Goal: Task Accomplishment & Management: Manage account settings

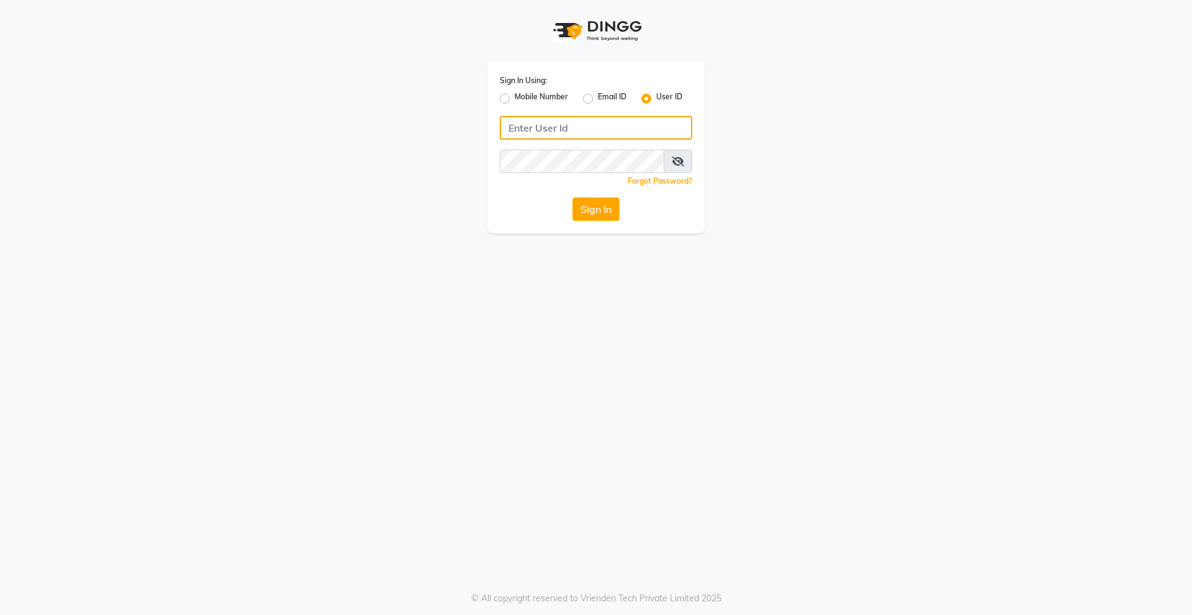
type input "derma@123"
click at [544, 194] on div "Sign In Using: Mobile Number Email ID User ID derma@123 Remember me Forgot Pass…" at bounding box center [595, 147] width 217 height 172
click at [606, 204] on button "Sign In" at bounding box center [595, 209] width 47 height 24
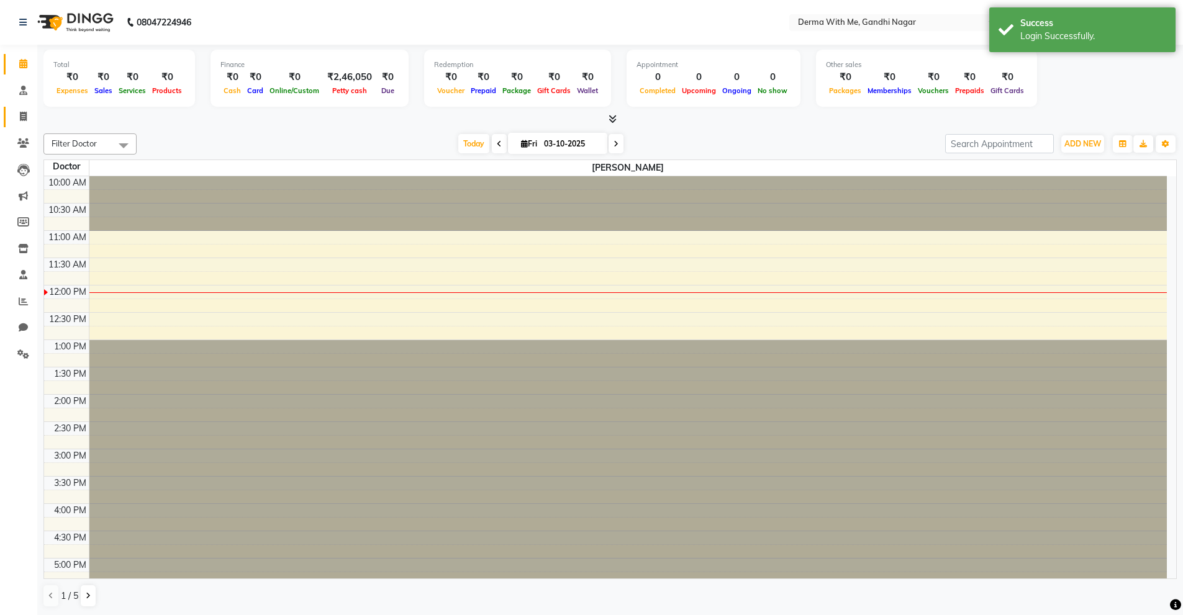
click at [24, 119] on icon at bounding box center [23, 116] width 7 height 9
select select "8404"
select select "service"
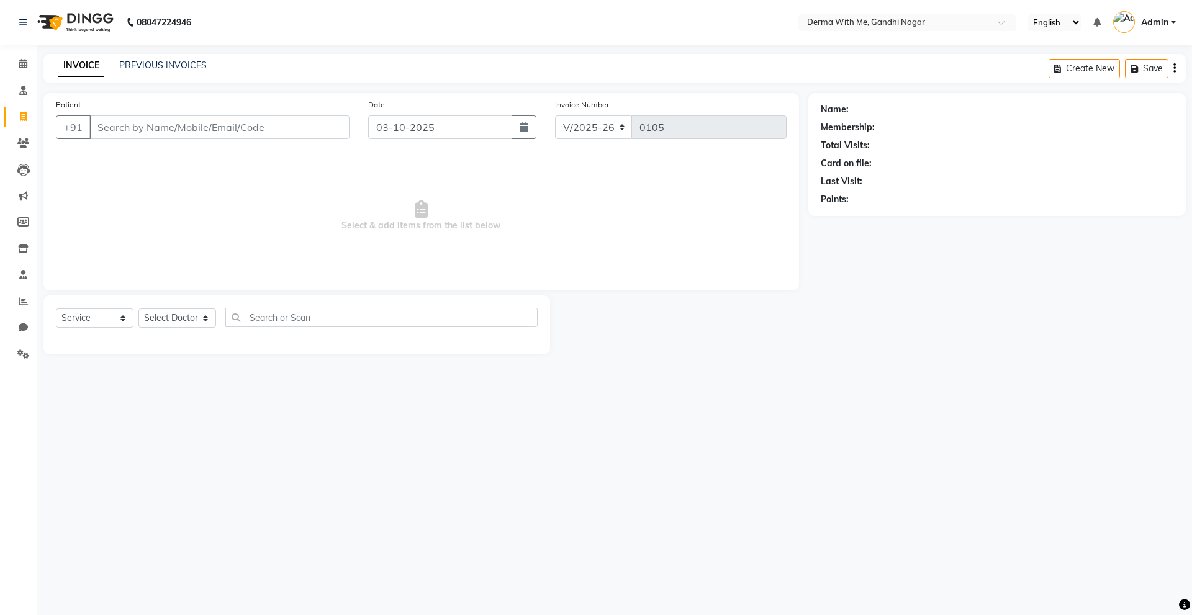
click at [134, 203] on span "Select & add items from the list below" at bounding box center [421, 216] width 731 height 124
click at [19, 145] on icon at bounding box center [23, 142] width 12 height 9
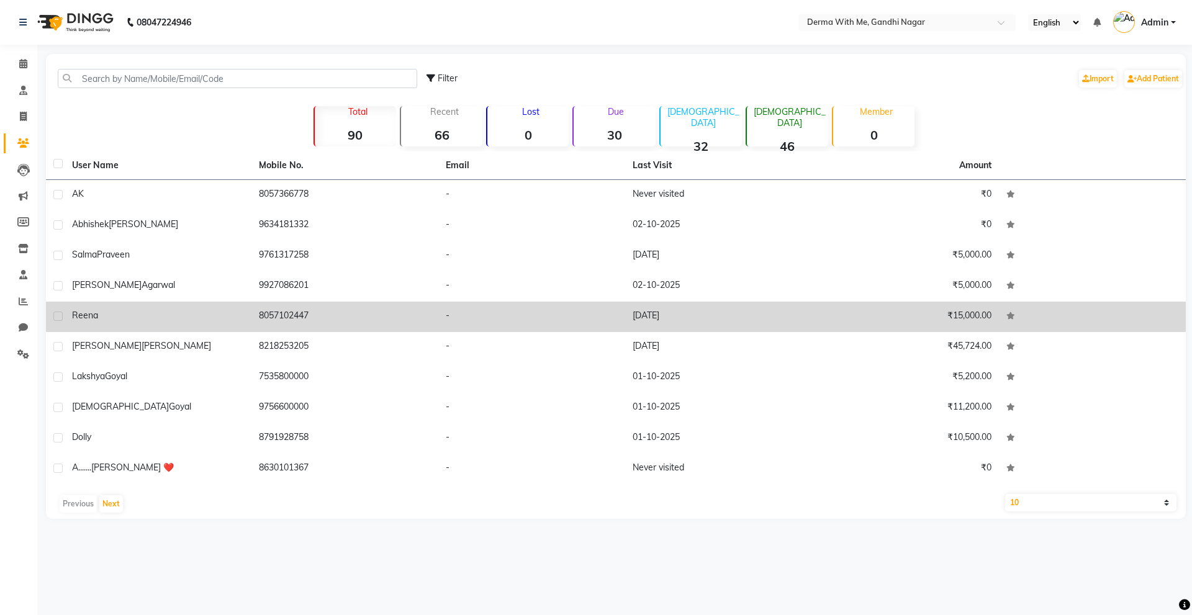
click at [114, 318] on div "Reena" at bounding box center [158, 315] width 172 height 13
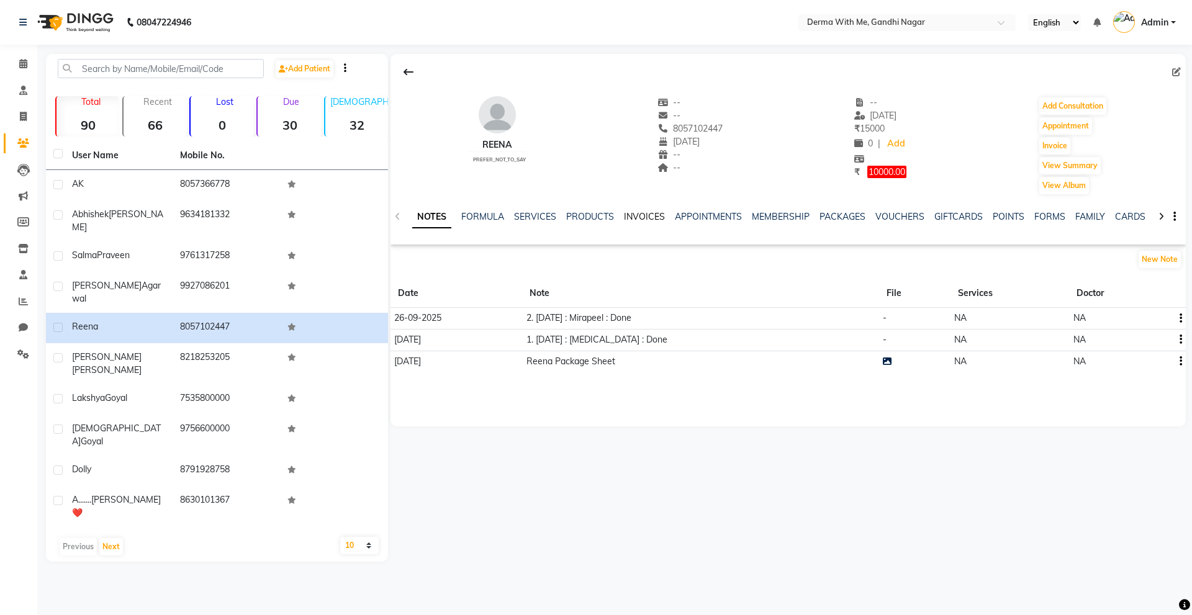
click at [641, 215] on link "INVOICES" at bounding box center [644, 216] width 41 height 11
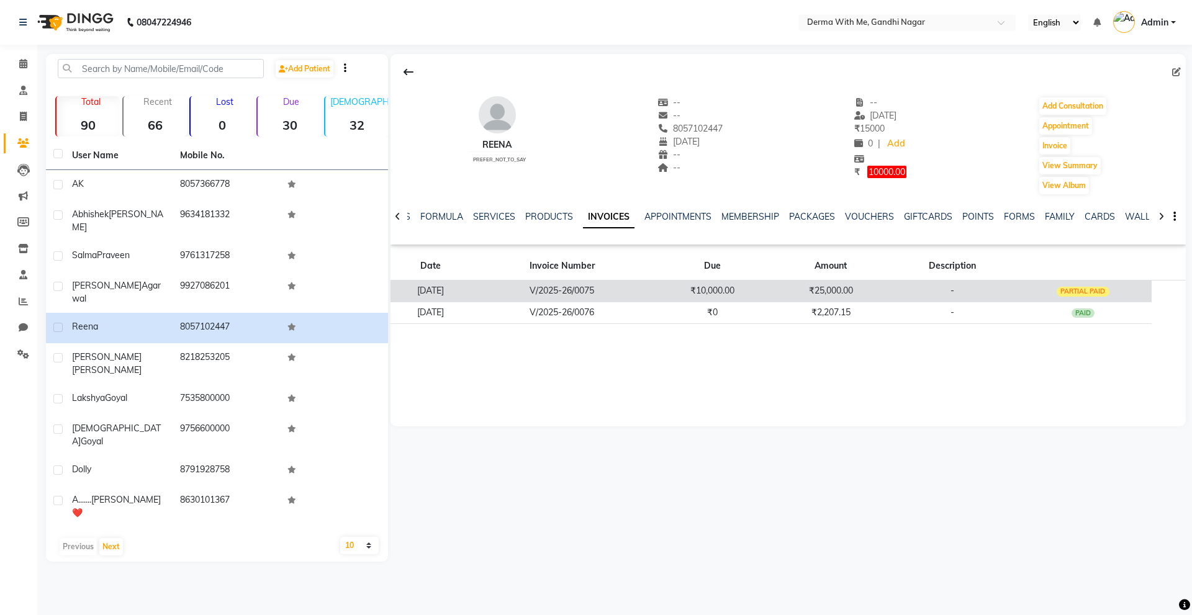
click at [1075, 294] on div "PARTIAL PAID" at bounding box center [1083, 292] width 53 height 10
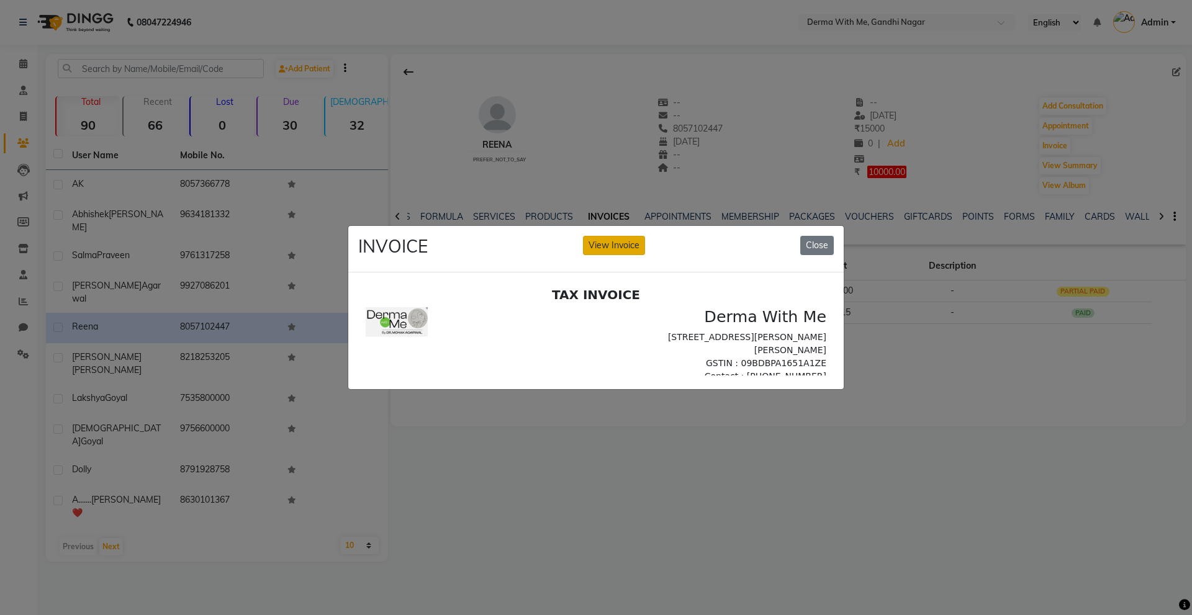
click at [601, 238] on button "View Invoice" at bounding box center [614, 245] width 62 height 19
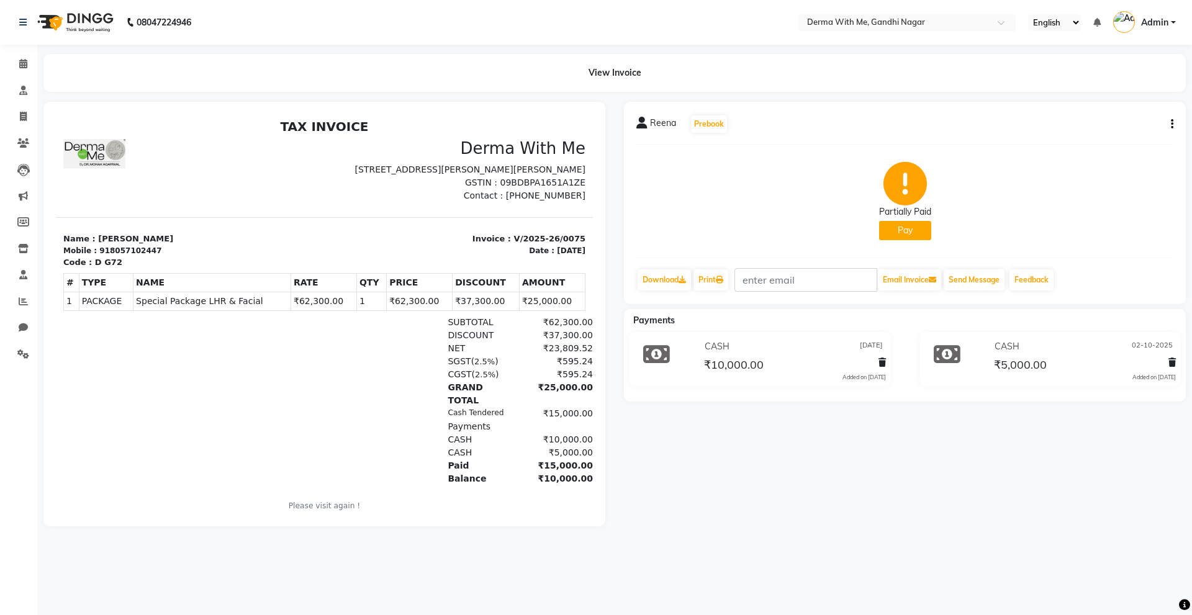
click at [731, 569] on div "08047224946 Select Location × Derma With Me, Gandhi Nagar English ENGLISH Españ…" at bounding box center [596, 307] width 1192 height 615
click at [16, 143] on span at bounding box center [23, 144] width 22 height 14
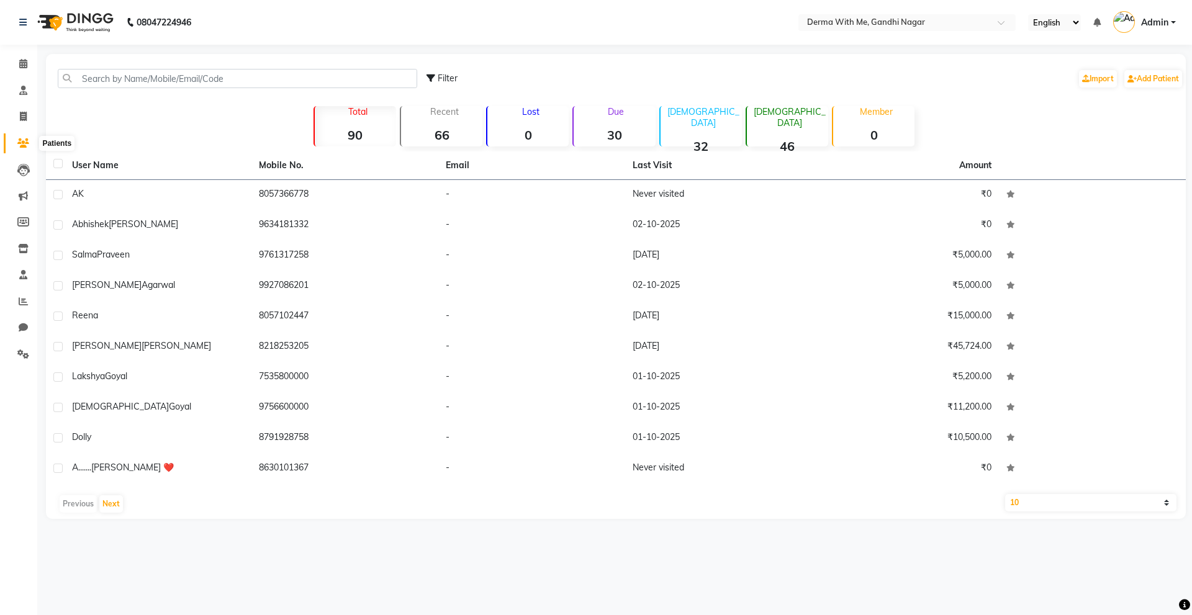
click at [22, 138] on icon at bounding box center [23, 142] width 12 height 9
click at [194, 77] on input "text" at bounding box center [237, 78] width 359 height 19
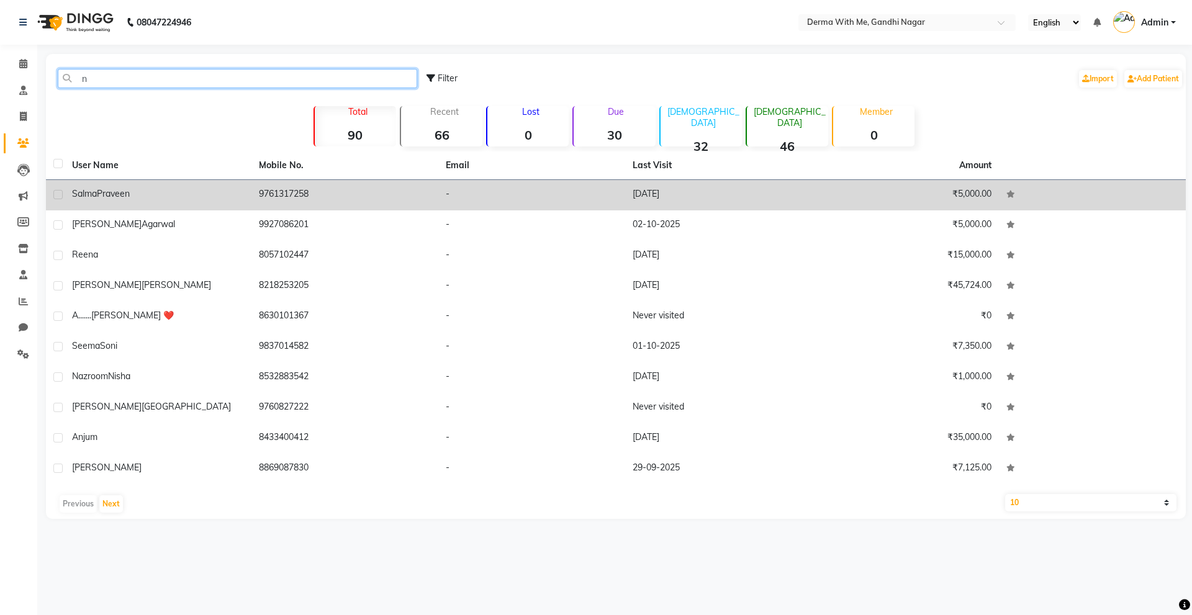
type input "n"
click at [160, 210] on td "[PERSON_NAME]" at bounding box center [158, 195] width 187 height 30
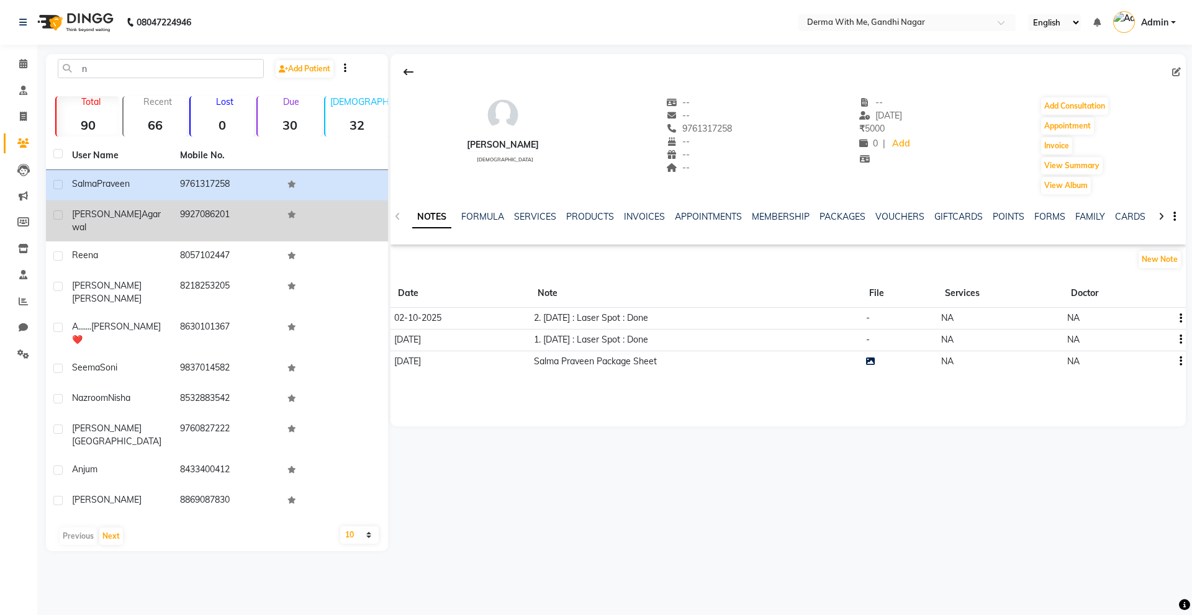
click at [122, 215] on span "Agarwal" at bounding box center [116, 221] width 89 height 24
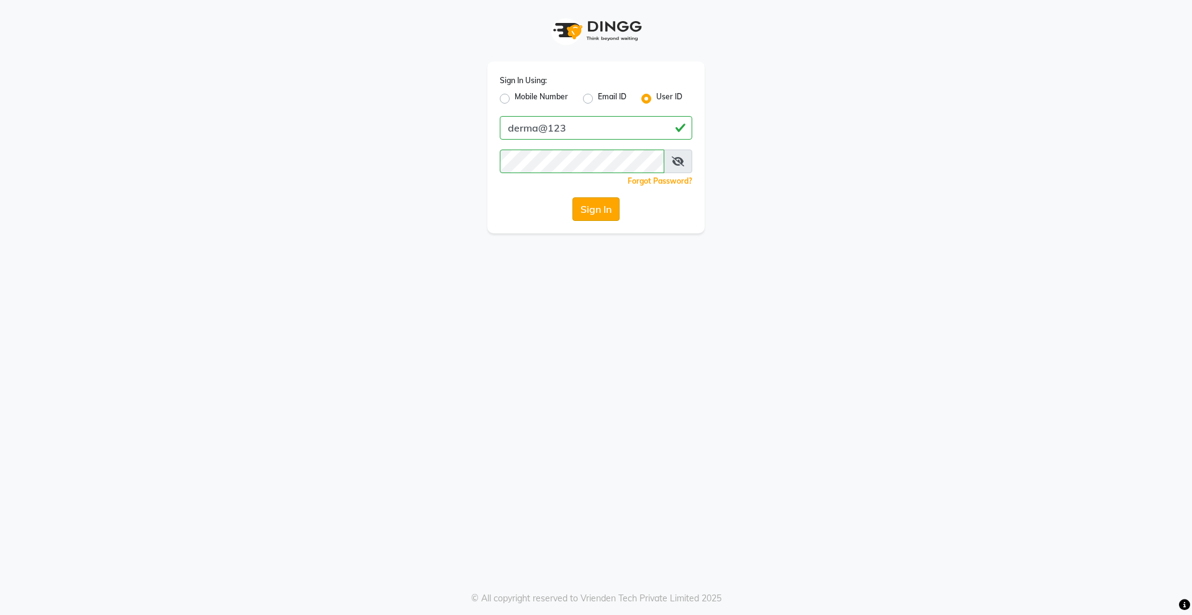
click at [606, 205] on button "Sign In" at bounding box center [595, 209] width 47 height 24
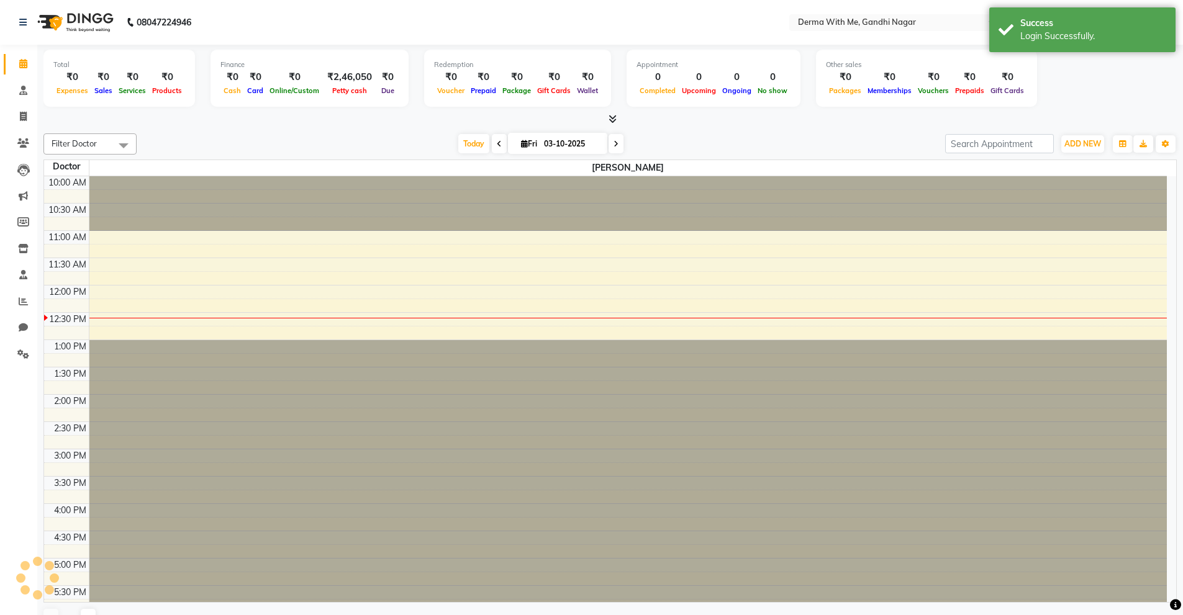
scroll to position [110, 0]
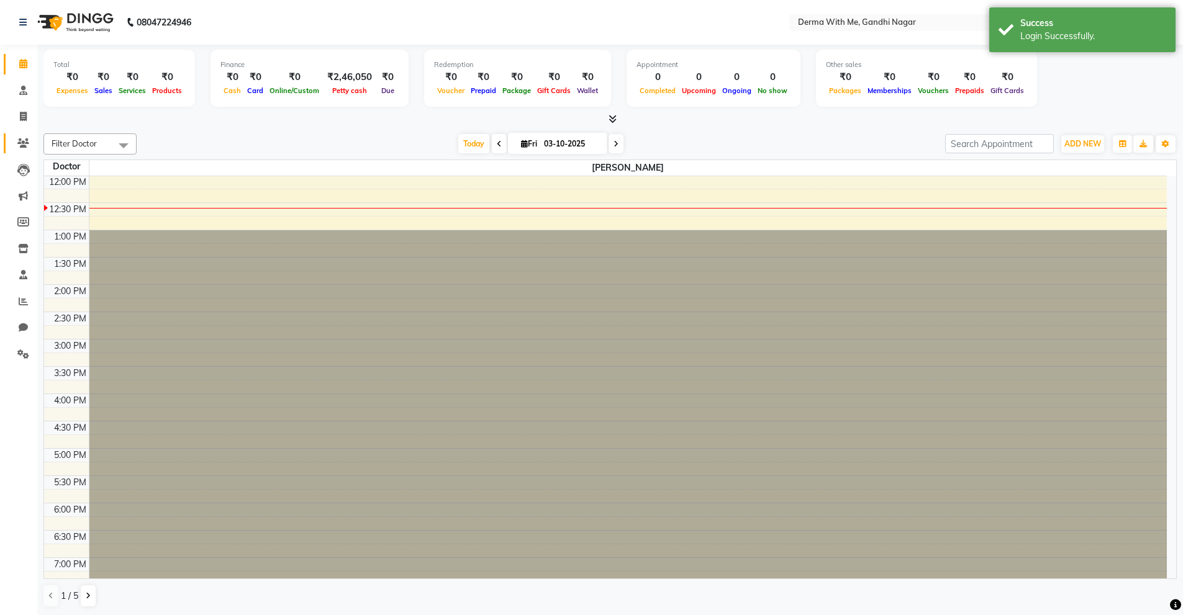
click at [25, 137] on span at bounding box center [23, 144] width 22 height 14
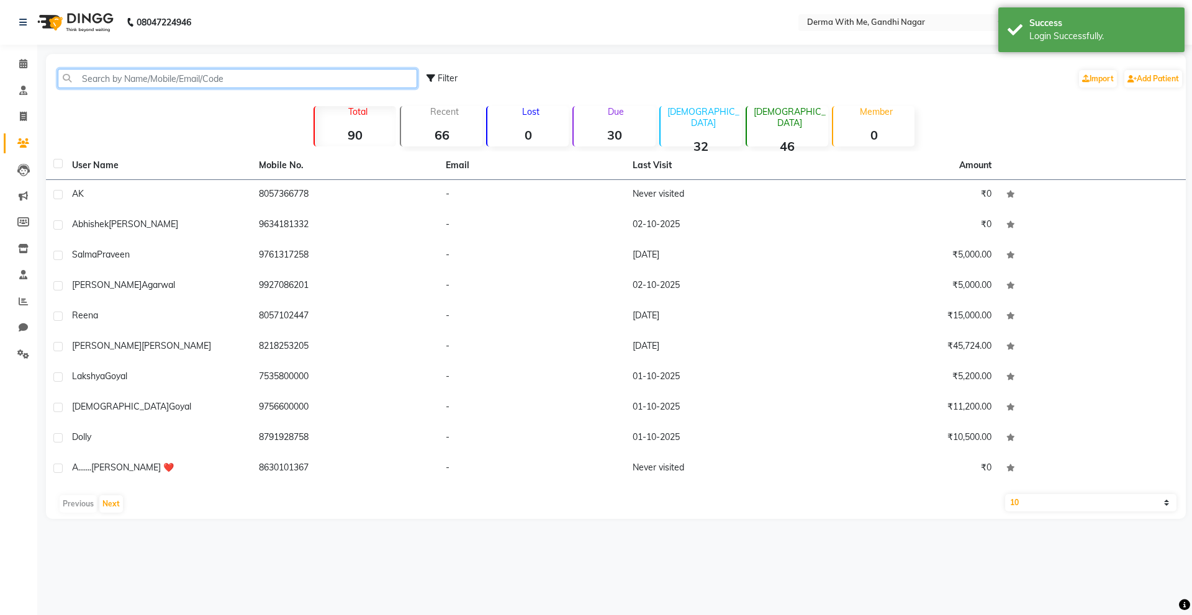
click at [341, 70] on input "text" at bounding box center [237, 78] width 359 height 19
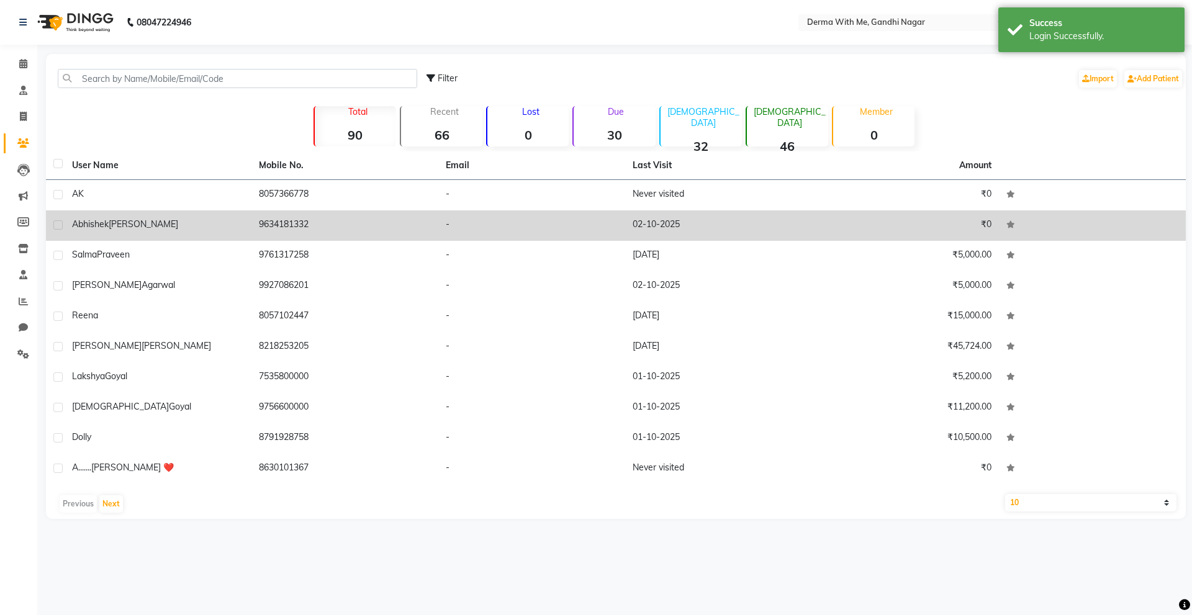
click at [158, 215] on td "[PERSON_NAME]" at bounding box center [158, 225] width 187 height 30
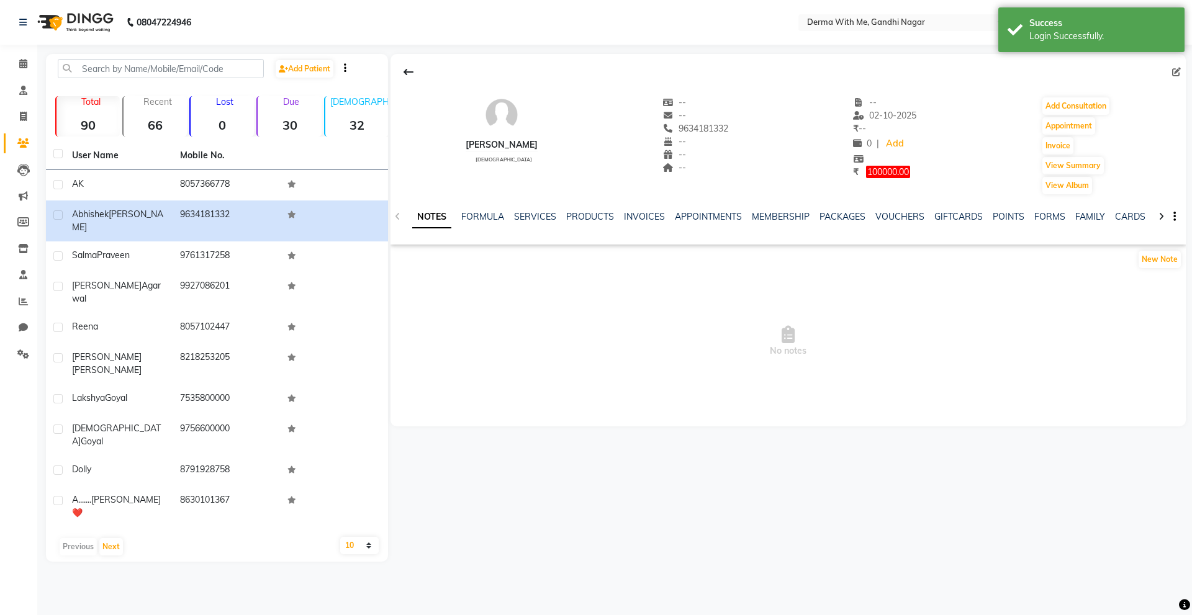
click at [731, 276] on app-service-notes "New Note No notes" at bounding box center [787, 327] width 795 height 154
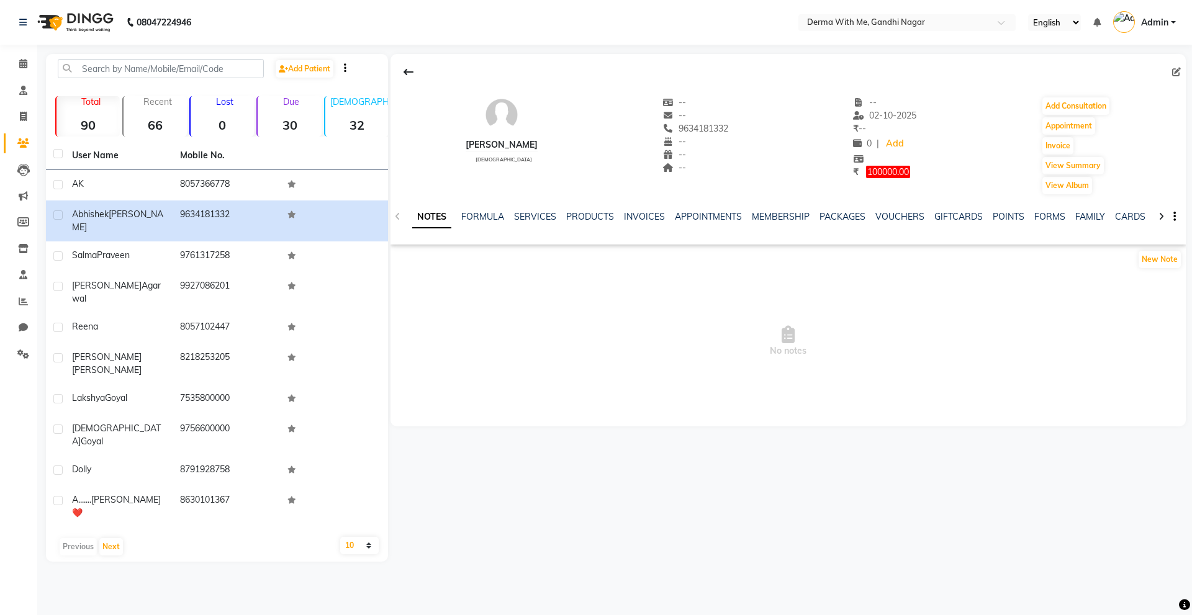
click at [865, 293] on span "No notes" at bounding box center [787, 341] width 795 height 124
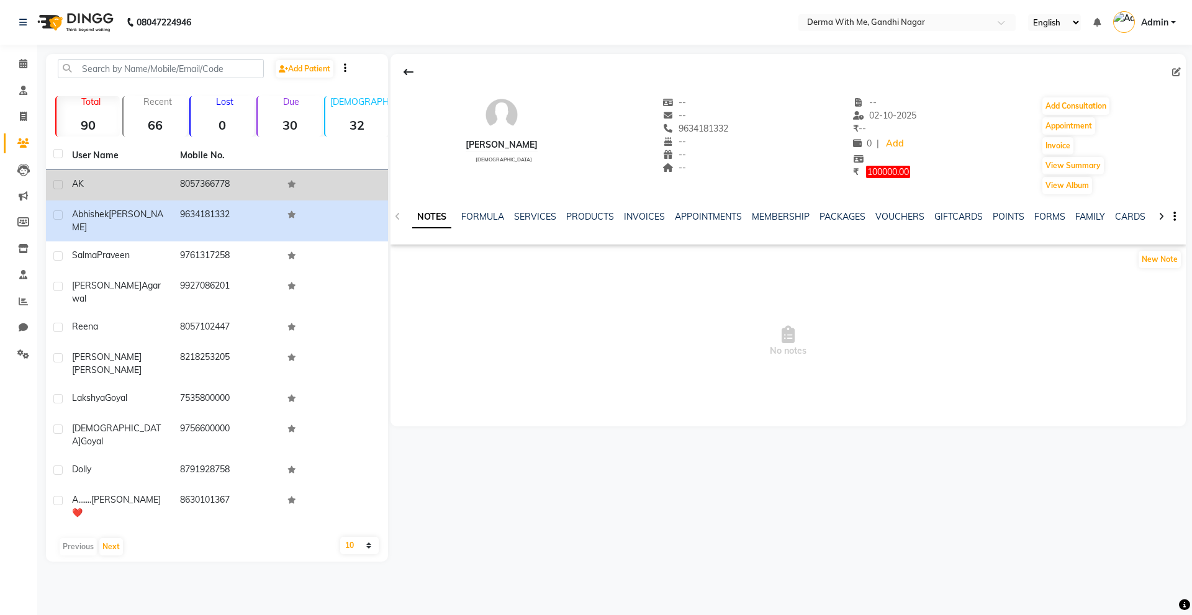
click at [192, 177] on td "8057366778" at bounding box center [227, 185] width 108 height 30
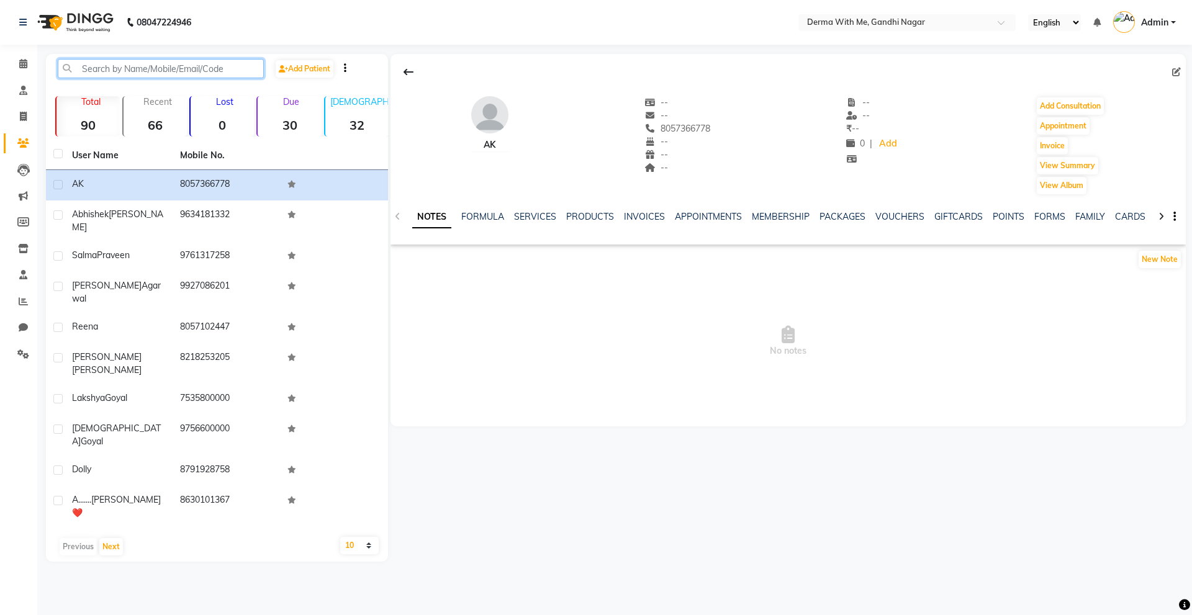
click at [161, 67] on input "text" at bounding box center [161, 68] width 206 height 19
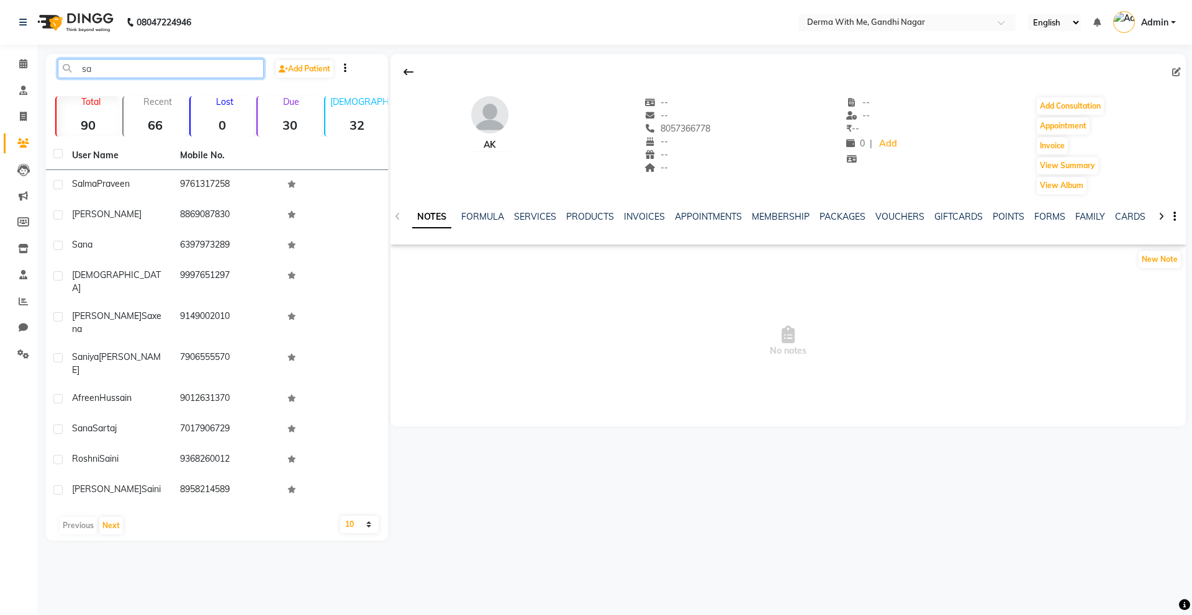
type input "s"
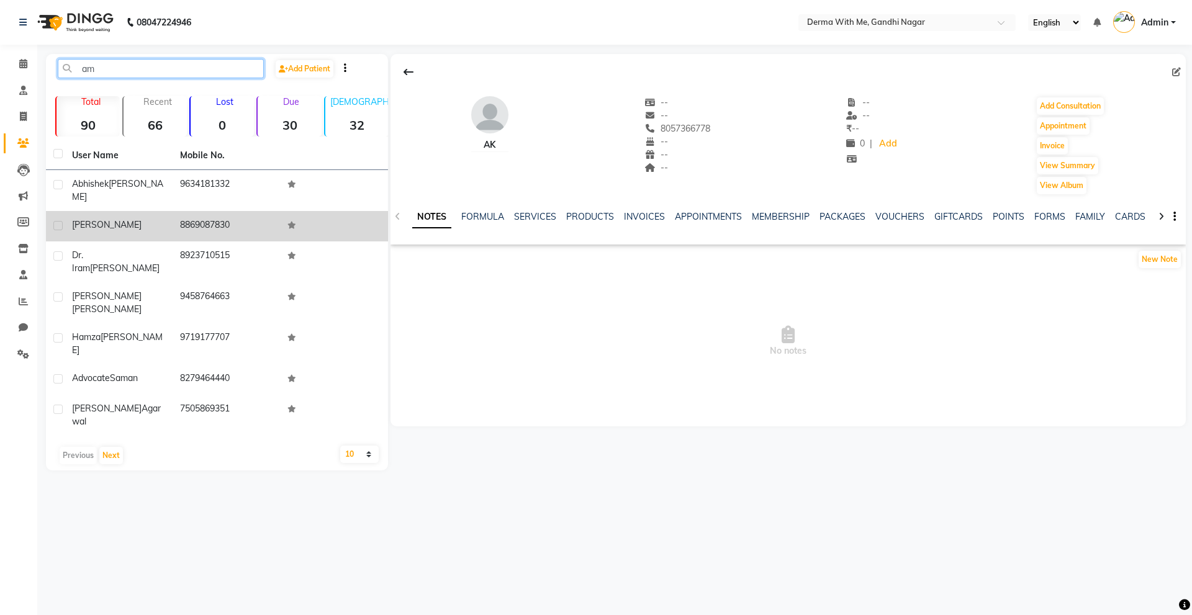
type input "a"
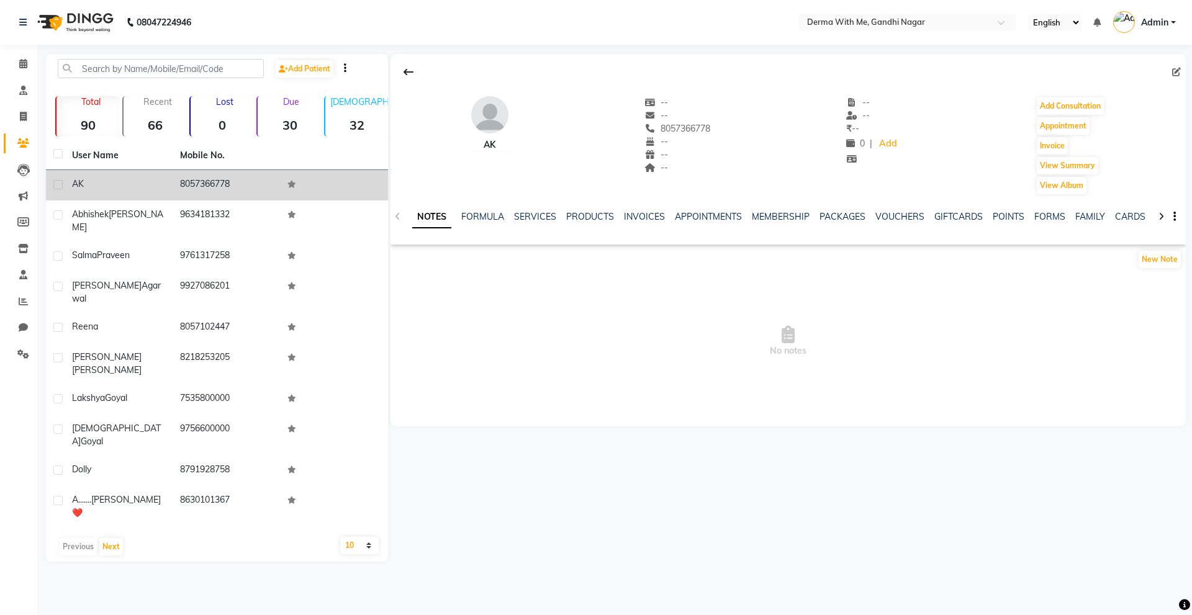
click at [154, 189] on div "AK" at bounding box center [118, 184] width 93 height 13
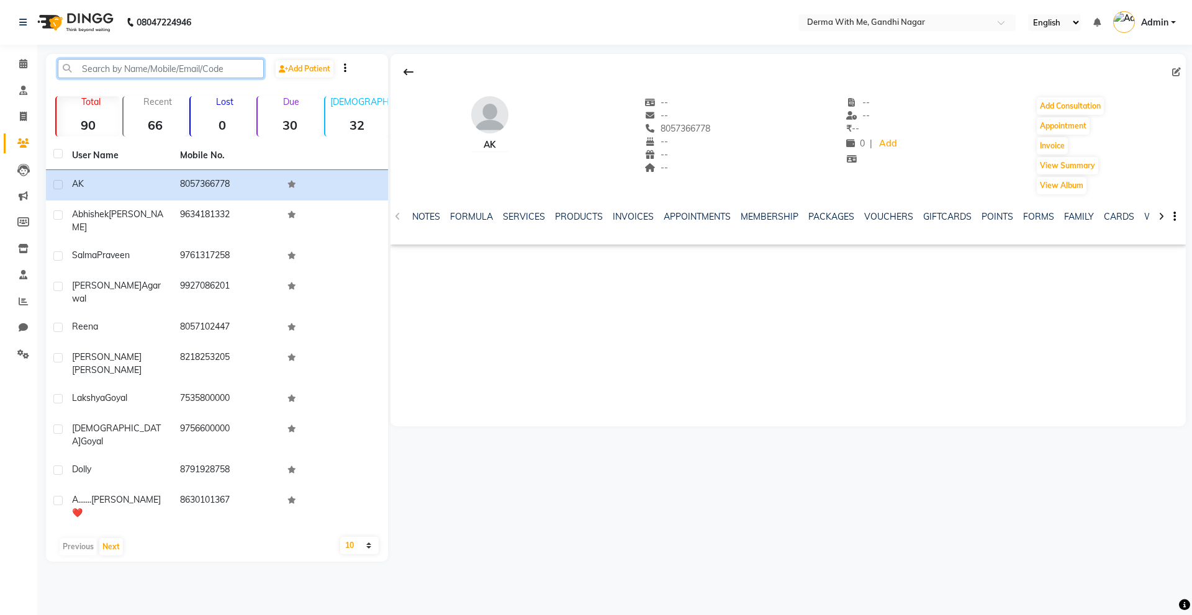
click at [128, 70] on input "text" at bounding box center [161, 68] width 206 height 19
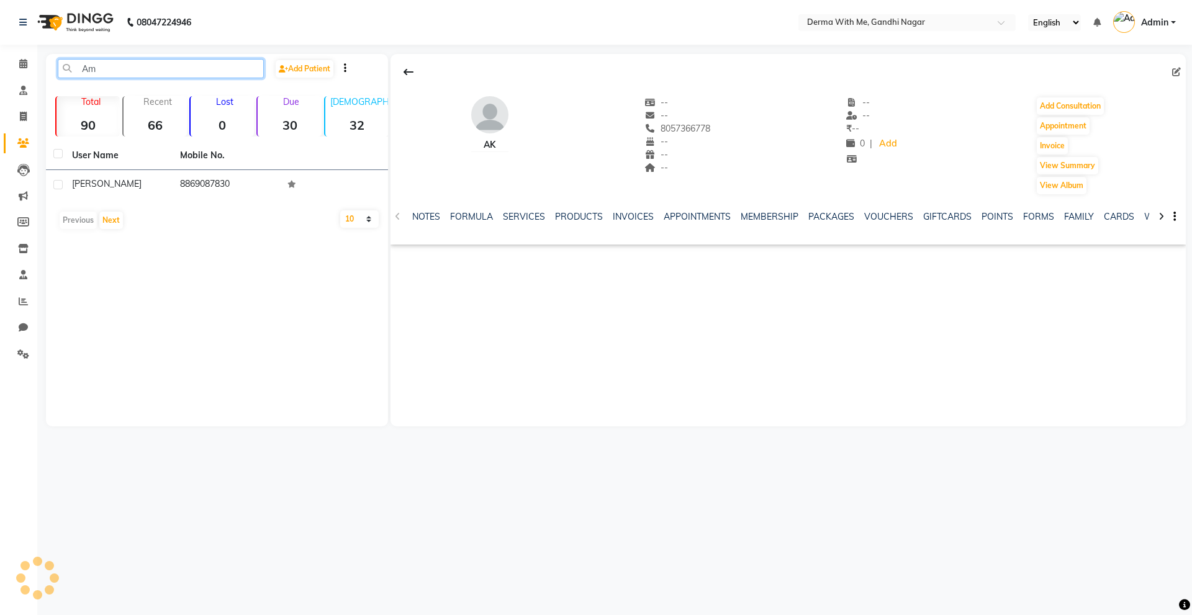
type input "A"
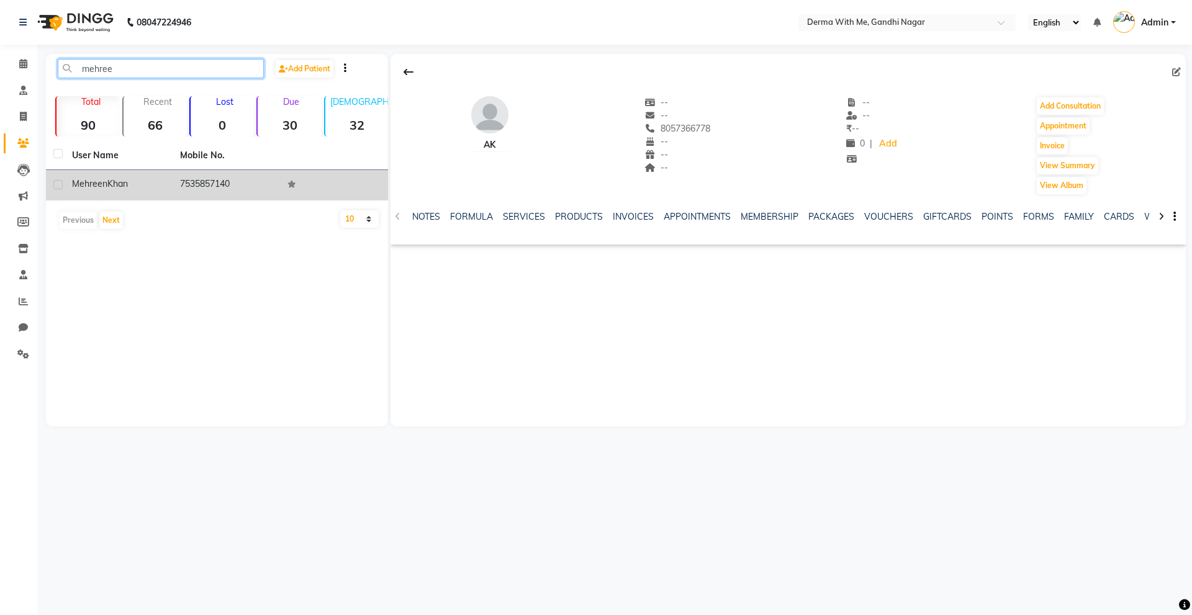
type input "mehree"
click at [151, 186] on div "[PERSON_NAME]" at bounding box center [118, 184] width 93 height 13
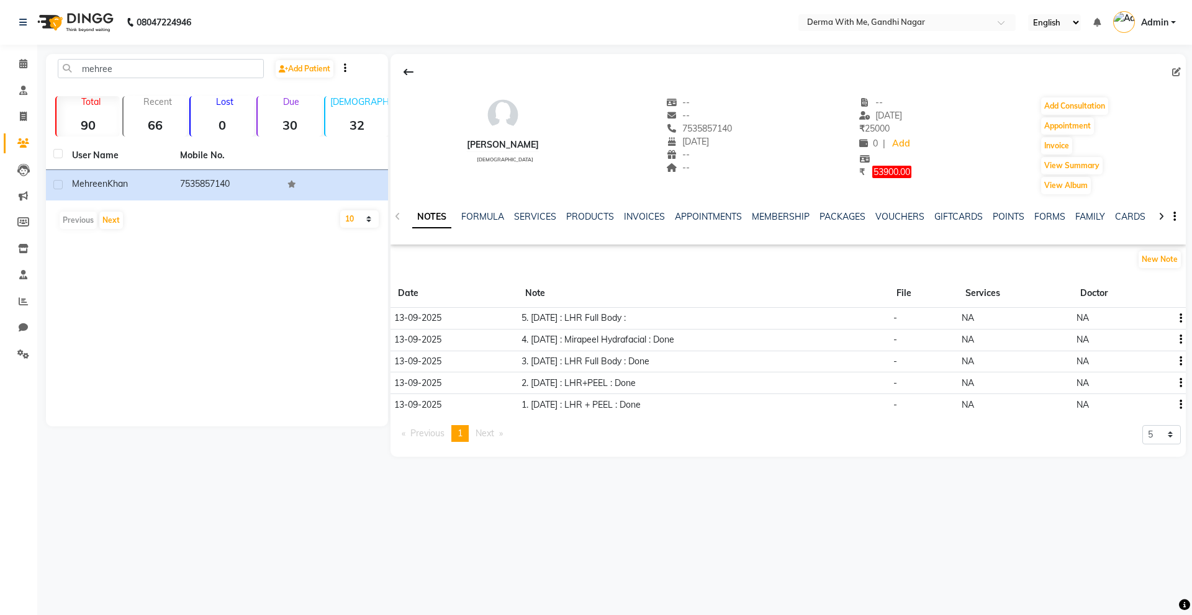
click at [1181, 318] on icon "button" at bounding box center [1180, 318] width 2 height 1
click at [1159, 318] on div "Edit" at bounding box center [1151, 318] width 20 height 16
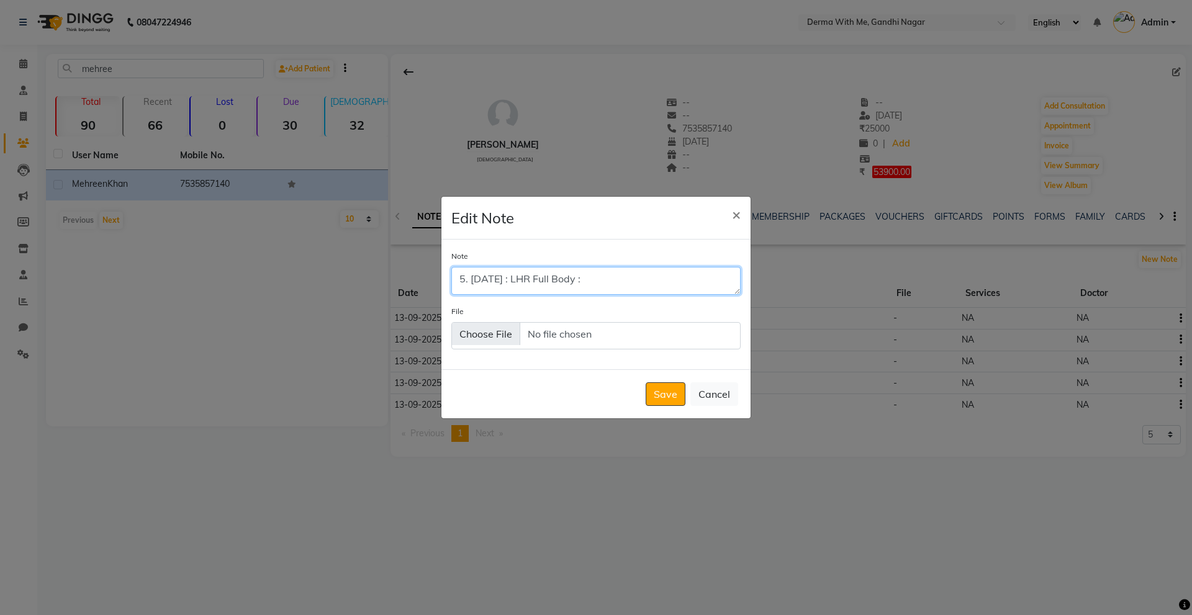
click at [633, 276] on textarea "5. [DATE] : LHR Full Body :" at bounding box center [595, 280] width 289 height 27
type textarea "5. [DATE] : LHR Full Body : Done"
click at [666, 398] on button "Save" at bounding box center [666, 394] width 40 height 24
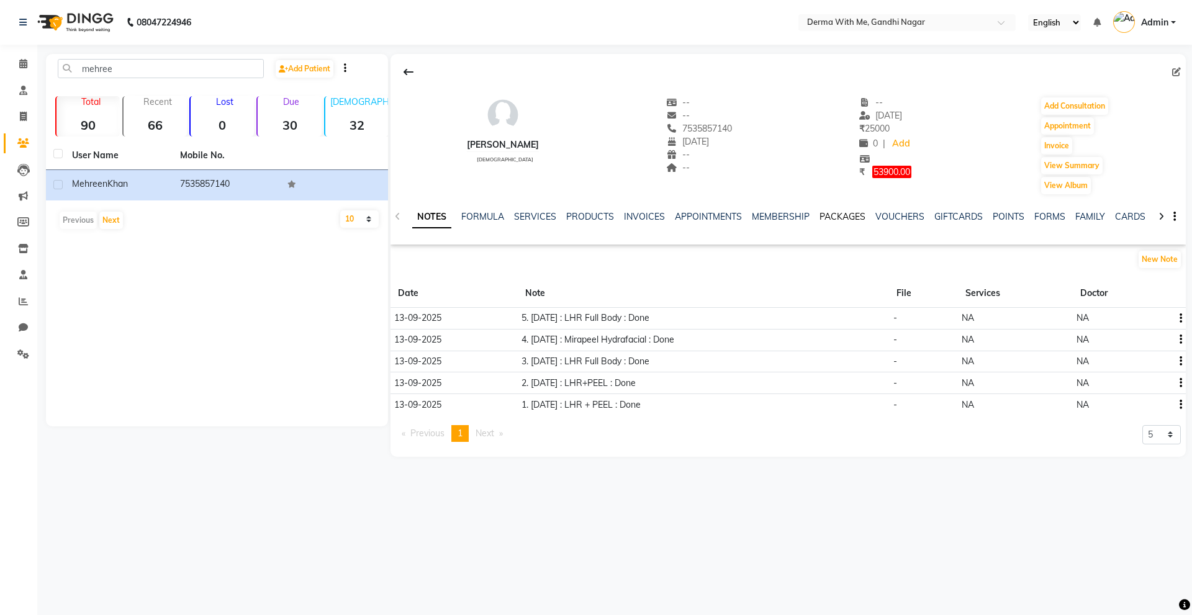
click at [839, 220] on link "PACKAGES" at bounding box center [842, 216] width 46 height 11
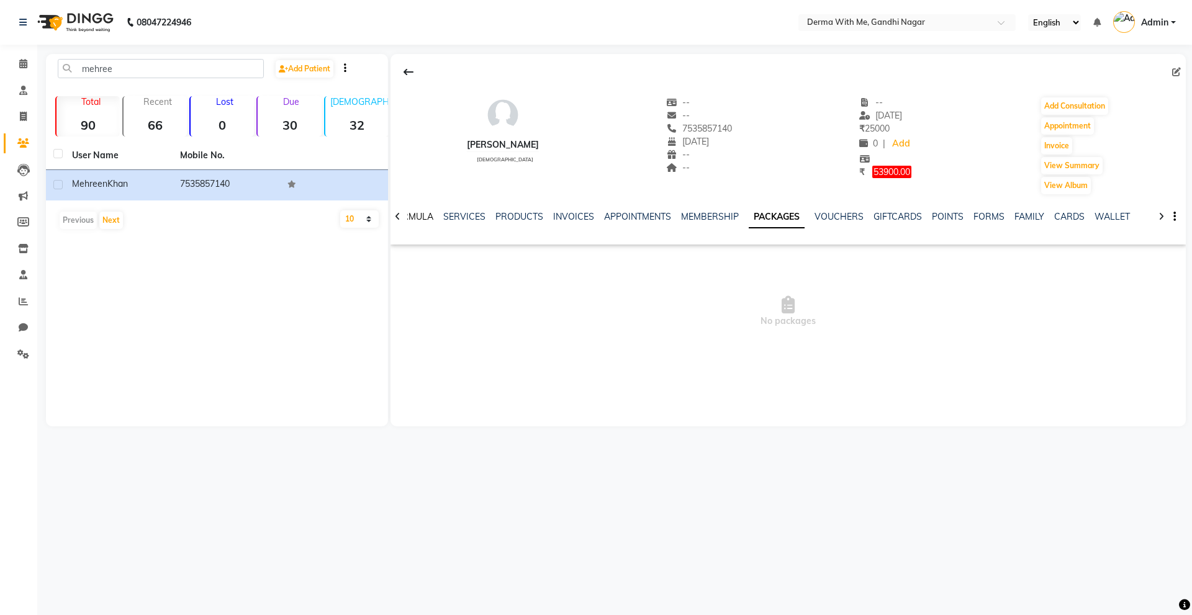
click at [418, 214] on link "FORMULA" at bounding box center [411, 216] width 43 height 11
click at [417, 214] on link "NOTES" at bounding box center [426, 216] width 28 height 11
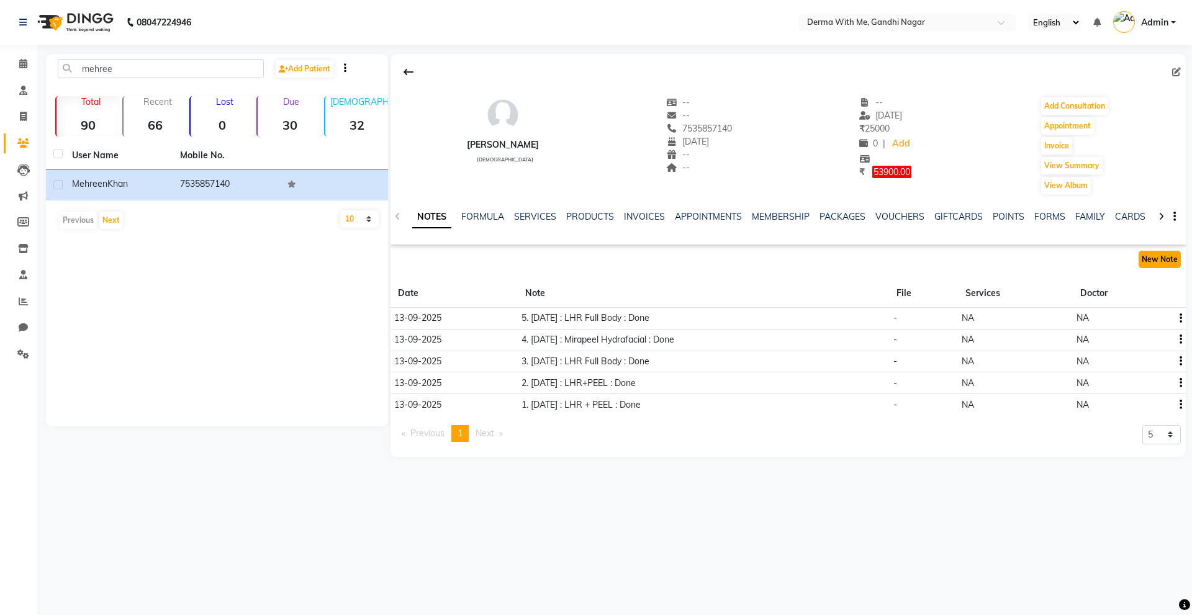
click at [1159, 259] on button "New Note" at bounding box center [1159, 259] width 42 height 17
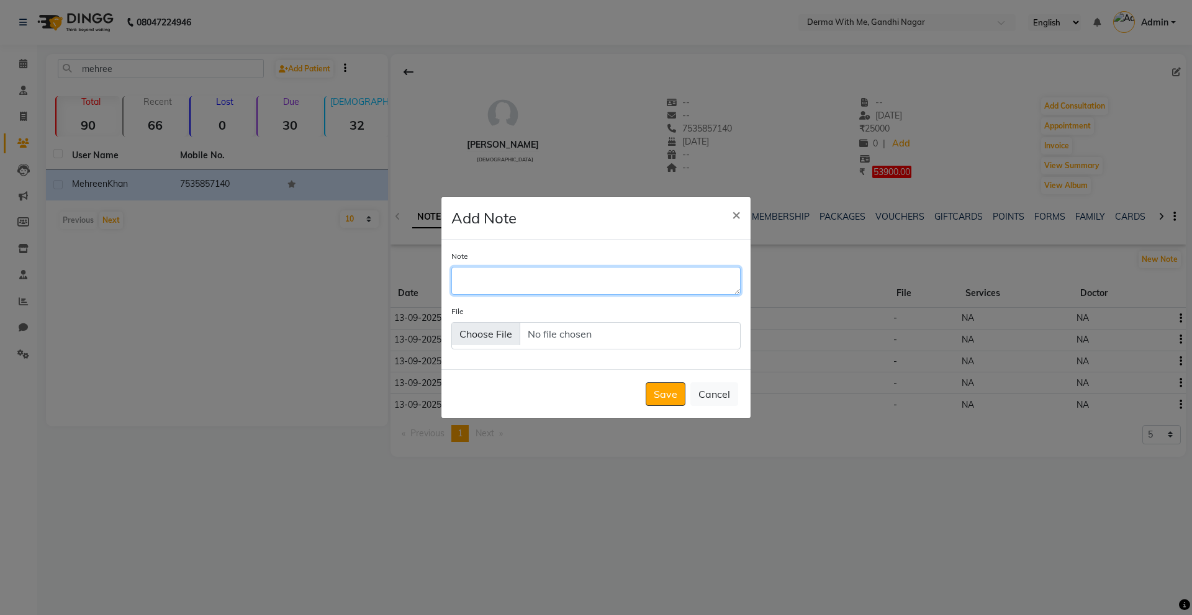
click at [549, 289] on textarea "Note" at bounding box center [595, 280] width 289 height 27
click at [703, 393] on button "Cancel" at bounding box center [714, 394] width 48 height 24
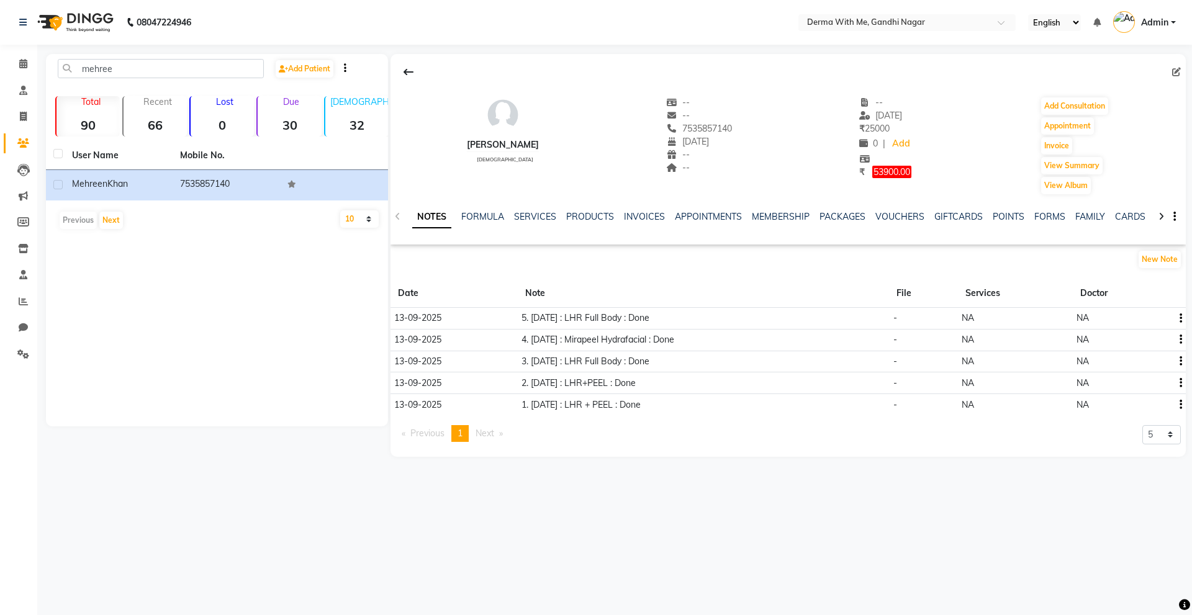
drag, startPoint x: 529, startPoint y: 318, endPoint x: 672, endPoint y: 323, distance: 143.5
click at [672, 323] on td "5. [DATE] : LHR Full Body : Done" at bounding box center [703, 319] width 371 height 22
copy td "[DATE] : LHR Full Body : Done"
click at [760, 245] on div "[PERSON_NAME] [DEMOGRAPHIC_DATA] -- -- 7535857140 [DATE] -- -- -- [DATE] ₹ 2500…" at bounding box center [787, 255] width 795 height 403
click at [1151, 264] on button "New Note" at bounding box center [1159, 259] width 42 height 17
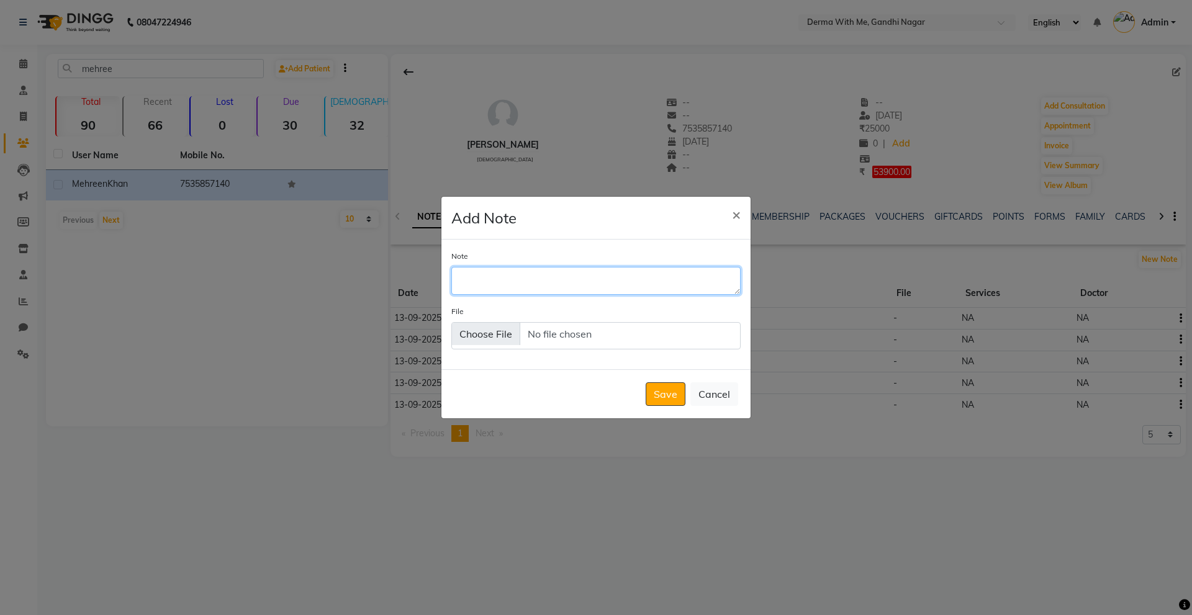
click at [495, 289] on textarea "Note" at bounding box center [595, 280] width 289 height 27
paste textarea "[DATE] : LHR Full Body : Done"
click at [463, 277] on textarea "[DATE] : LHR Full Body : Done" at bounding box center [595, 280] width 289 height 27
type textarea "[DATE] : LHR Full Body : Done"
click at [742, 211] on button "×" at bounding box center [736, 214] width 29 height 35
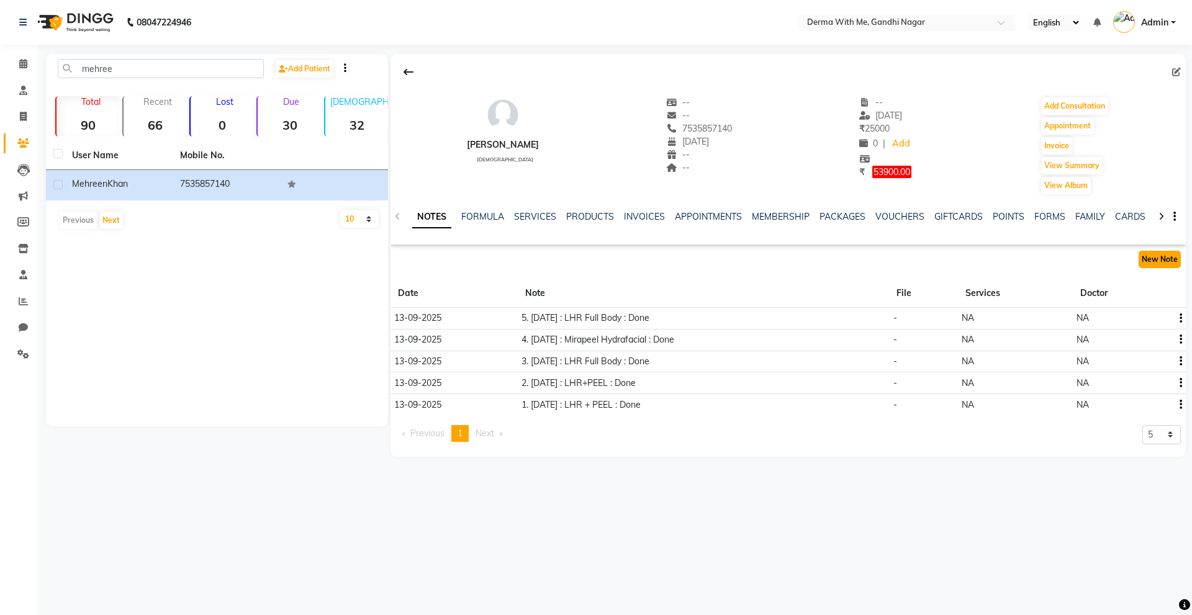
click at [1146, 255] on button "New Note" at bounding box center [1159, 259] width 42 height 17
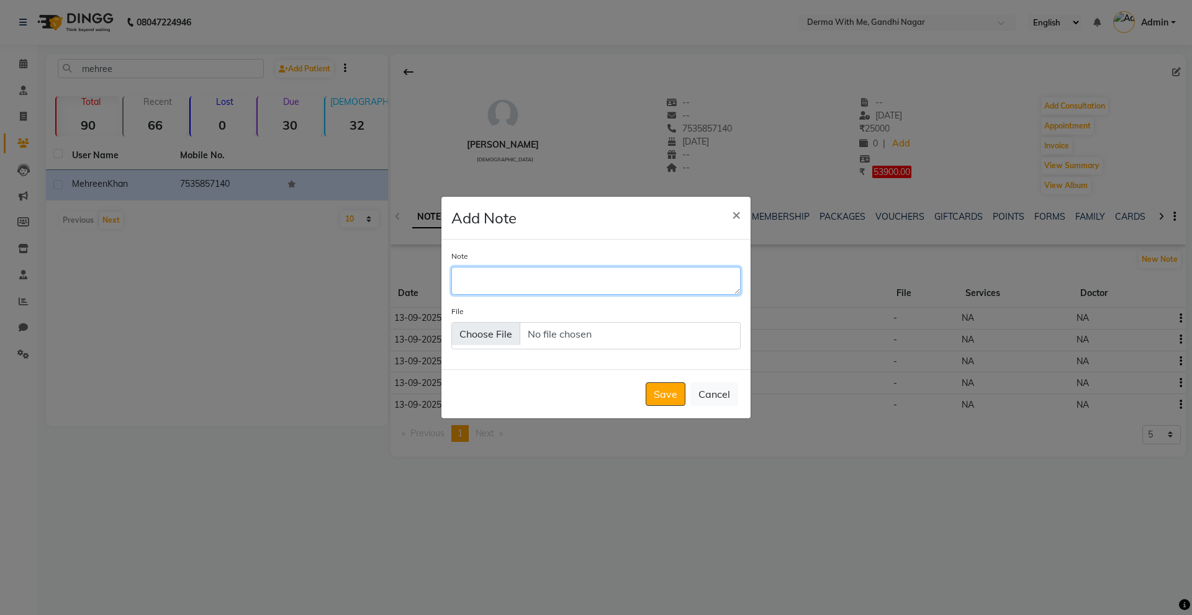
click at [545, 294] on textarea "Note" at bounding box center [595, 280] width 289 height 27
paste textarea "[DATE] : LHR Full Body : Done"
click at [484, 279] on textarea "6. [DATE] : LHR Full Body : Done" at bounding box center [595, 280] width 289 height 27
click at [503, 283] on textarea "6. [DATE] : LHR Full Body : Done" at bounding box center [595, 280] width 289 height 27
click at [485, 274] on textarea "6. [DATE] : LHR Full Body : Done" at bounding box center [595, 280] width 289 height 27
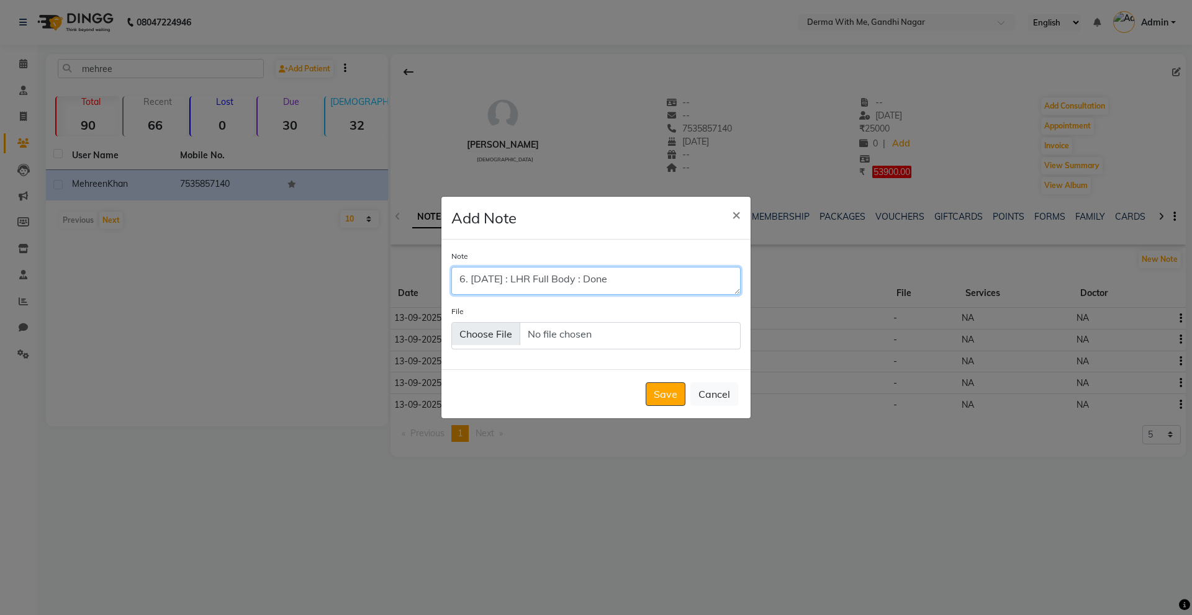
click at [482, 281] on textarea "6. [DATE] : LHR Full Body : Done" at bounding box center [595, 280] width 289 height 27
click at [647, 276] on textarea "6. [DATE] : LHR Full Body : Done" at bounding box center [595, 280] width 289 height 27
type textarea "6. [DATE] : LHR Full Body :"
click at [661, 396] on button "Save" at bounding box center [666, 394] width 40 height 24
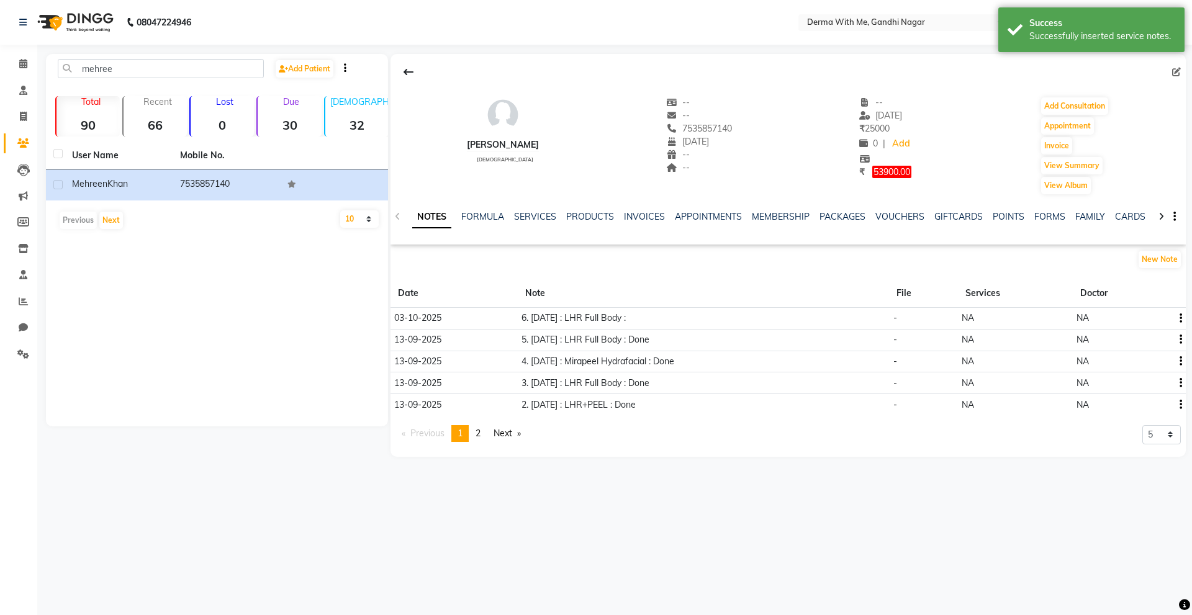
click at [626, 272] on div "New Note" at bounding box center [787, 262] width 795 height 25
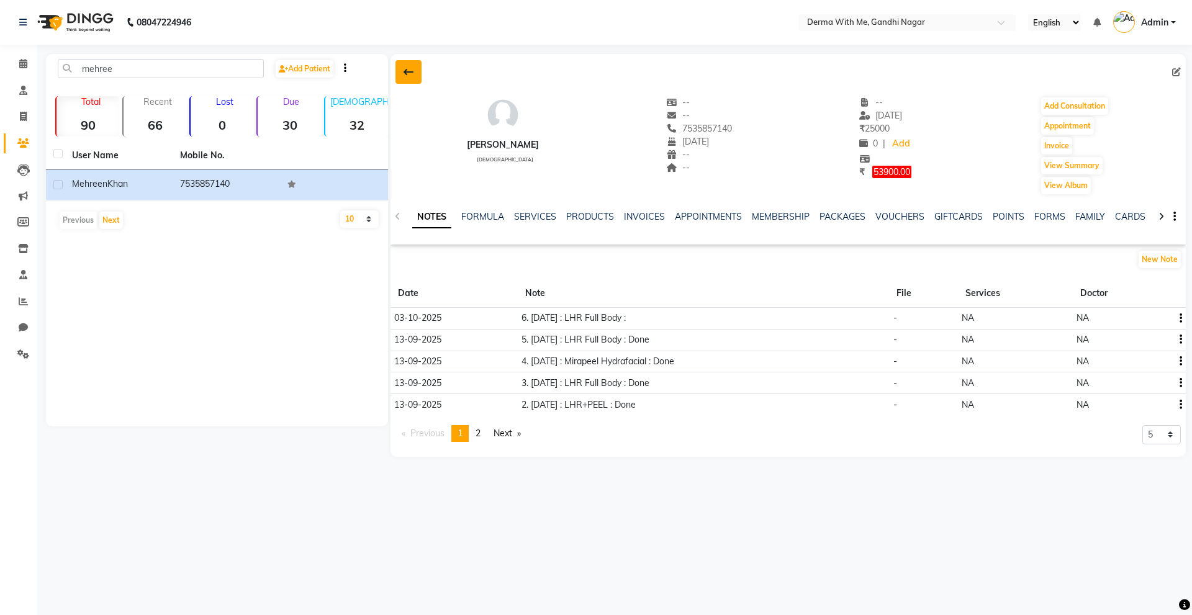
click at [403, 71] on icon at bounding box center [408, 72] width 10 height 10
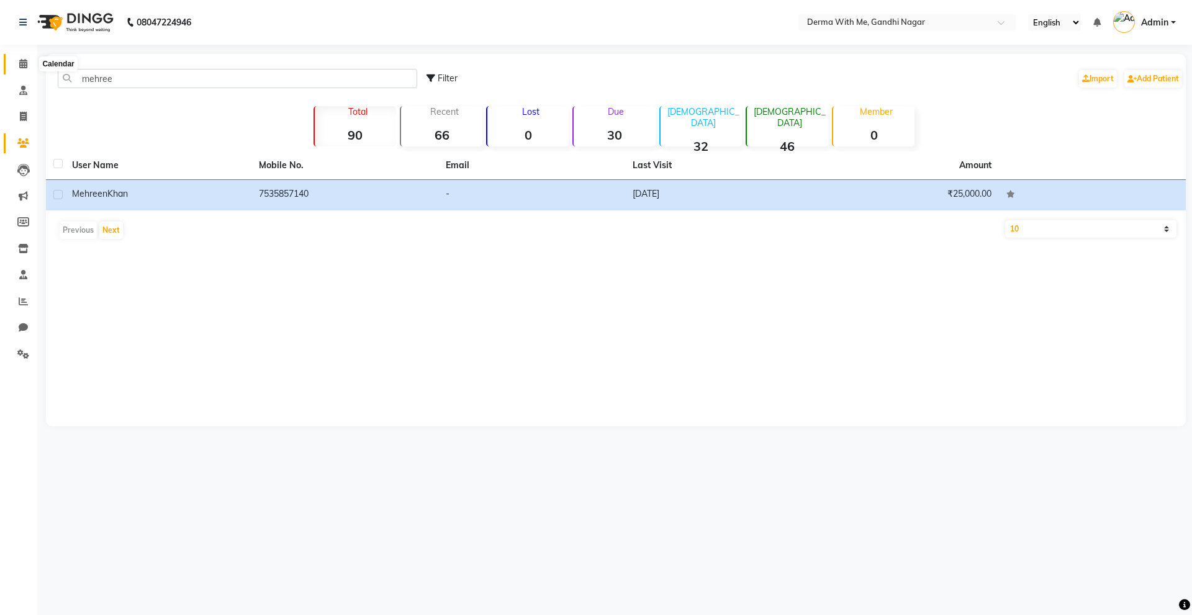
click at [19, 68] on span at bounding box center [23, 64] width 22 height 14
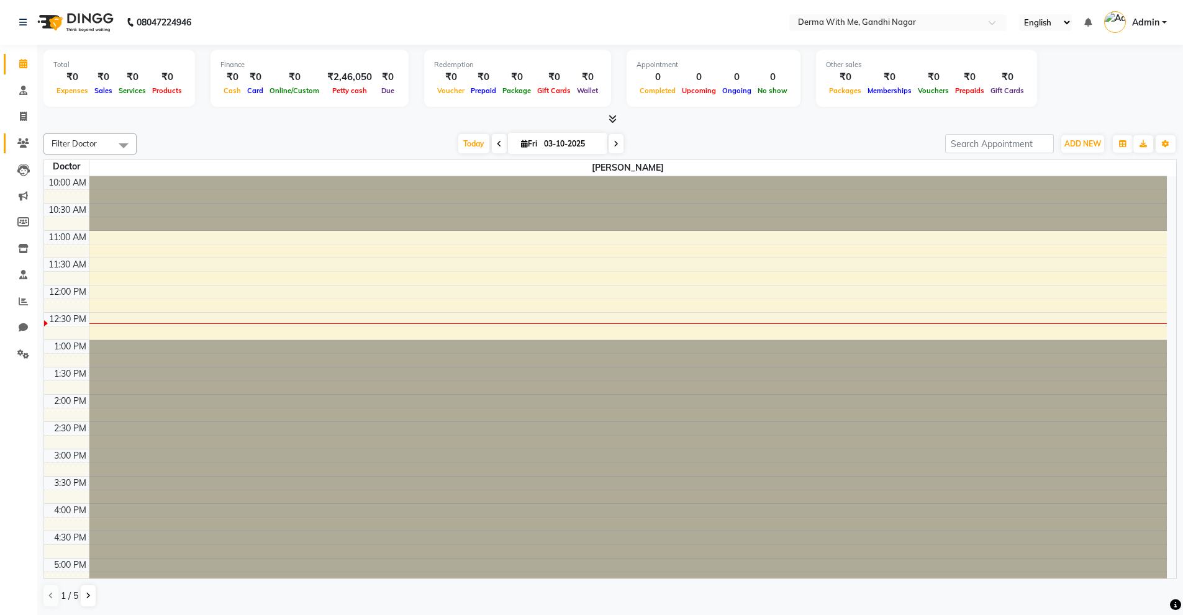
click at [11, 143] on link "Patients" at bounding box center [19, 143] width 30 height 20
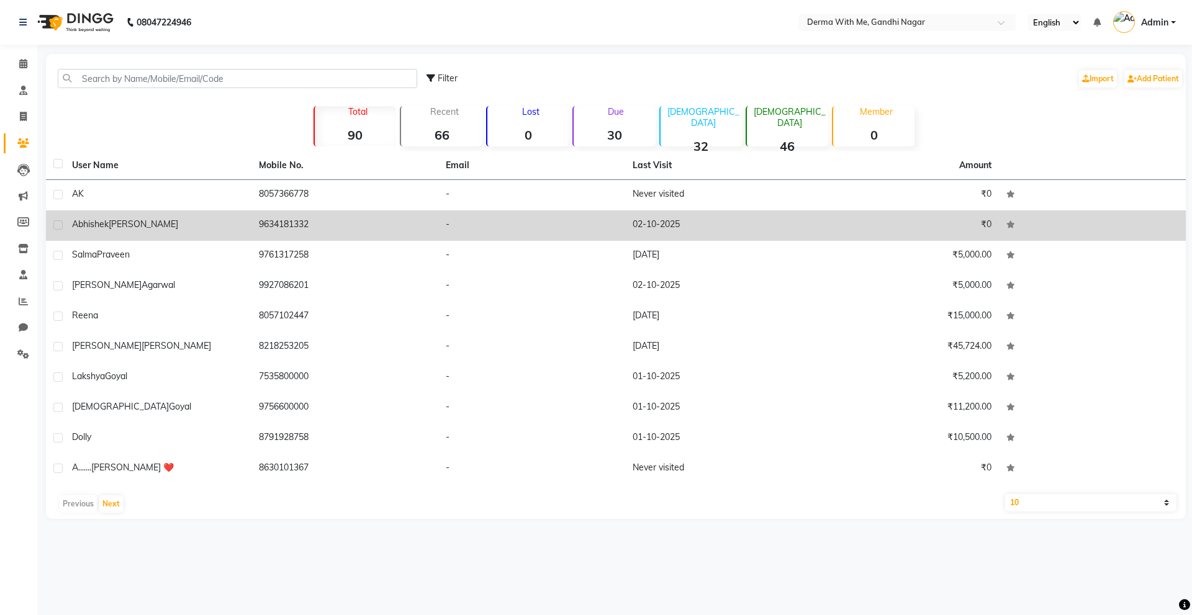
click at [109, 227] on span "[PERSON_NAME]" at bounding box center [144, 224] width 70 height 11
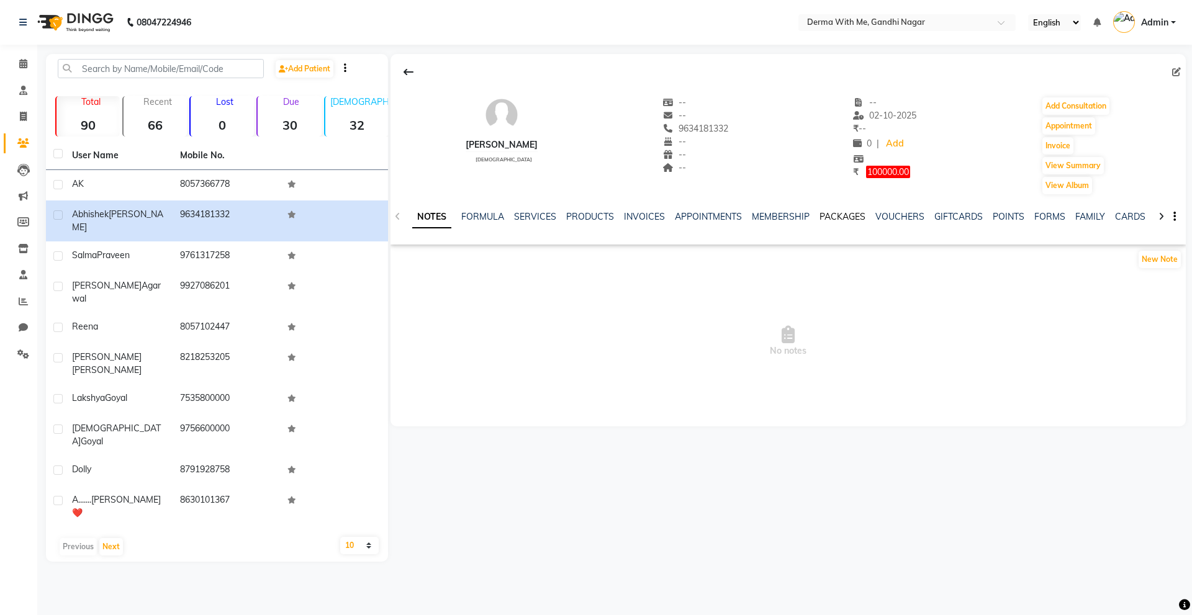
click at [827, 219] on link "PACKAGES" at bounding box center [842, 216] width 46 height 11
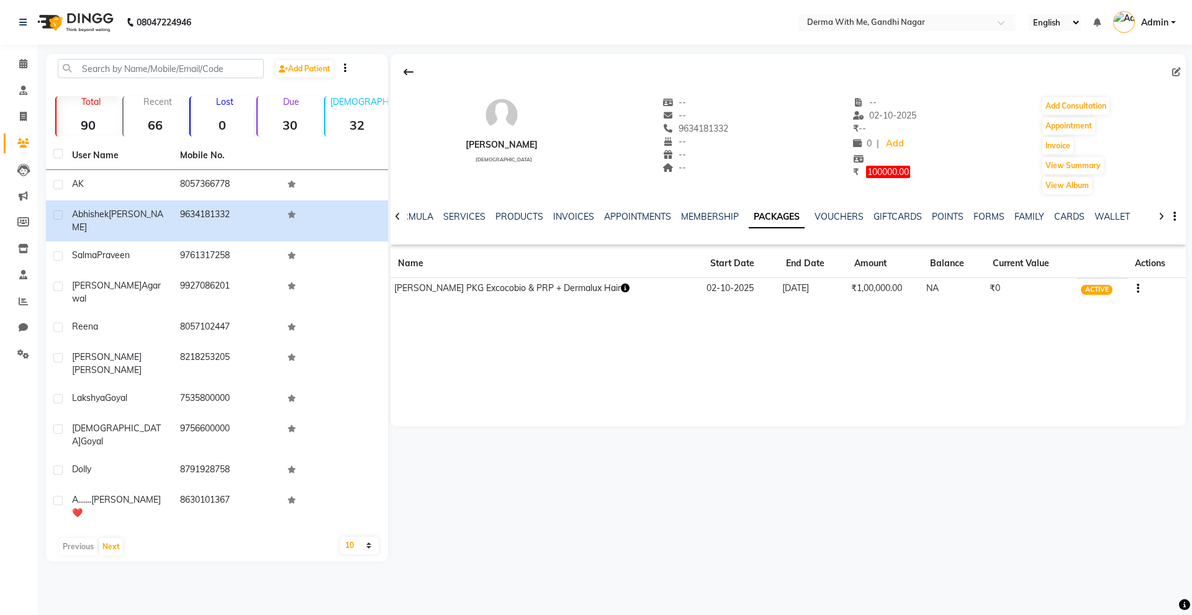
click at [629, 292] on icon "button" at bounding box center [625, 288] width 9 height 9
click at [569, 209] on div "NOTES FORMULA SERVICES PRODUCTS INVOICES APPOINTMENTS MEMBERSHIP PACKAGES VOUCH…" at bounding box center [787, 217] width 795 height 43
click at [569, 215] on link "INVOICES" at bounding box center [573, 216] width 41 height 11
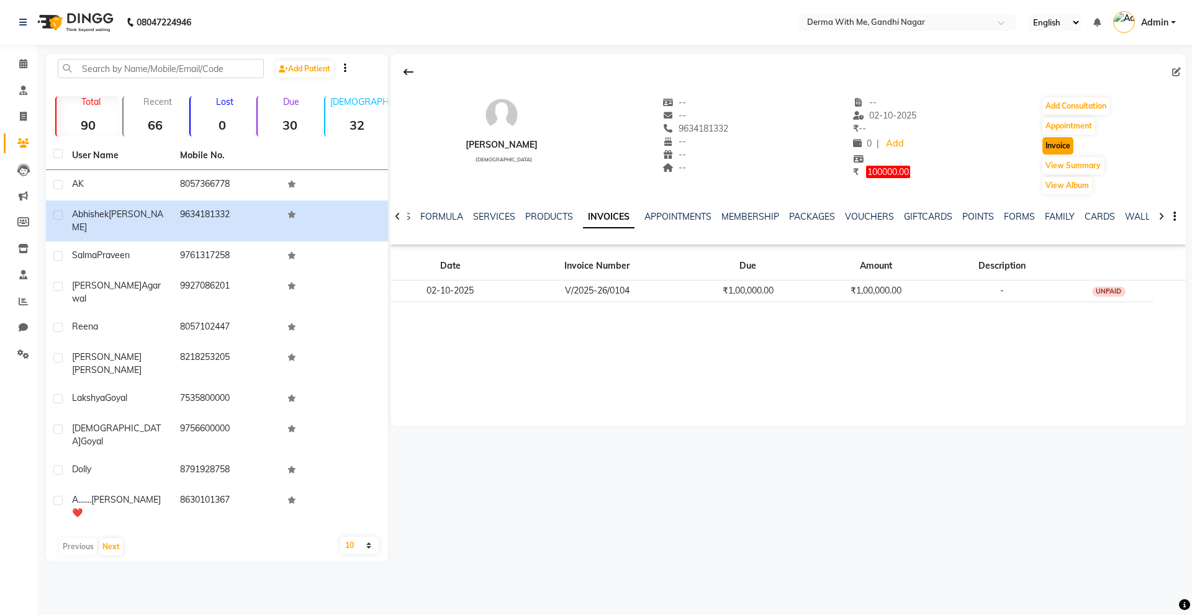
click at [1053, 147] on button "Invoice" at bounding box center [1057, 145] width 31 height 17
select select "service"
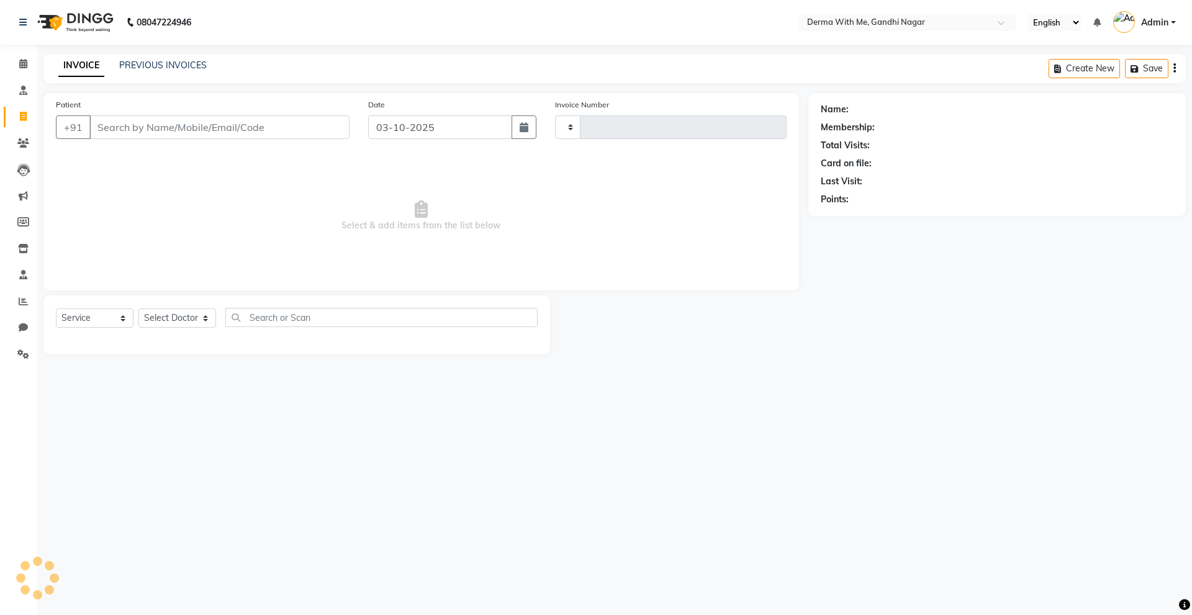
type input "0105"
select select "8404"
type input "9634181332"
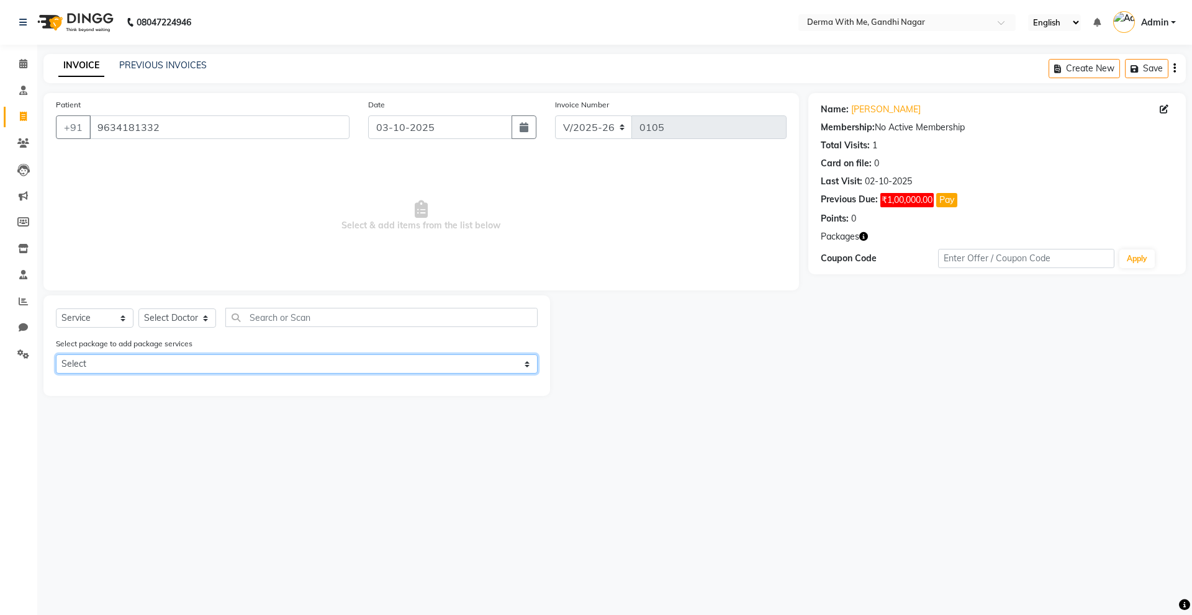
click at [110, 364] on select "Select [PERSON_NAME] PKG Excocobio & PRP + Dermalux Hair" at bounding box center [297, 363] width 482 height 19
select select "1: Object"
click at [56, 354] on select "Select [PERSON_NAME] PKG Excocobio & PRP + Dermalux Hair" at bounding box center [297, 363] width 482 height 19
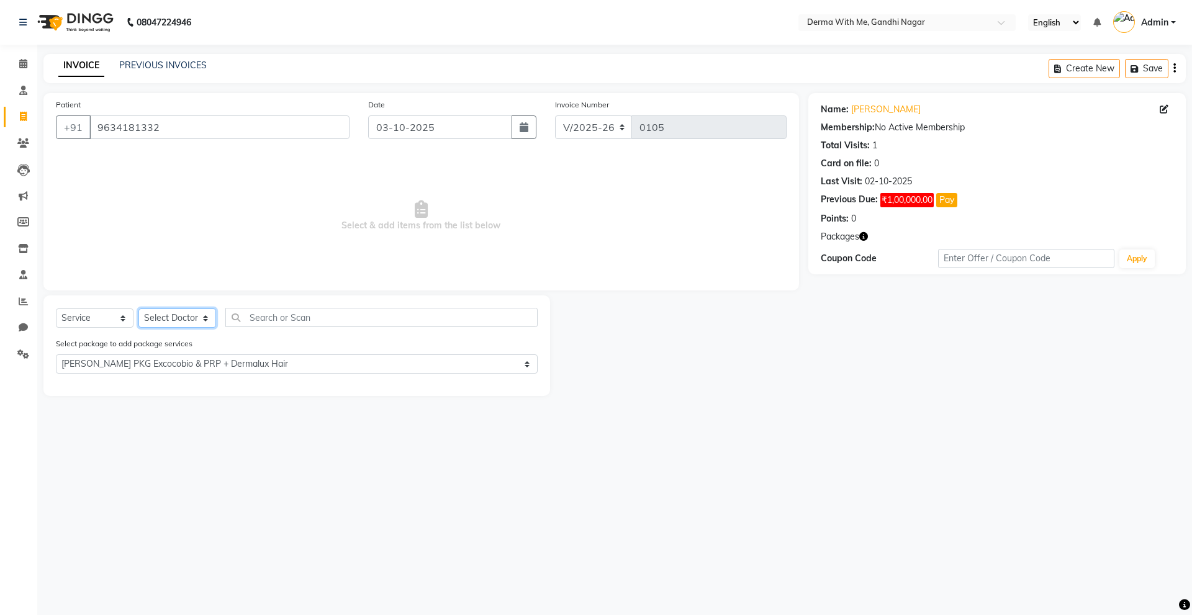
click at [164, 318] on select "Select Doctor [PERSON_NAME] Manager [PERSON_NAME] Recipient [PERSON_NAME]" at bounding box center [177, 318] width 78 height 19
select select "91539"
click at [138, 309] on select "Select Doctor [PERSON_NAME] Manager [PERSON_NAME] Recipient [PERSON_NAME]" at bounding box center [177, 318] width 78 height 19
click at [525, 387] on label at bounding box center [524, 385] width 9 height 9
click at [525, 387] on input "checkbox" at bounding box center [524, 386] width 8 height 8
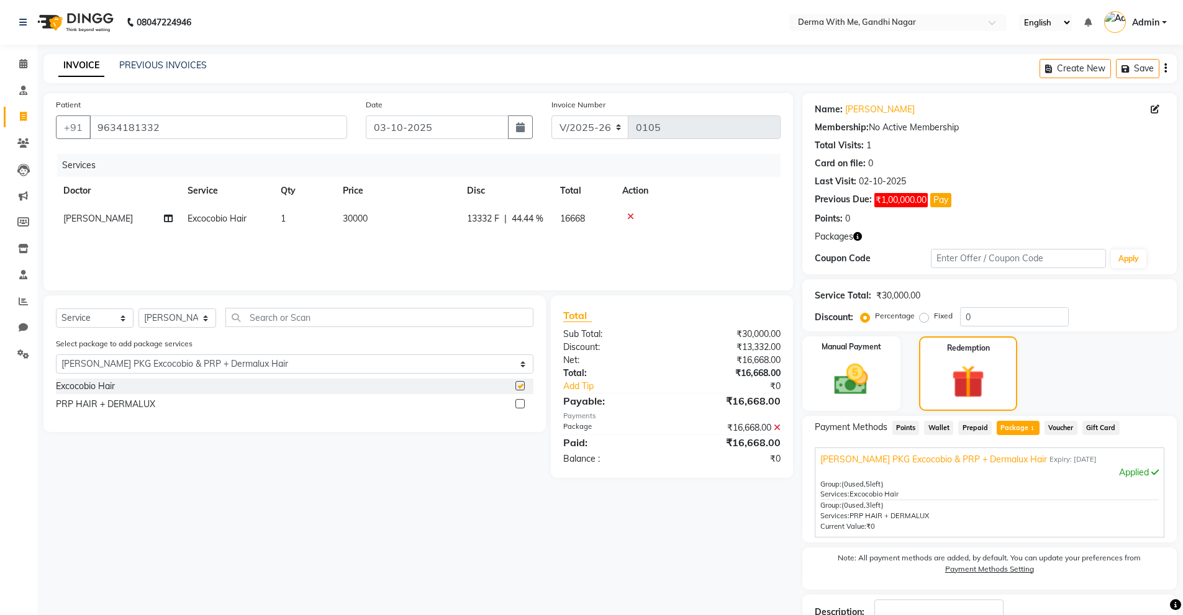
checkbox input "false"
click at [523, 125] on icon "button" at bounding box center [520, 127] width 9 height 10
select select "10"
select select "2025"
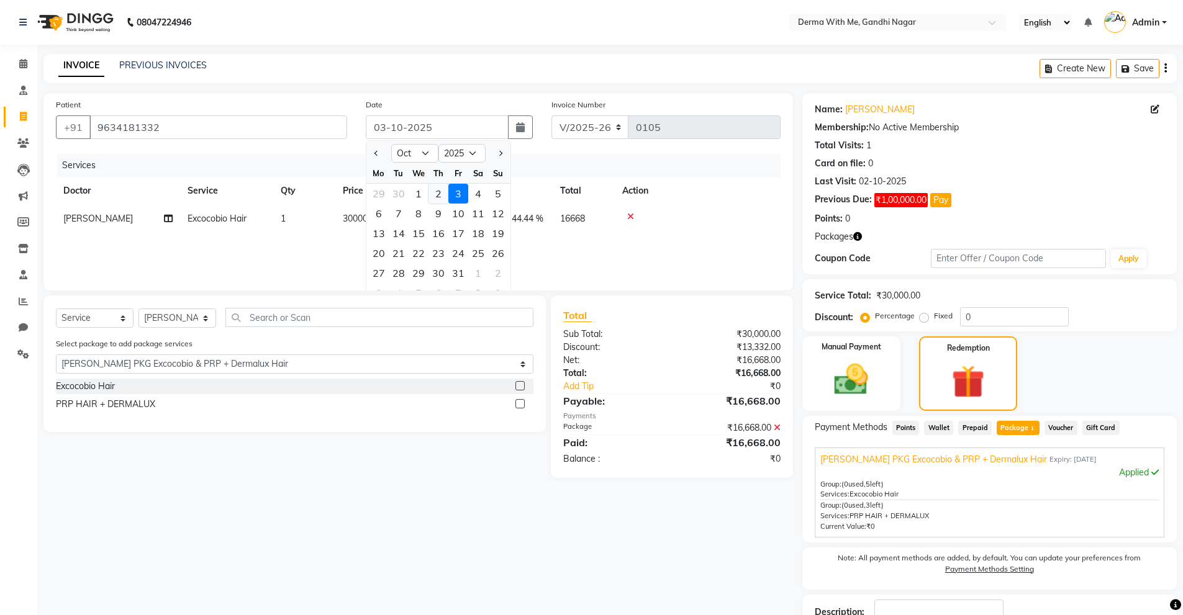
click at [436, 195] on div "2" at bounding box center [438, 194] width 20 height 20
type input "02-10-2025"
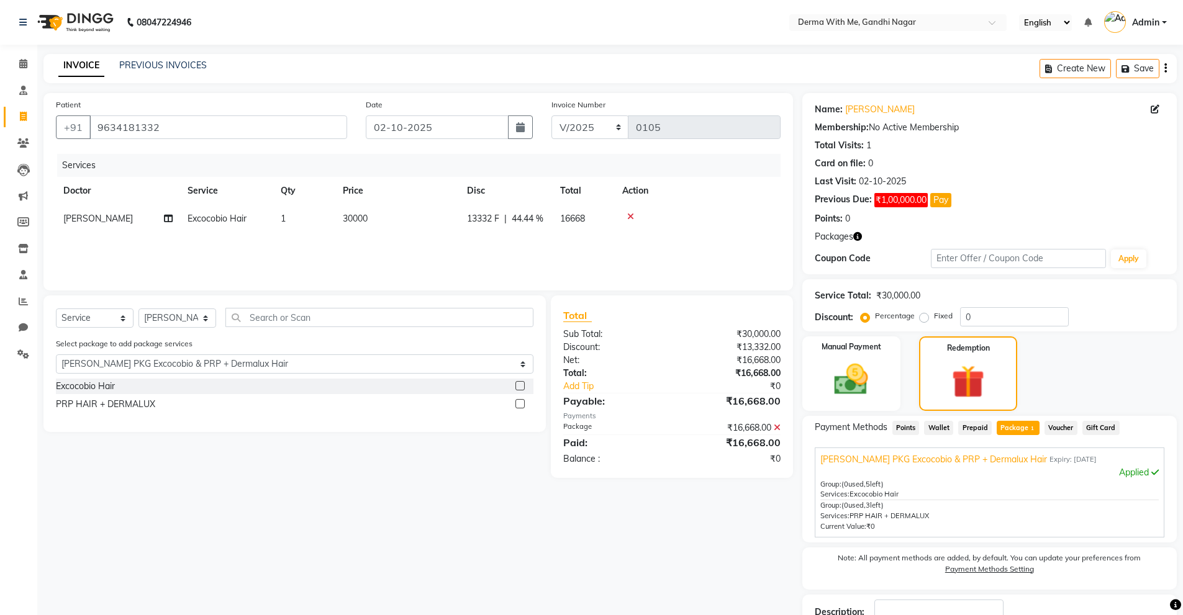
click at [559, 239] on div "Services Doctor Service Qty Price Disc Total Action [PERSON_NAME] Excocobio Hai…" at bounding box center [418, 216] width 724 height 124
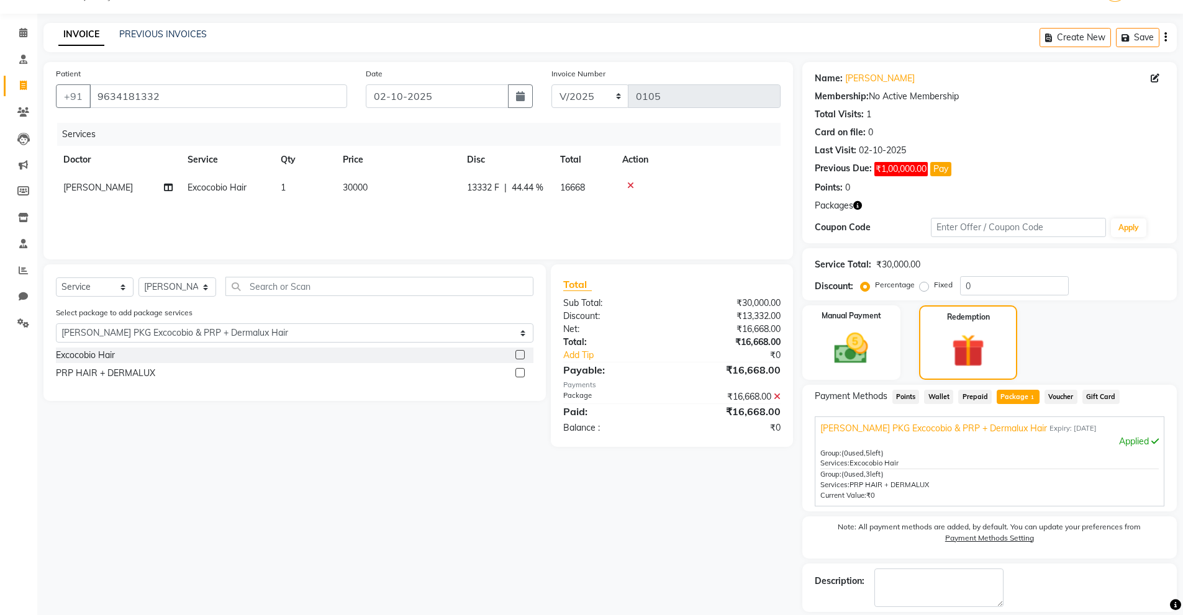
scroll to position [89, 0]
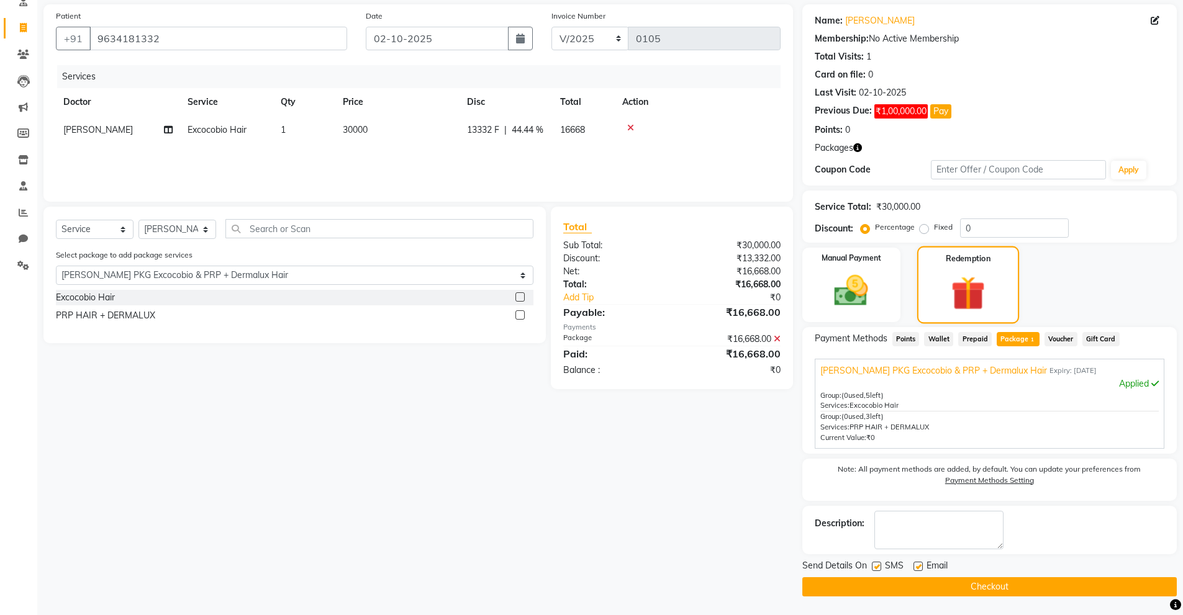
click at [983, 261] on label "Redemption" at bounding box center [967, 259] width 45 height 12
click at [878, 568] on label at bounding box center [876, 566] width 9 height 9
click at [878, 568] on input "checkbox" at bounding box center [876, 567] width 8 height 8
checkbox input "false"
click at [917, 567] on label at bounding box center [917, 566] width 9 height 9
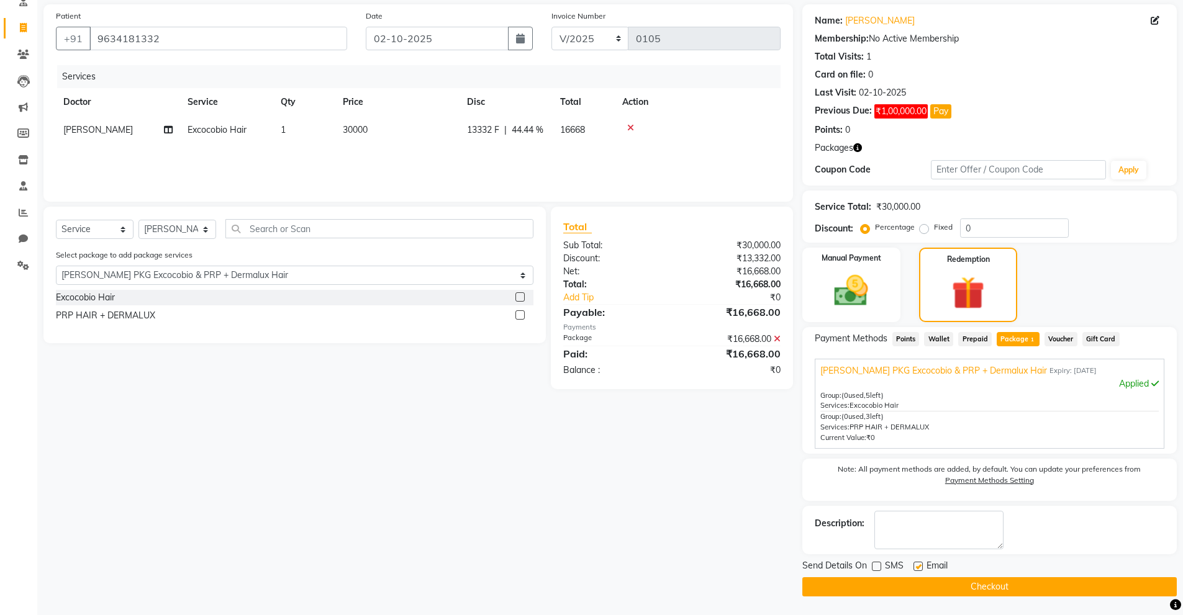
click at [917, 567] on input "checkbox" at bounding box center [917, 567] width 8 height 8
checkbox input "false"
click at [937, 590] on button "Checkout" at bounding box center [989, 586] width 374 height 19
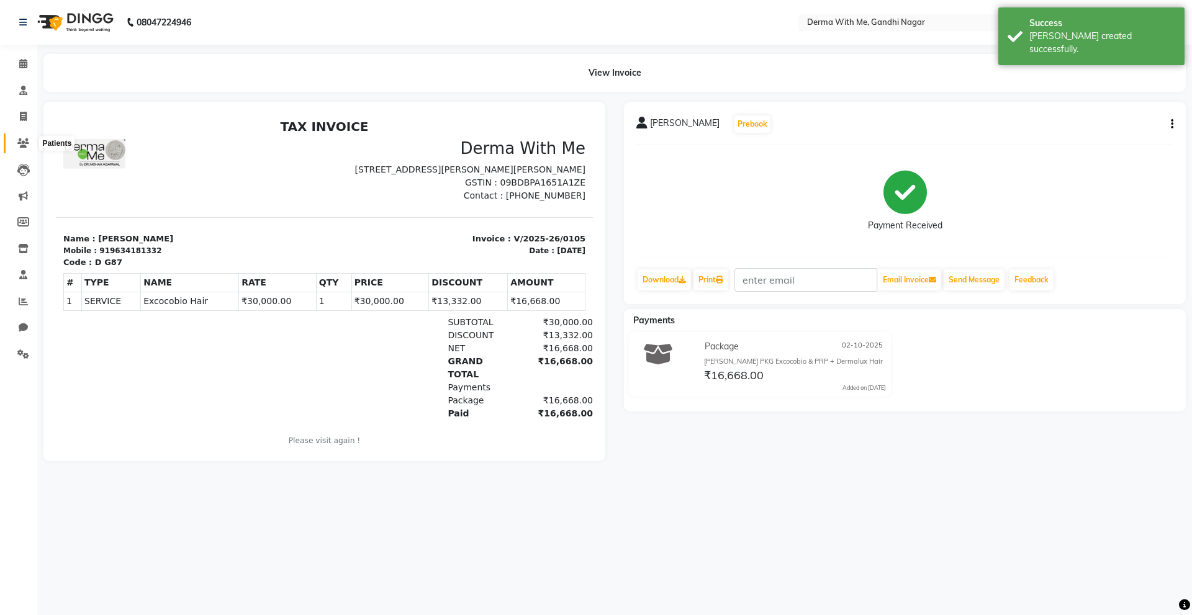
click at [19, 142] on icon at bounding box center [23, 142] width 12 height 9
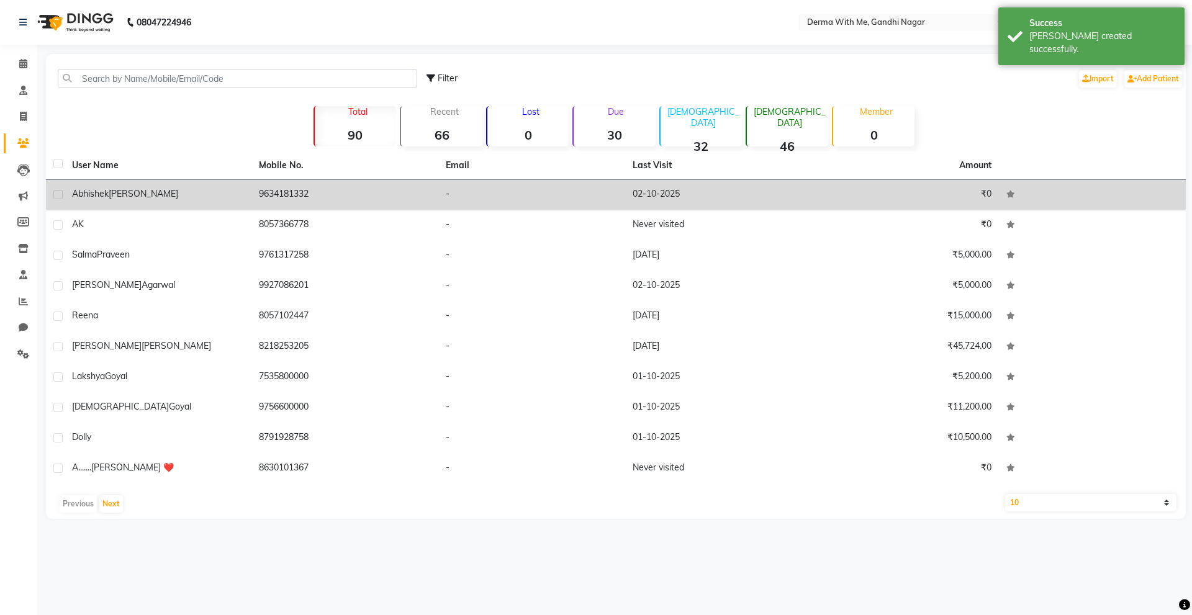
click at [276, 180] on td "9634181332" at bounding box center [344, 195] width 187 height 30
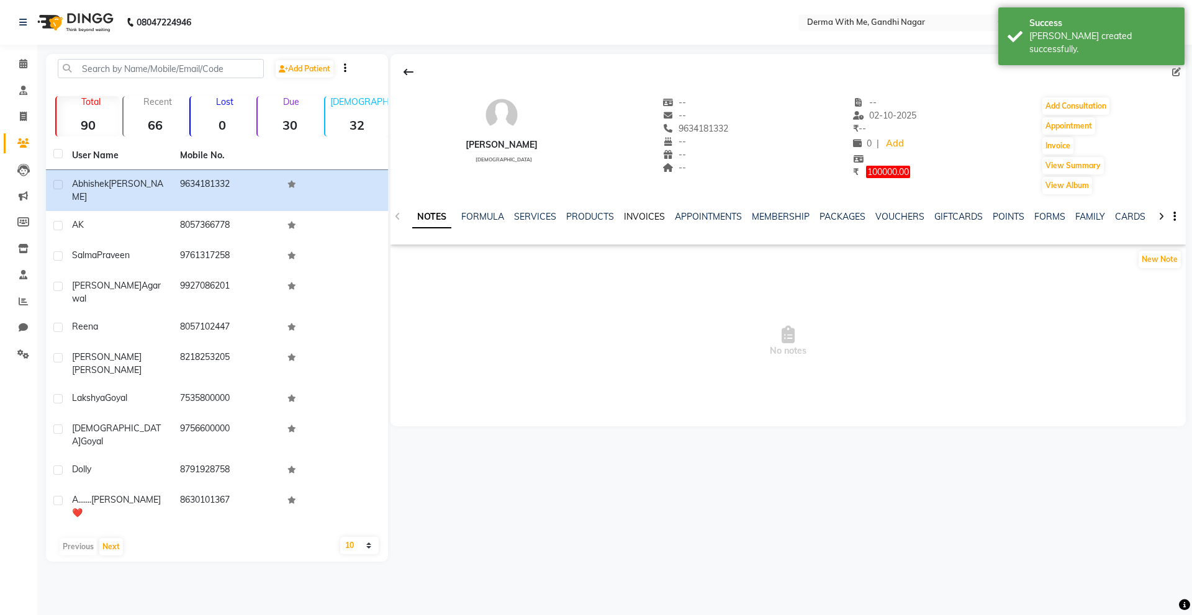
click at [624, 219] on link "INVOICES" at bounding box center [644, 216] width 41 height 11
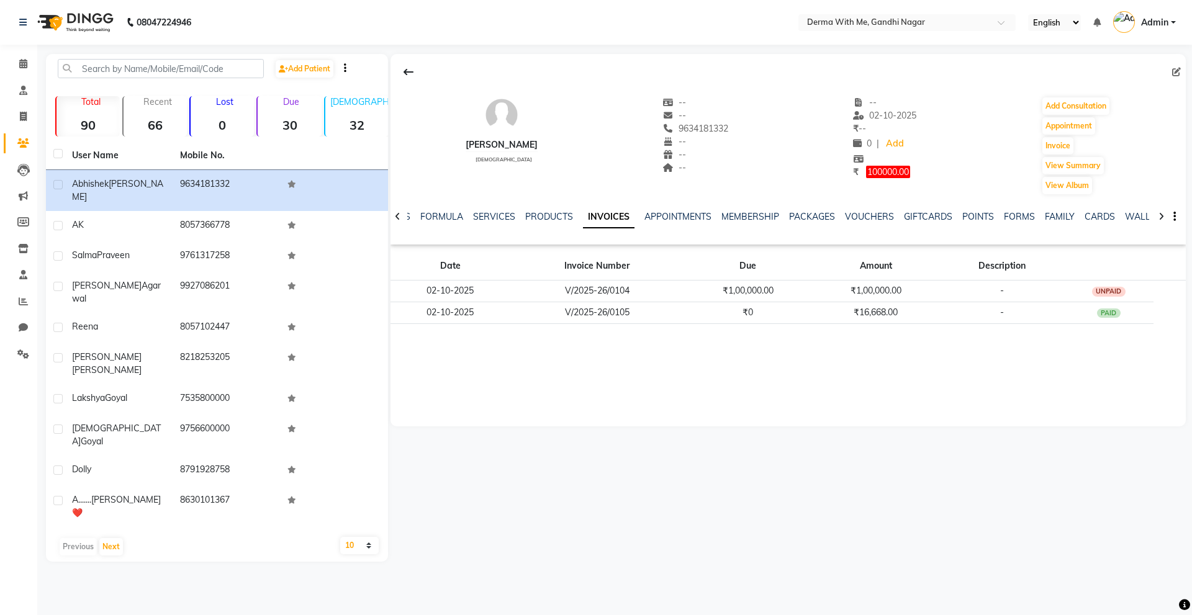
click at [577, 360] on div "[PERSON_NAME] [DEMOGRAPHIC_DATA] -- -- 9634181332 -- -- -- -- [DATE] ₹ -- 0 | A…" at bounding box center [787, 240] width 795 height 372
click at [429, 215] on link "FORMULA" at bounding box center [441, 216] width 43 height 11
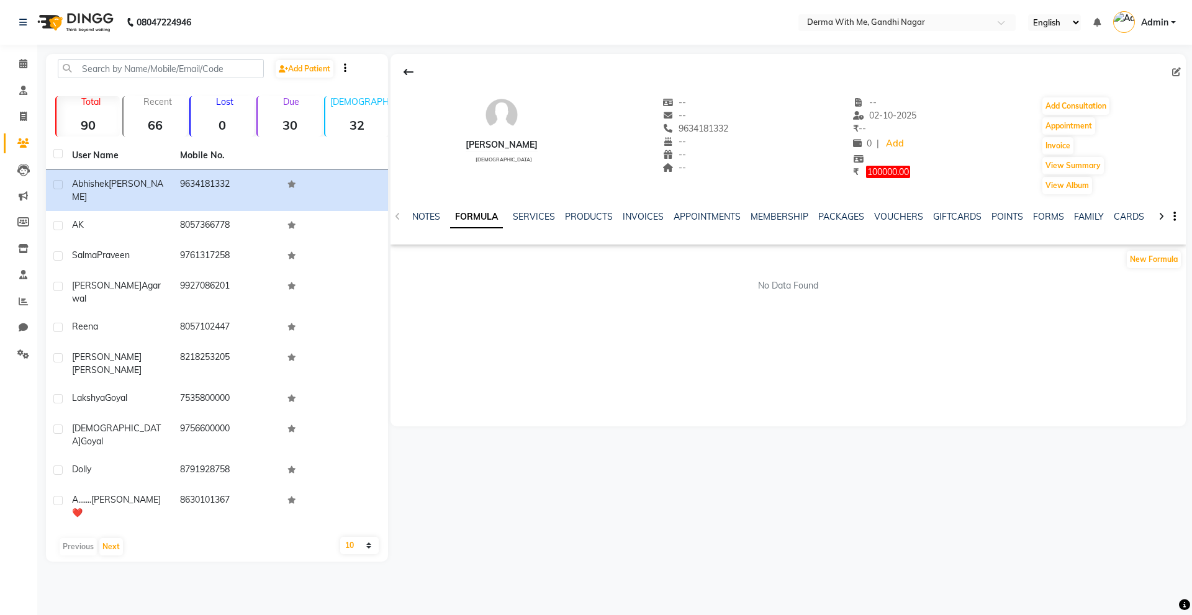
click at [397, 221] on div "NOTES FORMULA SERVICES PRODUCTS INVOICES APPOINTMENTS MEMBERSHIP PACKAGES VOUCH…" at bounding box center [787, 217] width 795 height 43
click at [615, 187] on div "[PERSON_NAME][DEMOGRAPHIC_DATA] -- -- 9634181332 -- -- -- -- [DATE] ₹ -- 0 | Ad…" at bounding box center [787, 140] width 795 height 112
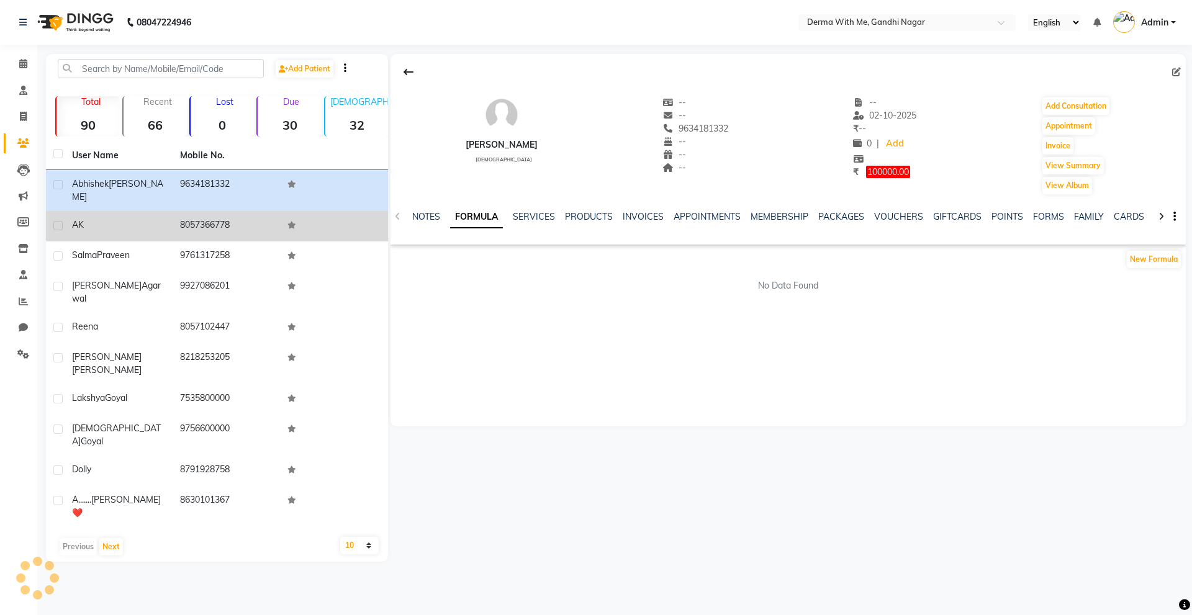
click at [141, 219] on div "AK" at bounding box center [118, 225] width 93 height 13
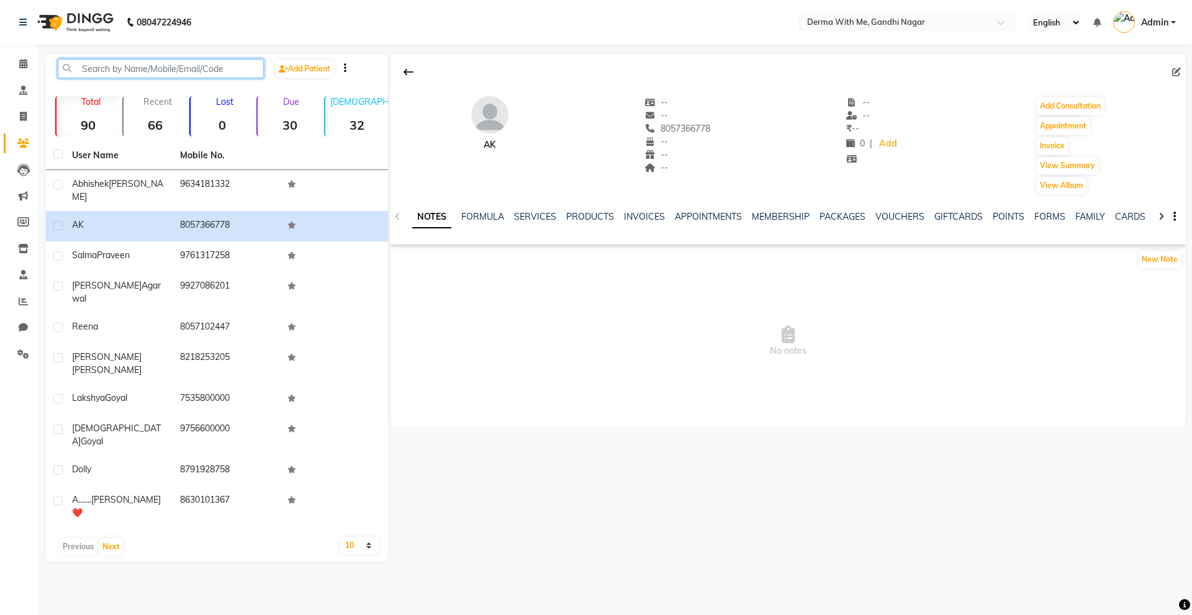
click at [101, 71] on input "text" at bounding box center [161, 68] width 206 height 19
type input "s"
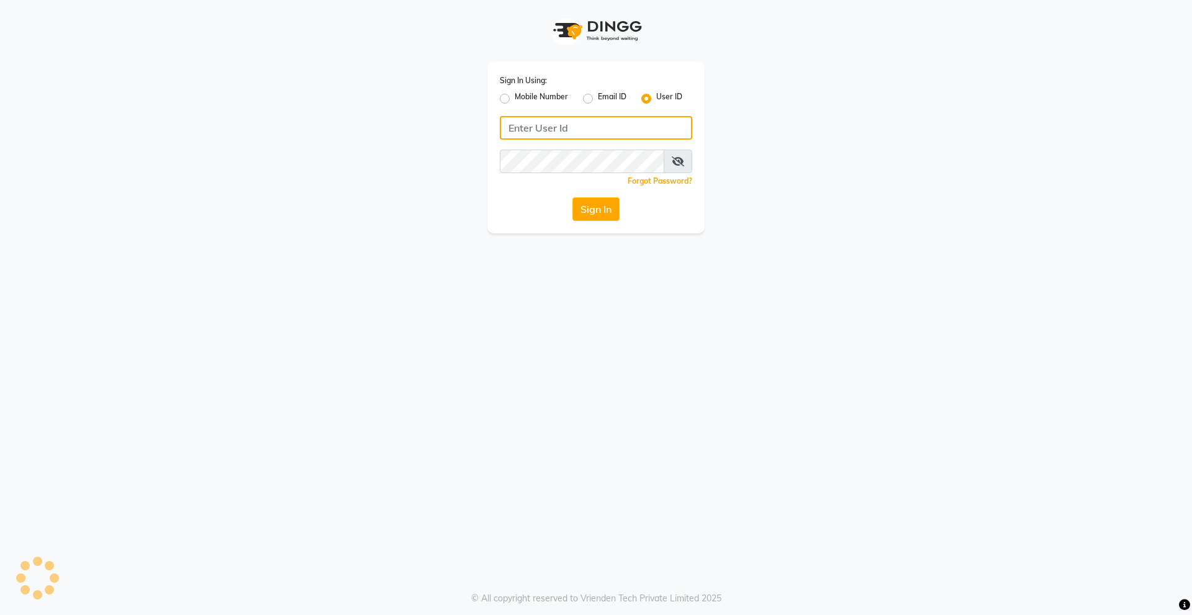
type input "derma@123"
click at [585, 199] on button "Sign In" at bounding box center [595, 209] width 47 height 24
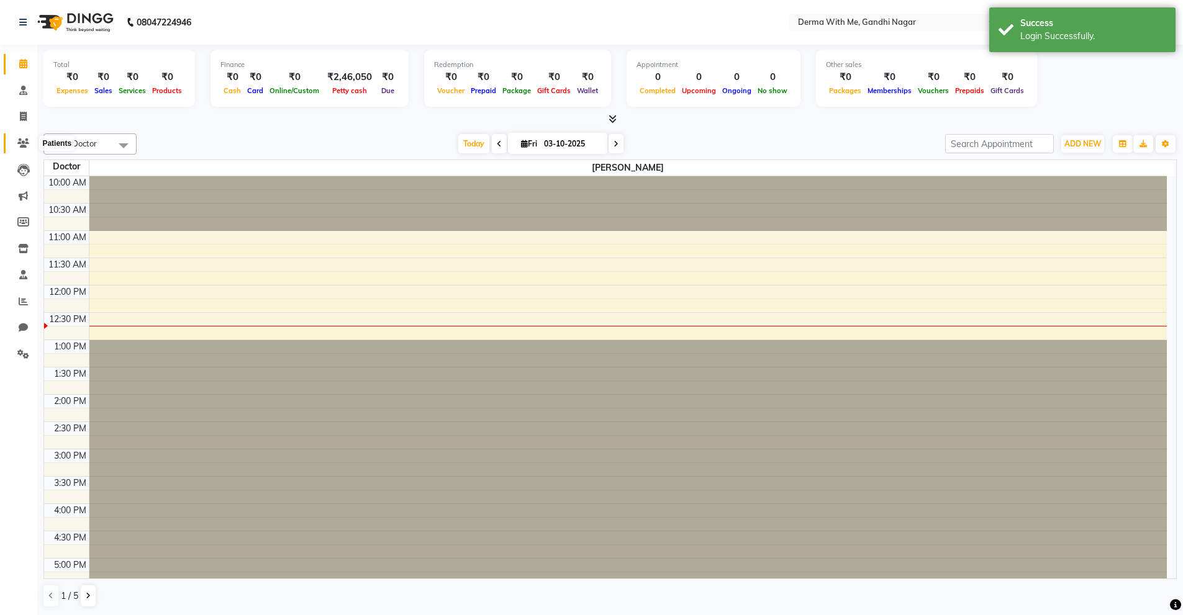
click at [16, 145] on span at bounding box center [23, 144] width 22 height 14
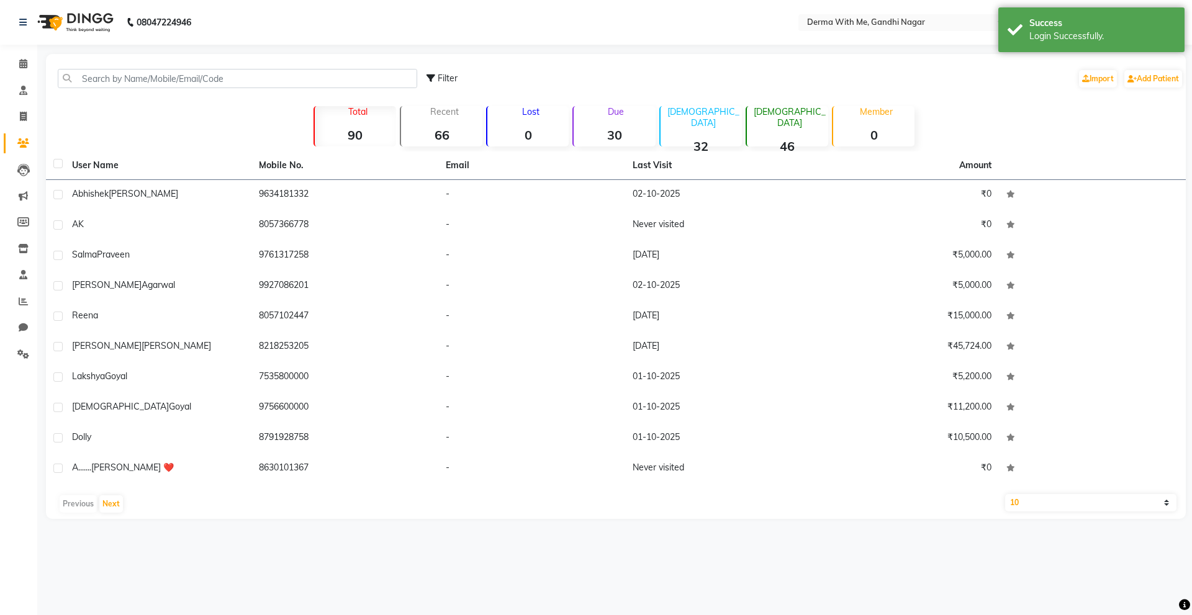
drag, startPoint x: 315, startPoint y: 67, endPoint x: 249, endPoint y: 90, distance: 70.3
click at [302, 70] on div "Filter Import Add Patient" at bounding box center [615, 78] width 1135 height 39
click at [249, 90] on div "Filter Import Add Patient" at bounding box center [615, 78] width 1135 height 39
click at [247, 86] on input "text" at bounding box center [237, 78] width 359 height 19
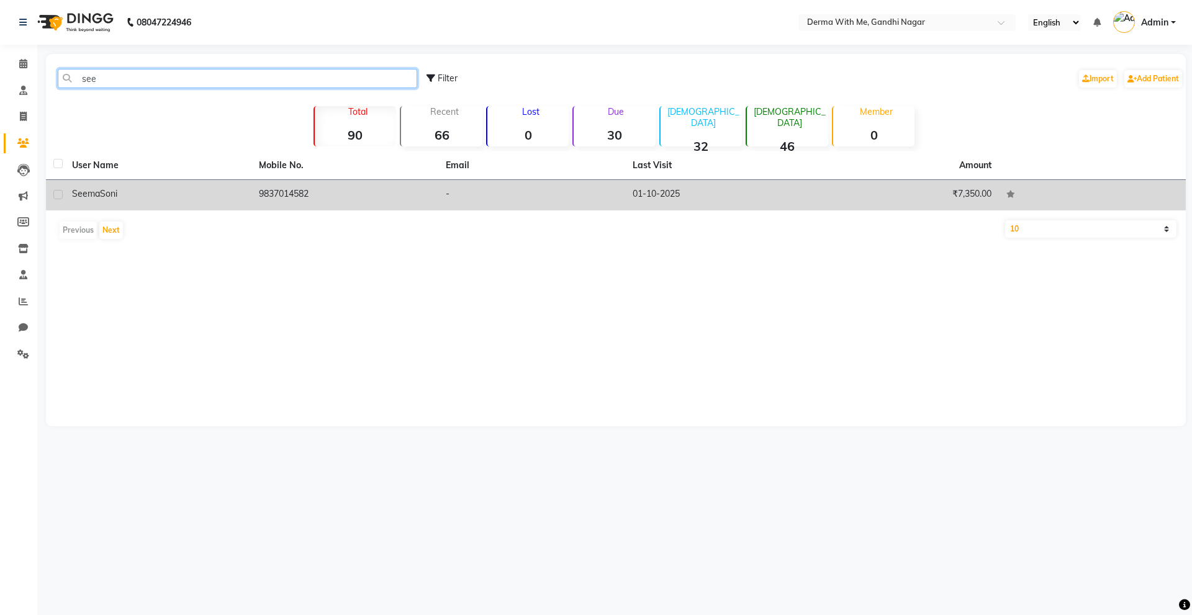
type input "see"
click at [309, 190] on td "9837014582" at bounding box center [344, 195] width 187 height 30
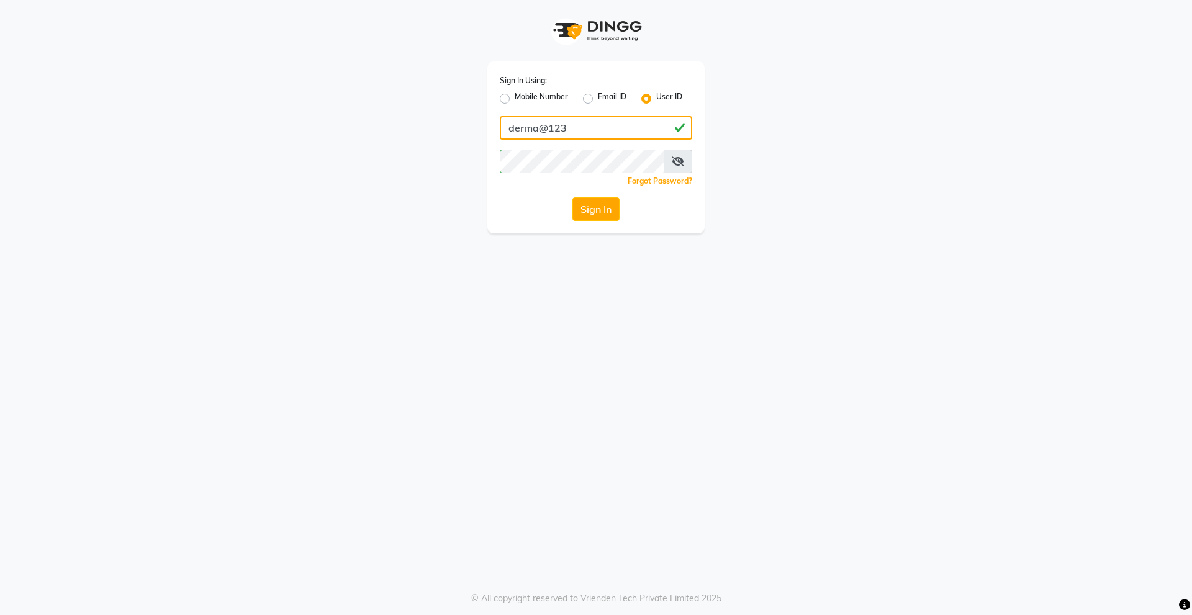
click at [613, 125] on input "derma@123" at bounding box center [596, 128] width 192 height 24
drag, startPoint x: 613, startPoint y: 125, endPoint x: 535, endPoint y: 130, distance: 78.4
click at [545, 131] on input "derma@123" at bounding box center [596, 128] width 192 height 24
type input "8272050037"
click at [582, 202] on button "Sign In" at bounding box center [595, 209] width 47 height 24
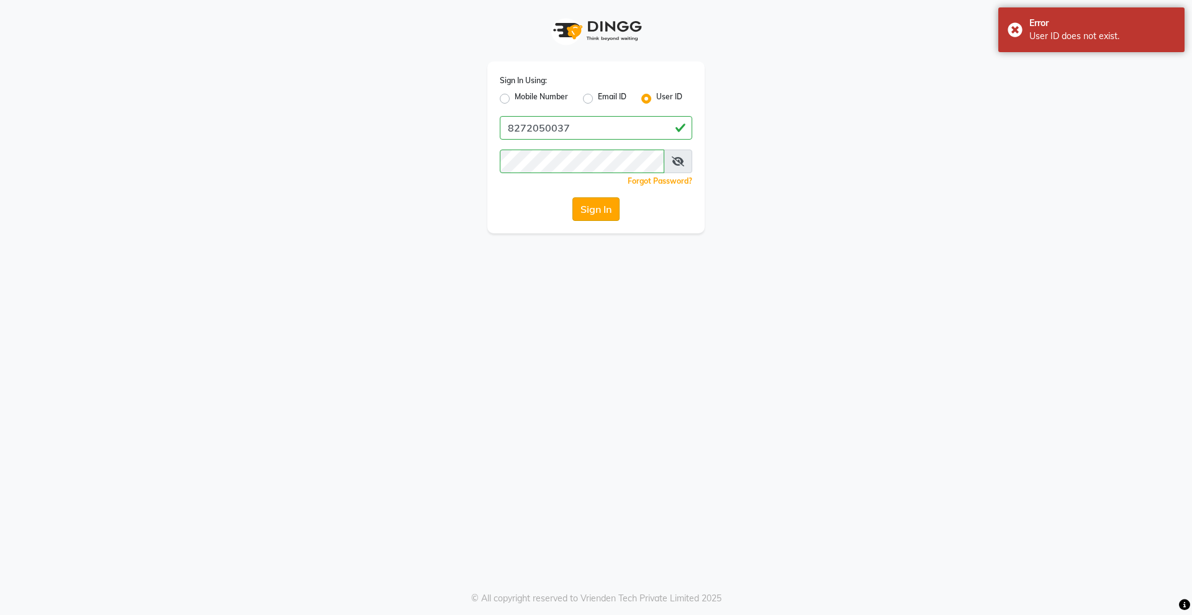
click at [600, 206] on button "Sign In" at bounding box center [595, 209] width 47 height 24
click at [610, 211] on button "Sign In" at bounding box center [595, 209] width 47 height 24
click at [656, 94] on label "User ID" at bounding box center [669, 98] width 26 height 15
click at [656, 94] on input "User ID" at bounding box center [660, 95] width 8 height 8
drag, startPoint x: 813, startPoint y: 164, endPoint x: 676, endPoint y: 129, distance: 141.5
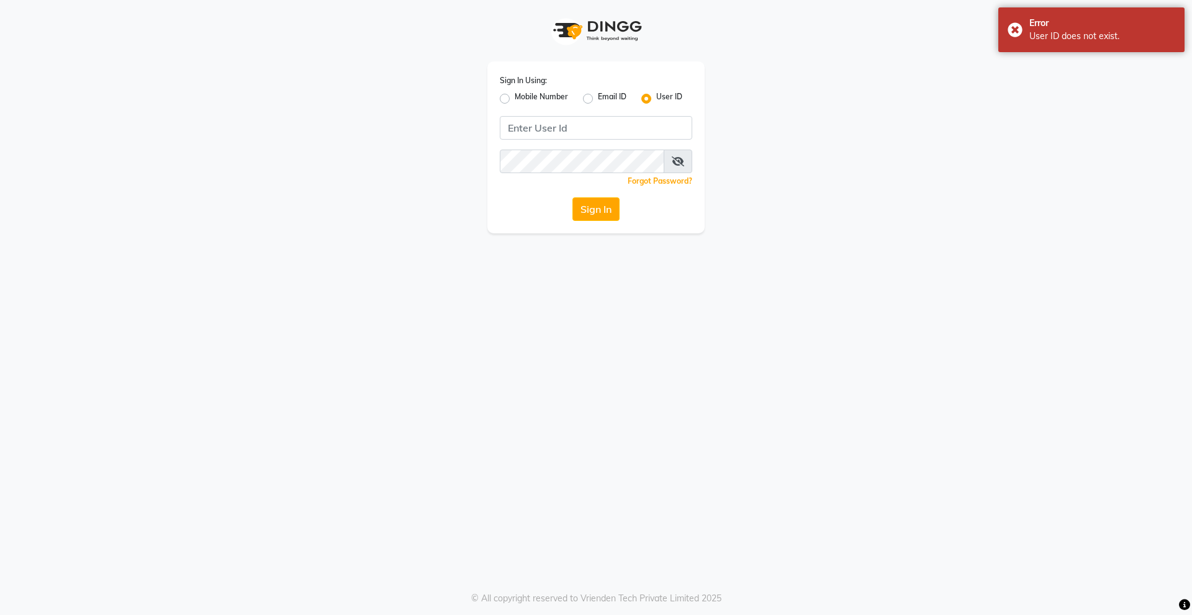
click at [811, 164] on div "Sign In Using: Mobile Number Email ID User ID Remember me Forgot Password? Sign…" at bounding box center [596, 116] width 708 height 233
click at [602, 134] on input "Username" at bounding box center [596, 128] width 192 height 24
type input "derma@123"
click at [588, 201] on button "Sign In" at bounding box center [595, 209] width 47 height 24
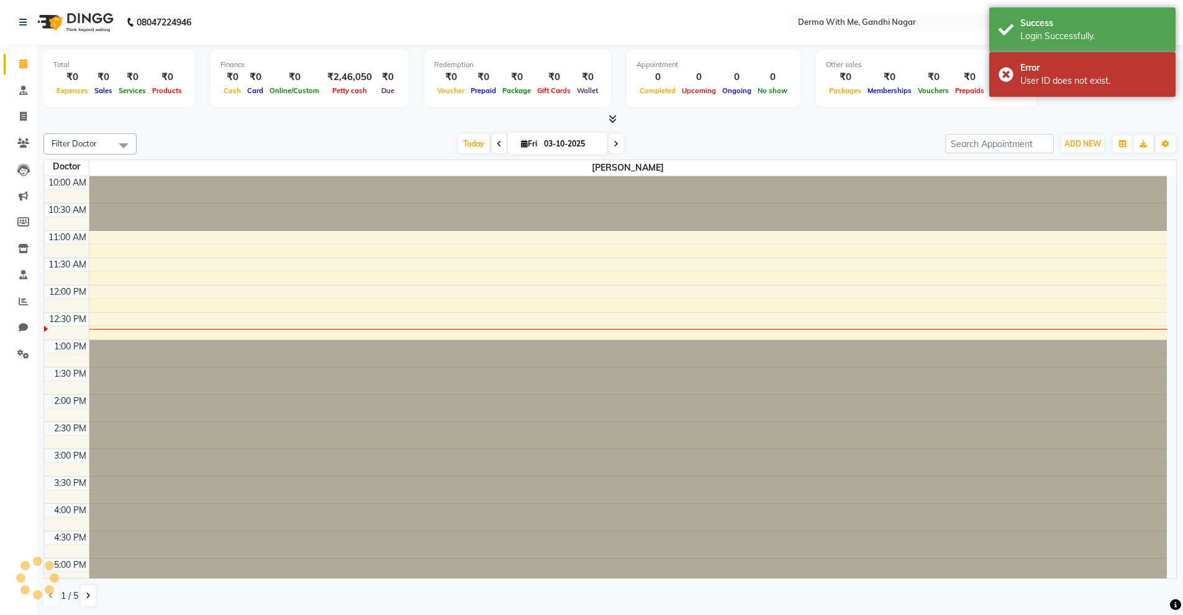
scroll to position [110, 0]
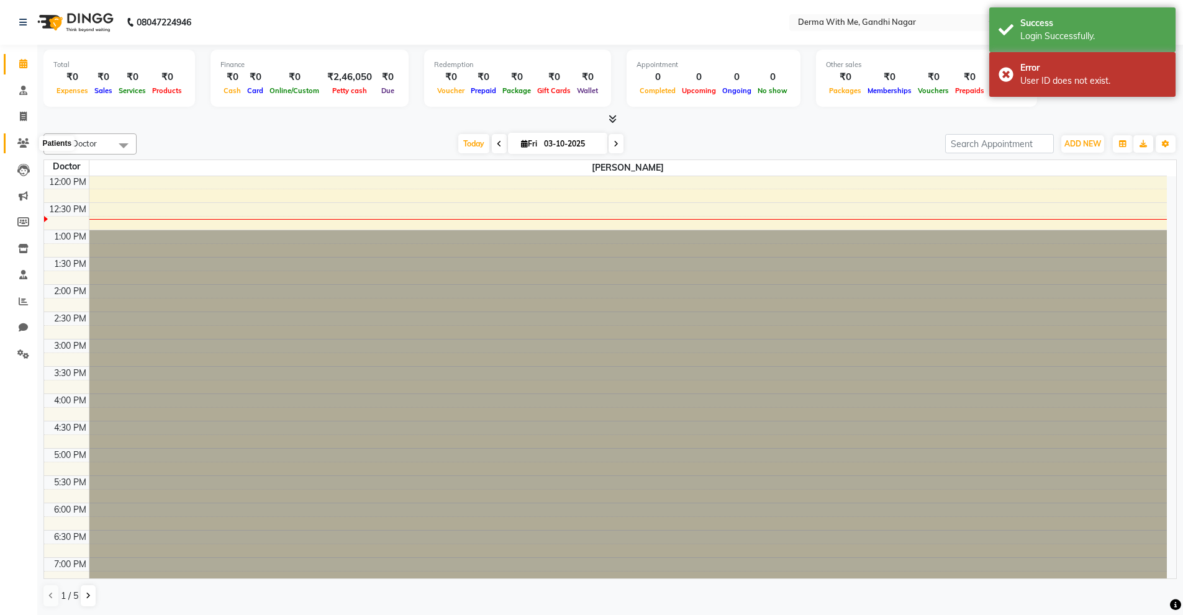
click at [27, 149] on span at bounding box center [23, 144] width 22 height 14
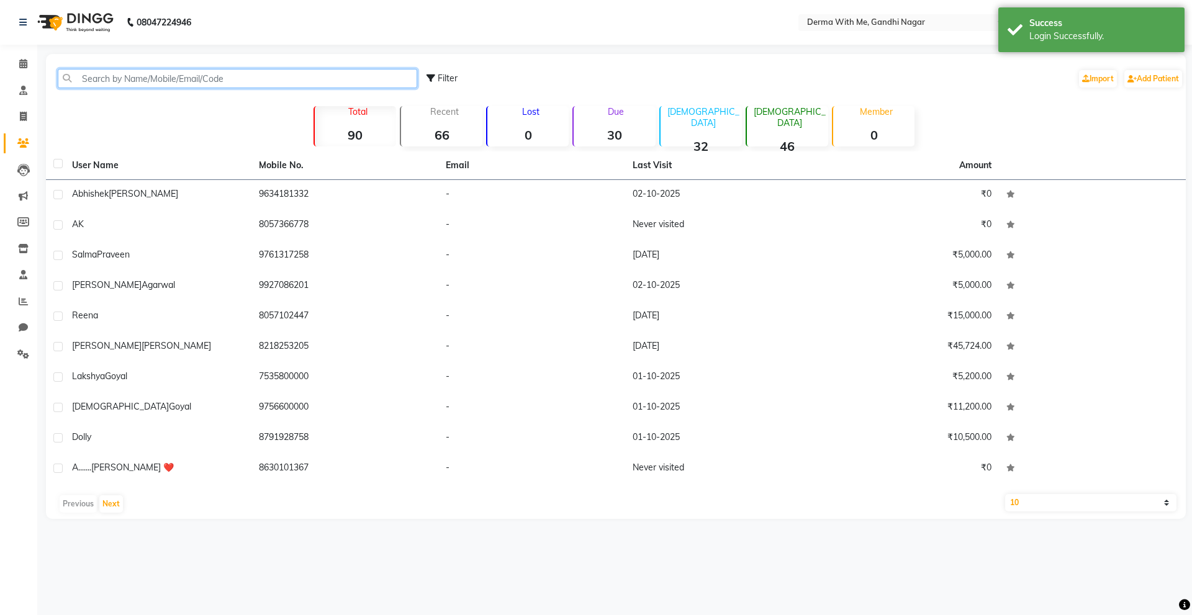
click at [327, 83] on input "text" at bounding box center [237, 78] width 359 height 19
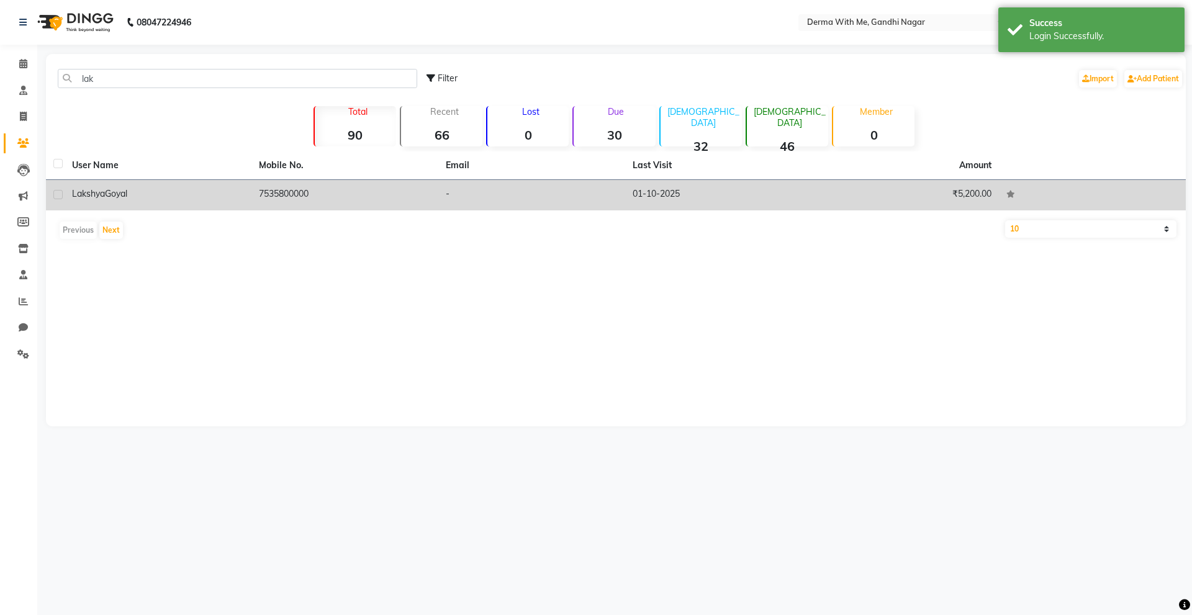
click at [326, 202] on td "7535800000" at bounding box center [344, 195] width 187 height 30
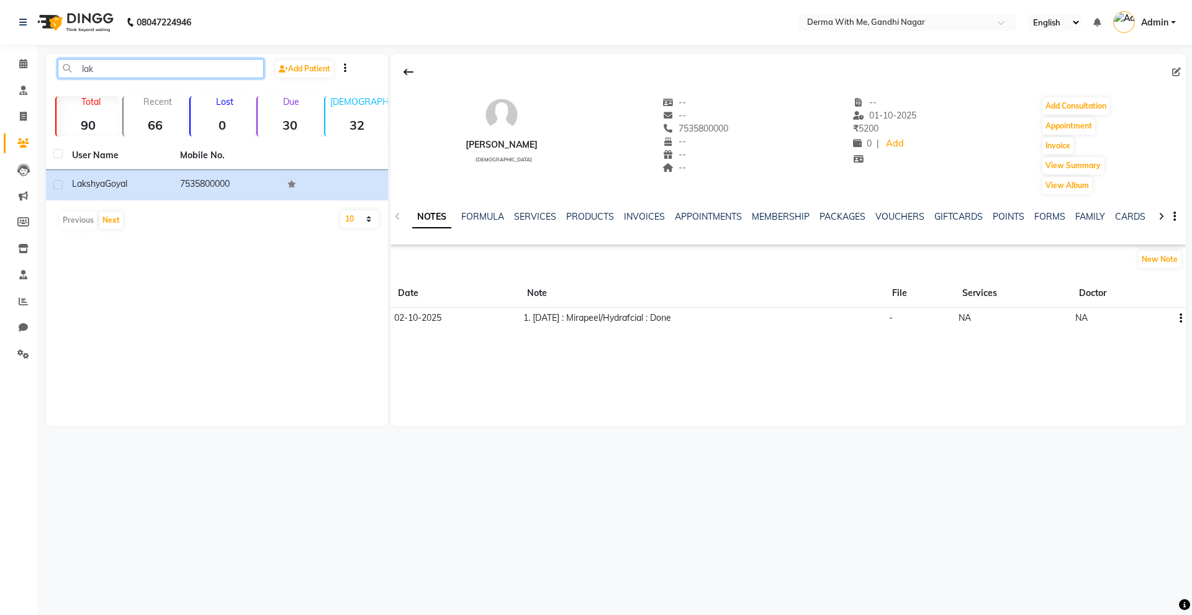
drag, startPoint x: 182, startPoint y: 70, endPoint x: 2, endPoint y: 57, distance: 180.5
click at [2, 57] on app-home "08047224946 Select Location × Derma With Me, Gandhi Nagar English ENGLISH Españ…" at bounding box center [596, 222] width 1192 height 445
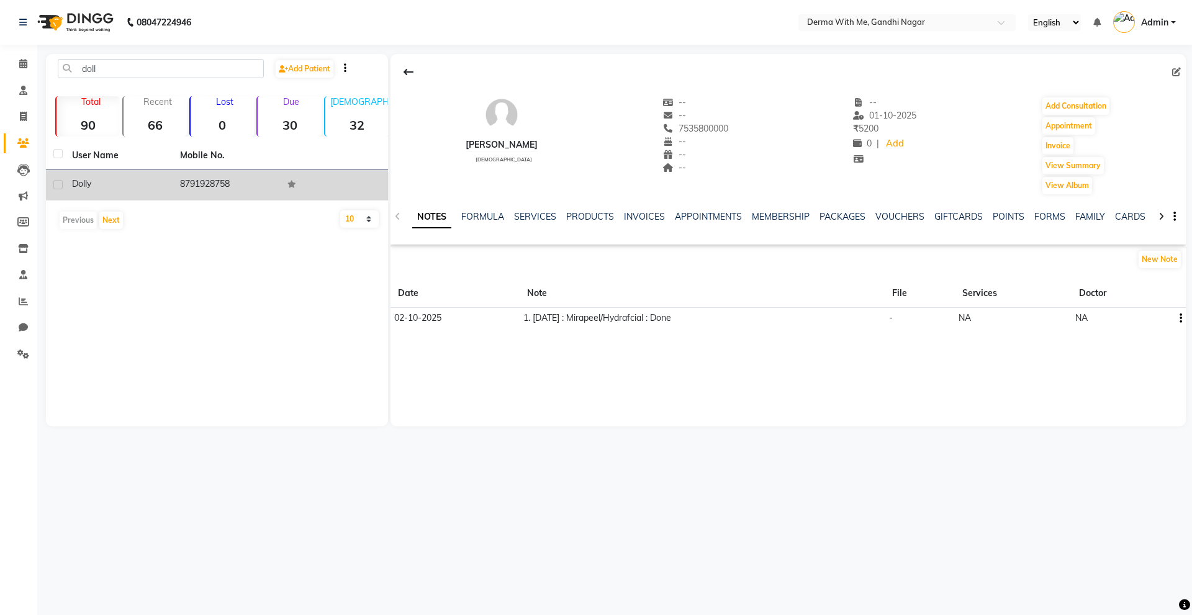
click at [120, 180] on div "Dolly" at bounding box center [118, 184] width 93 height 13
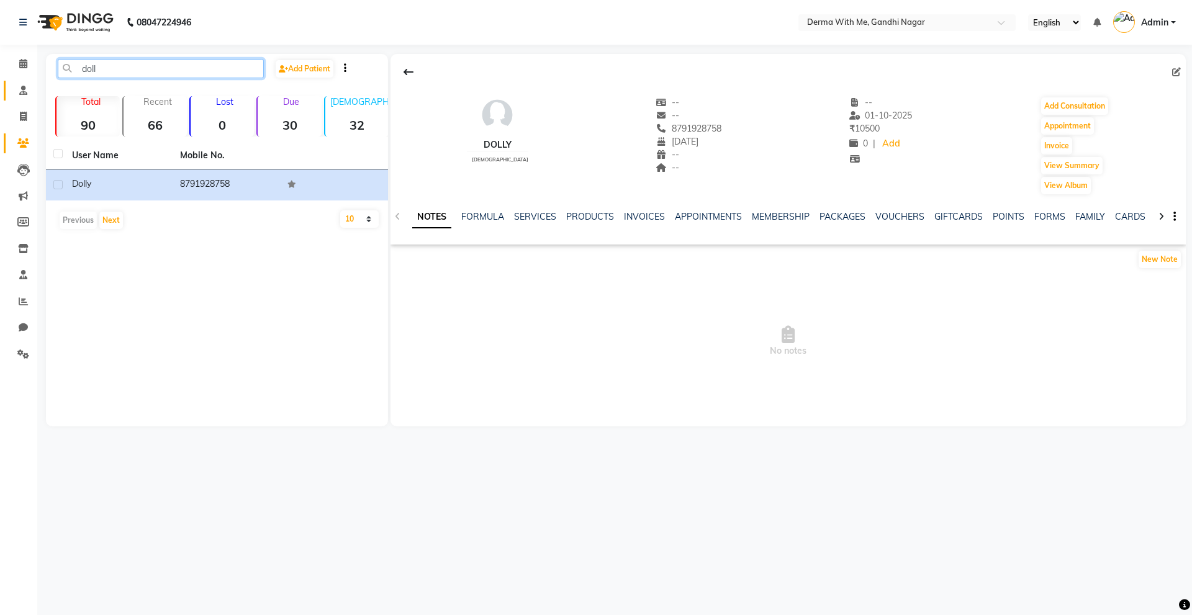
drag, startPoint x: 135, startPoint y: 78, endPoint x: 13, endPoint y: 83, distance: 121.8
click at [17, 83] on app-home "08047224946 Select Location × Derma With Me, Gandhi Nagar English ENGLISH Españ…" at bounding box center [596, 222] width 1192 height 445
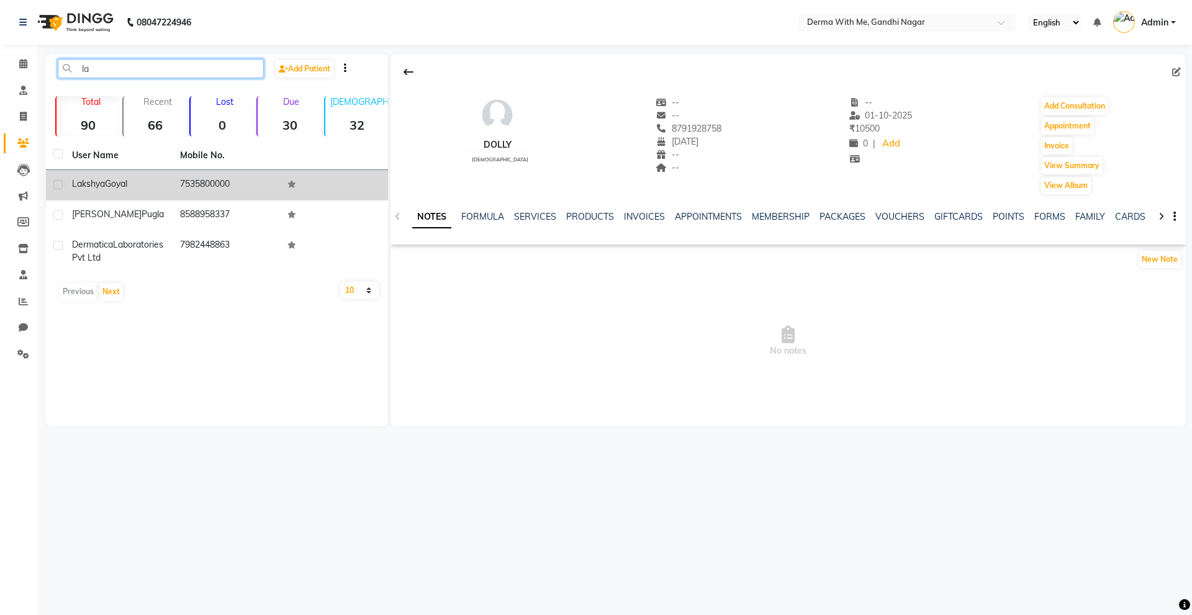
type input "la"
click at [102, 196] on td "[PERSON_NAME]" at bounding box center [119, 185] width 108 height 30
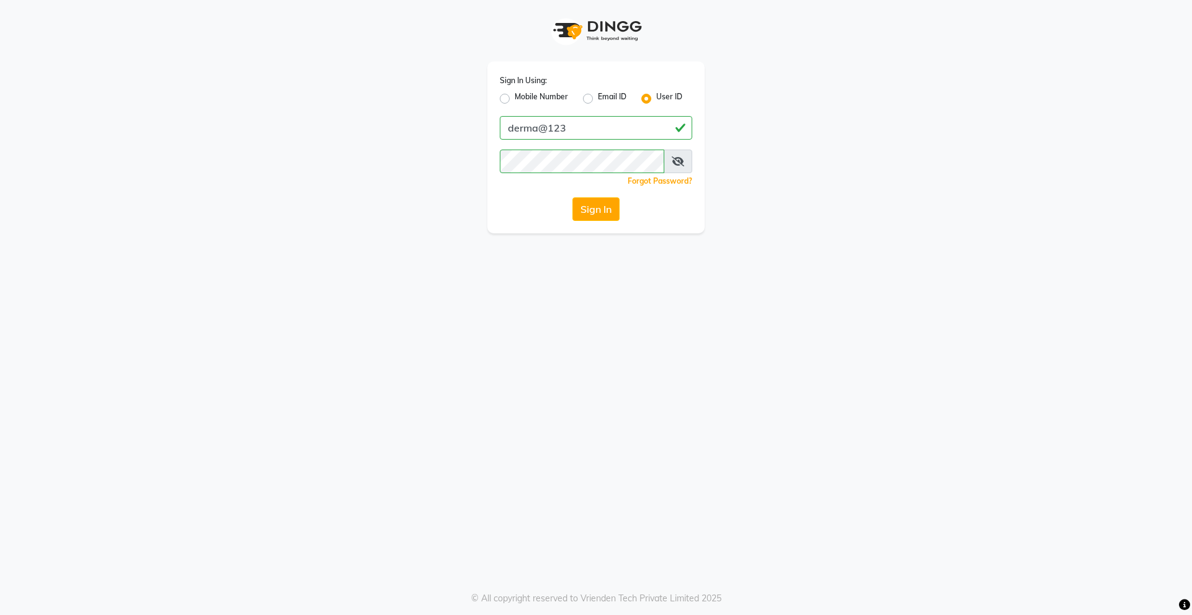
drag, startPoint x: 589, startPoint y: 195, endPoint x: 628, endPoint y: 213, distance: 42.5
click at [590, 195] on div "Sign In Using: Mobile Number Email ID User ID derma@123 Remember me Forgot Pass…" at bounding box center [595, 147] width 217 height 172
click at [570, 205] on div "Sign In" at bounding box center [596, 209] width 192 height 24
click at [598, 217] on button "Sign In" at bounding box center [595, 209] width 47 height 24
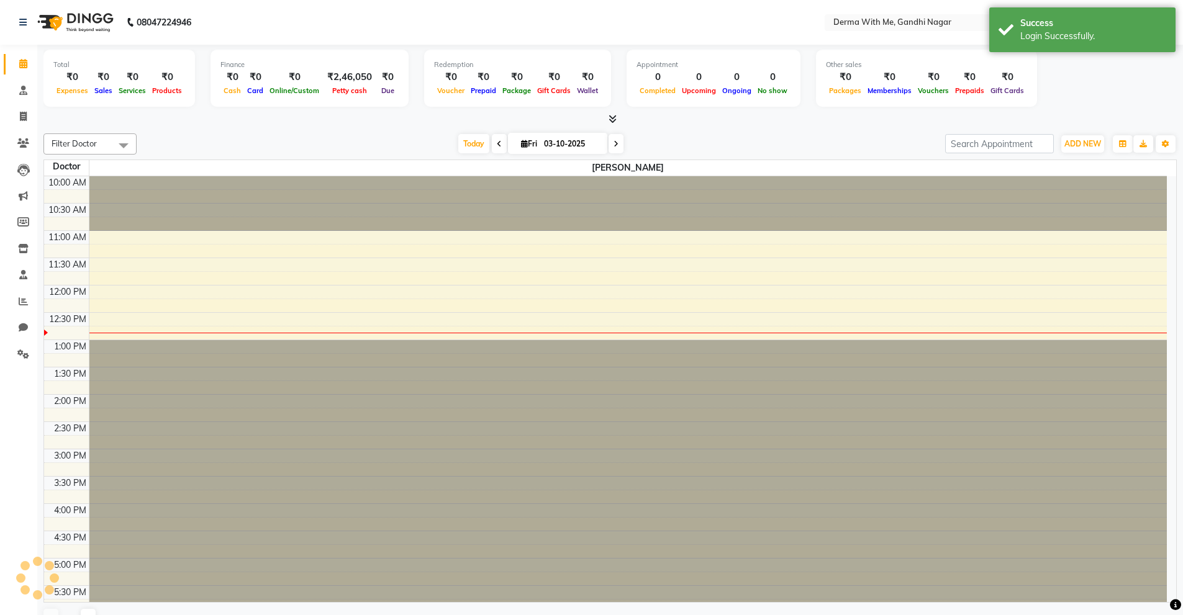
scroll to position [110, 0]
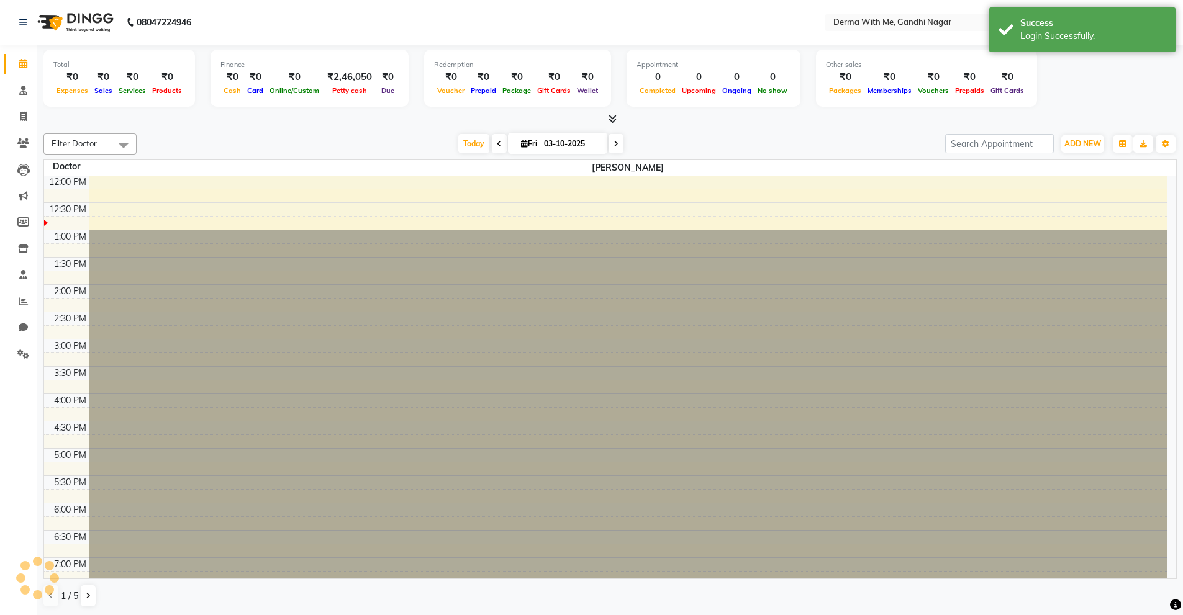
select select "en"
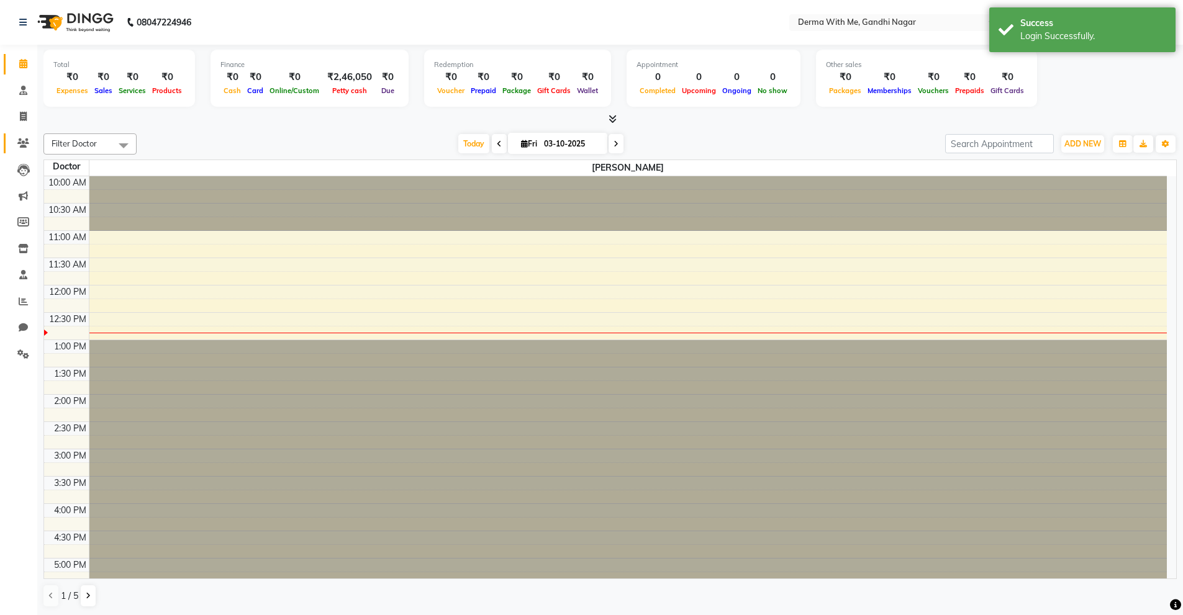
click at [24, 143] on icon at bounding box center [23, 142] width 12 height 9
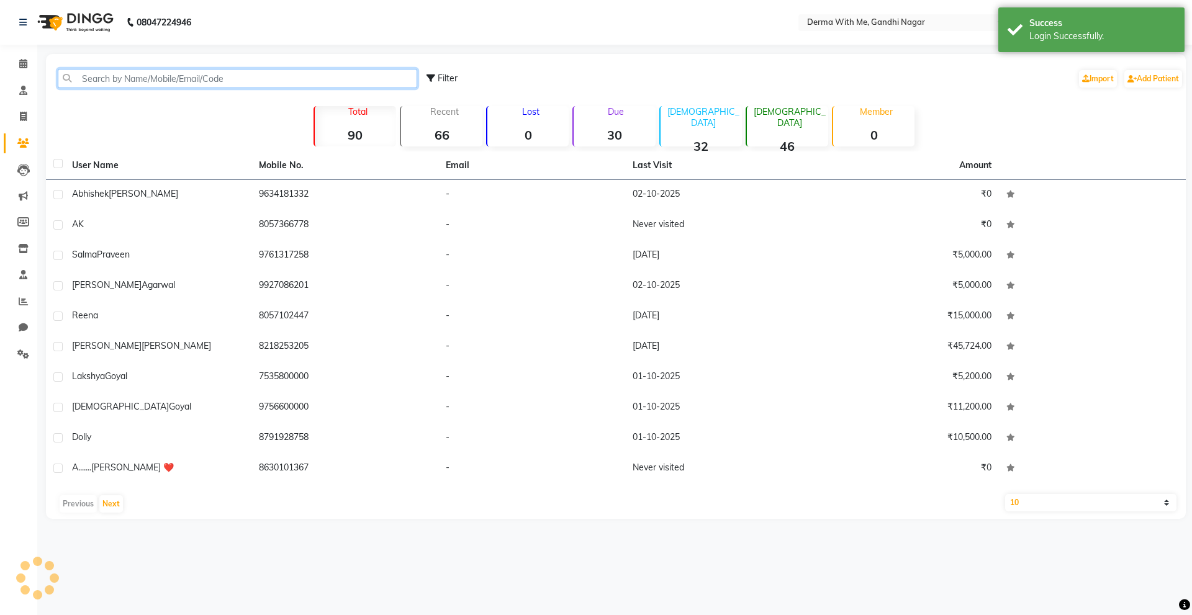
click at [359, 75] on input "text" at bounding box center [237, 78] width 359 height 19
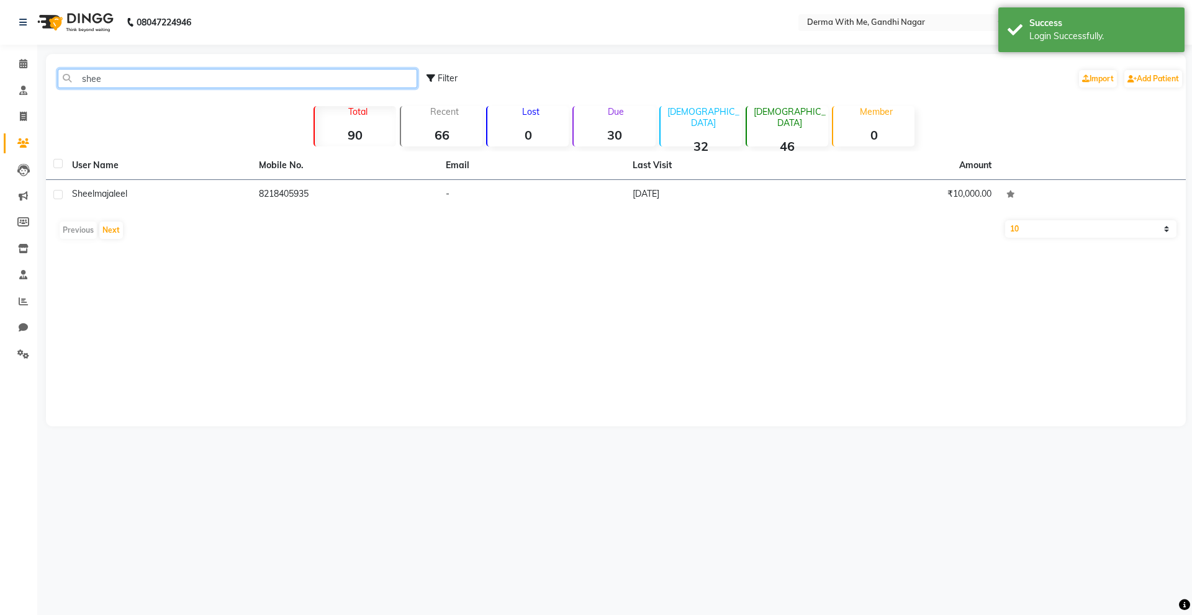
type input "shee"
click at [337, 172] on th "Mobile No." at bounding box center [344, 165] width 187 height 29
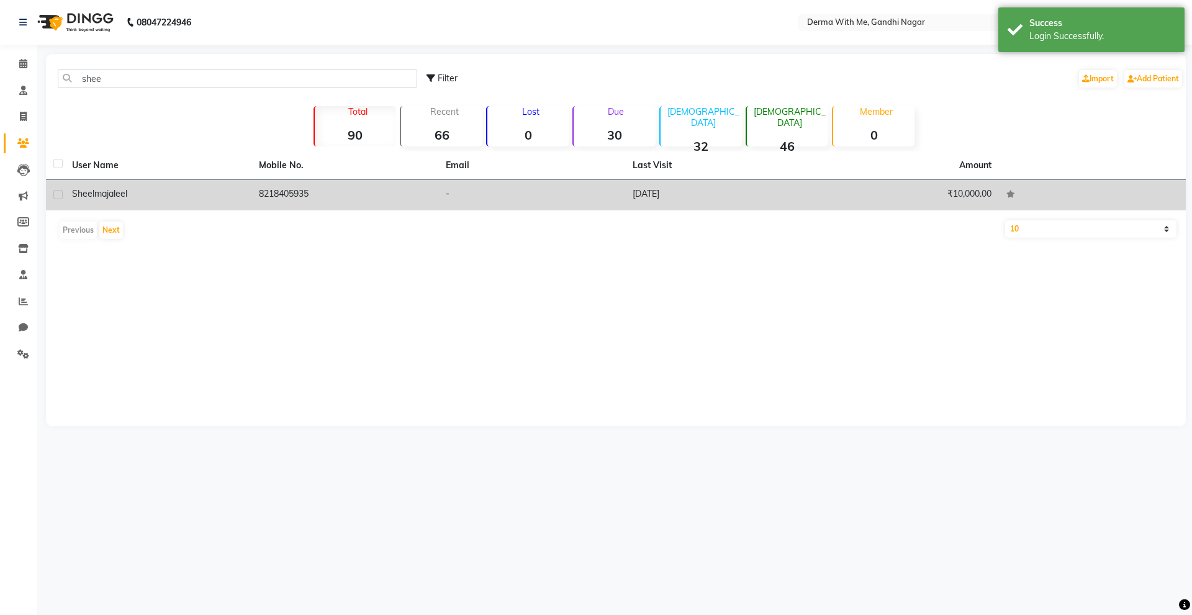
click at [341, 184] on td "8218405935" at bounding box center [344, 195] width 187 height 30
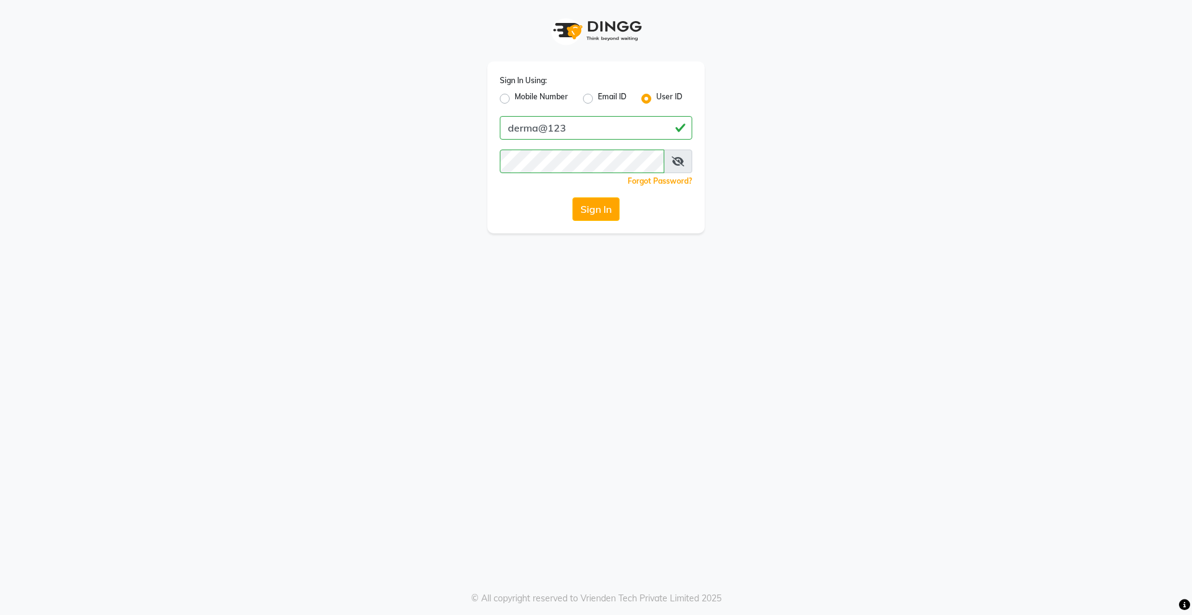
click at [605, 223] on div "Sign In Using: Mobile Number Email ID User ID derma@123 Remember me Forgot Pass…" at bounding box center [595, 147] width 217 height 172
click at [603, 220] on button "Sign In" at bounding box center [595, 209] width 47 height 24
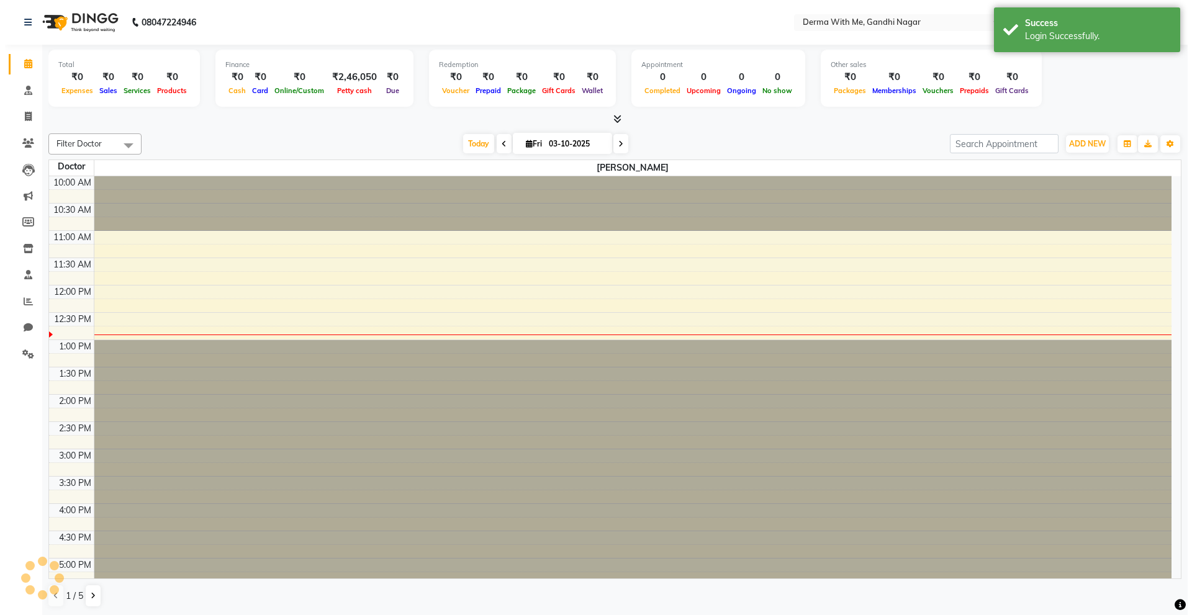
scroll to position [110, 0]
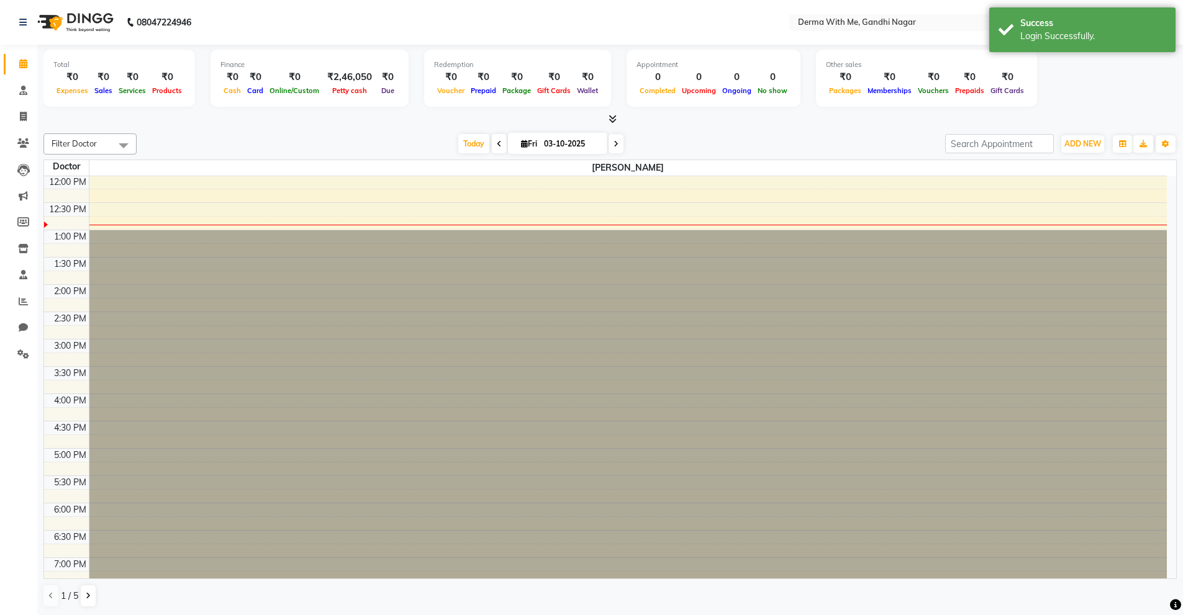
click at [707, 155] on div "Filter Doctor Select All [PERSON_NAME] Manager [PERSON_NAME] Recipient [PERSON_…" at bounding box center [609, 370] width 1133 height 484
drag, startPoint x: 13, startPoint y: 127, endPoint x: 15, endPoint y: 135, distance: 8.9
click at [13, 127] on link "Invoice" at bounding box center [19, 117] width 30 height 20
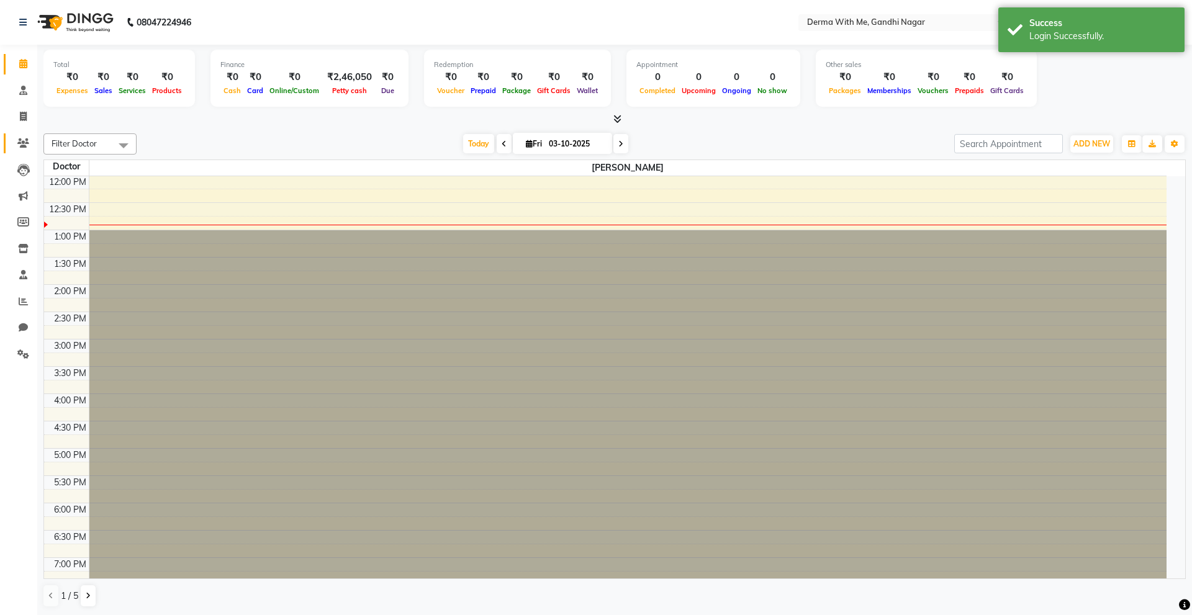
select select "8404"
select select "service"
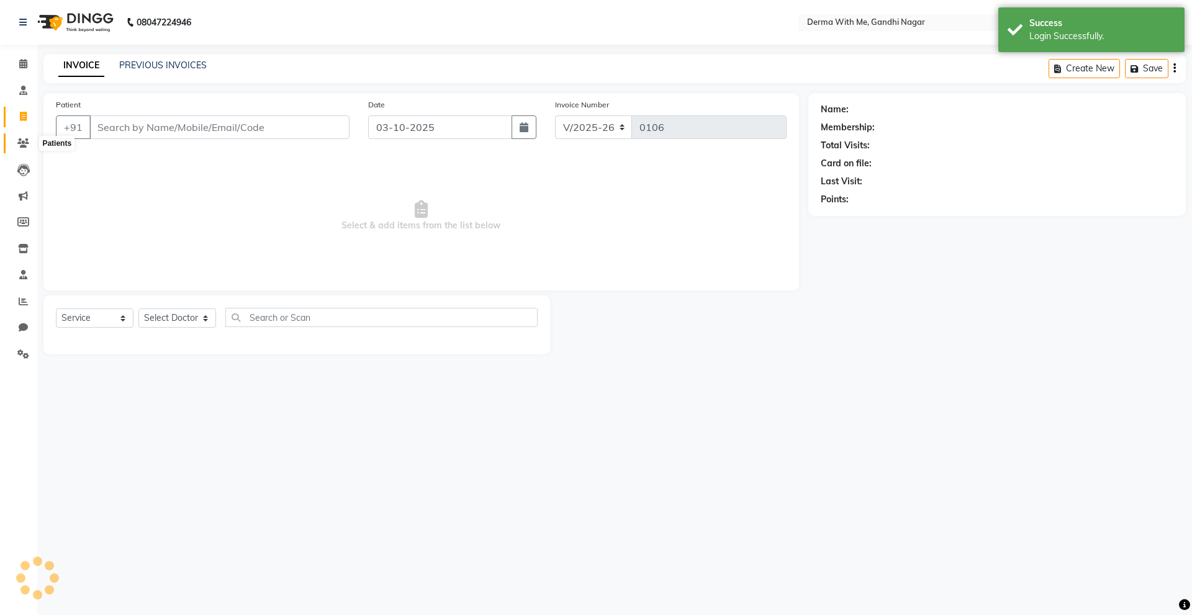
click at [19, 140] on icon at bounding box center [23, 142] width 12 height 9
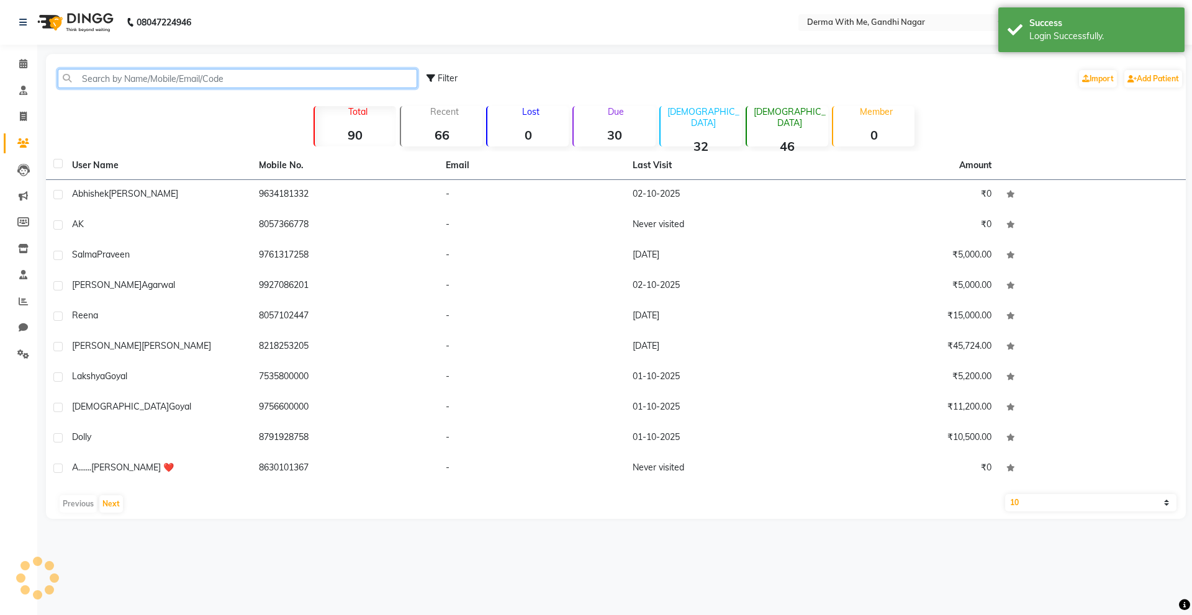
click at [348, 76] on input "text" at bounding box center [237, 78] width 359 height 19
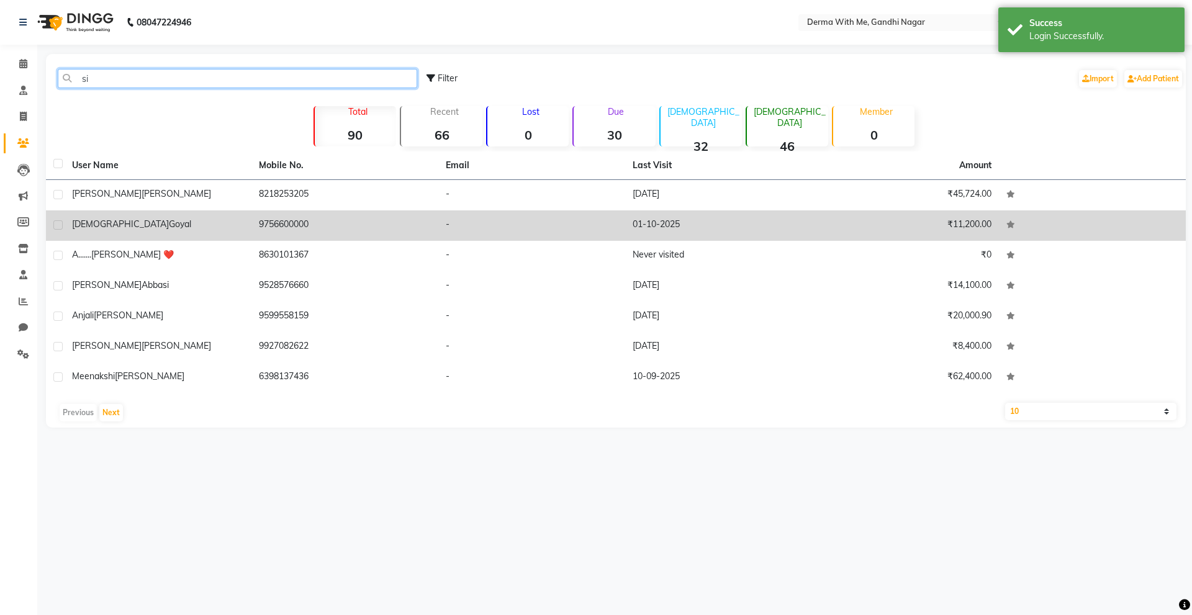
type input "si"
click at [266, 220] on td "9756600000" at bounding box center [344, 225] width 187 height 30
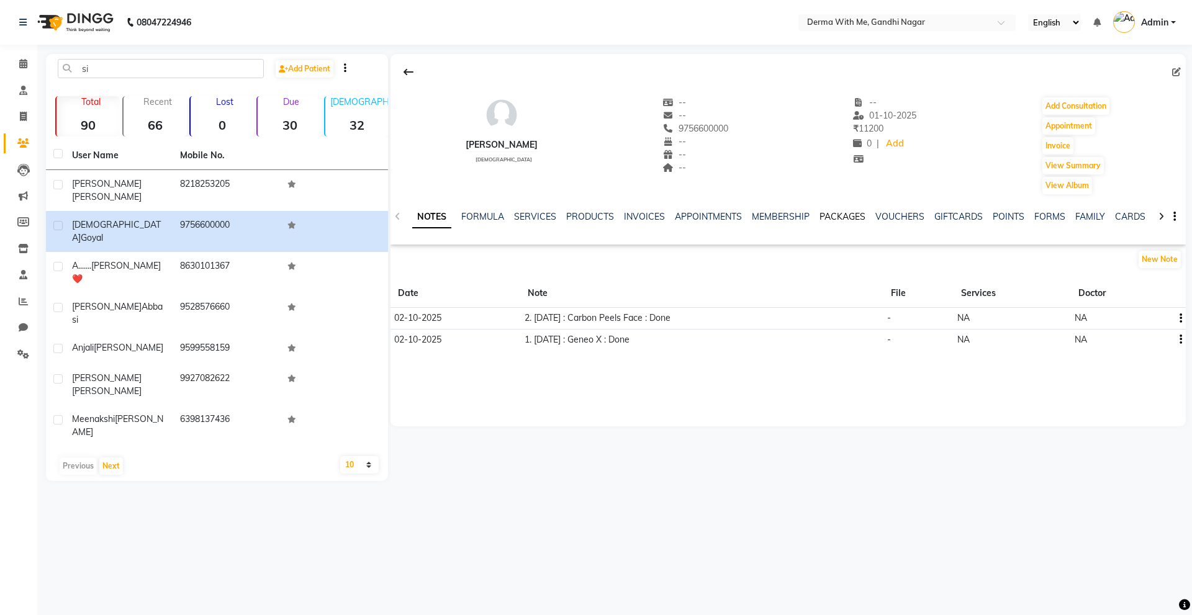
click at [842, 220] on link "PACKAGES" at bounding box center [842, 216] width 46 height 11
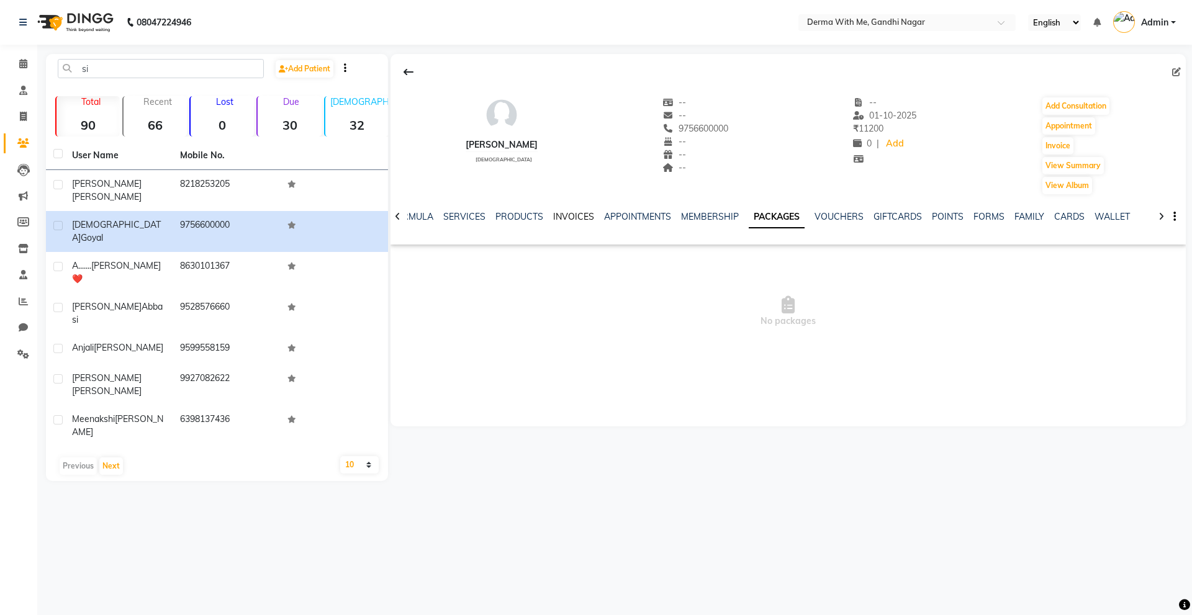
click at [567, 211] on link "INVOICES" at bounding box center [573, 216] width 41 height 11
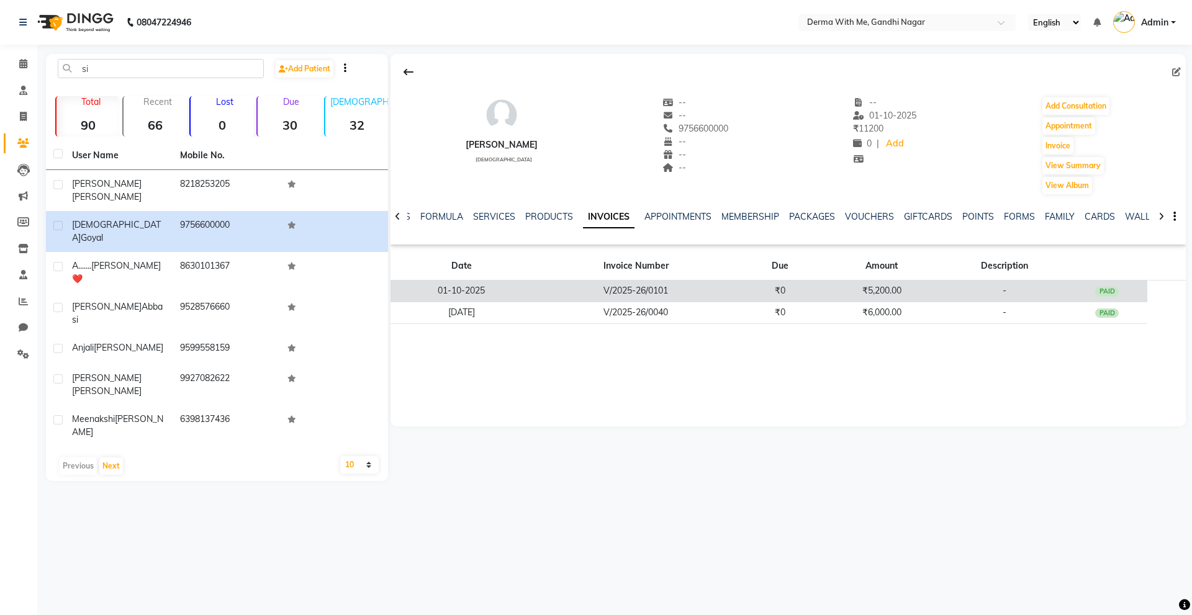
click at [908, 291] on td "₹5,200.00" at bounding box center [882, 292] width 122 height 22
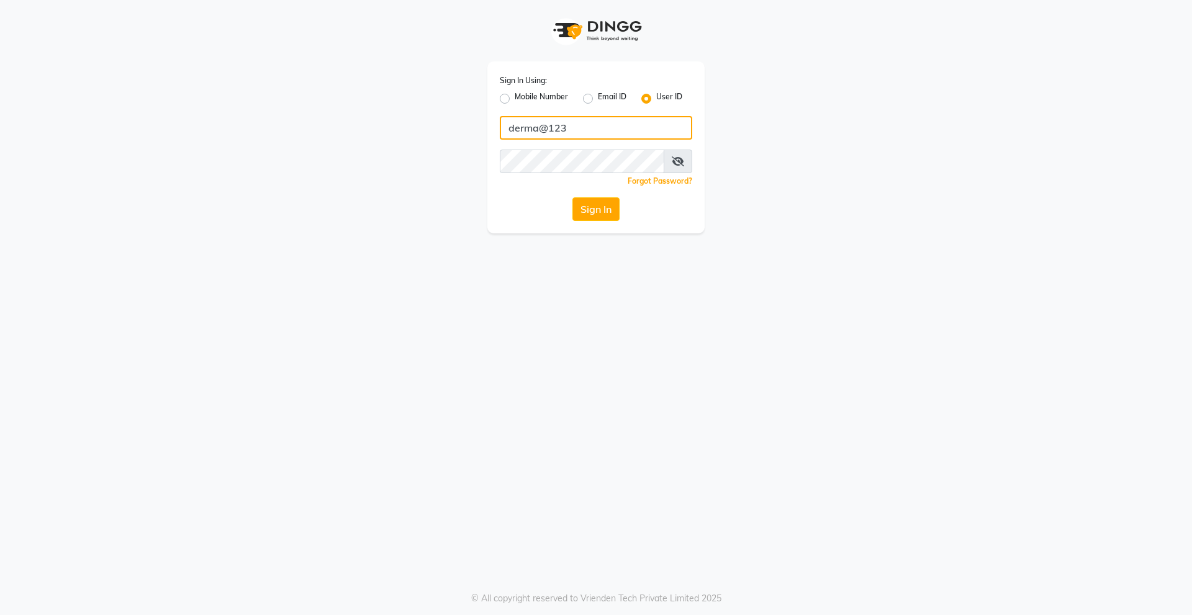
drag, startPoint x: 605, startPoint y: 125, endPoint x: 608, endPoint y: 131, distance: 6.4
click at [605, 125] on input "derma@123" at bounding box center [596, 128] width 192 height 24
click at [501, 235] on div "Sign In Using: Mobile Number Email ID User ID derma@123 Remember me Forgot Pass…" at bounding box center [596, 307] width 1192 height 615
click at [607, 206] on button "Sign In" at bounding box center [595, 209] width 47 height 24
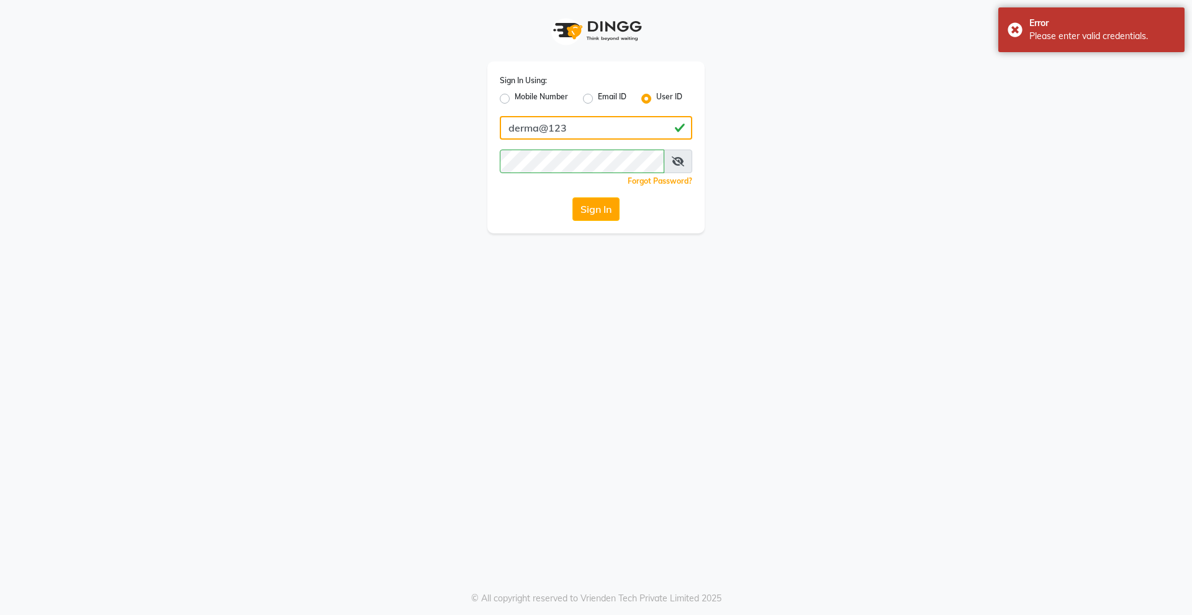
click at [618, 133] on input "derma@123" at bounding box center [596, 128] width 192 height 24
click at [590, 212] on button "Sign In" at bounding box center [595, 209] width 47 height 24
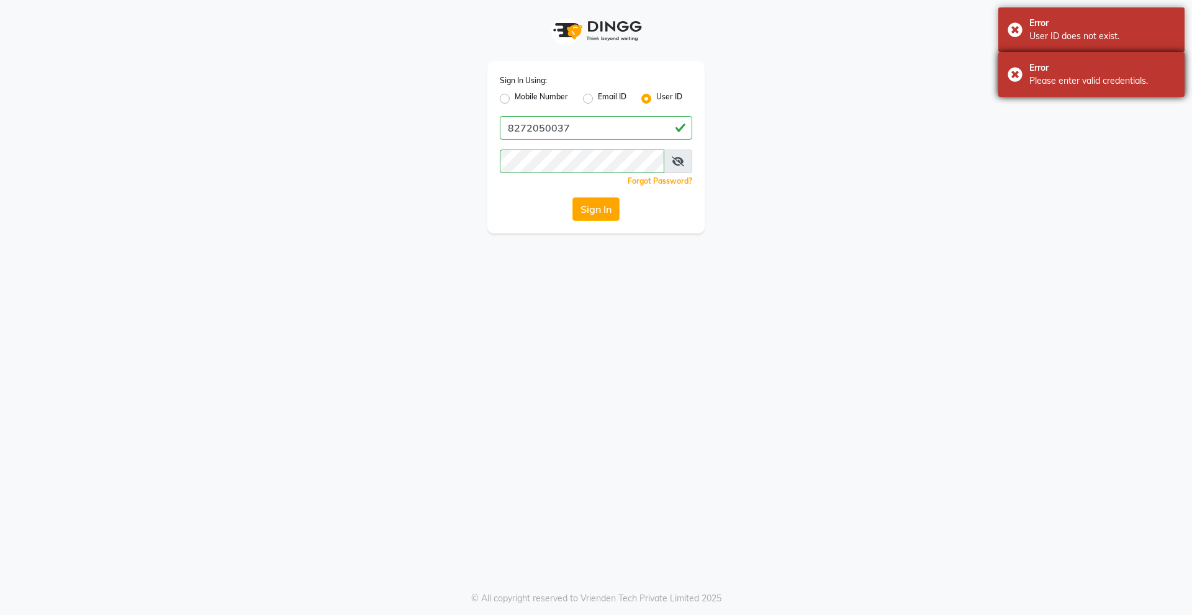
click at [1039, 66] on div "Error" at bounding box center [1102, 67] width 146 height 13
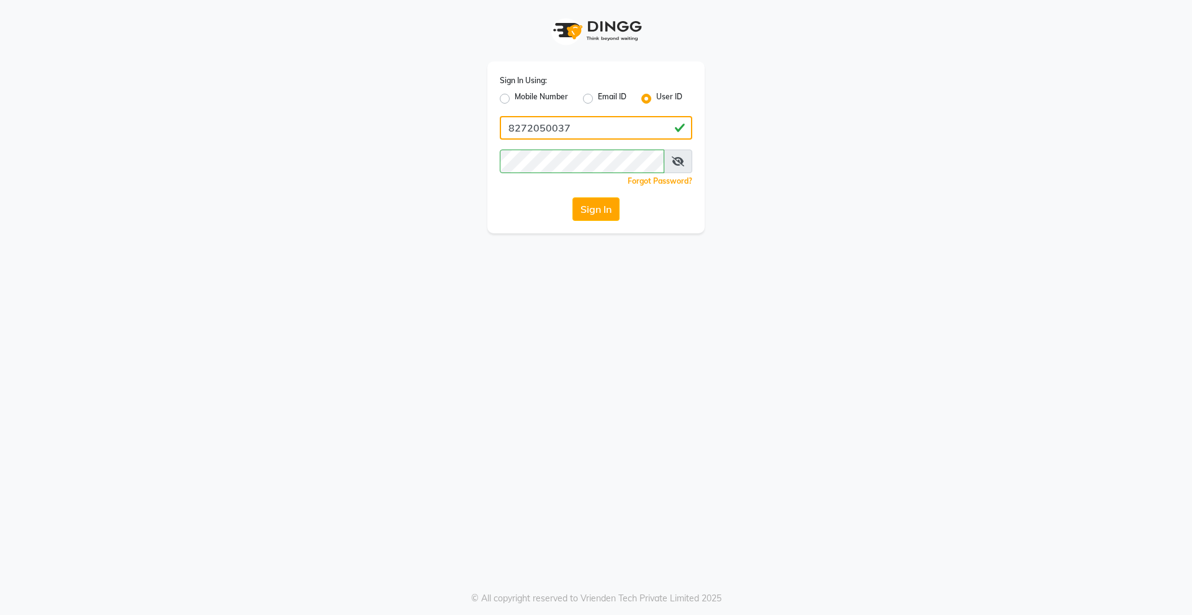
drag, startPoint x: 579, startPoint y: 132, endPoint x: 369, endPoint y: 151, distance: 210.6
click at [377, 151] on div "Sign In Using: Mobile Number Email ID User ID 8272050037 Remember me Forgot Pas…" at bounding box center [596, 116] width 708 height 233
type input "derma@123"
click at [592, 205] on button "Sign In" at bounding box center [595, 209] width 47 height 24
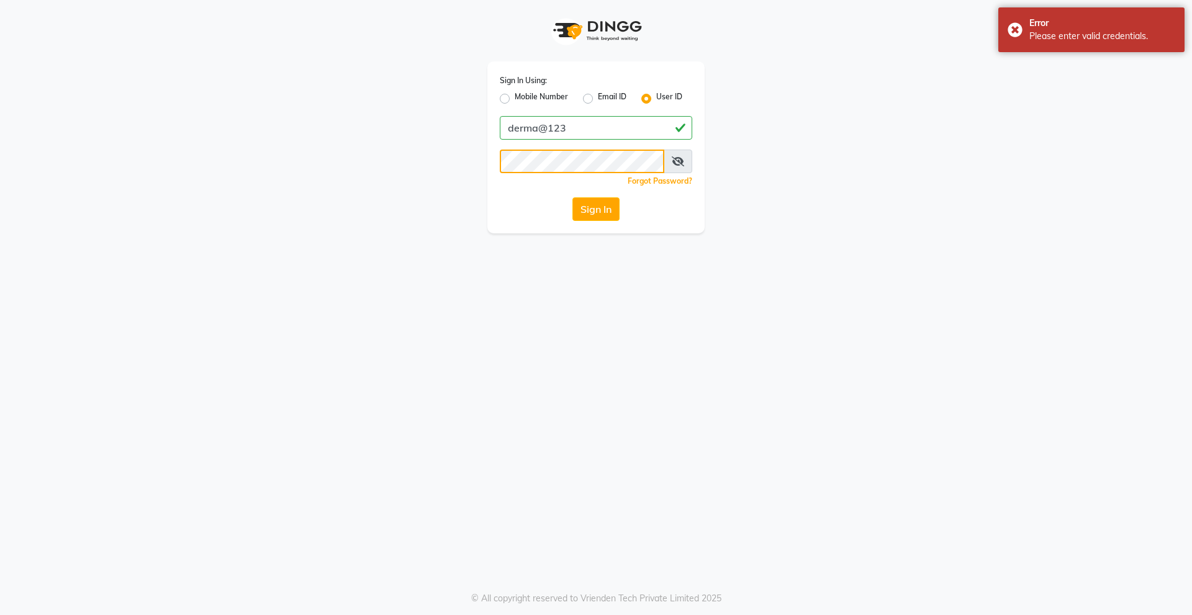
click at [291, 212] on div "Sign In Using: Mobile Number Email ID User ID derma@123 Remember me Forgot Pass…" at bounding box center [596, 116] width 708 height 233
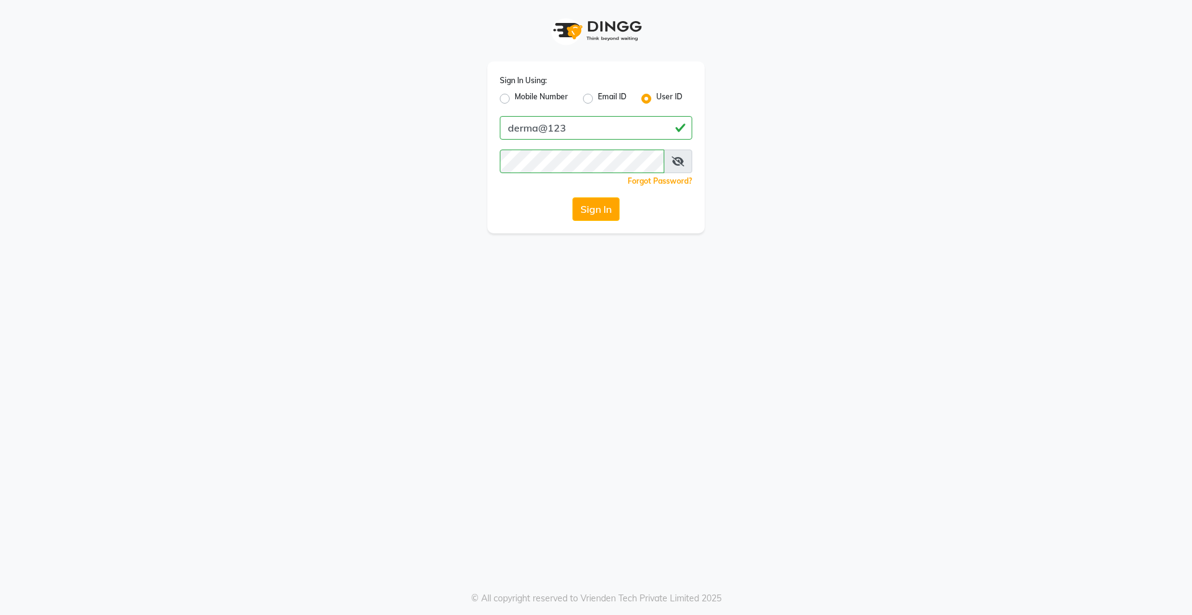
click at [509, 199] on div "Sign In" at bounding box center [596, 209] width 192 height 24
click at [611, 198] on button "Sign In" at bounding box center [595, 209] width 47 height 24
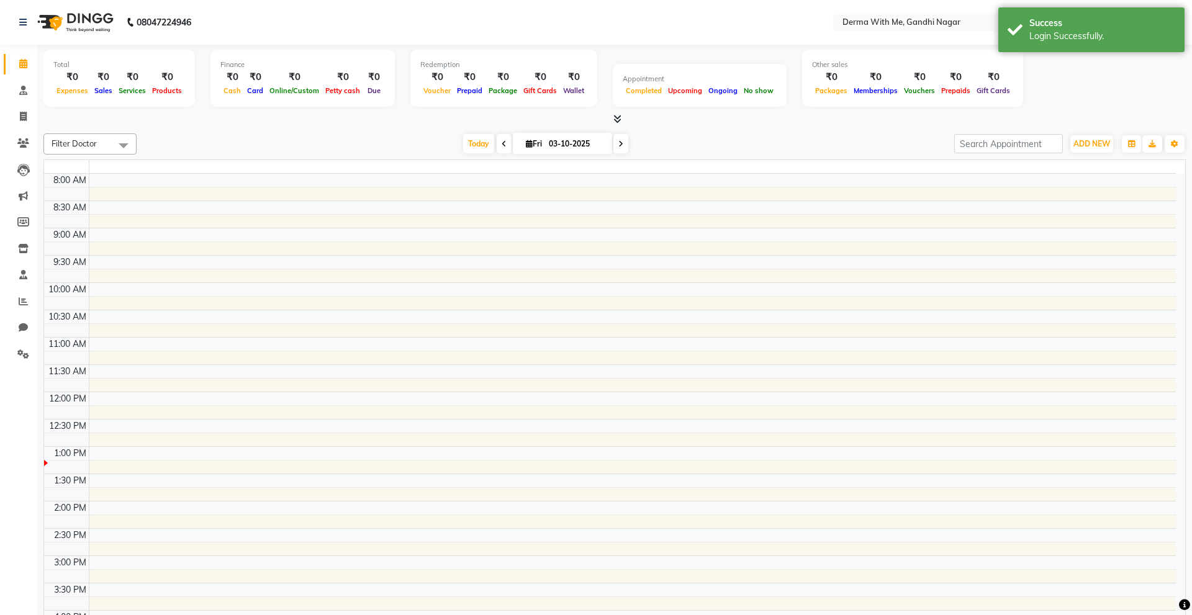
select select "en"
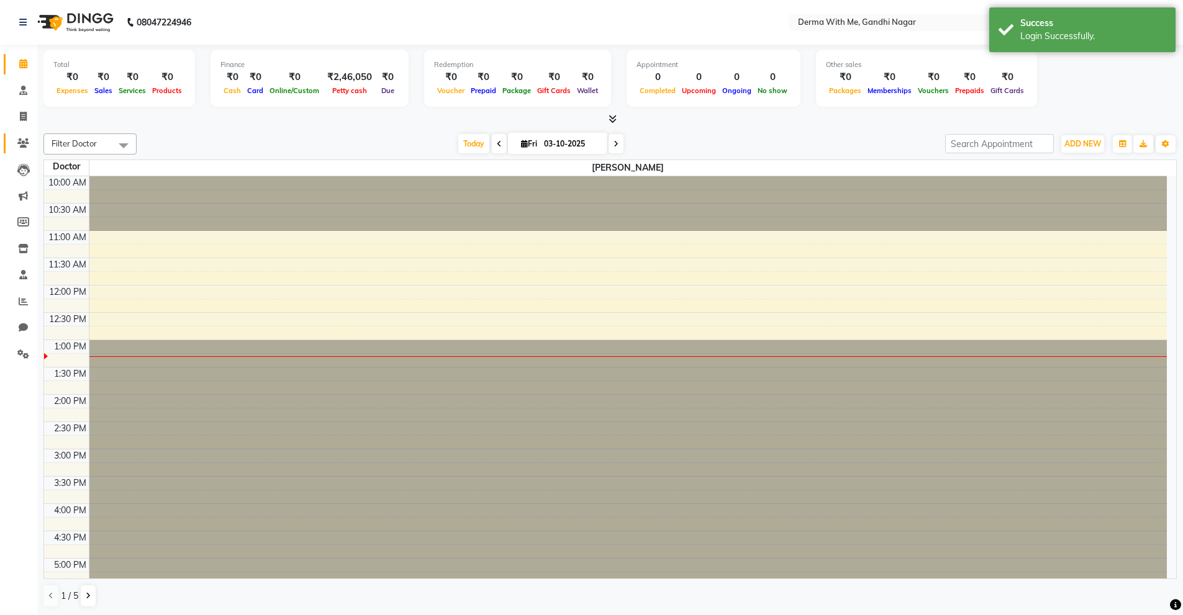
click at [26, 150] on link "Patients" at bounding box center [19, 143] width 30 height 20
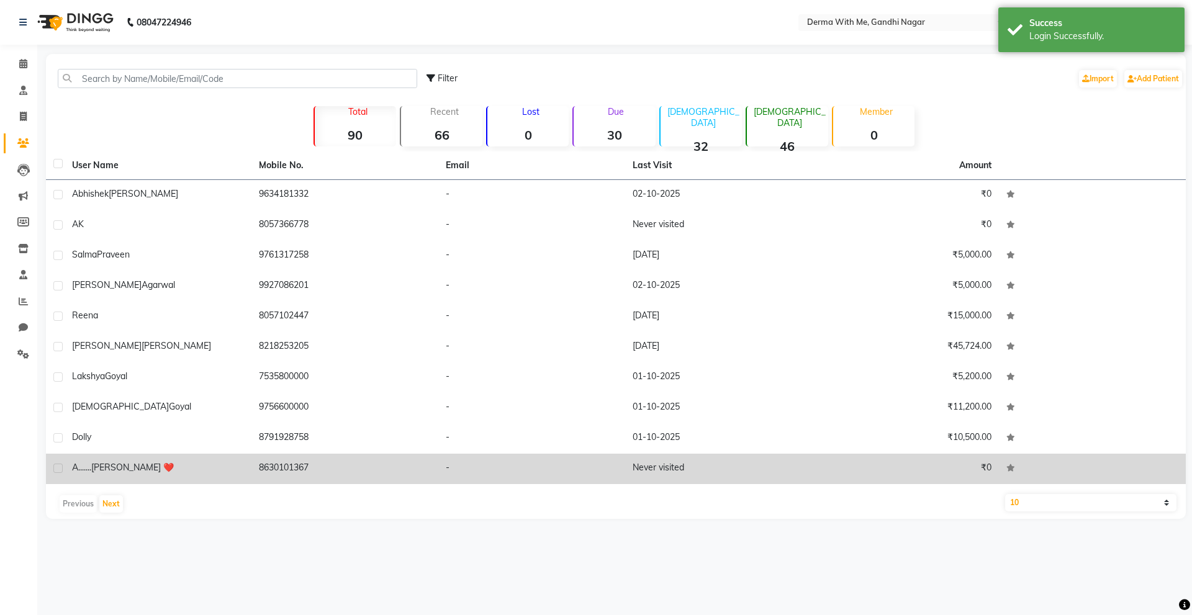
click at [156, 464] on div "A....... Singh ❤️" at bounding box center [158, 467] width 172 height 13
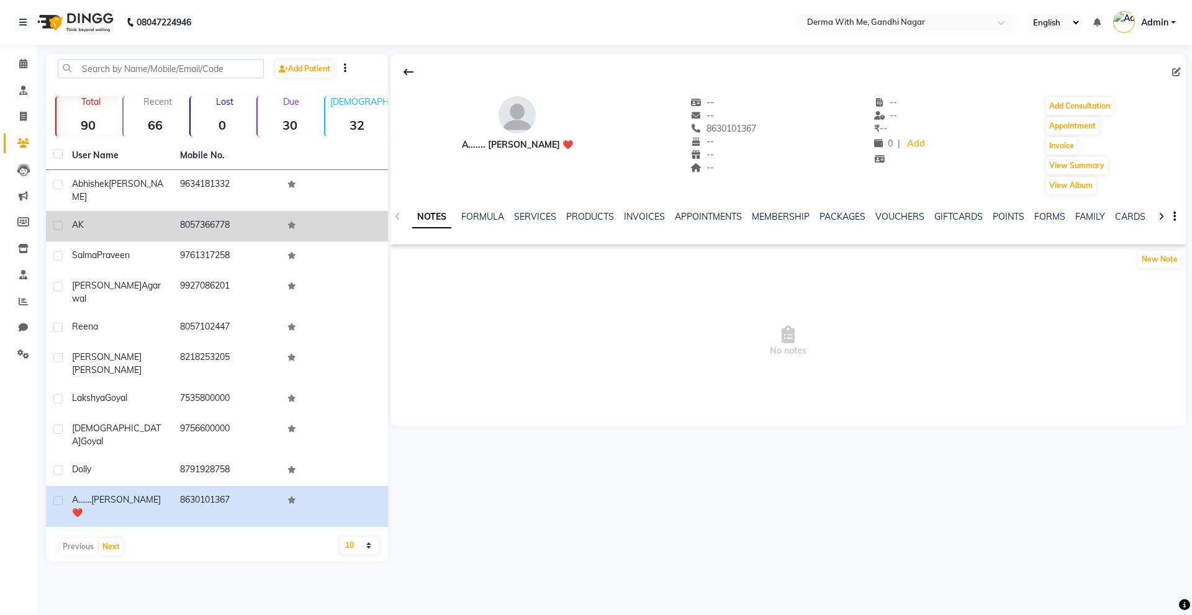
click at [97, 219] on div "AK" at bounding box center [118, 225] width 93 height 13
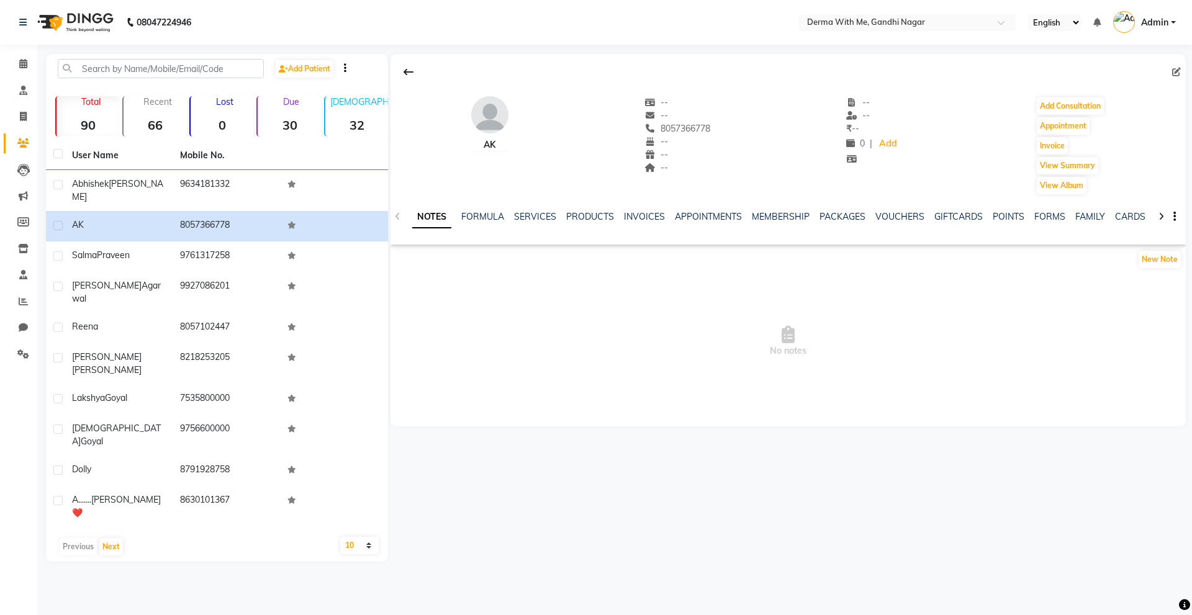
click at [1174, 217] on icon "button" at bounding box center [1174, 217] width 2 height 1
click at [1049, 302] on span "No notes" at bounding box center [787, 341] width 795 height 124
click at [649, 105] on icon at bounding box center [649, 102] width 11 height 9
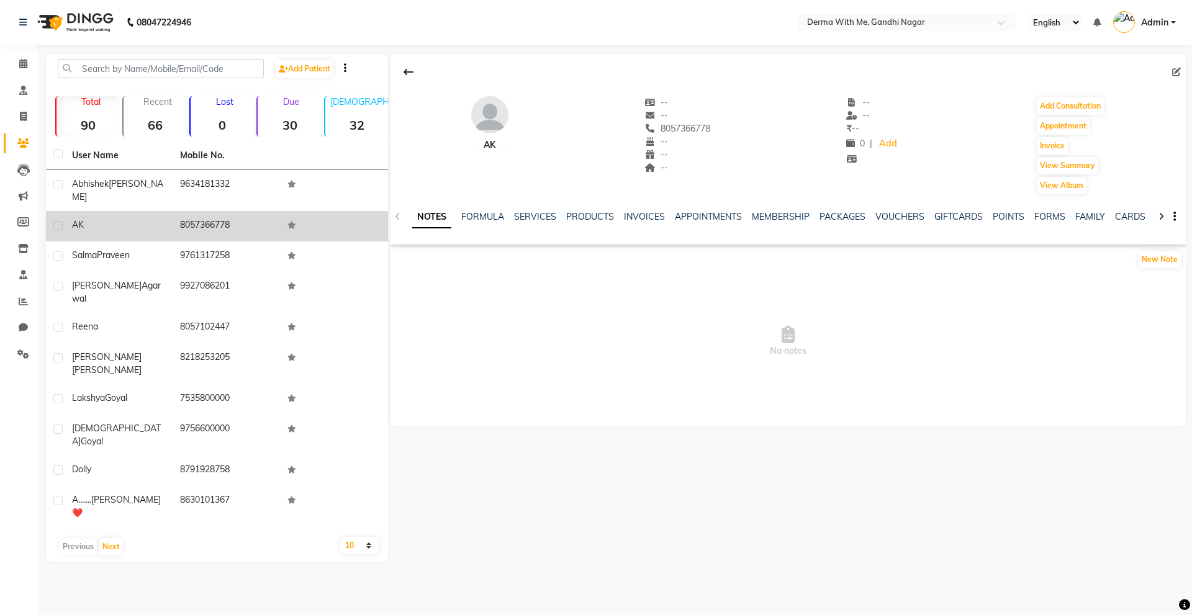
click at [151, 219] on div "AK" at bounding box center [118, 225] width 93 height 13
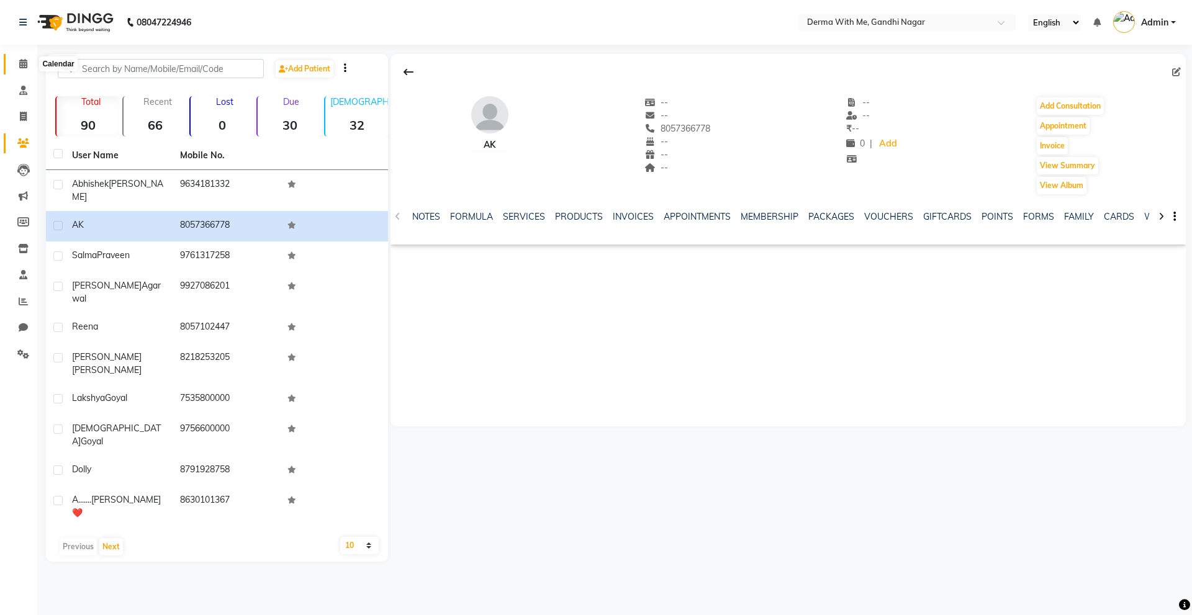
click at [24, 68] on span at bounding box center [23, 64] width 22 height 14
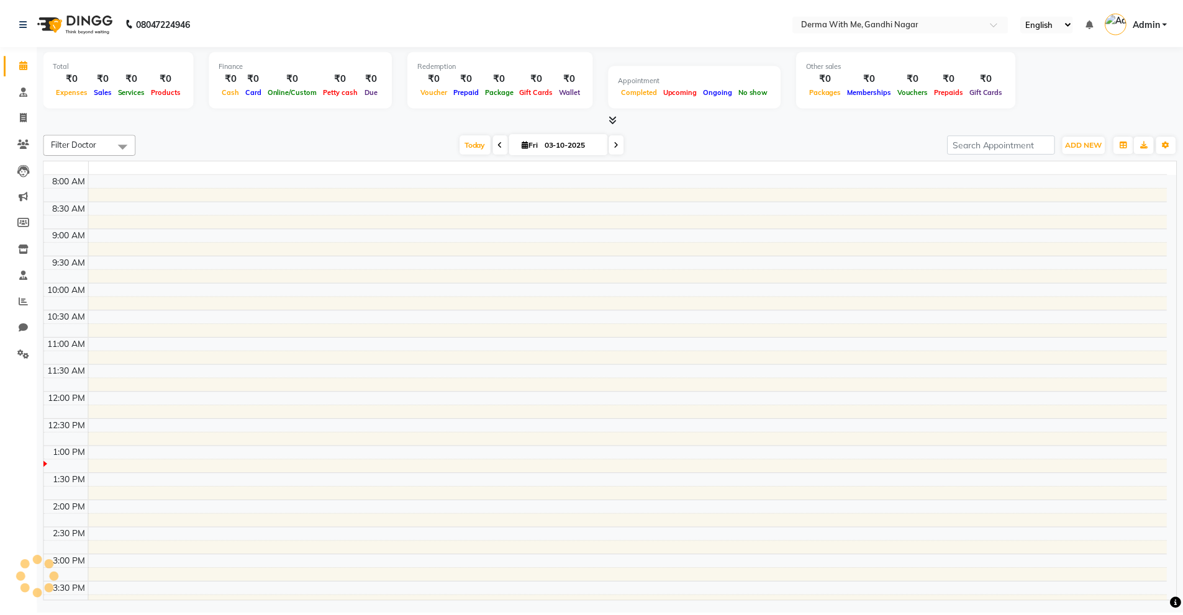
scroll to position [227, 0]
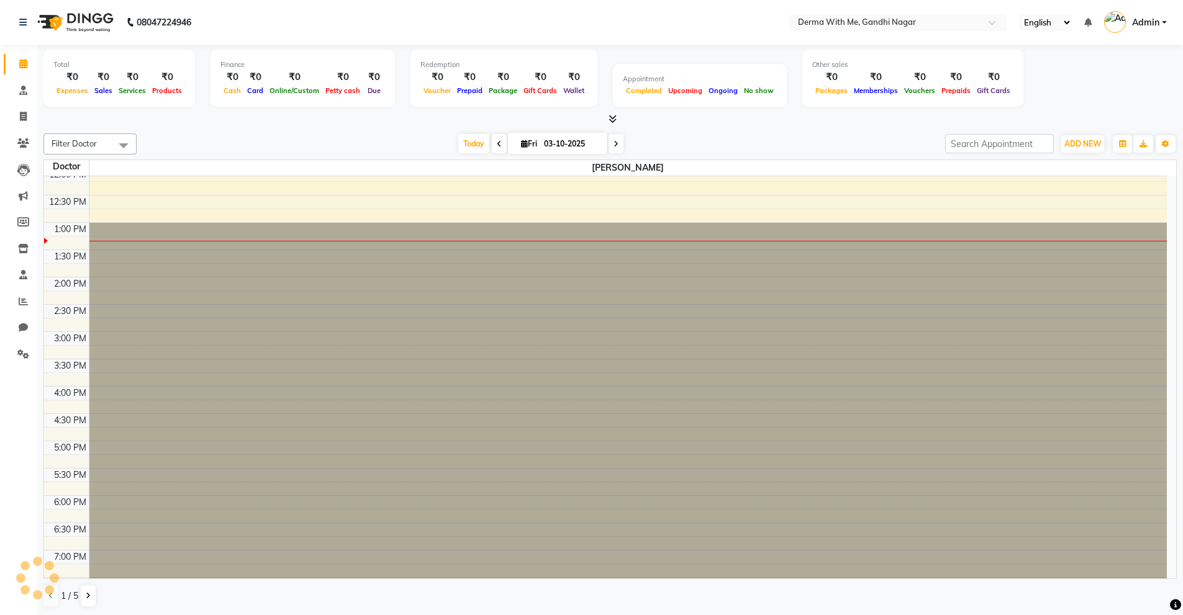
click at [109, 146] on span "Filter Doctor" at bounding box center [89, 143] width 93 height 21
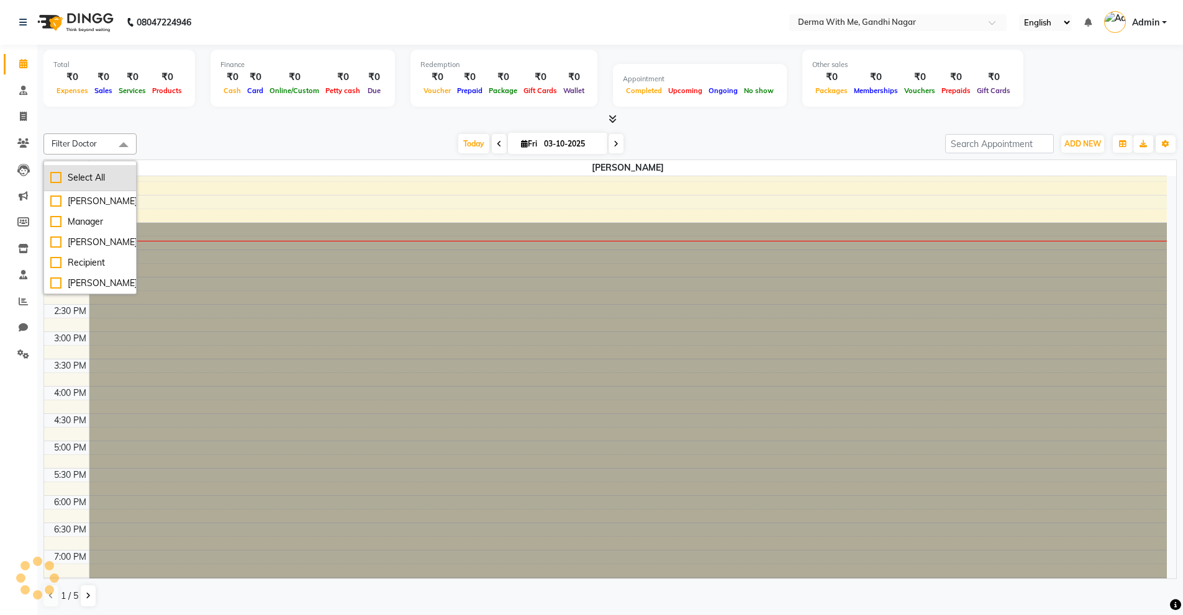
scroll to position [0, 0]
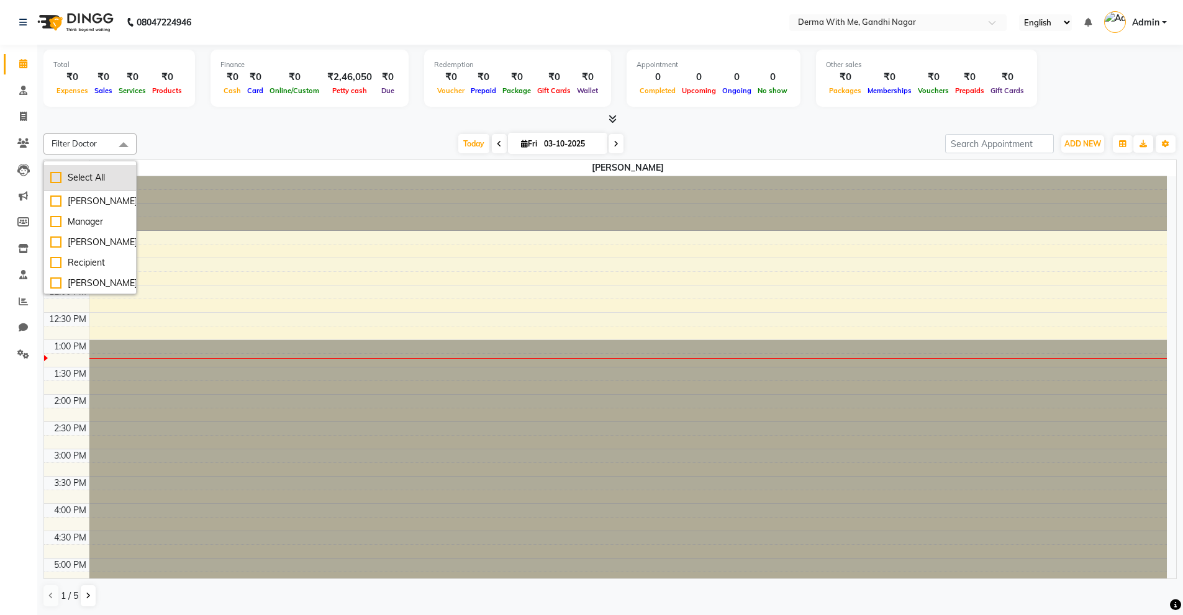
click at [57, 179] on div "Select All" at bounding box center [89, 177] width 79 height 13
checkbox input "true"
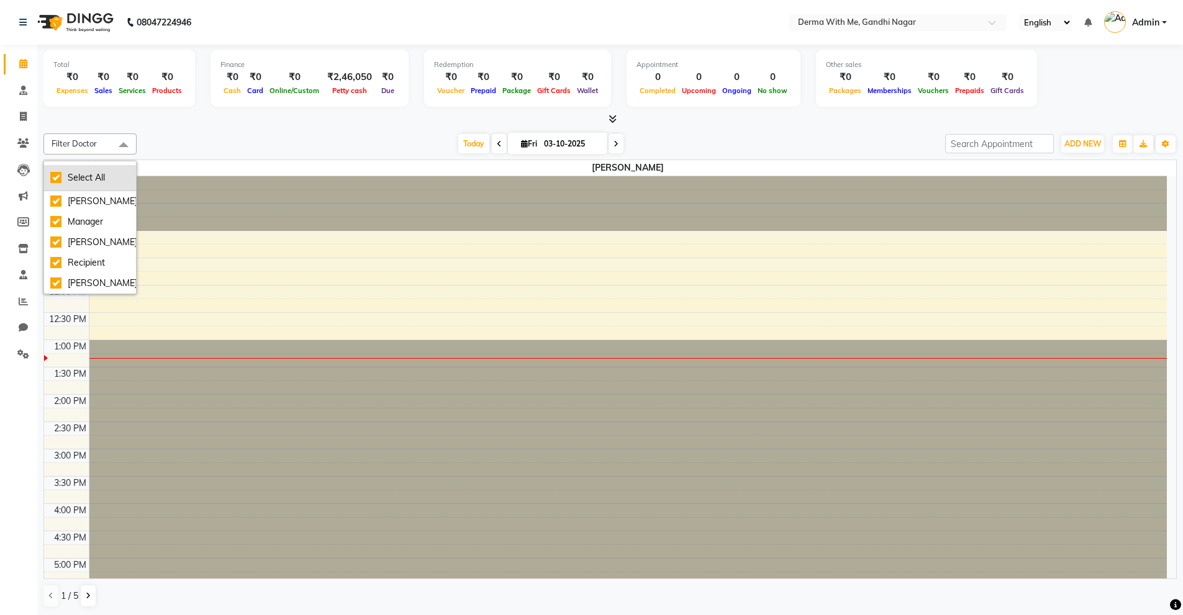
checkbox input "true"
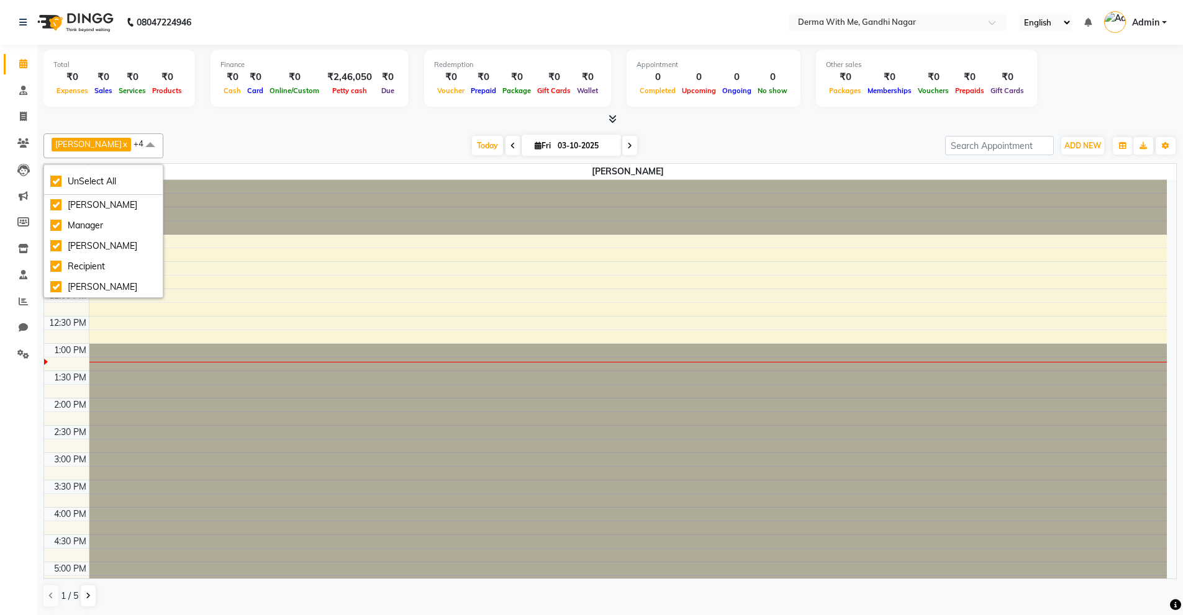
click at [245, 158] on div "Kuldeep Kumar x Manager x Pragati Prajapati x Recipient x vishant kumar x +4 Un…" at bounding box center [609, 370] width 1133 height 484
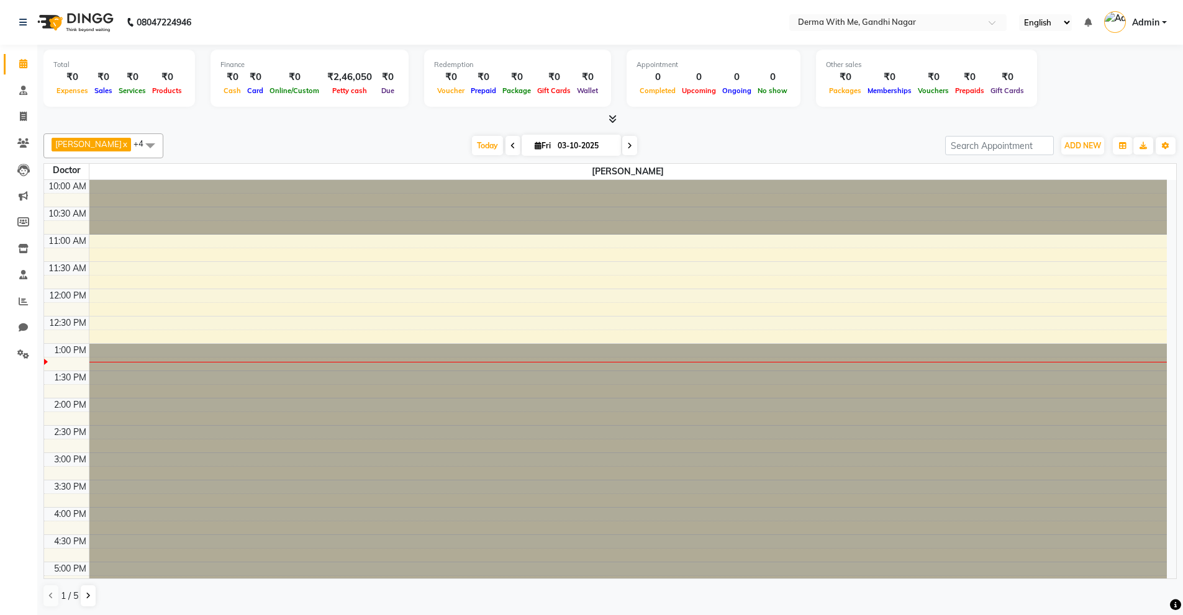
click at [83, 143] on span "[PERSON_NAME]" at bounding box center [88, 144] width 66 height 10
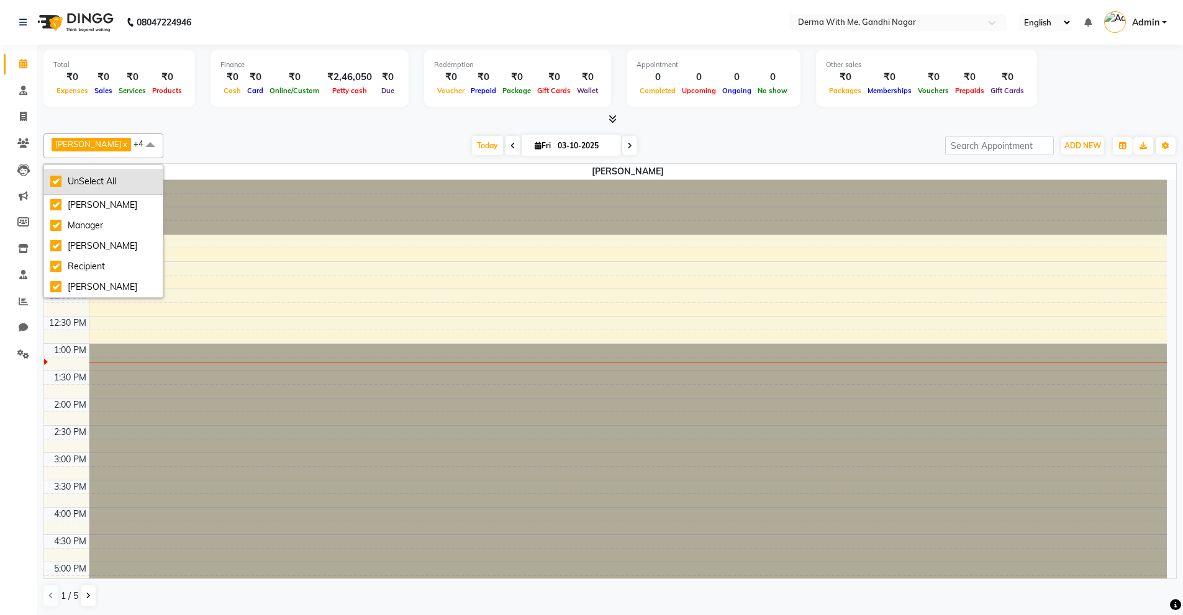
click at [93, 189] on li "UnSelect All" at bounding box center [103, 182] width 119 height 26
checkbox input "false"
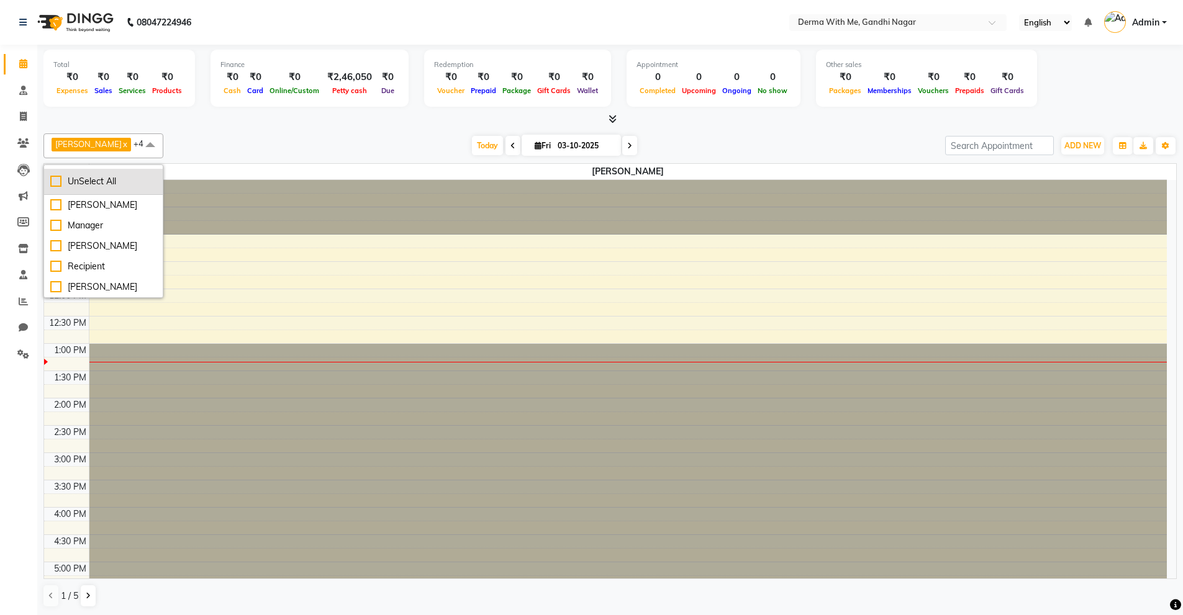
checkbox input "false"
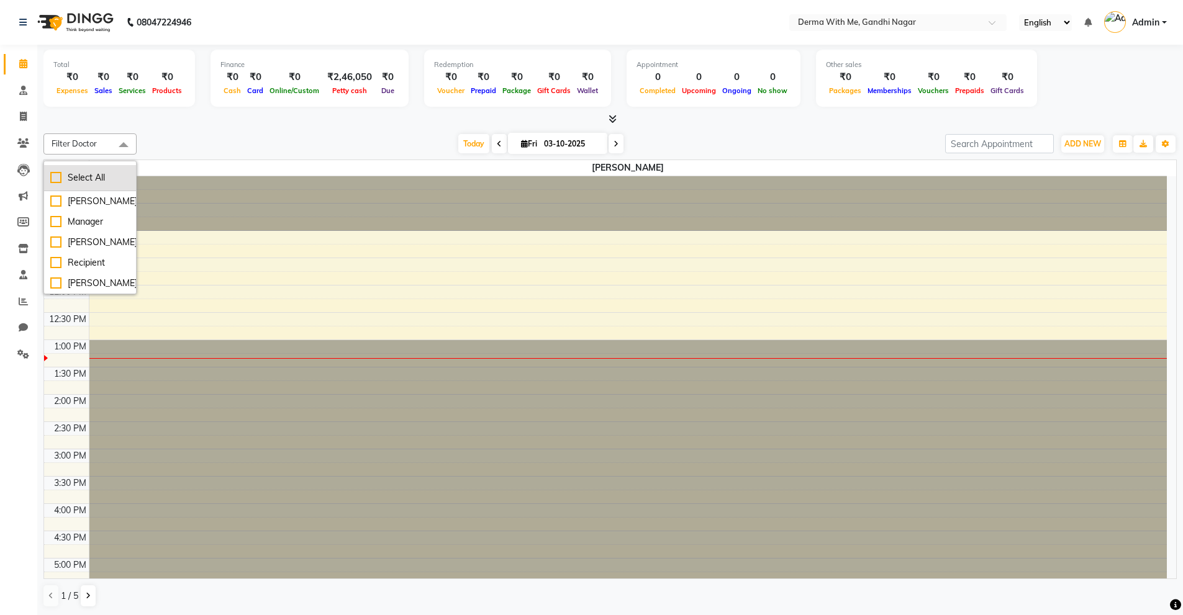
click at [78, 177] on div "Select All" at bounding box center [89, 177] width 79 height 13
checkbox input "true"
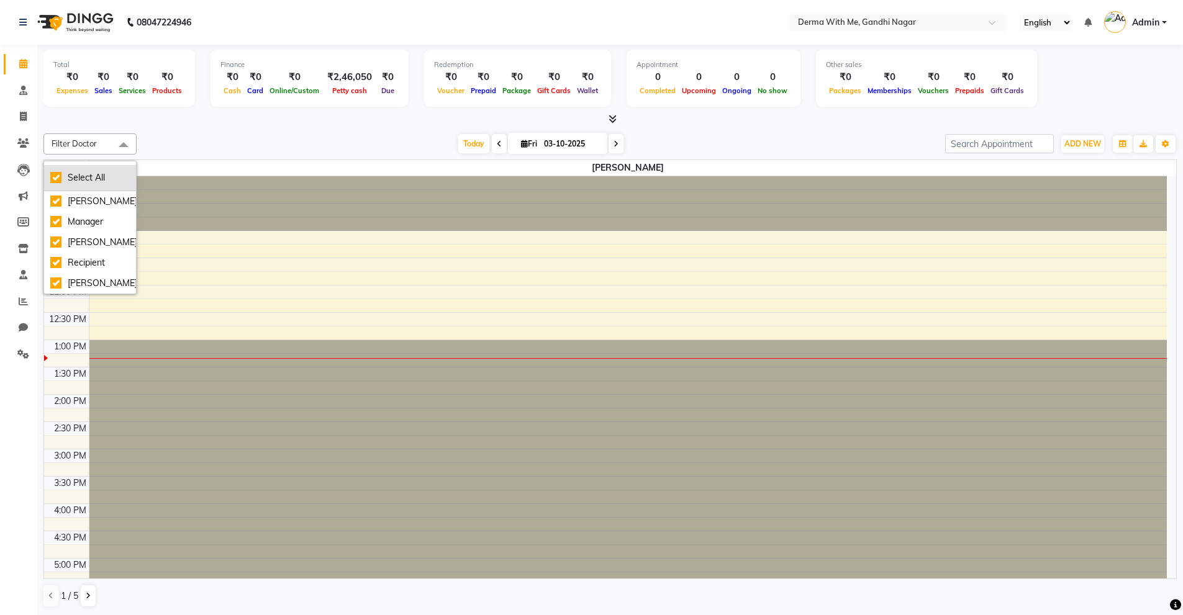
checkbox input "true"
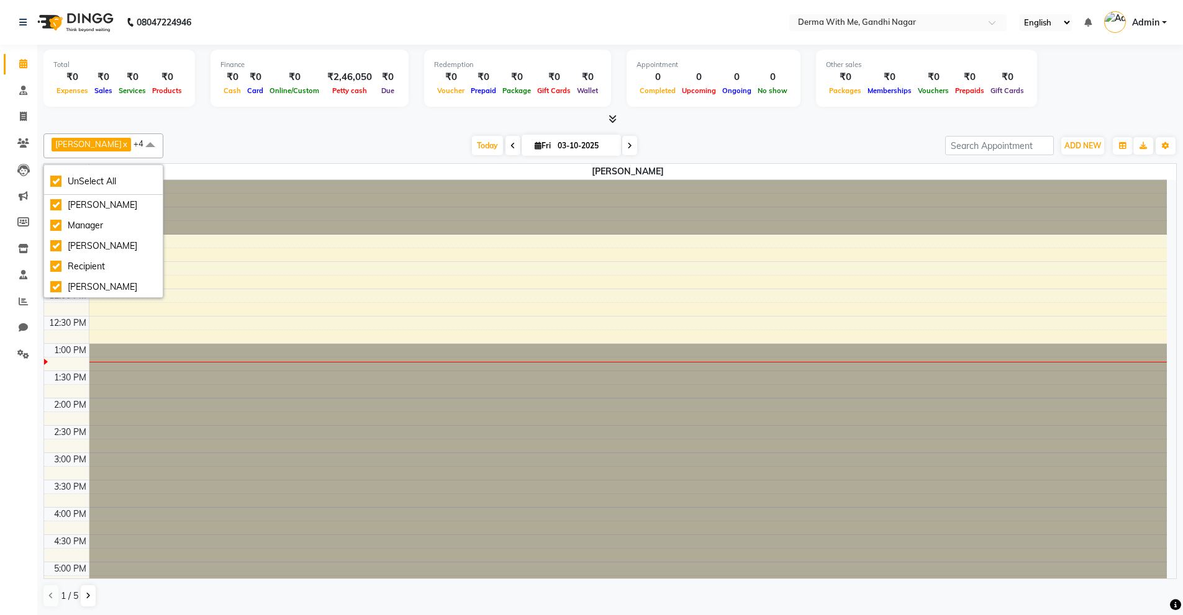
click at [235, 143] on div "Today Fri 03-10-2025" at bounding box center [553, 146] width 769 height 19
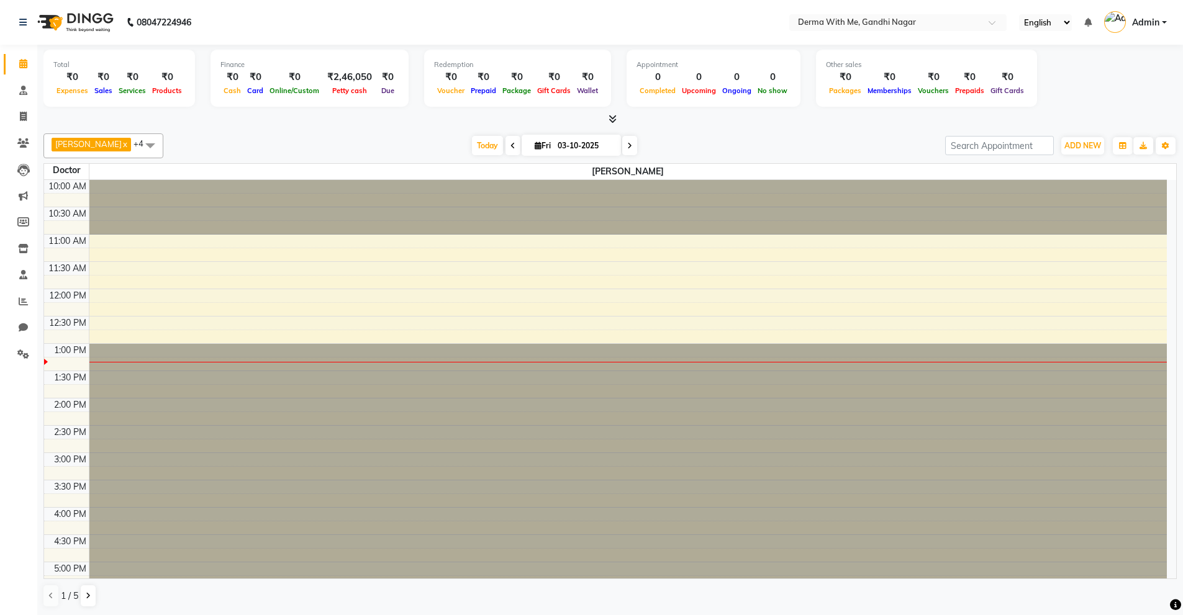
click at [505, 154] on span at bounding box center [512, 145] width 15 height 19
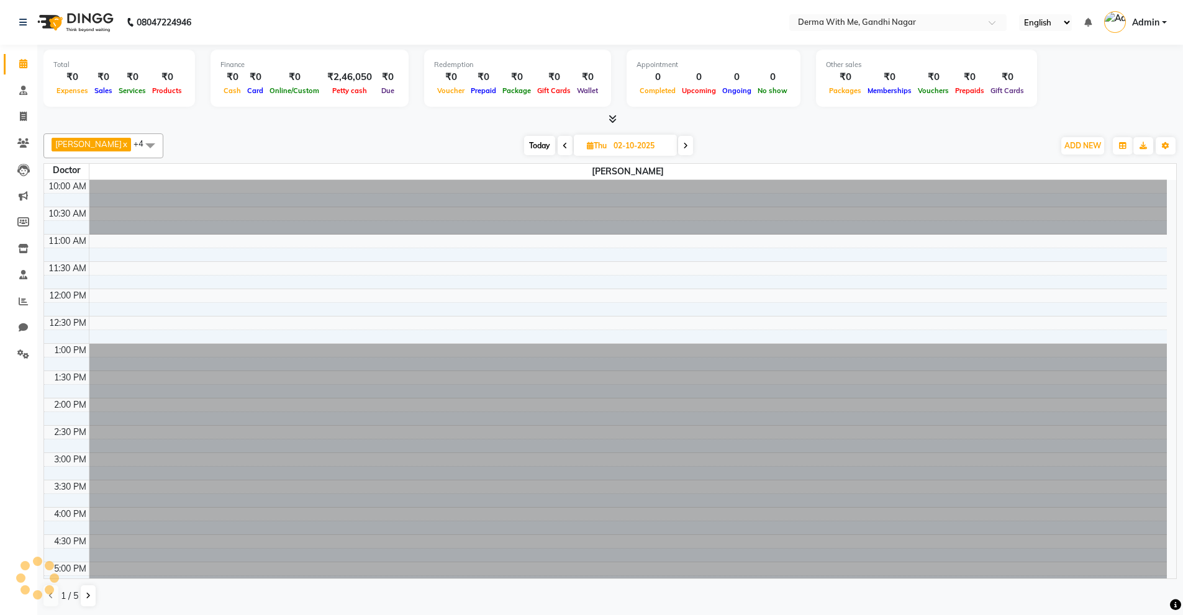
scroll to position [164, 0]
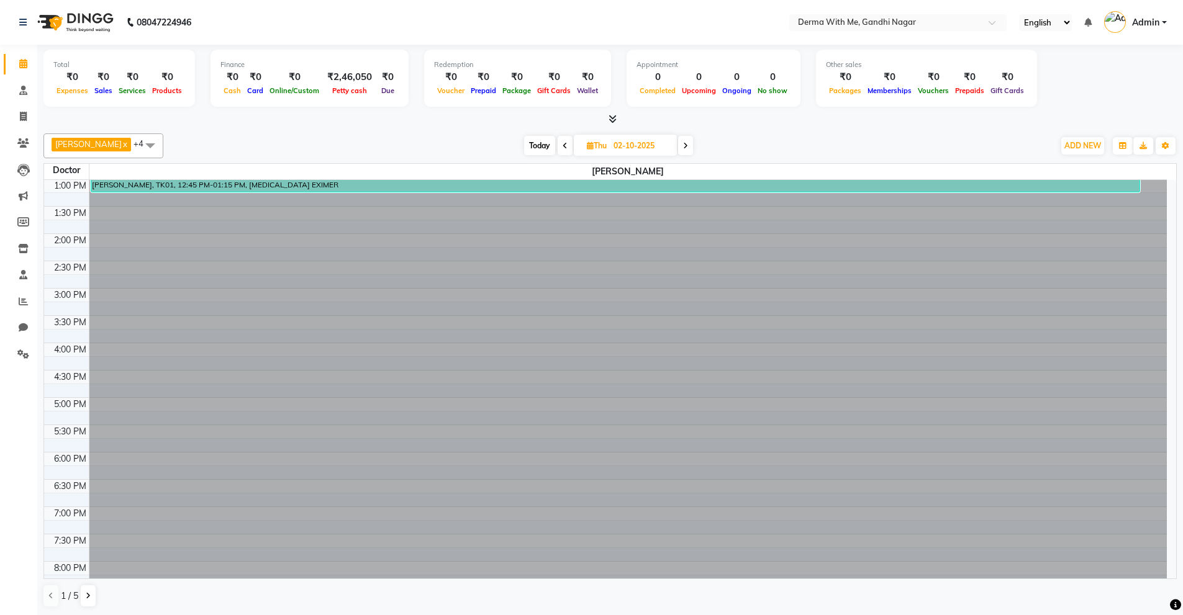
click at [683, 142] on icon at bounding box center [685, 145] width 5 height 7
type input "03-10-2025"
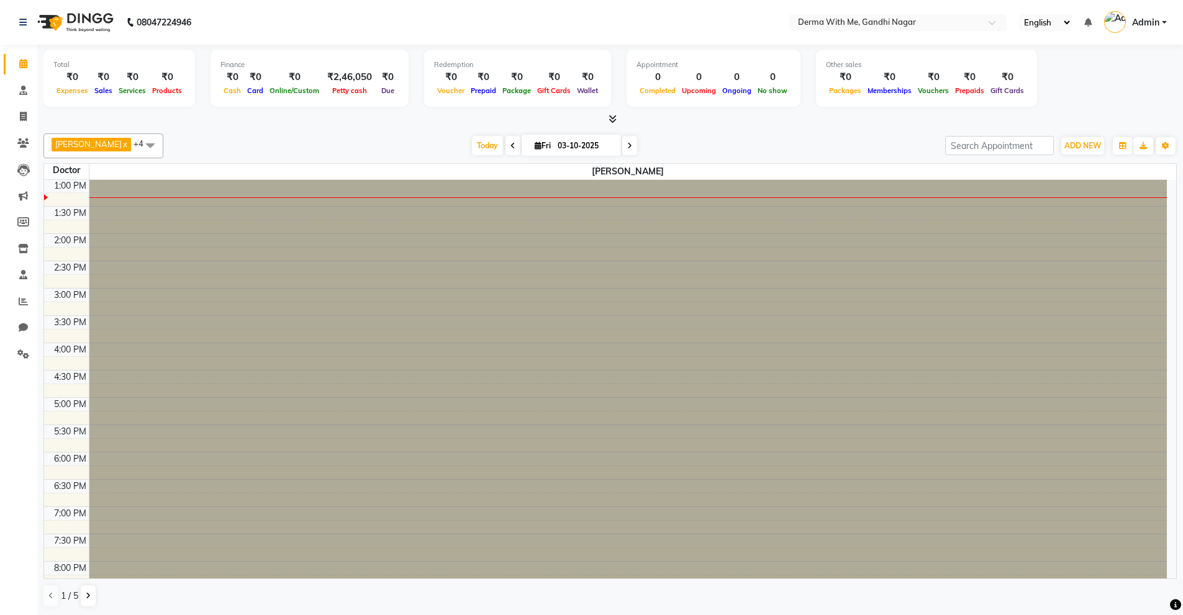
click at [100, 146] on span "[PERSON_NAME]" at bounding box center [88, 144] width 66 height 10
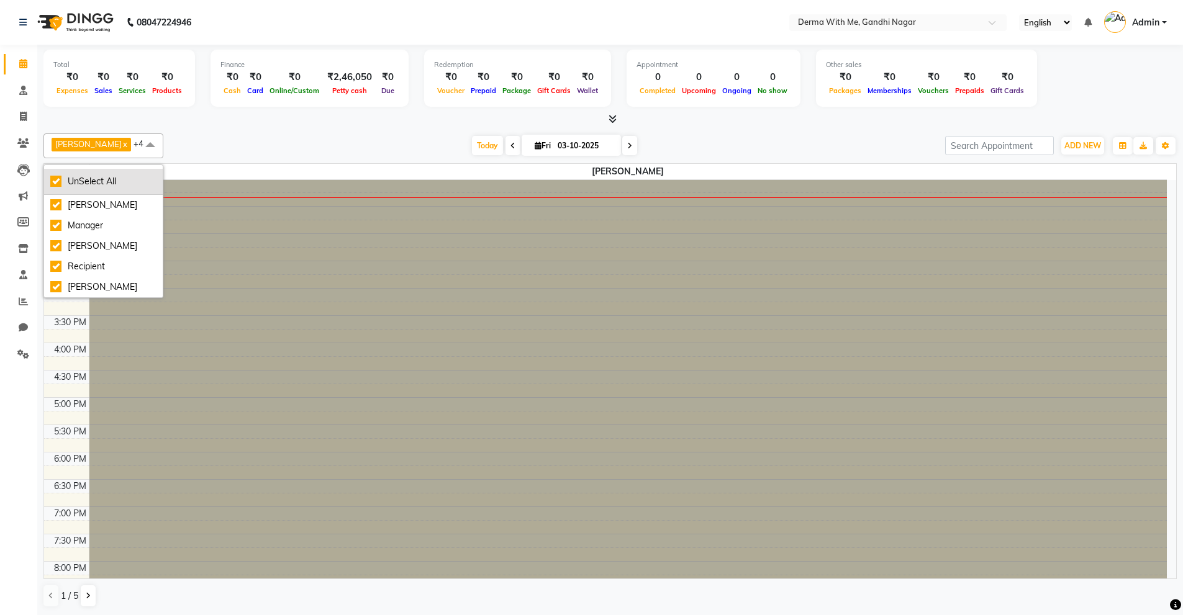
click at [75, 184] on div "UnSelect All" at bounding box center [103, 181] width 106 height 13
checkbox input "false"
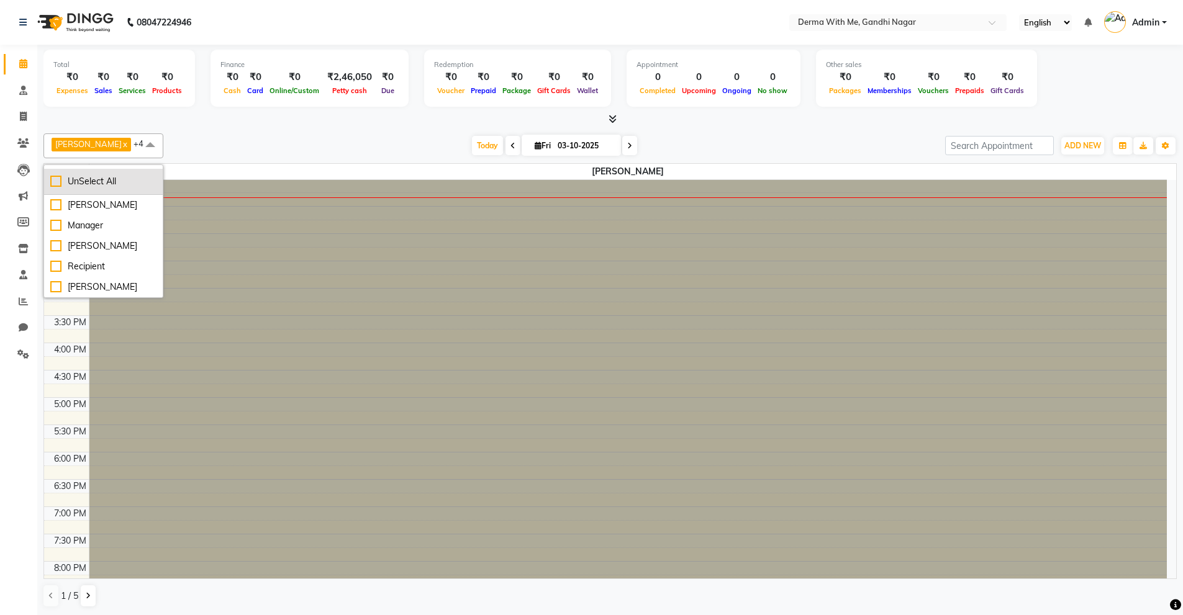
checkbox input "false"
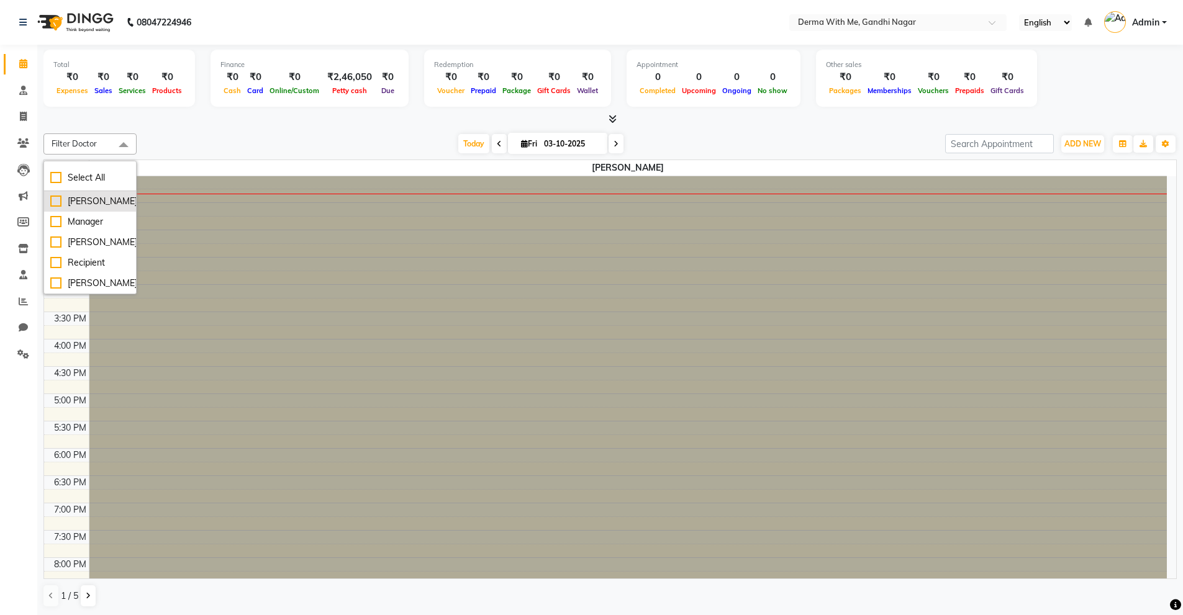
click at [77, 207] on div "[PERSON_NAME]" at bounding box center [89, 201] width 79 height 13
checkbox input "true"
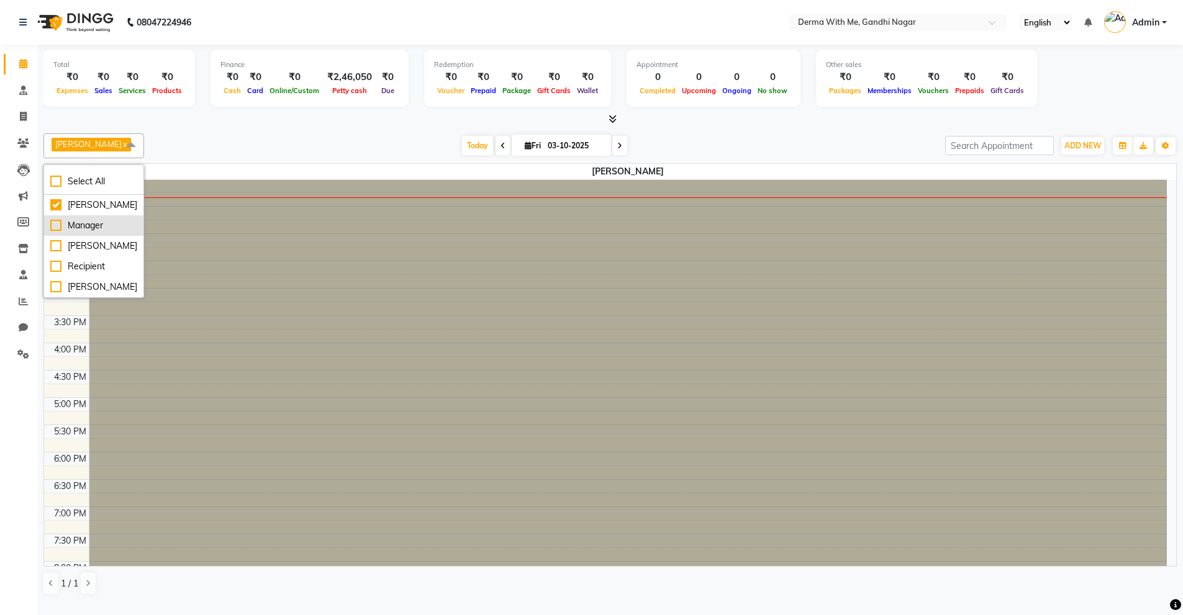
click at [70, 232] on div "Manager" at bounding box center [93, 225] width 87 height 13
checkbox input "true"
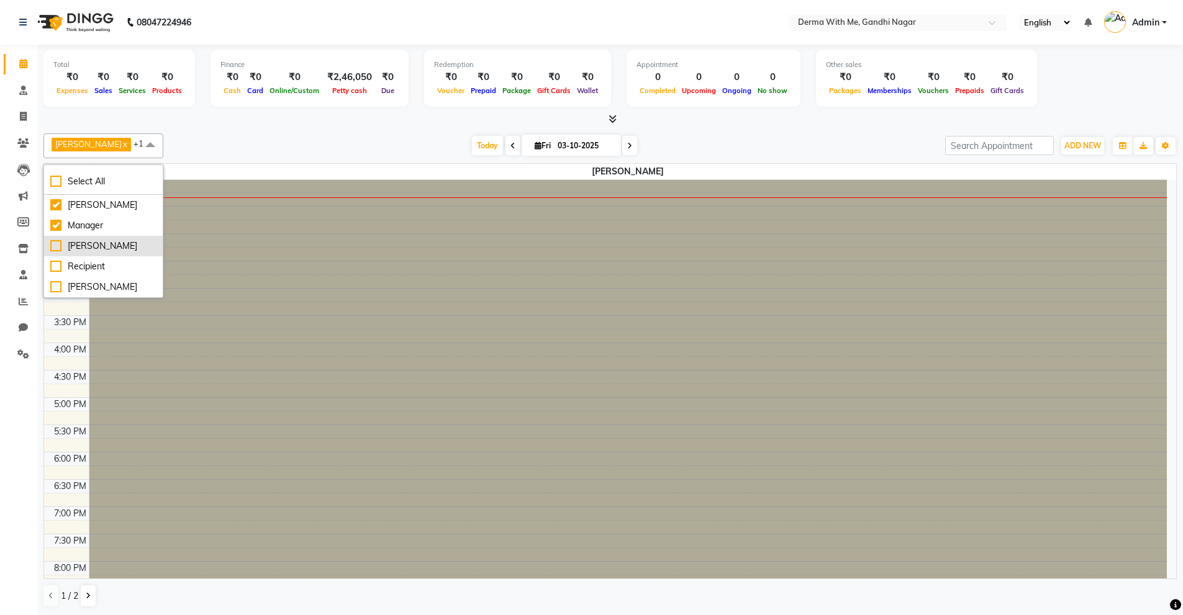
click at [72, 253] on li "[PERSON_NAME]" at bounding box center [103, 246] width 119 height 20
checkbox input "true"
click at [73, 266] on div "Recipient" at bounding box center [103, 266] width 106 height 13
checkbox input "true"
click at [73, 286] on div "[PERSON_NAME]" at bounding box center [103, 287] width 106 height 13
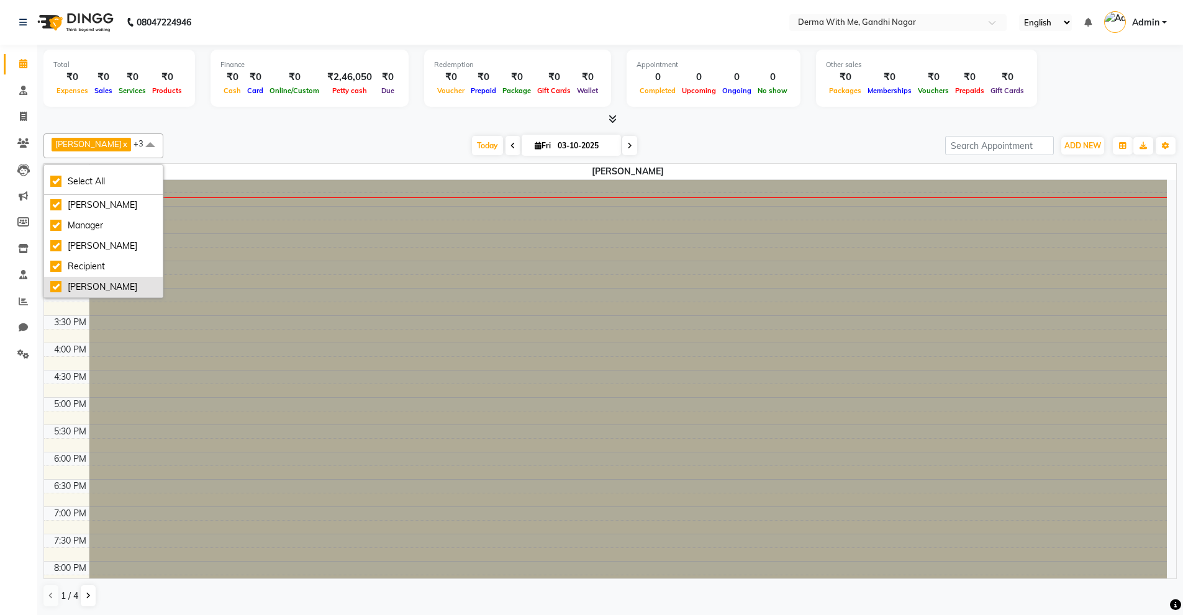
checkbox input "true"
click at [299, 122] on div at bounding box center [609, 118] width 1133 height 13
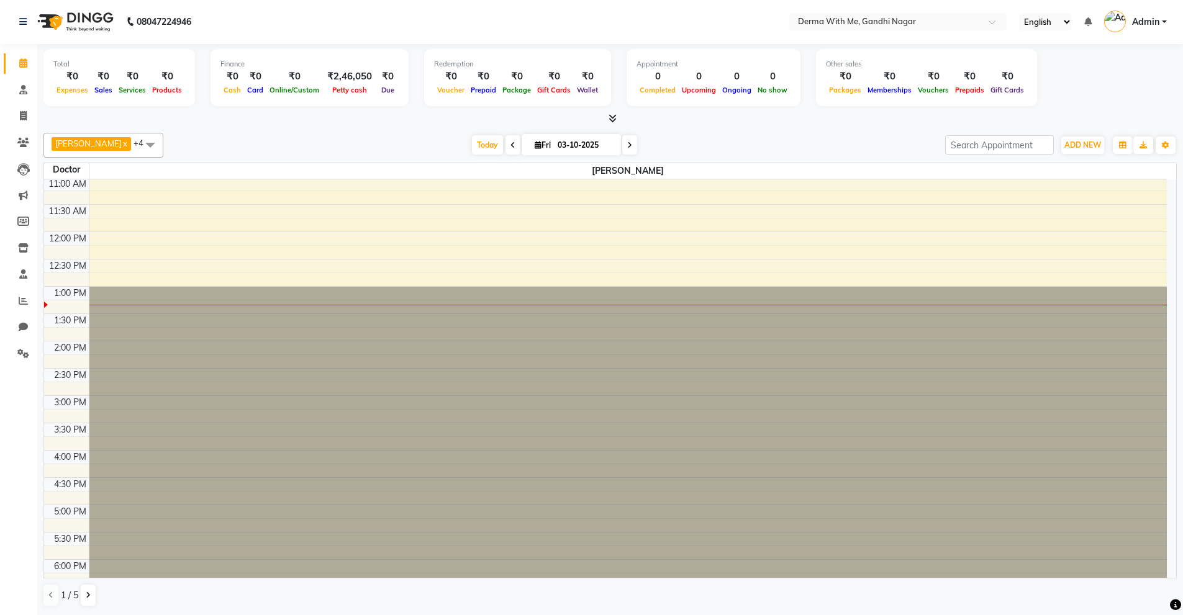
scroll to position [0, 0]
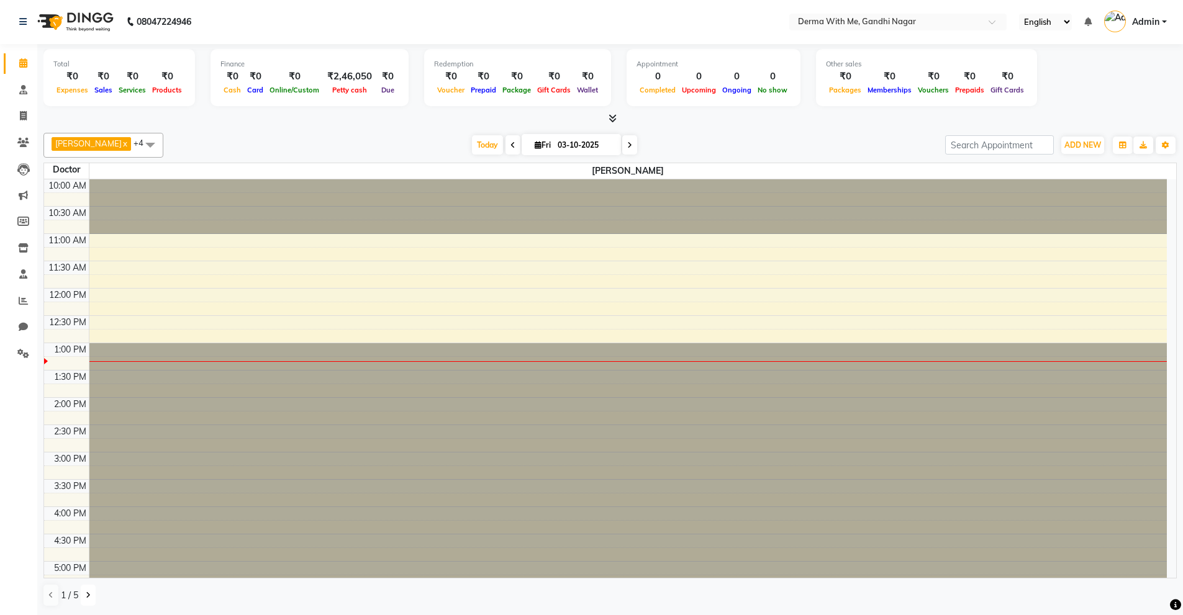
click at [86, 597] on icon at bounding box center [88, 595] width 5 height 7
click at [1125, 145] on icon "button" at bounding box center [1122, 145] width 7 height 7
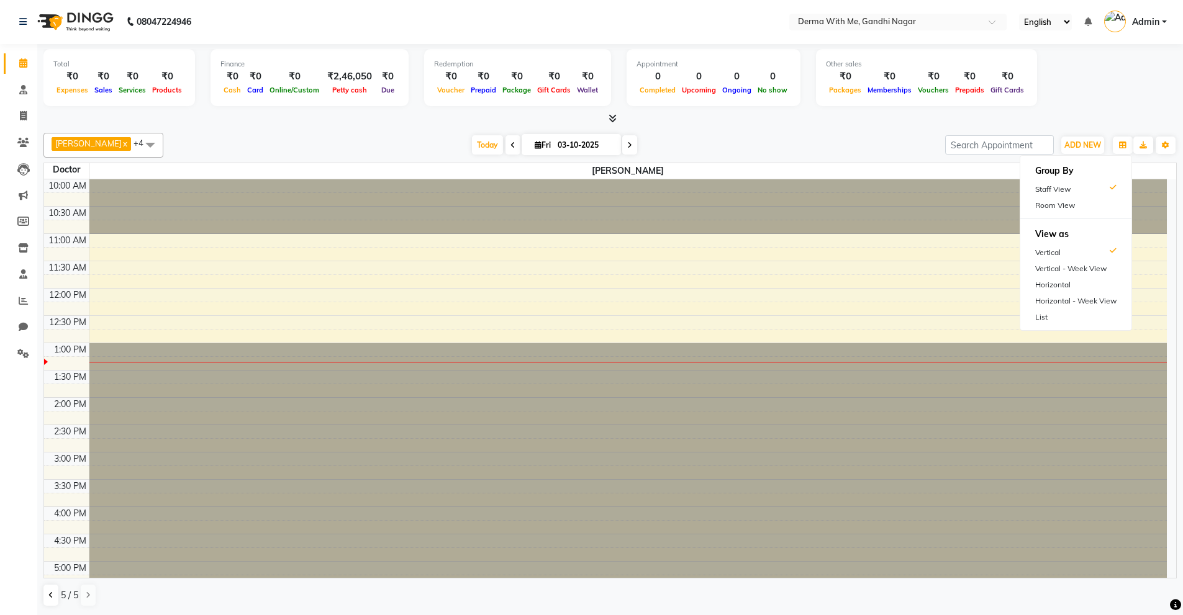
click at [748, 143] on div "Today Fri 03-10-2025" at bounding box center [553, 145] width 769 height 19
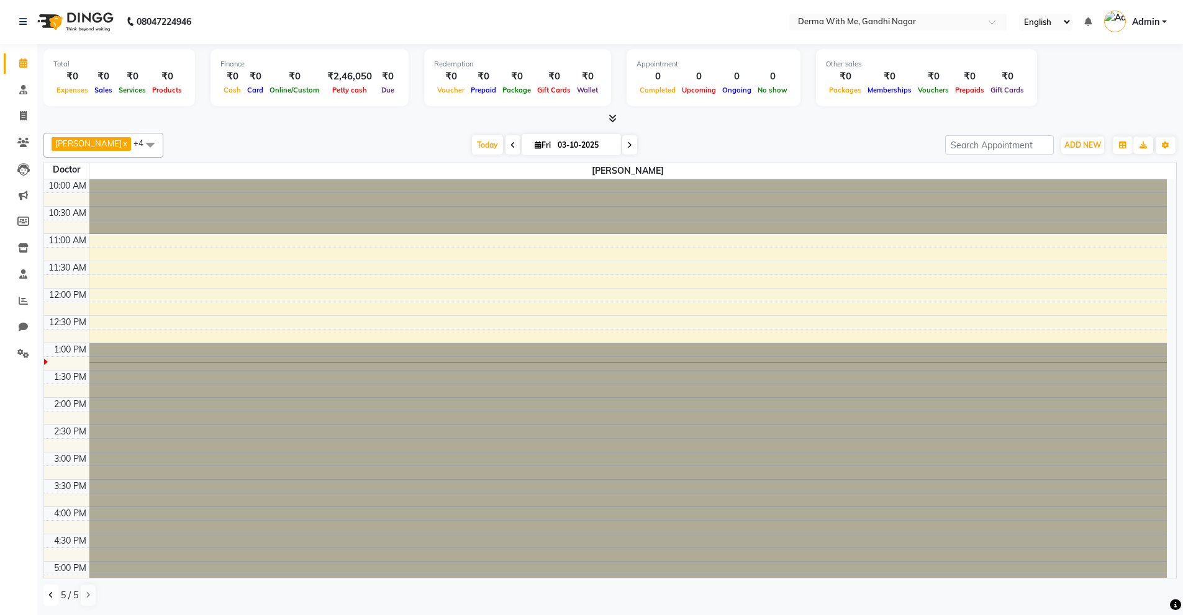
click at [46, 598] on button at bounding box center [50, 595] width 15 height 21
click at [83, 594] on button at bounding box center [88, 595] width 15 height 21
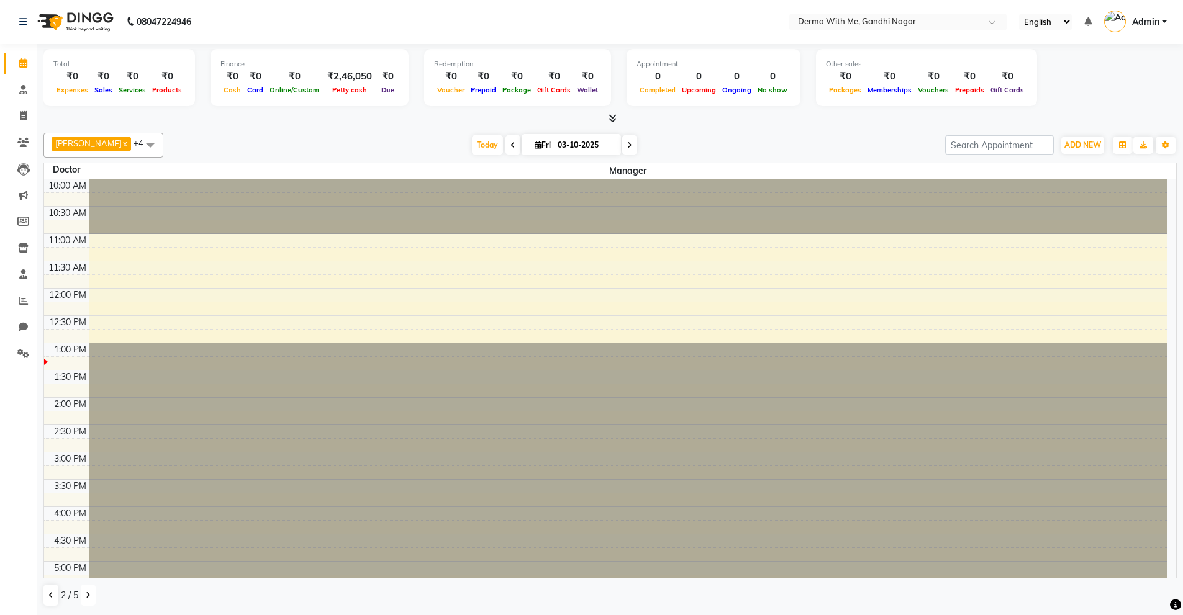
click at [84, 593] on button at bounding box center [88, 595] width 15 height 21
click at [89, 595] on icon at bounding box center [88, 595] width 5 height 7
click at [196, 451] on div at bounding box center [628, 561] width 1078 height 436
click at [94, 592] on button at bounding box center [88, 595] width 15 height 21
click at [270, 151] on div "Today Fri 03-10-2025" at bounding box center [553, 145] width 769 height 19
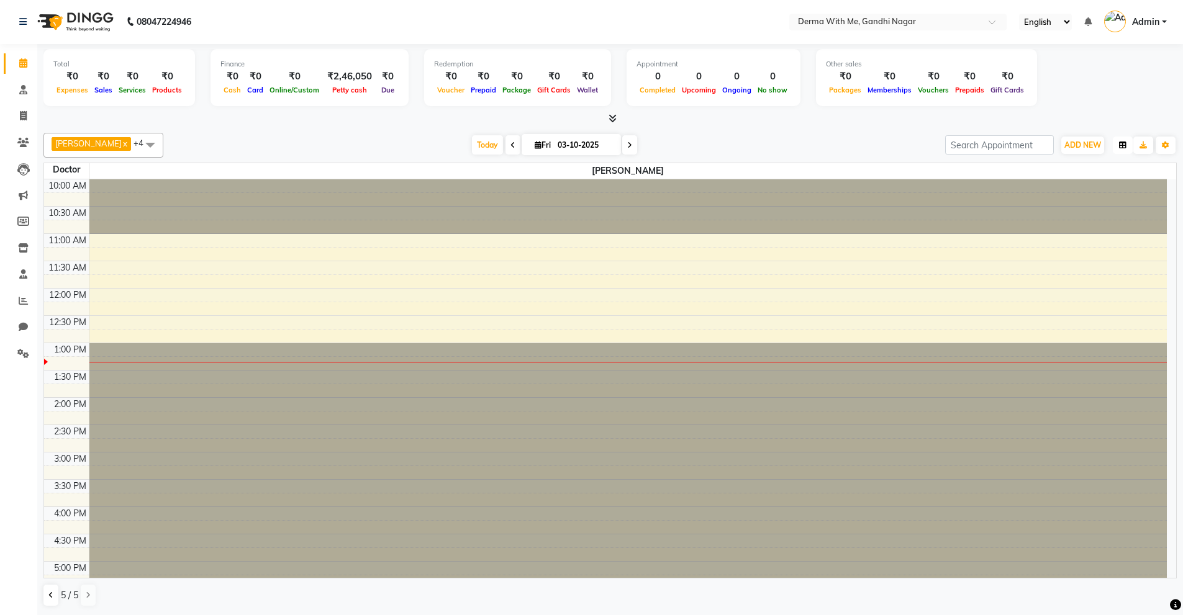
click at [1117, 139] on button "button" at bounding box center [1122, 145] width 20 height 17
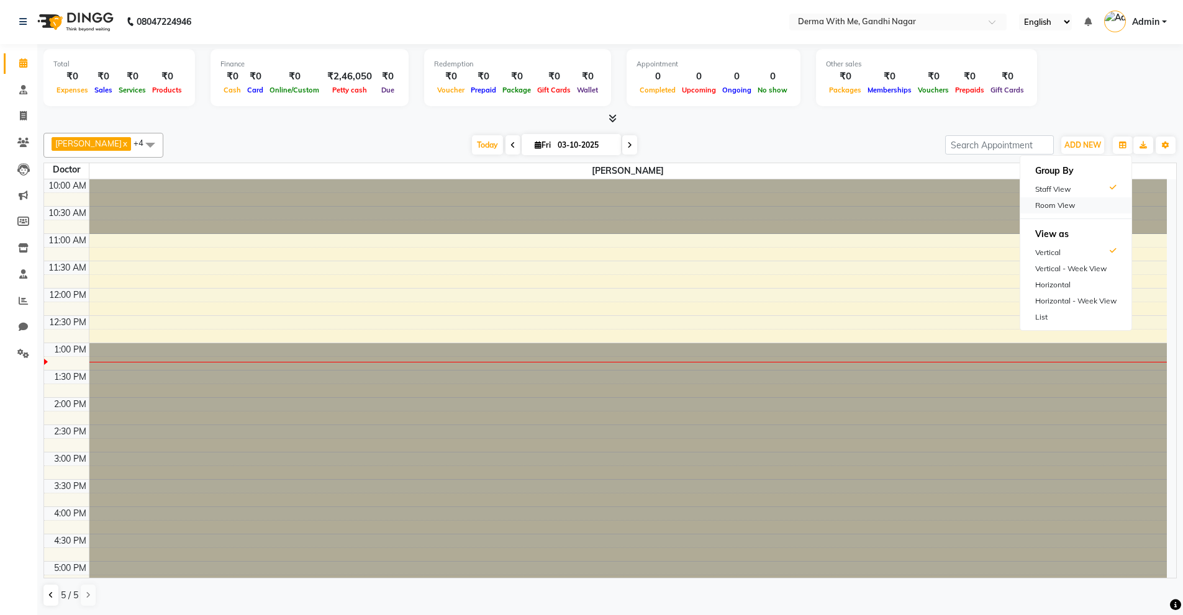
click at [1065, 209] on div "Room View" at bounding box center [1075, 205] width 111 height 16
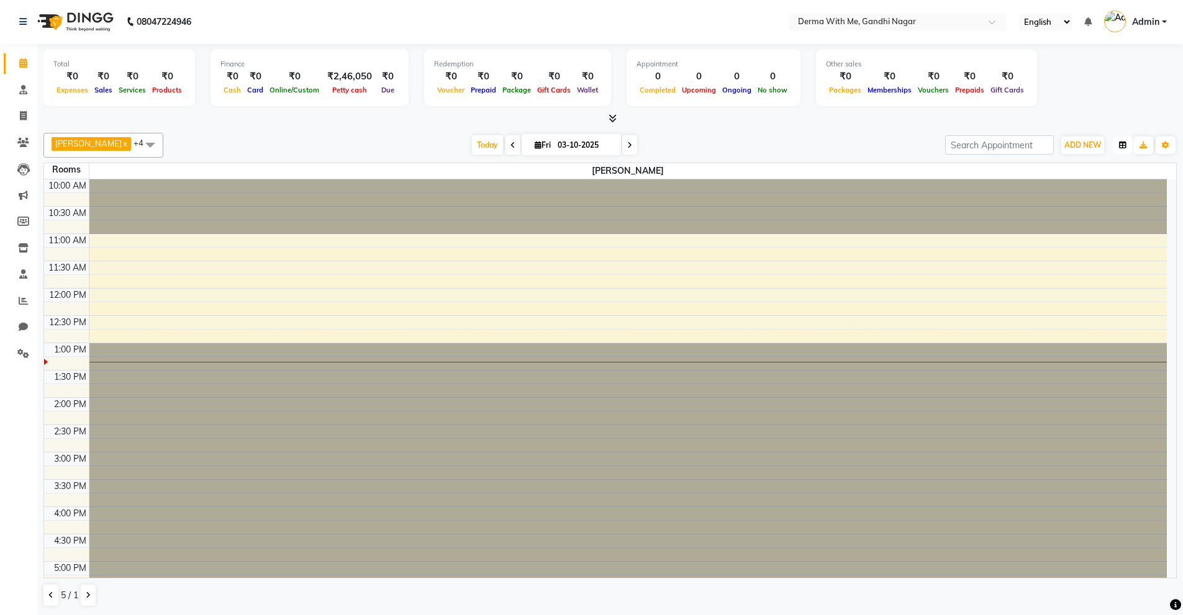
click at [1122, 138] on button "button" at bounding box center [1122, 145] width 20 height 17
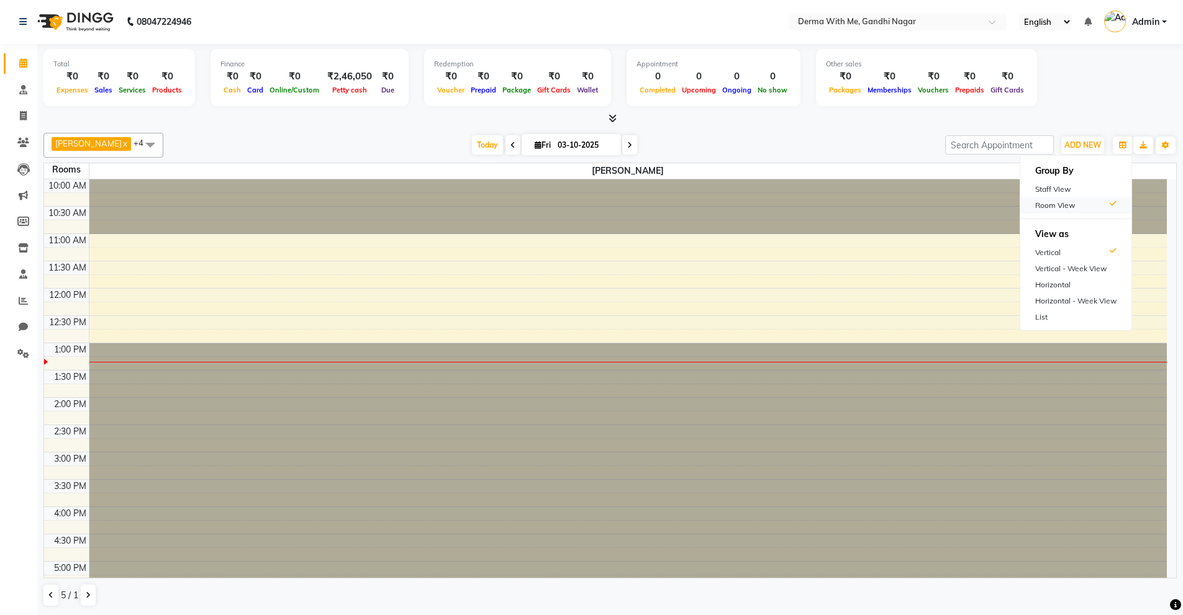
click at [1075, 207] on div "Room View" at bounding box center [1075, 205] width 111 height 16
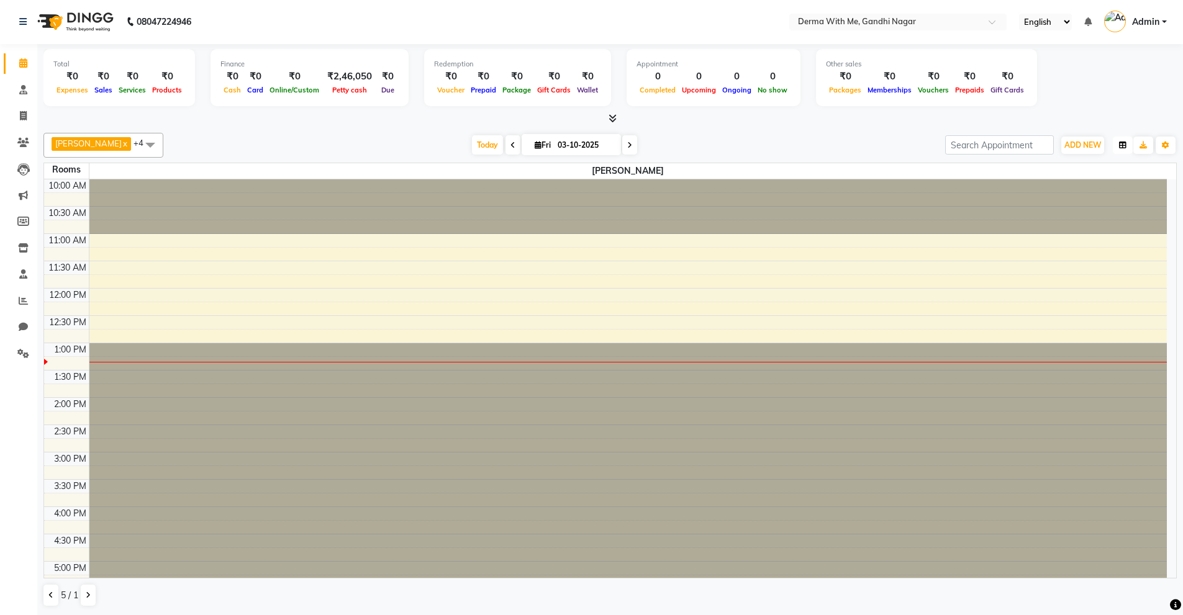
click at [1125, 145] on icon "button" at bounding box center [1122, 145] width 7 height 7
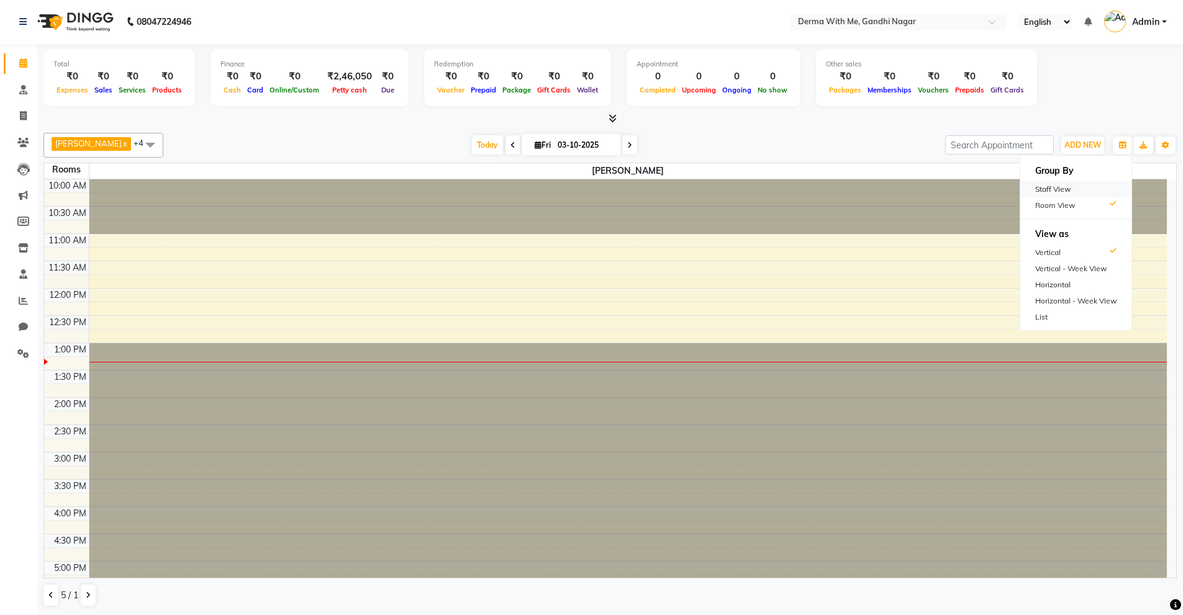
click at [1093, 191] on div "Staff View" at bounding box center [1075, 189] width 111 height 16
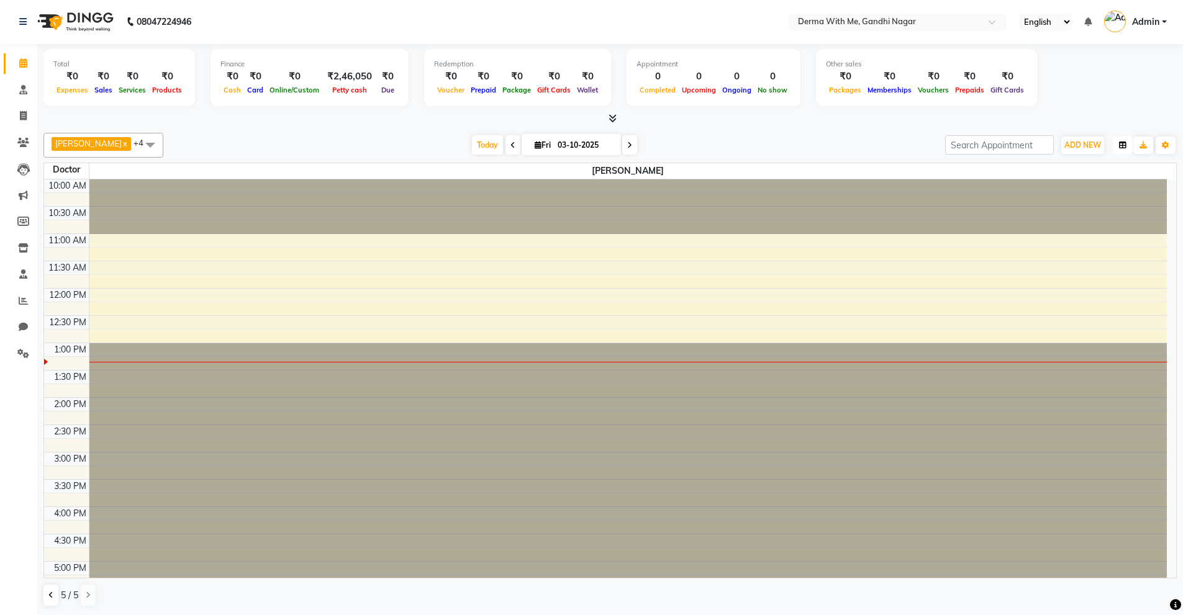
click at [1126, 140] on button "button" at bounding box center [1122, 145] width 20 height 17
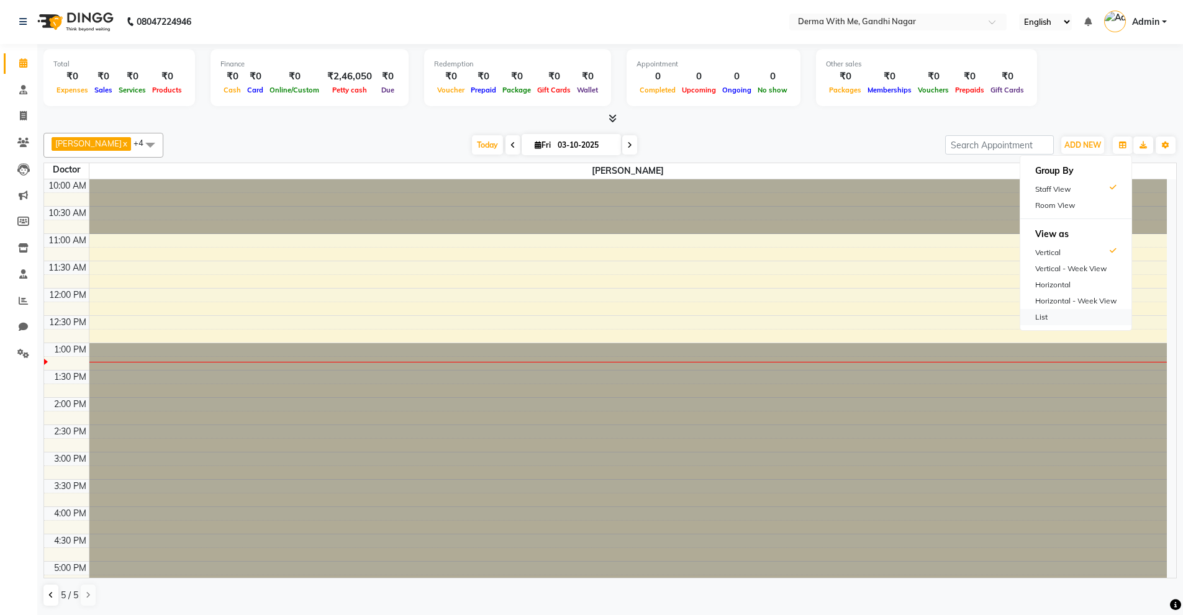
click at [1054, 318] on div "List" at bounding box center [1075, 317] width 111 height 16
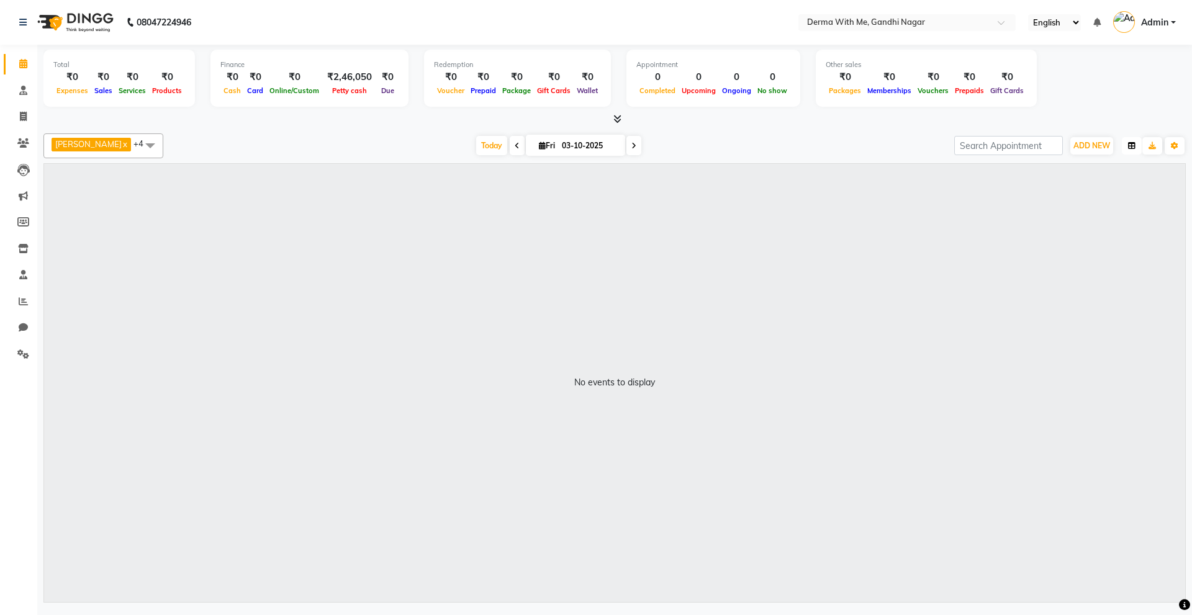
click at [1137, 146] on button "button" at bounding box center [1132, 145] width 20 height 17
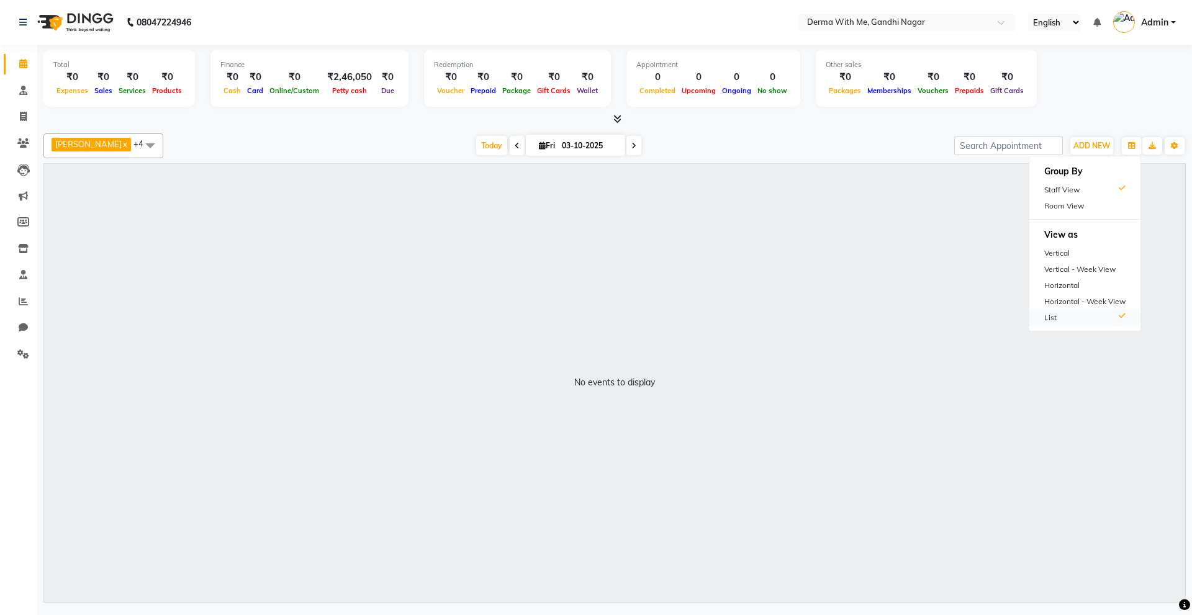
click at [1080, 319] on div "List" at bounding box center [1084, 318] width 111 height 16
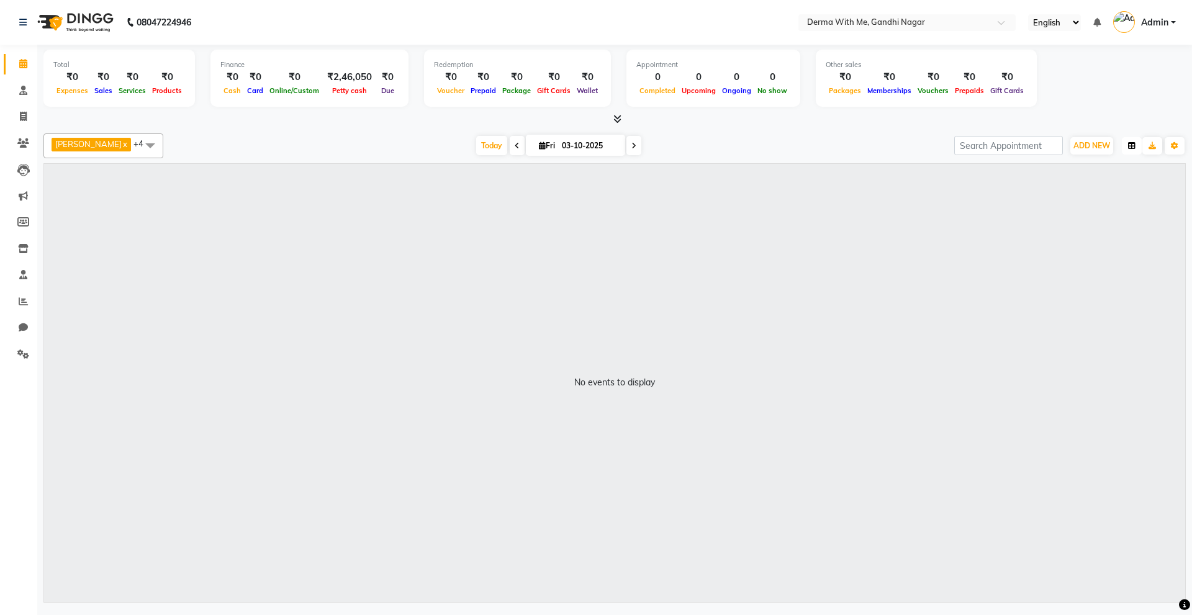
click at [1134, 143] on icon "button" at bounding box center [1131, 145] width 7 height 7
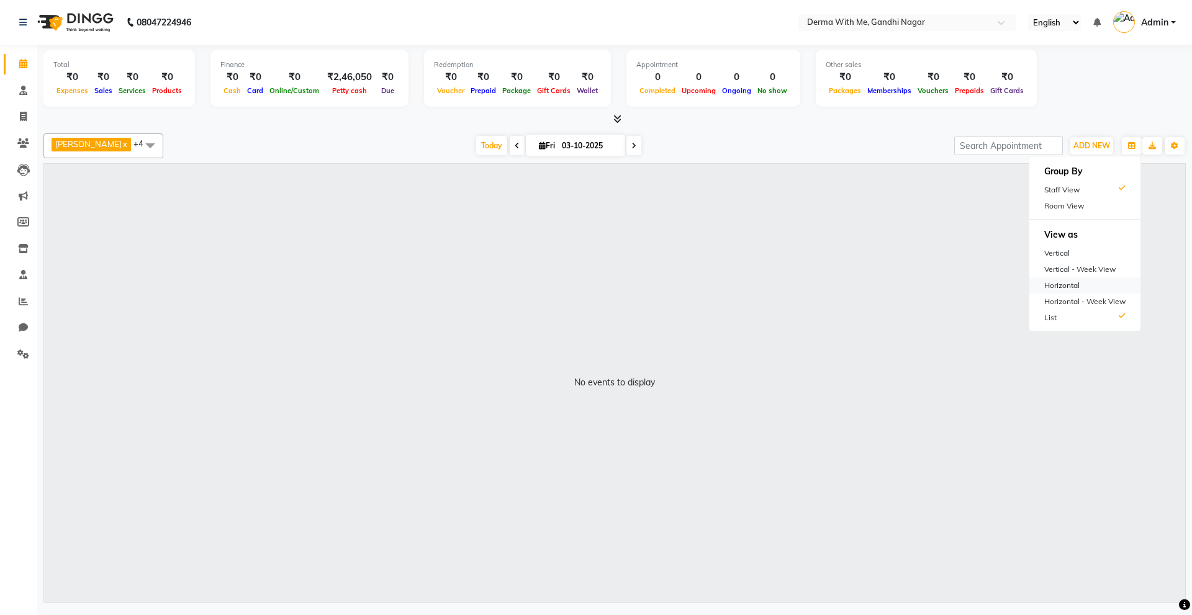
click at [1076, 287] on div "Horizontal" at bounding box center [1084, 285] width 111 height 16
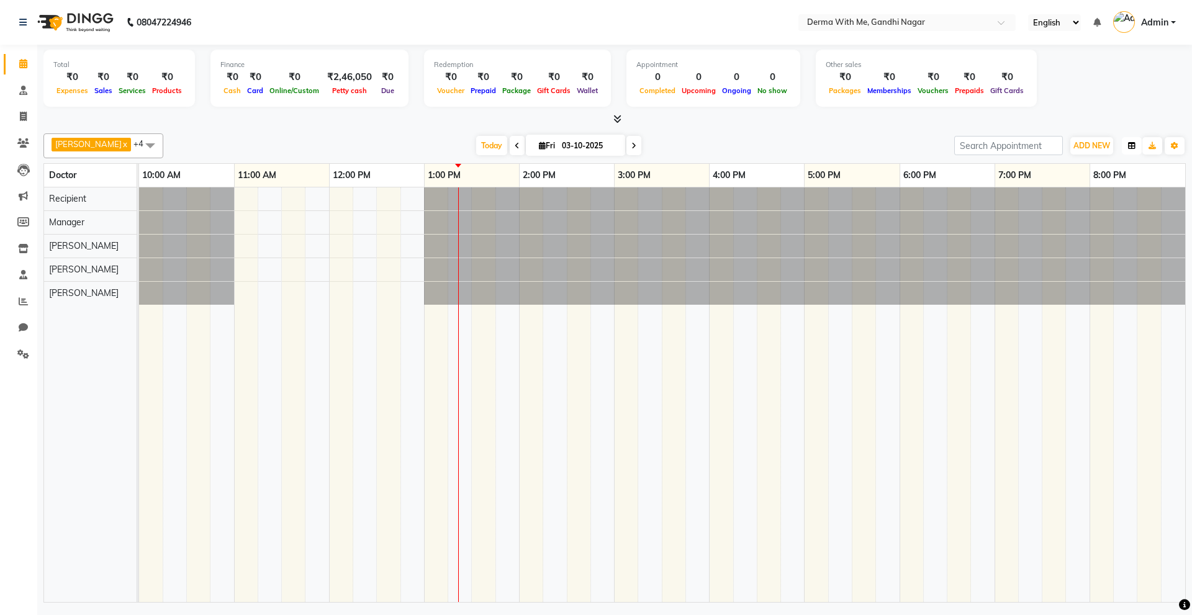
click at [1126, 145] on button "button" at bounding box center [1132, 145] width 20 height 17
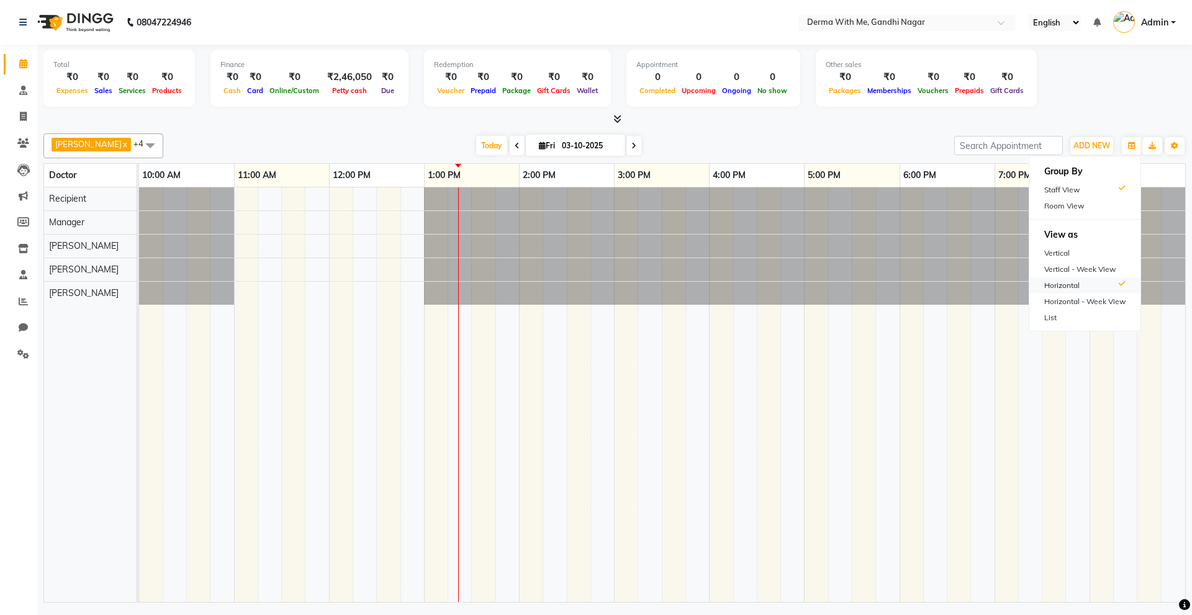
click at [1096, 286] on div "Horizontal" at bounding box center [1084, 285] width 111 height 16
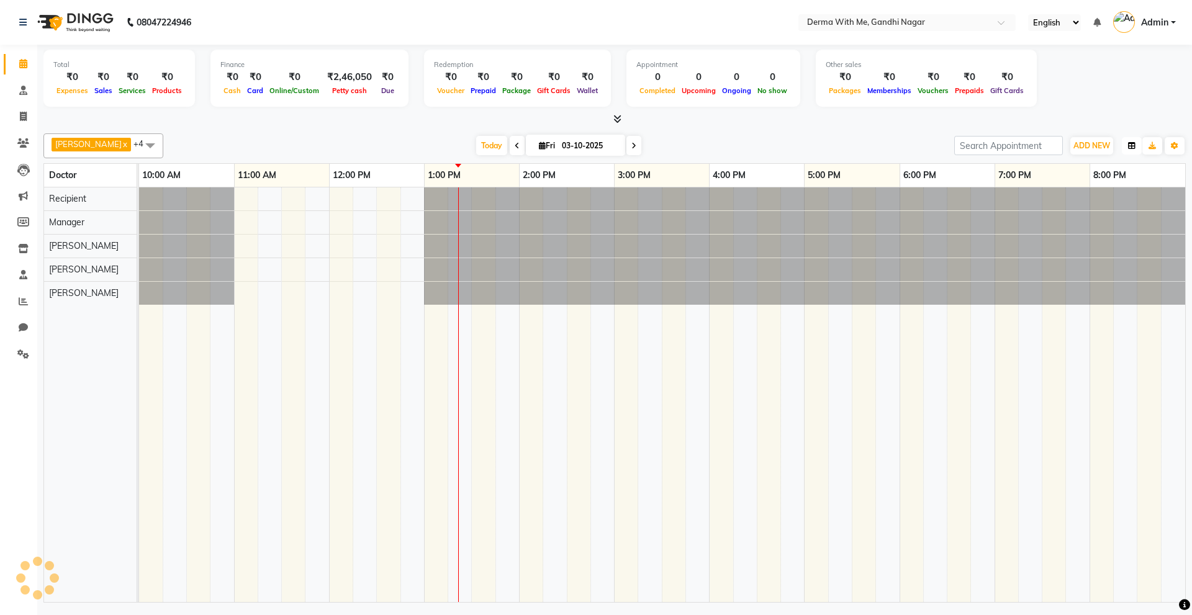
click at [1129, 145] on icon "button" at bounding box center [1131, 145] width 7 height 7
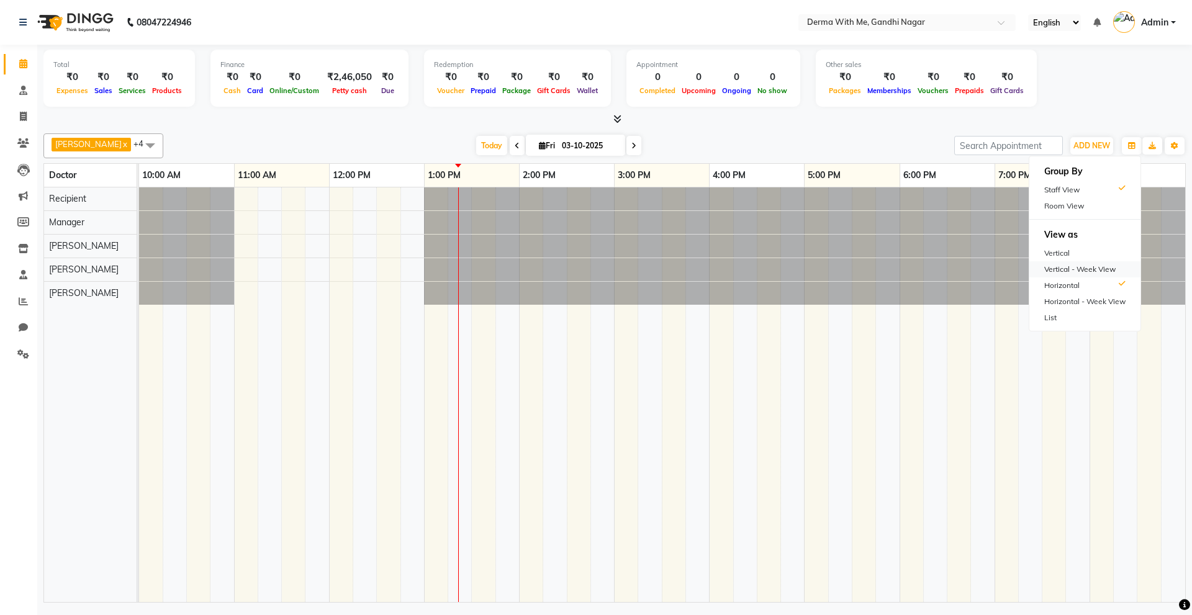
click at [1068, 268] on div "Vertical - Week View" at bounding box center [1084, 269] width 111 height 16
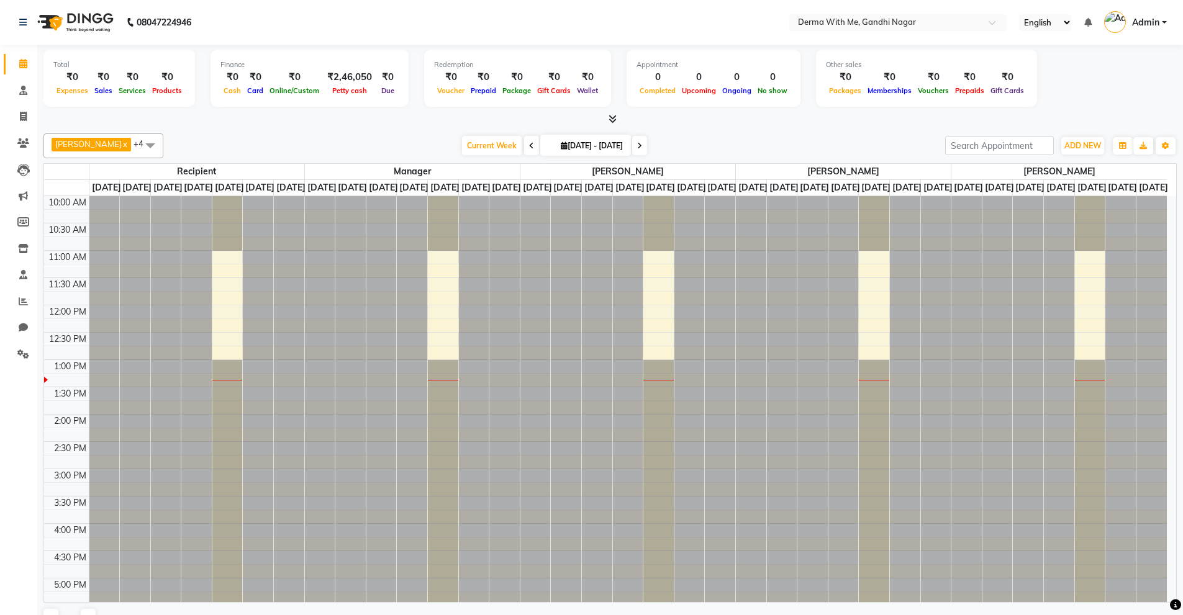
scroll to position [164, 0]
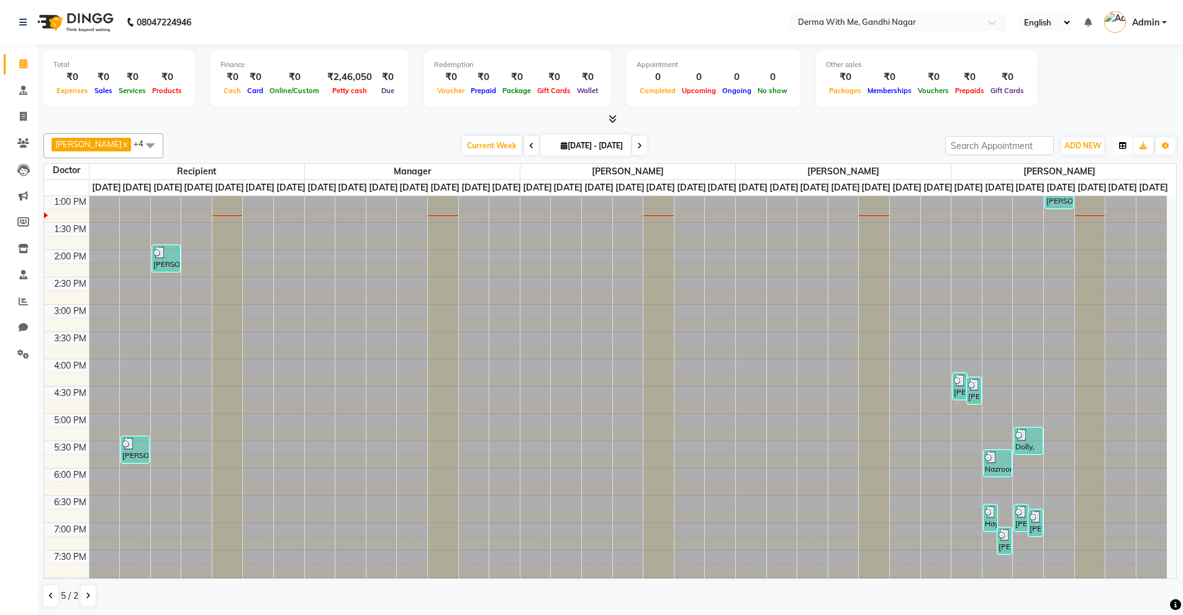
click at [1129, 150] on button "button" at bounding box center [1122, 145] width 20 height 17
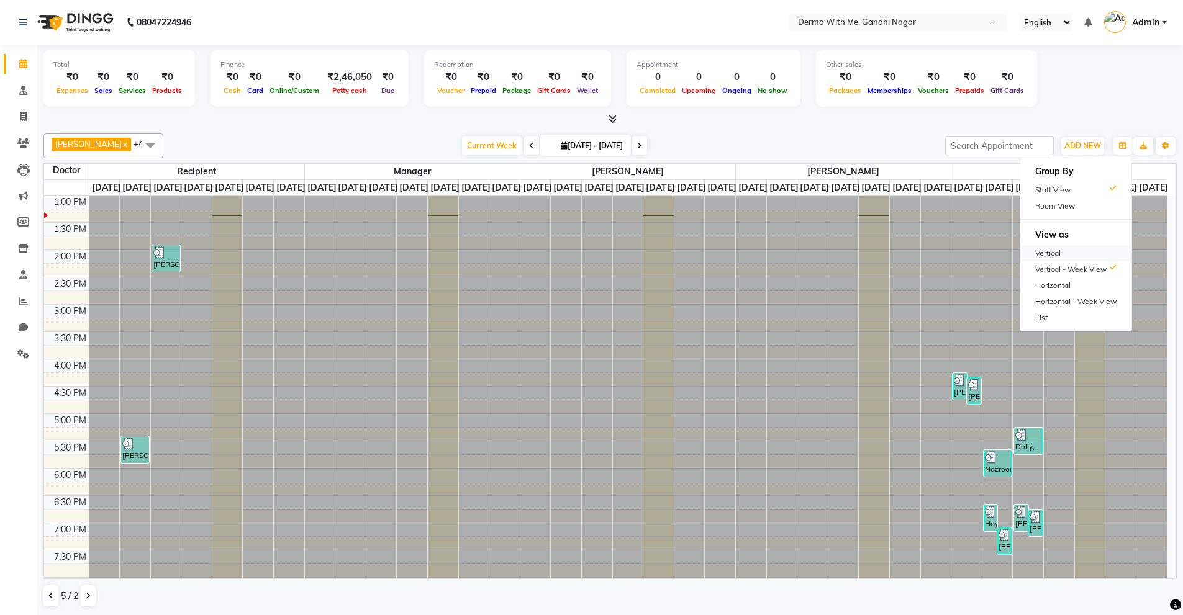
click at [1077, 246] on div "Vertical" at bounding box center [1075, 253] width 111 height 16
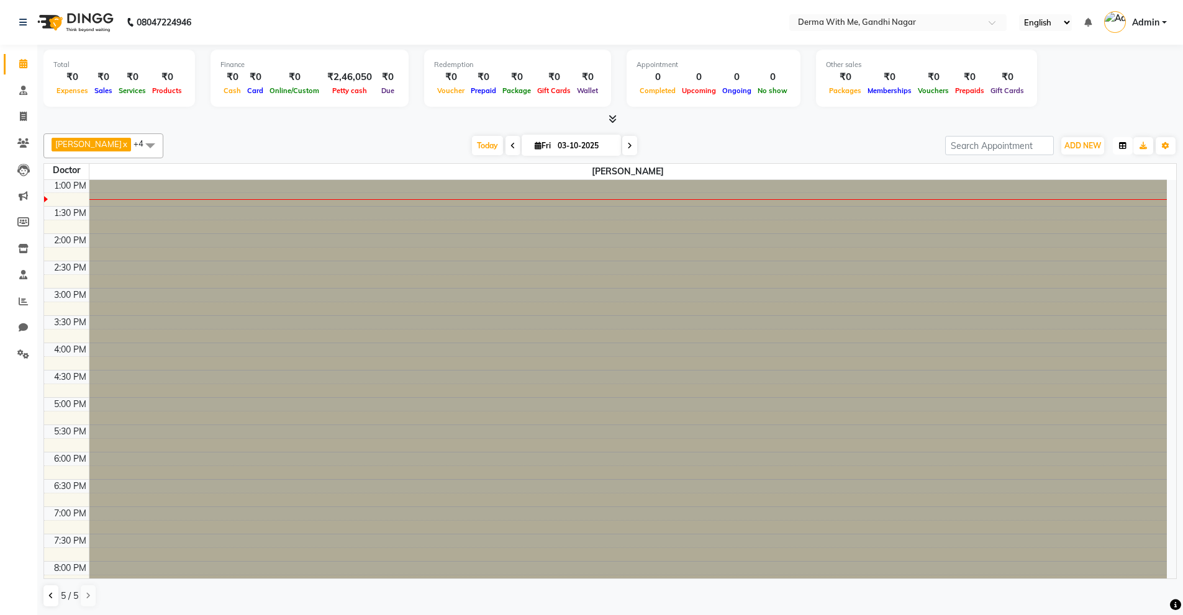
click at [1120, 143] on icon "button" at bounding box center [1122, 145] width 7 height 7
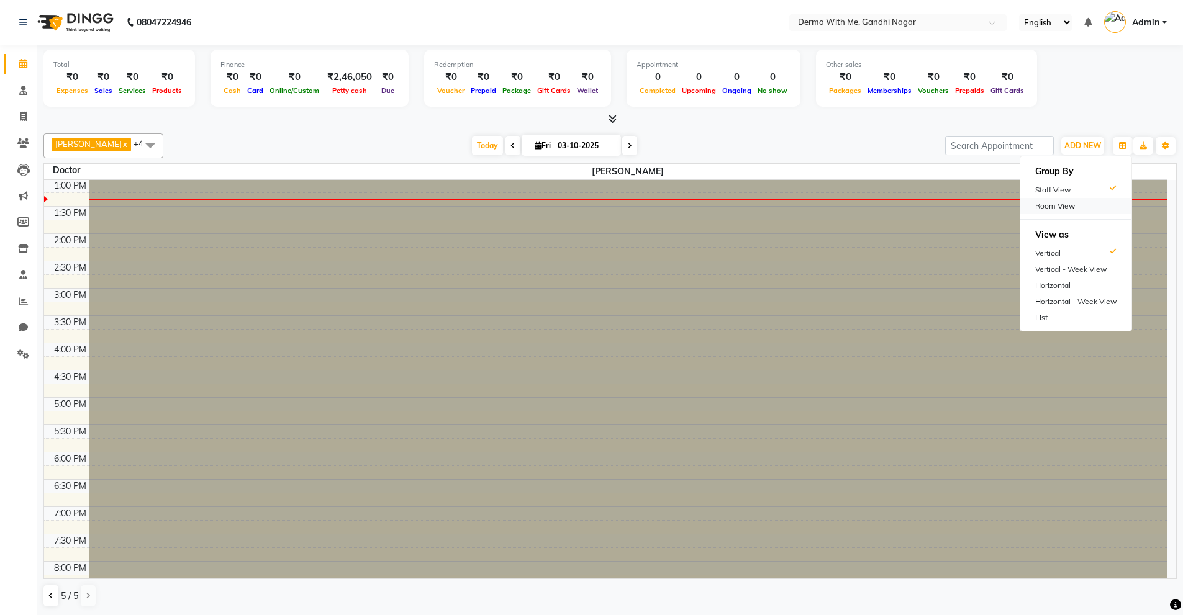
click at [1068, 210] on div "Room View" at bounding box center [1075, 206] width 111 height 16
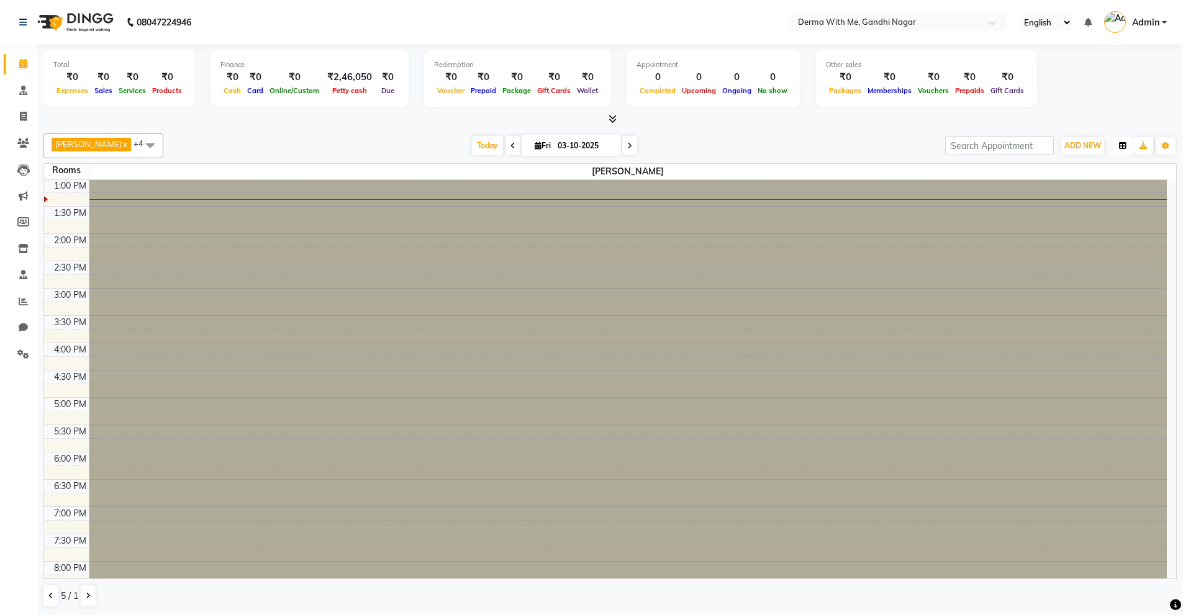
click at [1118, 143] on button "button" at bounding box center [1122, 145] width 20 height 17
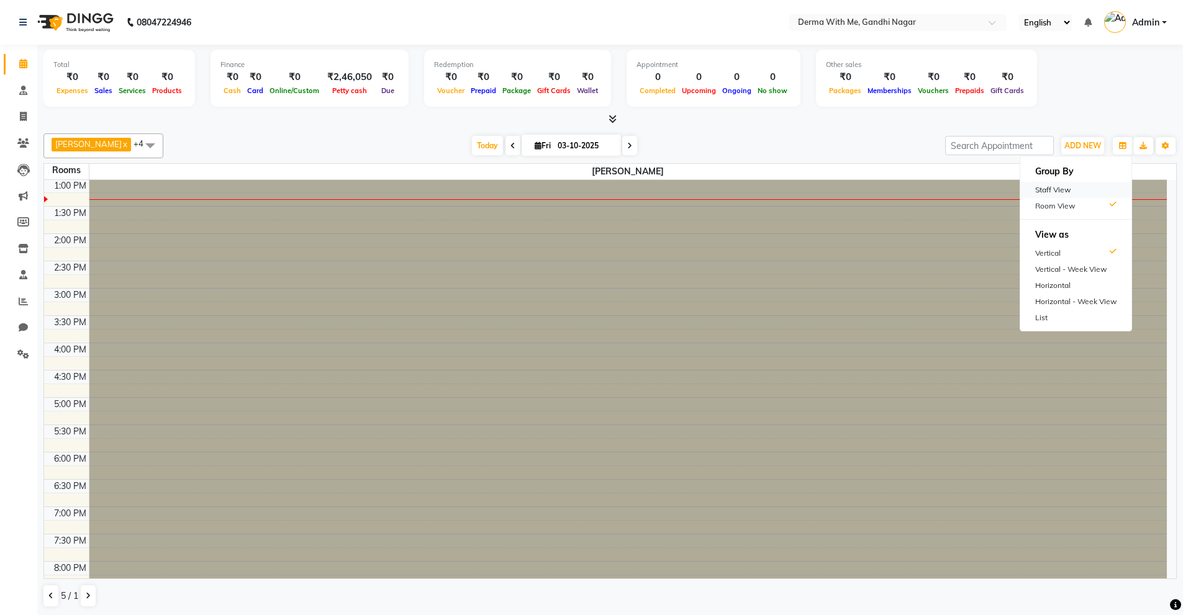
click at [1085, 194] on div "Staff View" at bounding box center [1075, 190] width 111 height 16
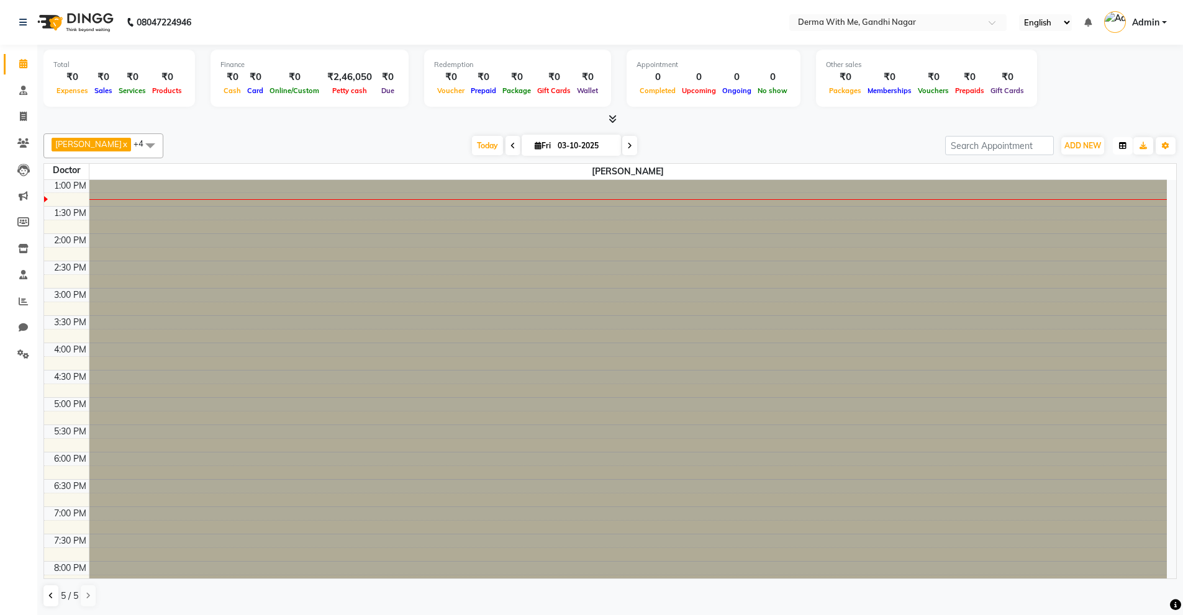
click at [1119, 142] on icon "button" at bounding box center [1122, 145] width 7 height 7
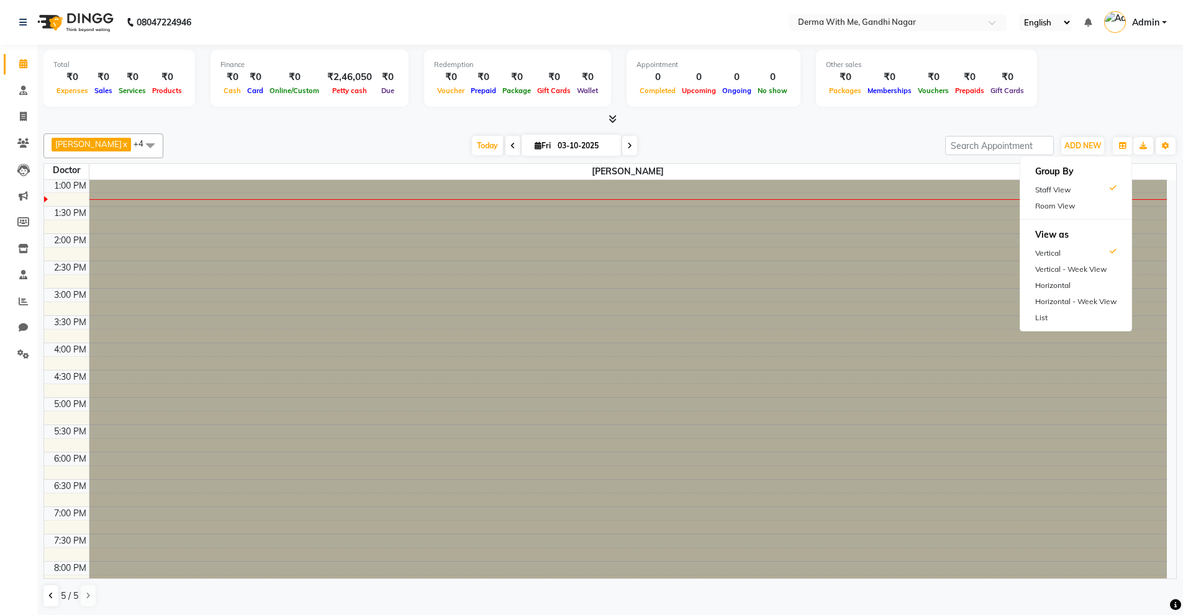
click at [934, 153] on div "Kuldeep Kumar x Manager x Pragati Prajapati x Recipient x vishant kumar x +4 Un…" at bounding box center [609, 145] width 1133 height 25
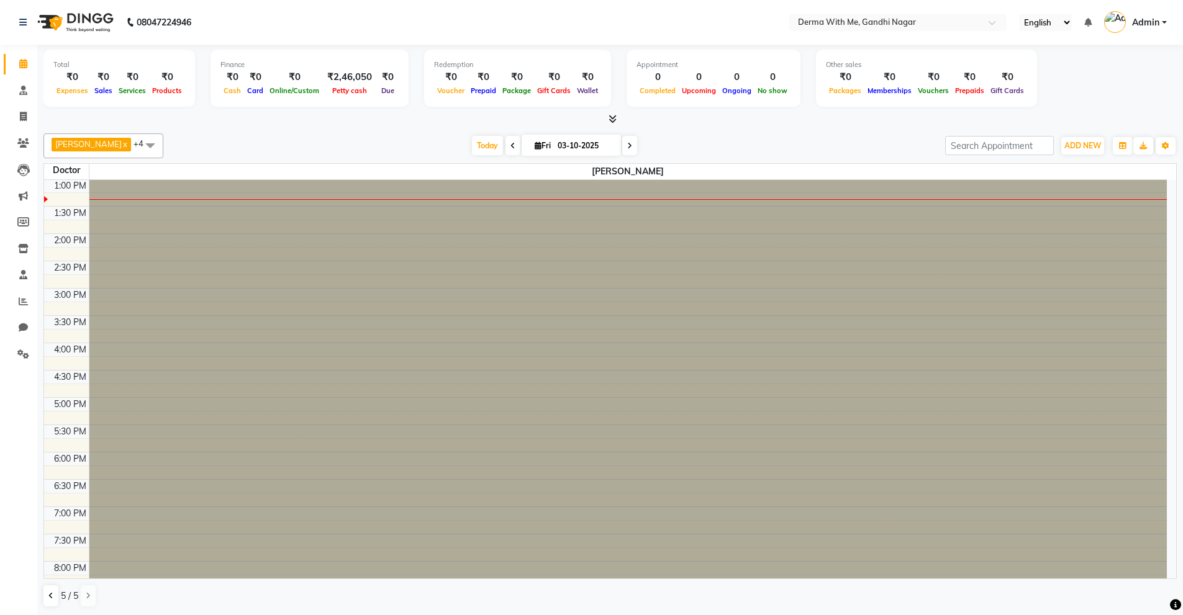
click at [708, 150] on div "Today Fri 03-10-2025" at bounding box center [553, 146] width 769 height 19
click at [1163, 143] on icon "button" at bounding box center [1164, 145] width 7 height 7
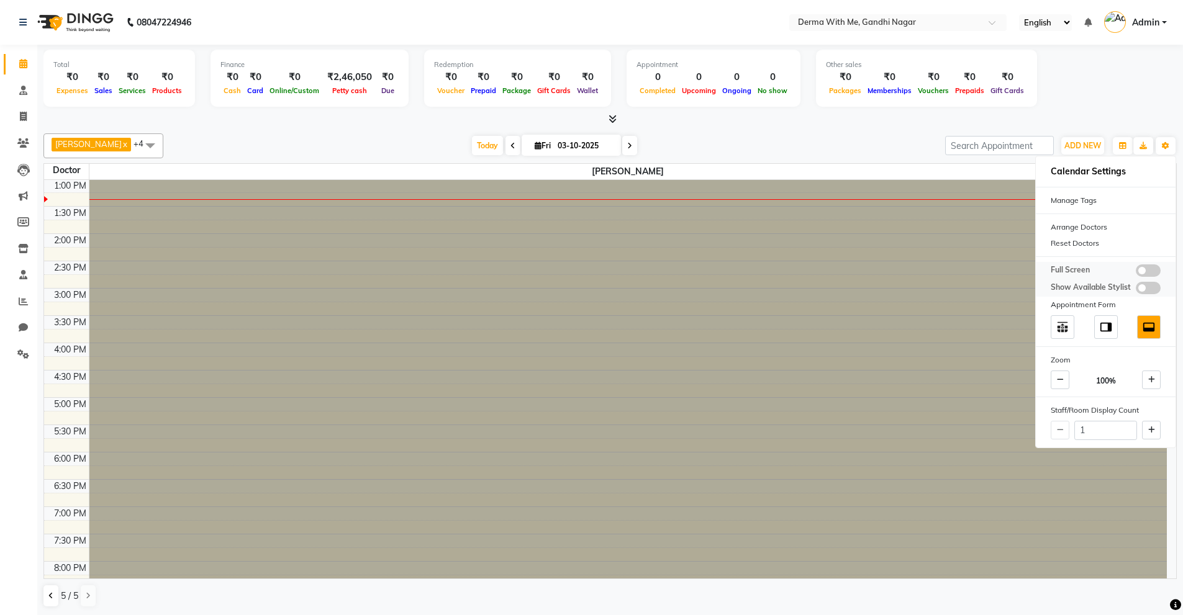
click at [1141, 274] on span at bounding box center [1147, 270] width 25 height 12
click at [1135, 273] on input "checkbox" at bounding box center [1135, 273] width 0 height 0
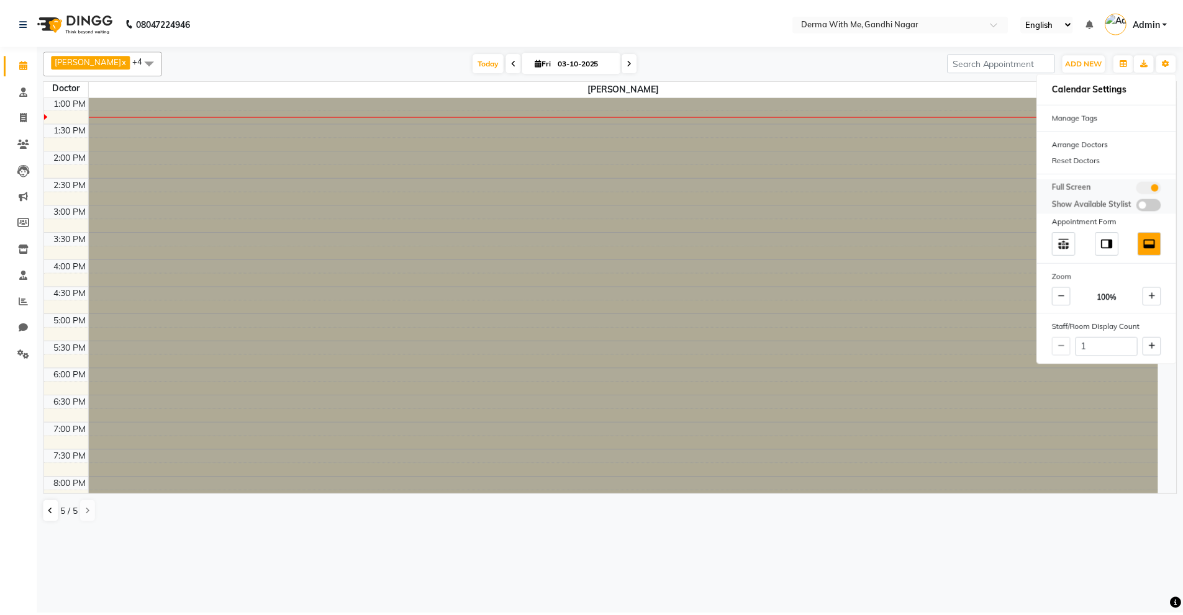
scroll to position [120, 0]
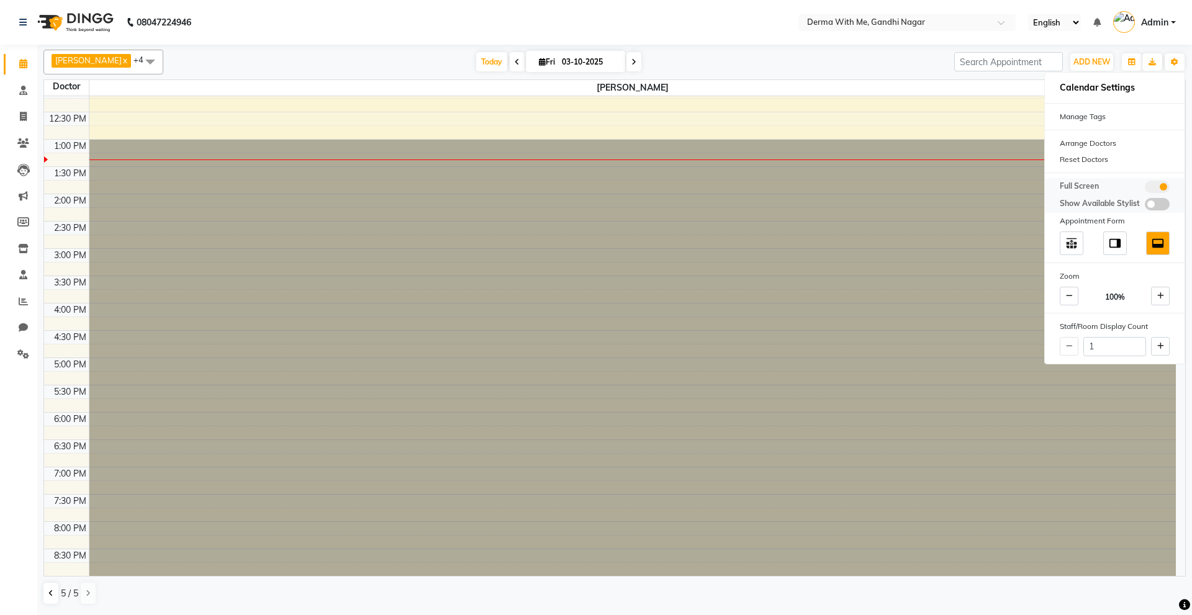
click at [1159, 189] on span at bounding box center [1157, 187] width 25 height 12
click at [1145, 189] on input "checkbox" at bounding box center [1145, 189] width 0 height 0
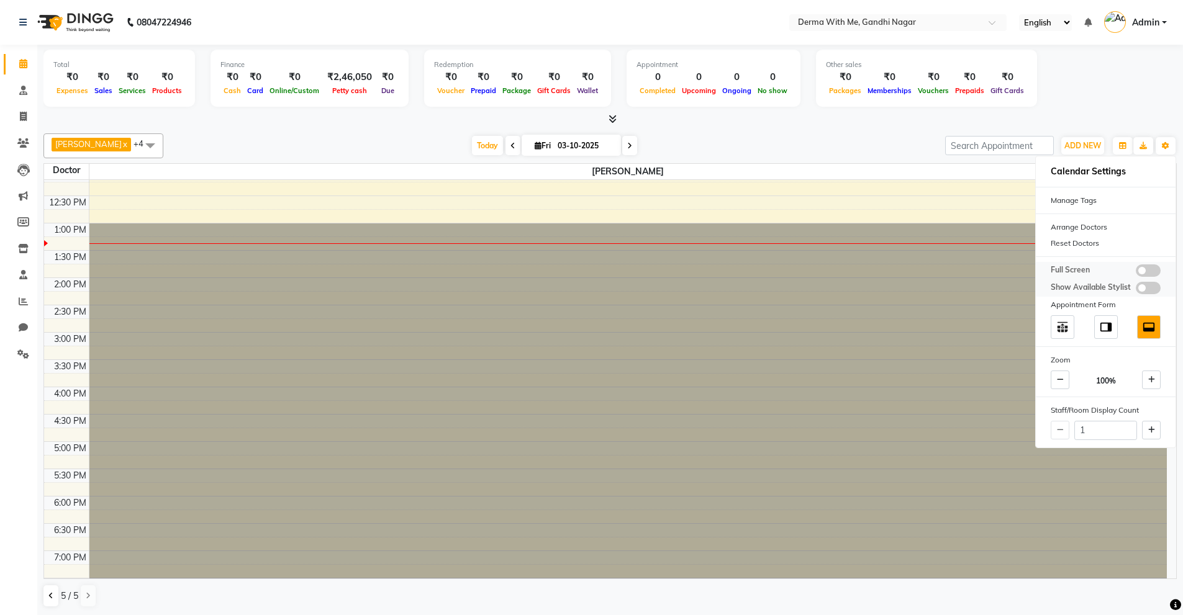
click at [1153, 286] on span at bounding box center [1147, 288] width 25 height 12
click at [1135, 290] on input "checkbox" at bounding box center [1135, 290] width 0 height 0
click at [1153, 286] on span at bounding box center [1147, 288] width 25 height 12
click at [1135, 290] on input "checkbox" at bounding box center [1135, 290] width 0 height 0
click at [1097, 323] on span "Dock to right" at bounding box center [1106, 327] width 24 height 24
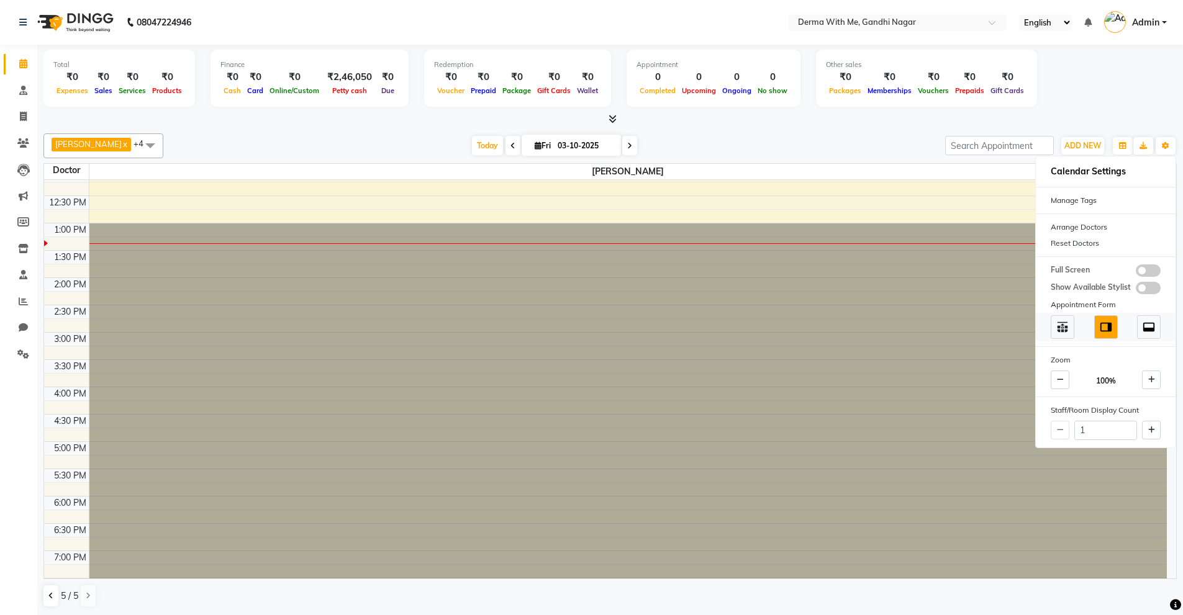
click at [1097, 323] on span at bounding box center [1106, 327] width 24 height 24
click at [1064, 328] on img at bounding box center [1062, 327] width 14 height 14
click at [1148, 325] on img at bounding box center [1149, 327] width 14 height 14
click at [934, 327] on div at bounding box center [628, 441] width 1078 height 436
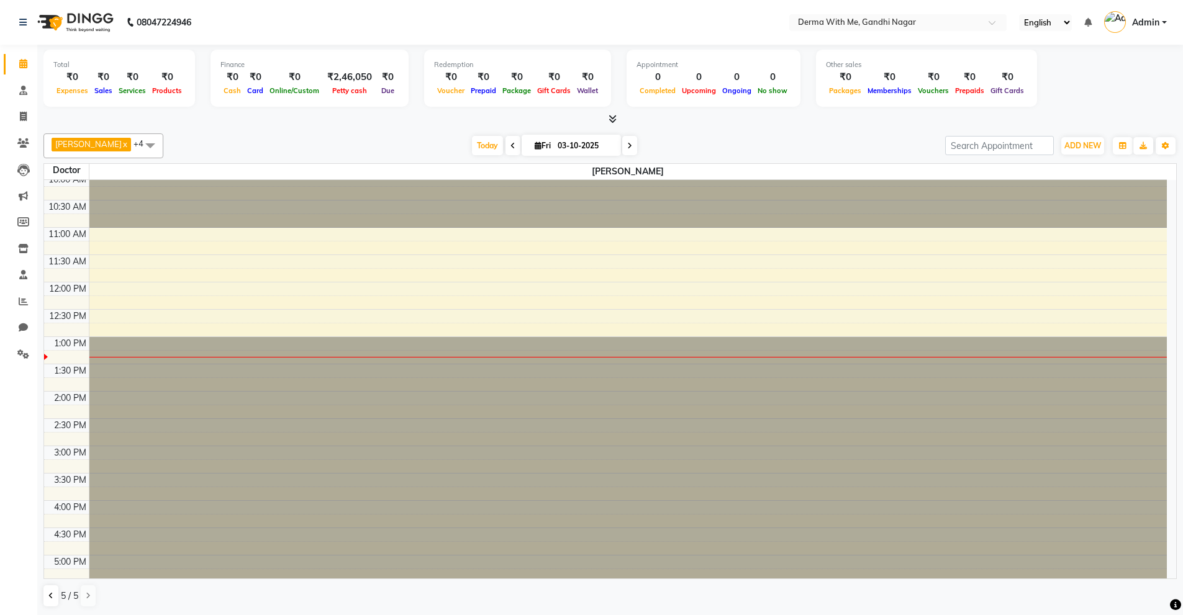
scroll to position [0, 0]
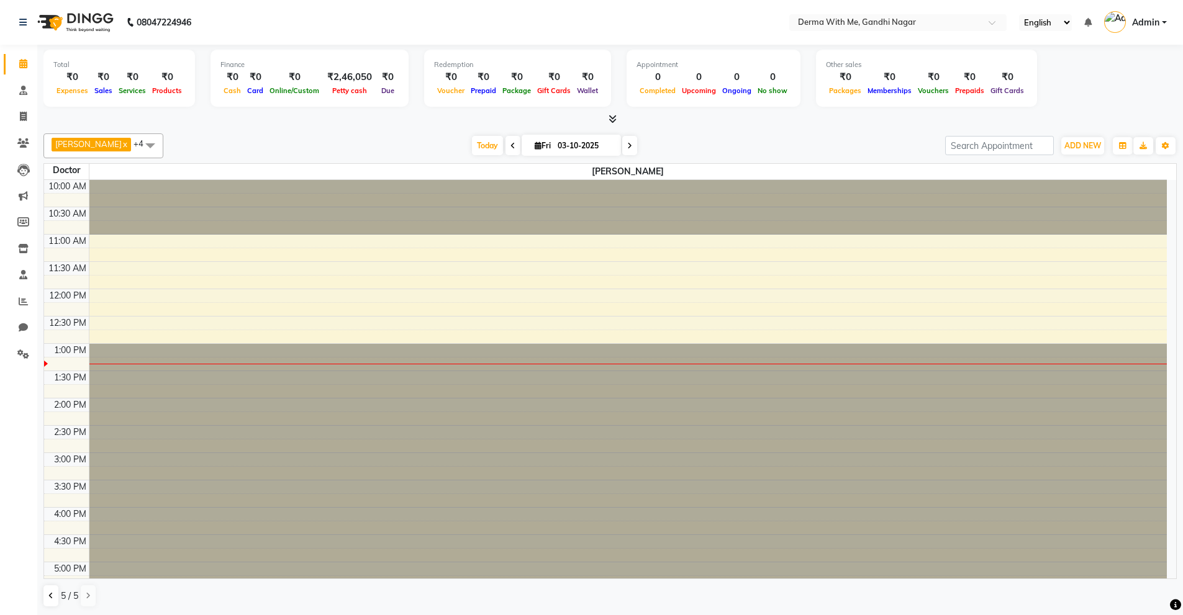
click at [133, 143] on span "+4" at bounding box center [142, 143] width 19 height 10
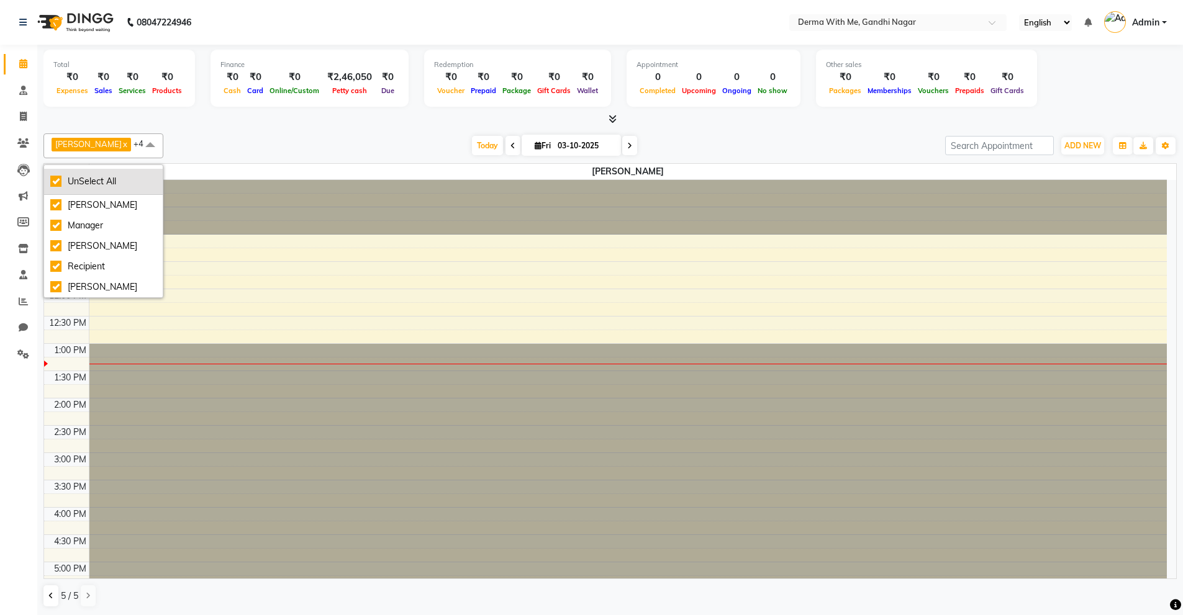
click at [70, 178] on div "UnSelect All" at bounding box center [103, 181] width 106 height 13
checkbox input "false"
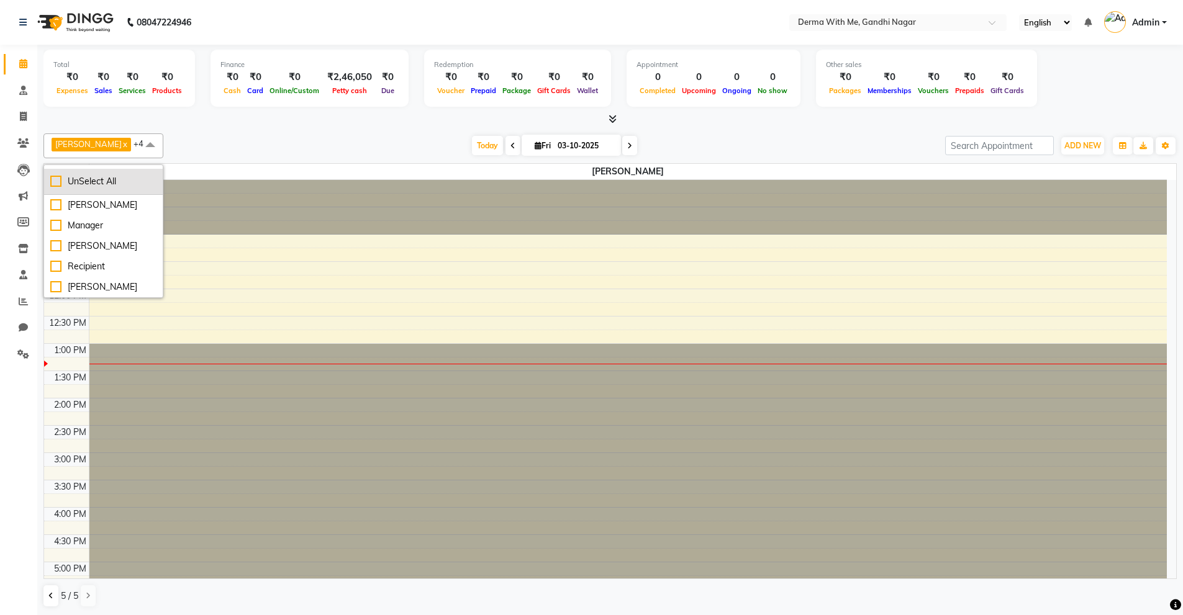
checkbox input "false"
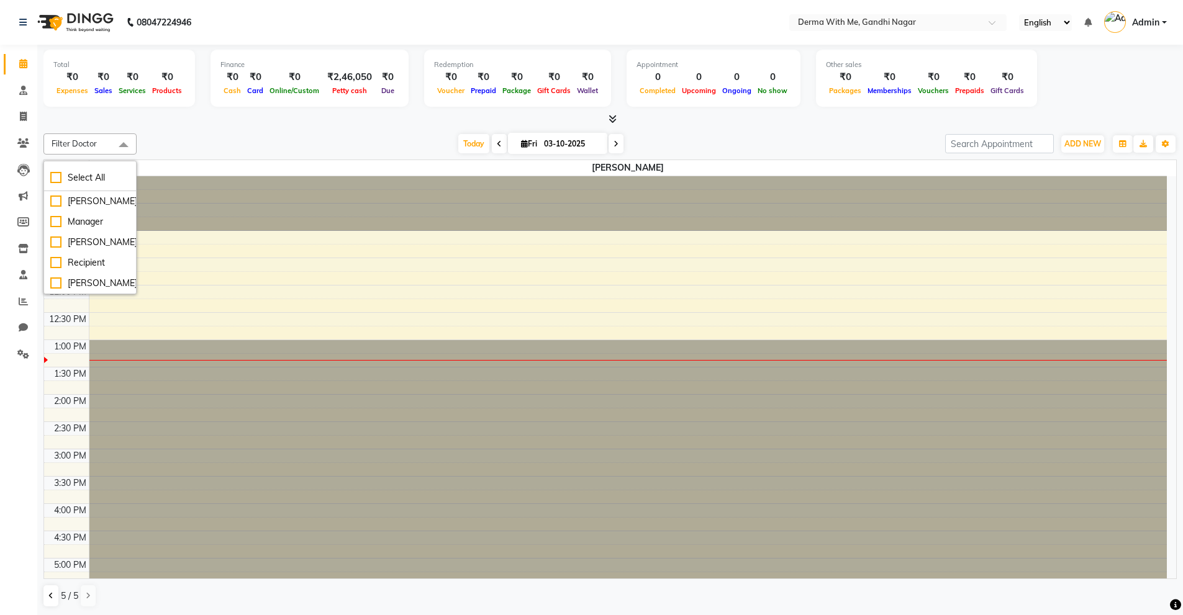
click at [680, 137] on div "Today Fri 03-10-2025" at bounding box center [541, 144] width 796 height 19
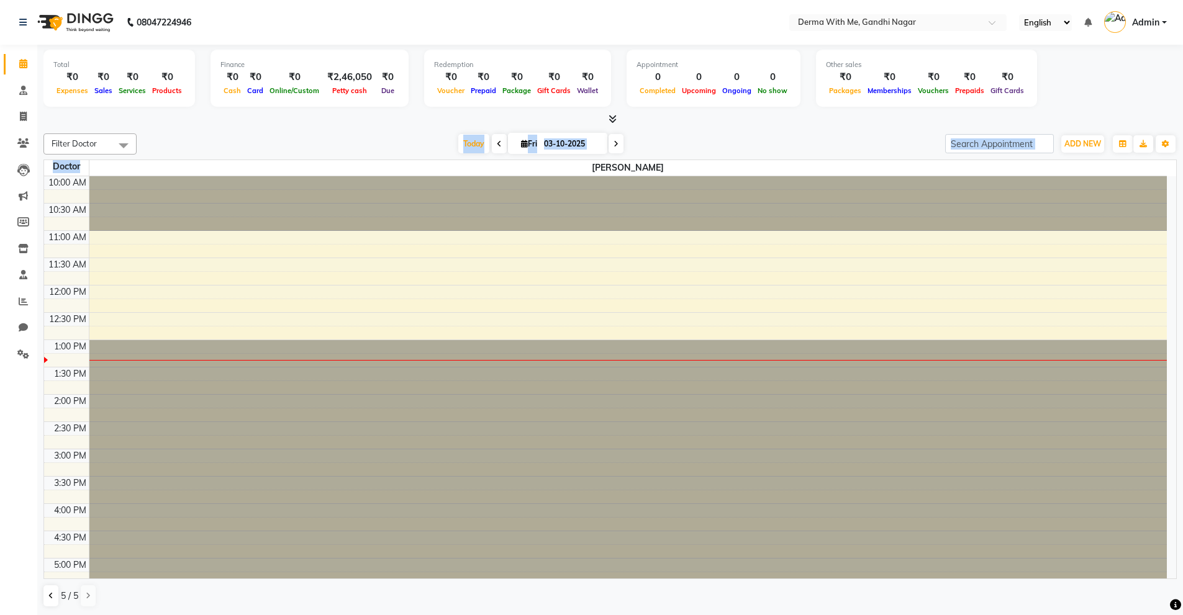
drag, startPoint x: 200, startPoint y: 132, endPoint x: 220, endPoint y: 174, distance: 47.5
click at [220, 174] on div "Filter Doctor Select All Kuldeep Kumar Manager Pragati Prajapati Recipient vish…" at bounding box center [609, 370] width 1133 height 484
click at [220, 174] on span "[PERSON_NAME]" at bounding box center [628, 168] width 1078 height 16
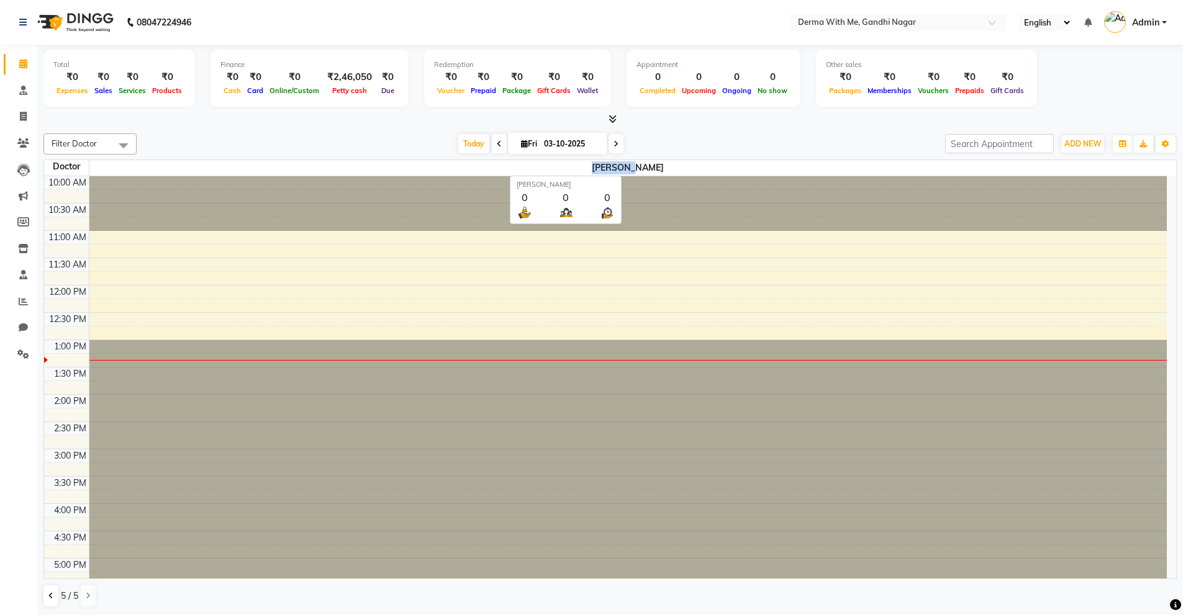
click at [220, 174] on span "[PERSON_NAME]" at bounding box center [628, 168] width 1078 height 16
click at [863, 178] on div at bounding box center [628, 203] width 1078 height 55
click at [1022, 164] on span "[PERSON_NAME]" at bounding box center [628, 168] width 1078 height 16
click at [22, 272] on icon at bounding box center [23, 274] width 8 height 9
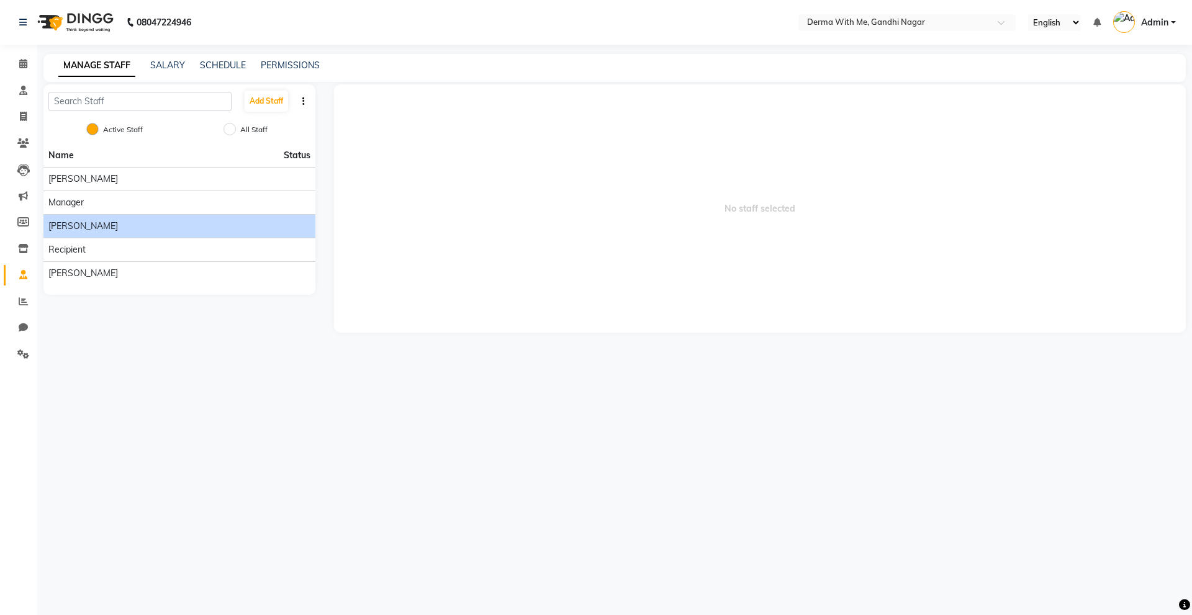
click at [110, 233] on li "[PERSON_NAME]" at bounding box center [179, 226] width 272 height 24
click at [216, 227] on div "[PERSON_NAME]" at bounding box center [179, 226] width 262 height 13
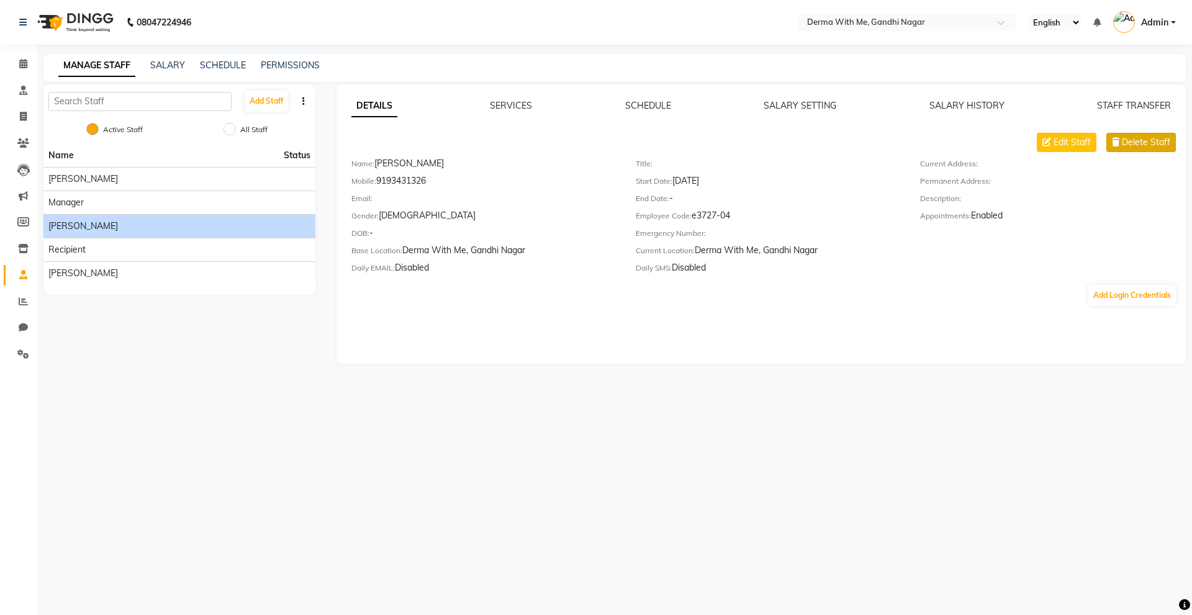
click at [1129, 145] on span "Delete Staff" at bounding box center [1146, 142] width 48 height 13
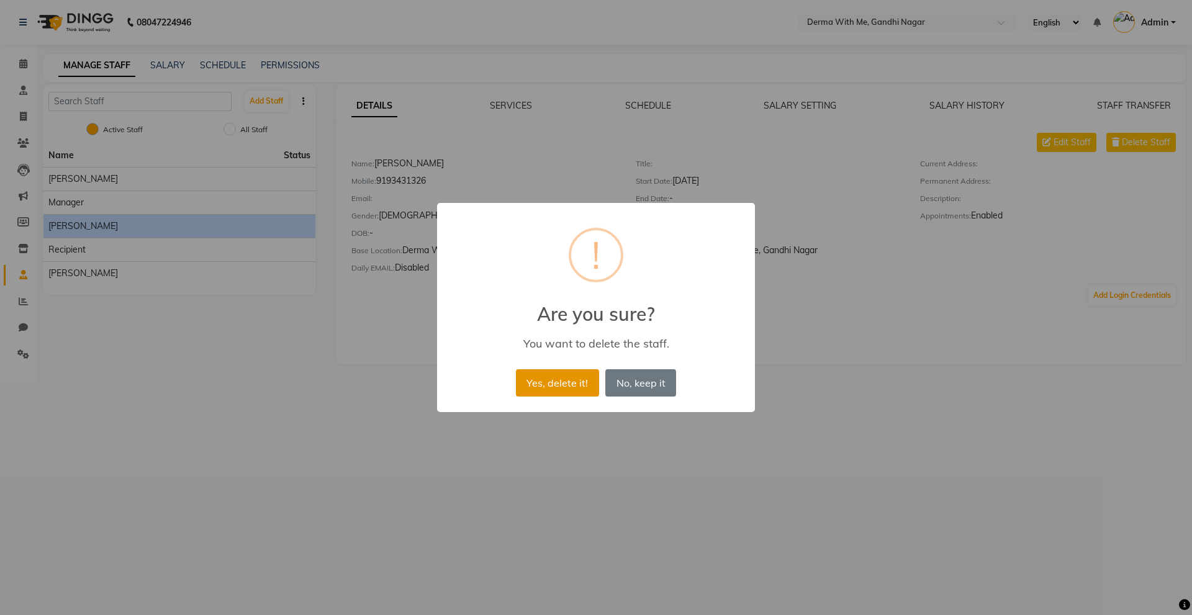
click at [550, 377] on button "Yes, delete it!" at bounding box center [557, 382] width 83 height 27
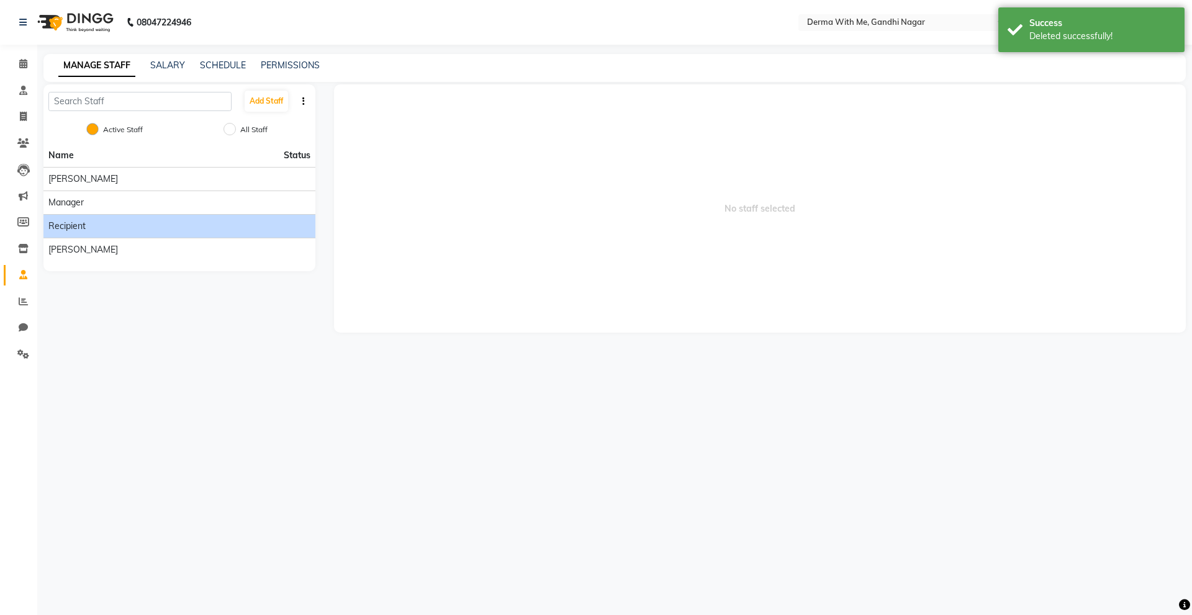
click at [97, 228] on div "Recipient" at bounding box center [179, 226] width 262 height 13
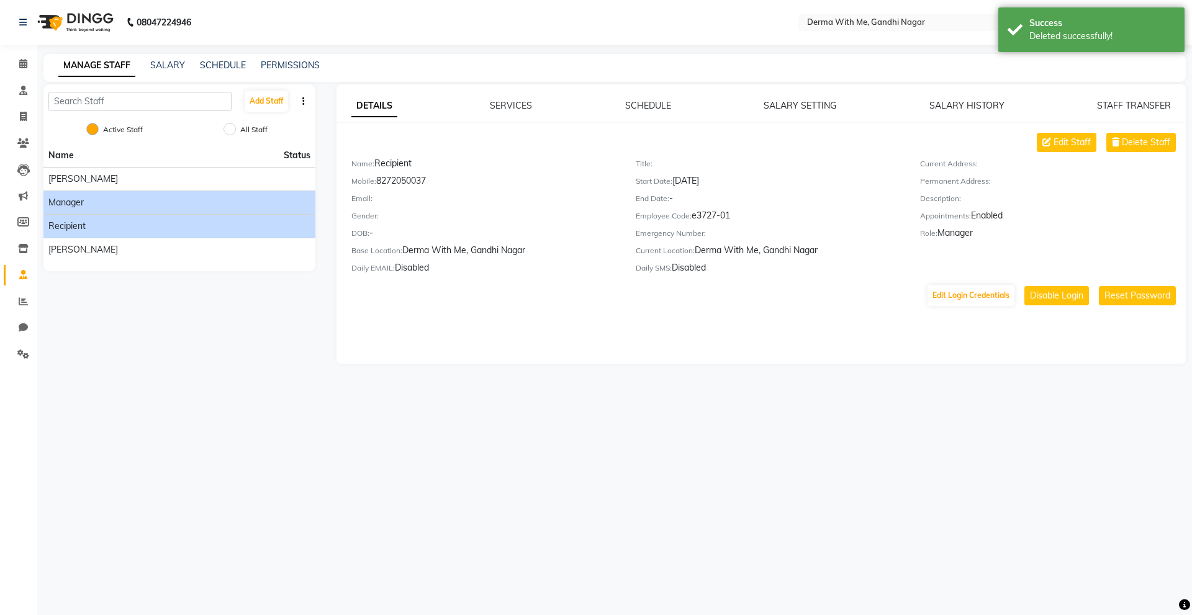
click at [146, 207] on div "Manager" at bounding box center [179, 202] width 262 height 13
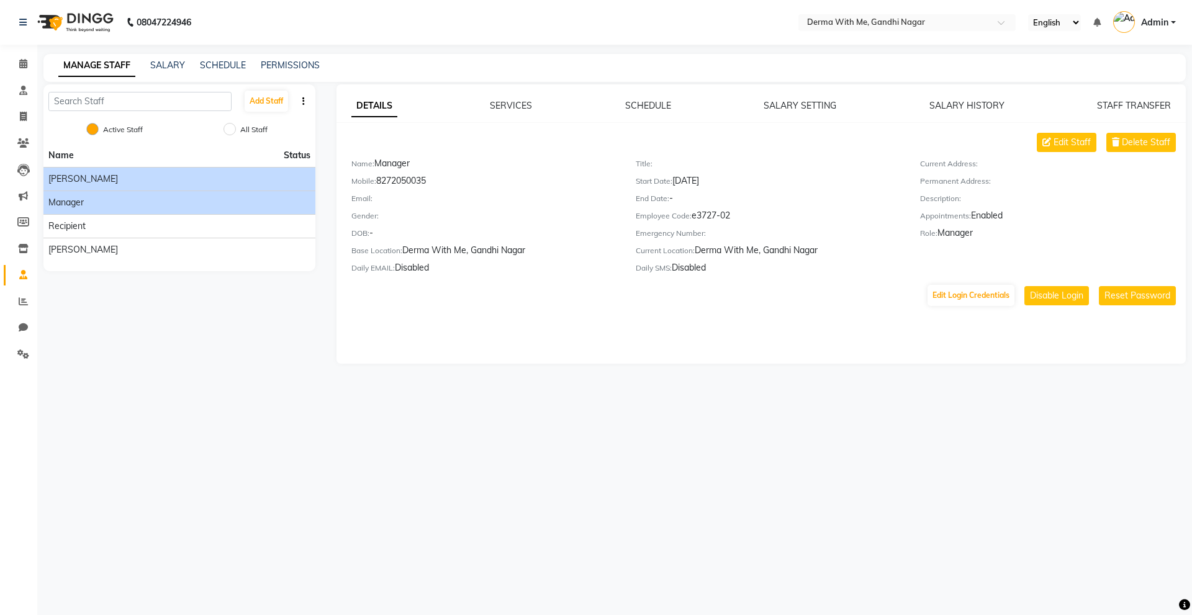
click at [110, 180] on div "[PERSON_NAME]" at bounding box center [179, 179] width 262 height 13
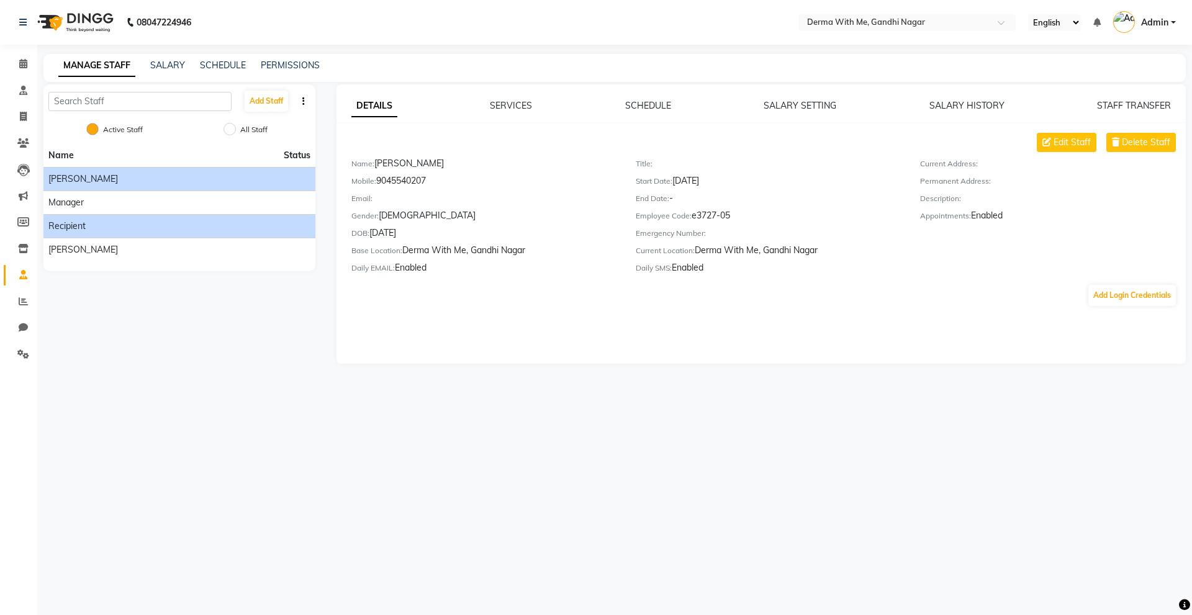
click at [97, 216] on li "Recipient" at bounding box center [179, 226] width 272 height 24
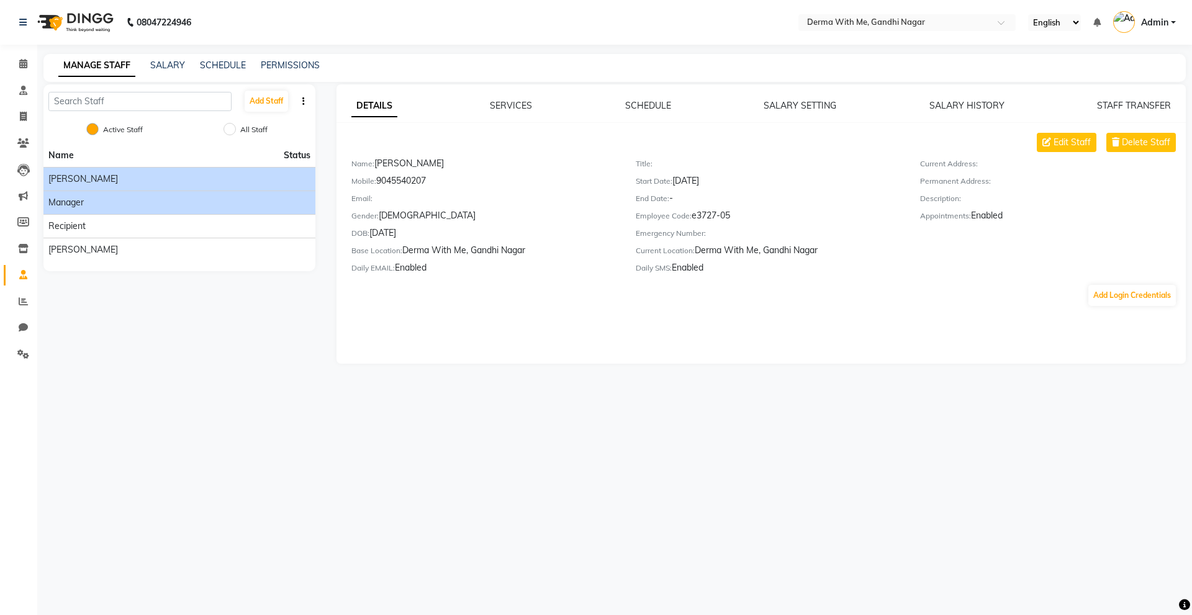
click at [95, 205] on div "Manager" at bounding box center [179, 202] width 262 height 13
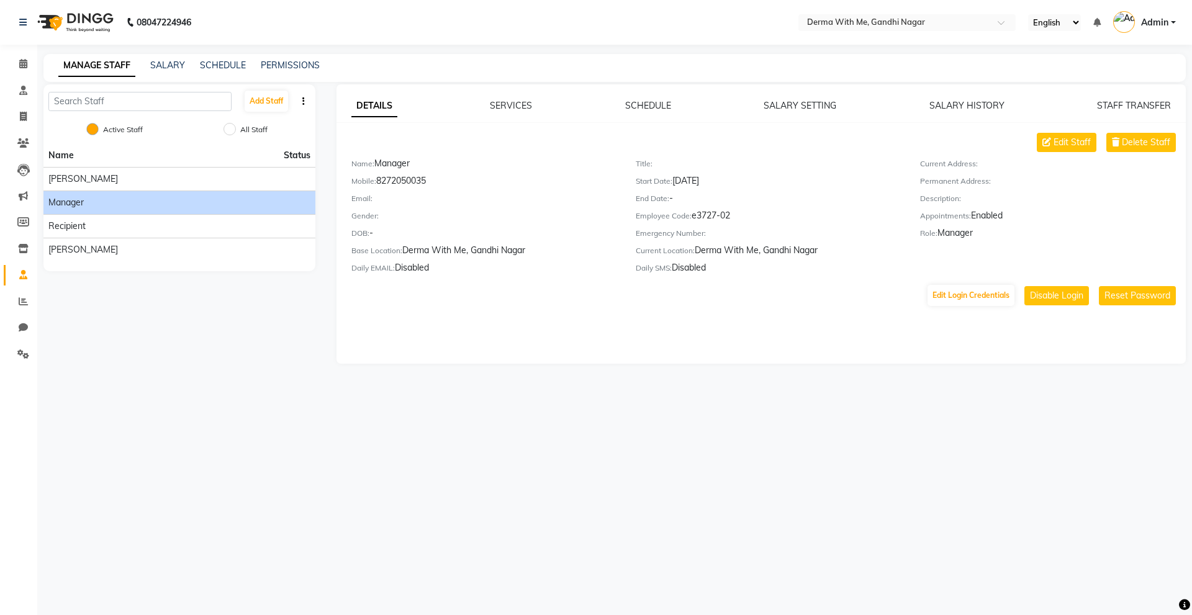
drag, startPoint x: 413, startPoint y: 181, endPoint x: 428, endPoint y: 183, distance: 14.4
click at [428, 183] on div "Mobile: 8272050035" at bounding box center [484, 182] width 266 height 17
click at [533, 237] on div "DOB: -" at bounding box center [484, 235] width 266 height 17
click at [671, 280] on div "Edit Staff Delete Staff Name: Manager Mobile: 8272050035 Email: Gender: DOB: - …" at bounding box center [761, 220] width 850 height 174
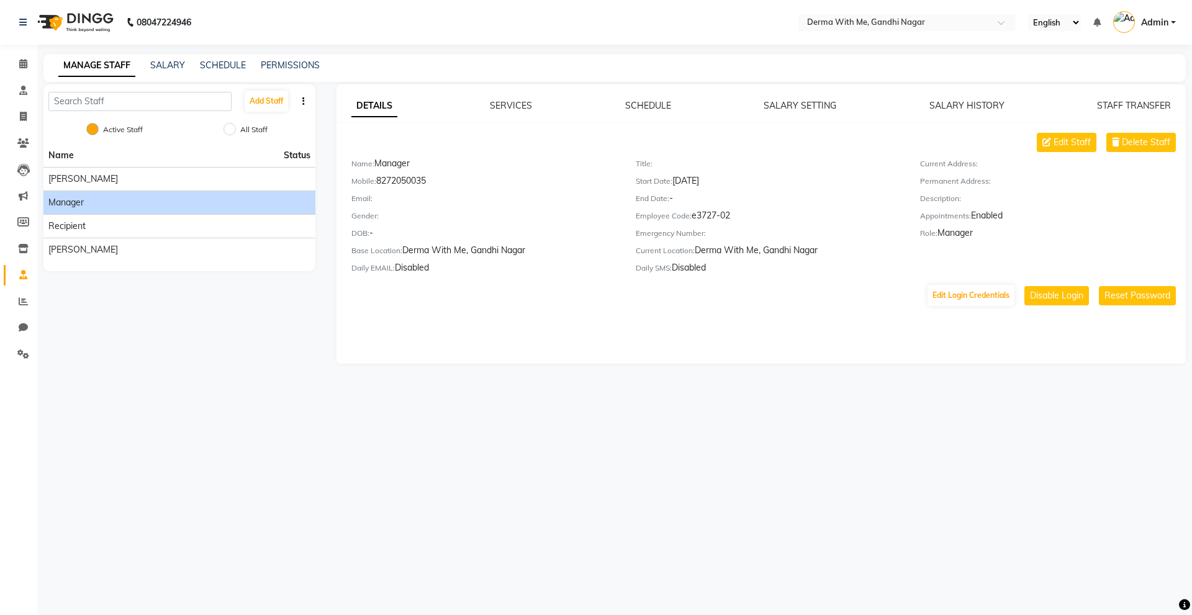
click at [668, 274] on div "Daily SMS: Disabled" at bounding box center [769, 269] width 266 height 17
click at [104, 228] on div "Recipient" at bounding box center [179, 226] width 262 height 13
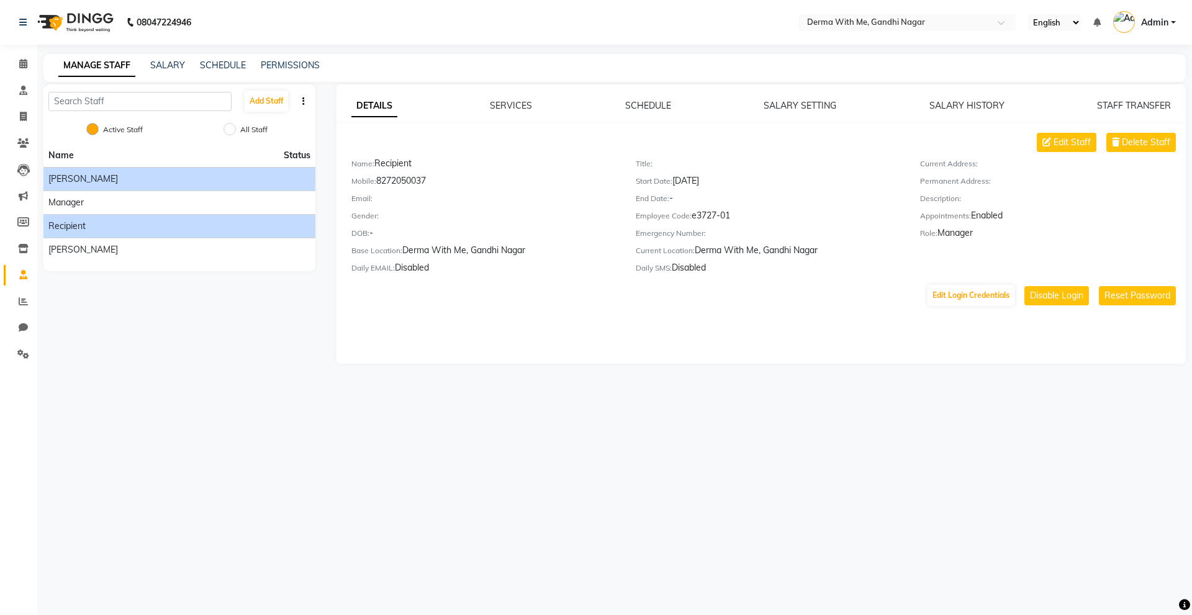
click at [102, 187] on li "[PERSON_NAME]" at bounding box center [179, 179] width 272 height 24
click at [136, 170] on li "[PERSON_NAME]" at bounding box center [179, 179] width 272 height 24
click at [139, 182] on div "[PERSON_NAME]" at bounding box center [179, 179] width 262 height 13
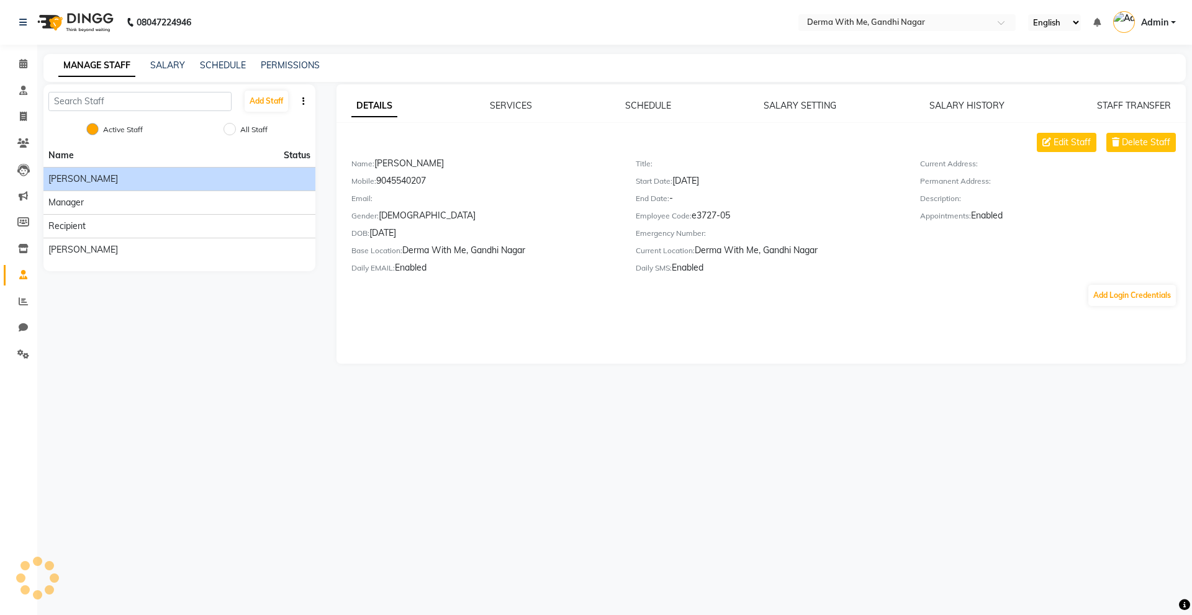
click at [139, 182] on div "[PERSON_NAME]" at bounding box center [179, 179] width 262 height 13
click at [1089, 137] on span "Edit Staff" at bounding box center [1071, 142] width 37 height 13
select select "[DEMOGRAPHIC_DATA]"
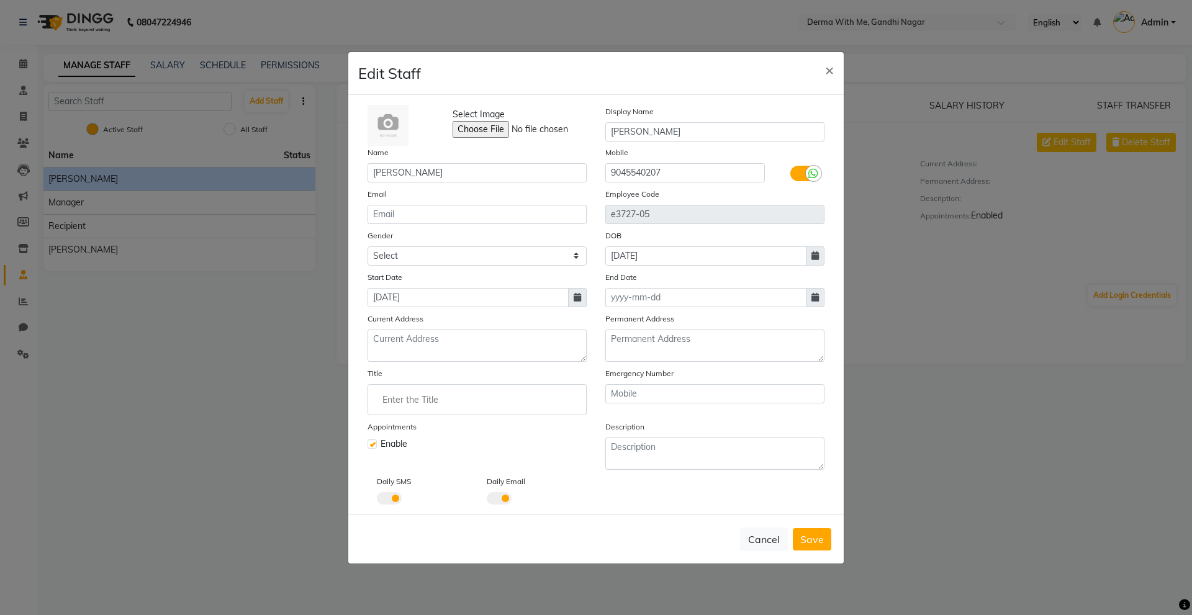
click at [649, 70] on div "Edit Staff ×" at bounding box center [595, 73] width 495 height 43
drag, startPoint x: 837, startPoint y: 73, endPoint x: 827, endPoint y: 66, distance: 12.4
click at [829, 67] on button "×" at bounding box center [829, 69] width 29 height 35
select select
checkbox input "false"
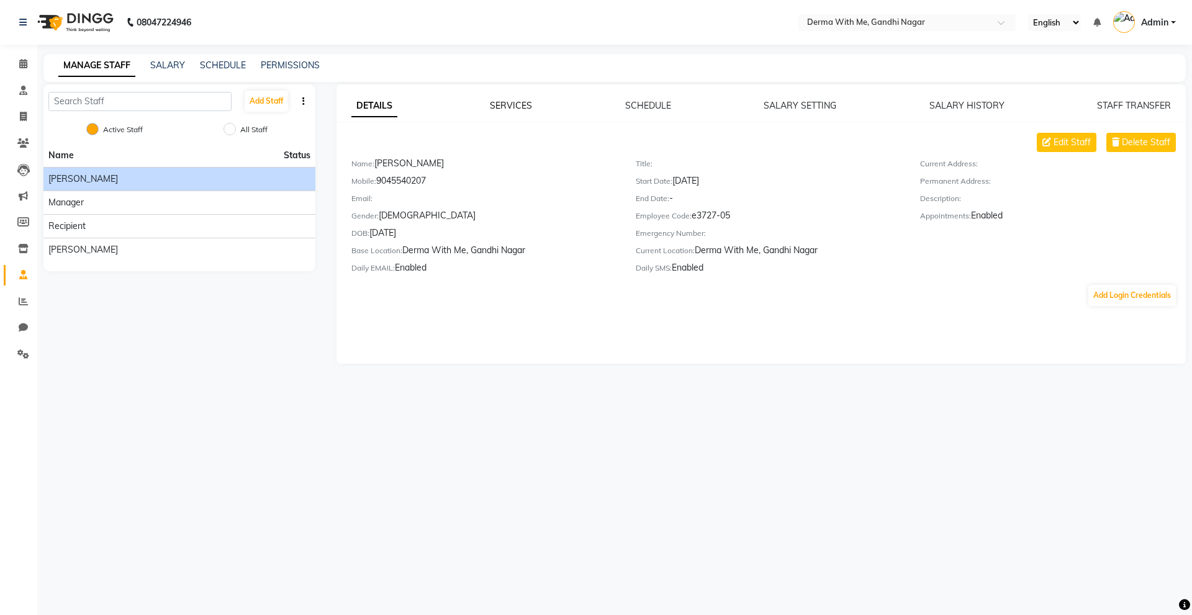
click at [505, 107] on link "SERVICES" at bounding box center [511, 105] width 42 height 11
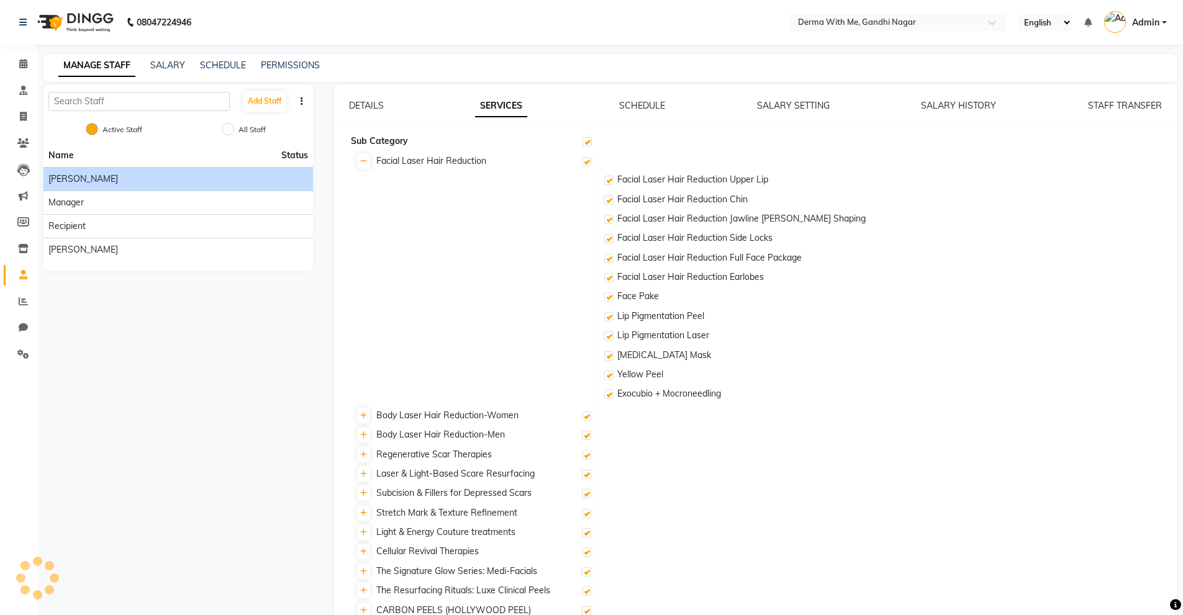
checkbox input "true"
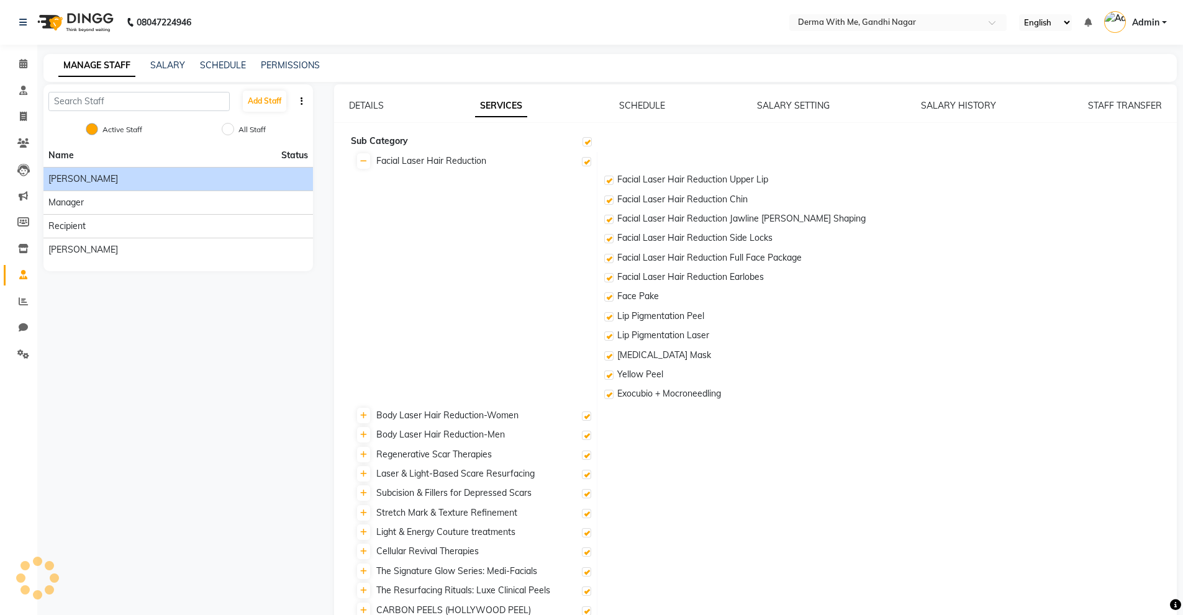
checkbox input "true"
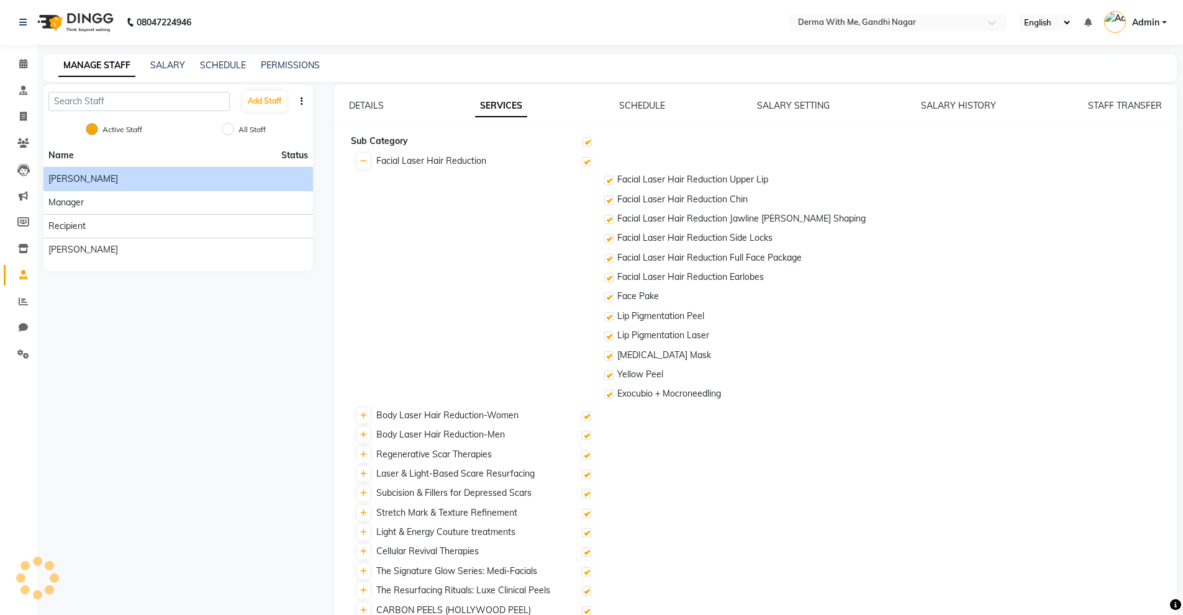
checkbox input "true"
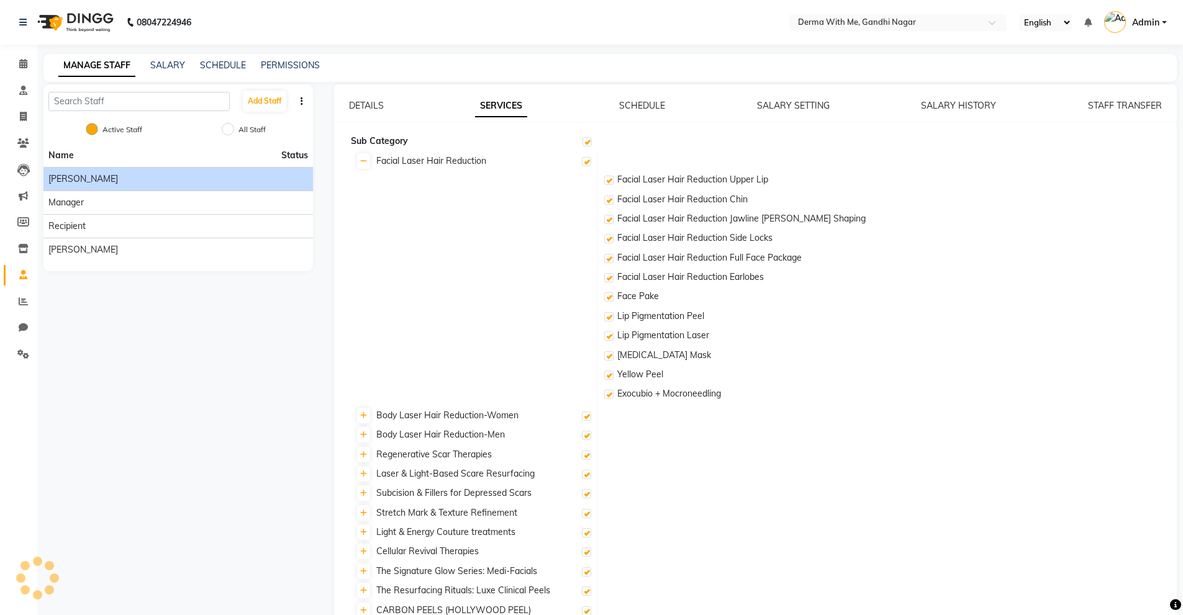
checkbox input "true"
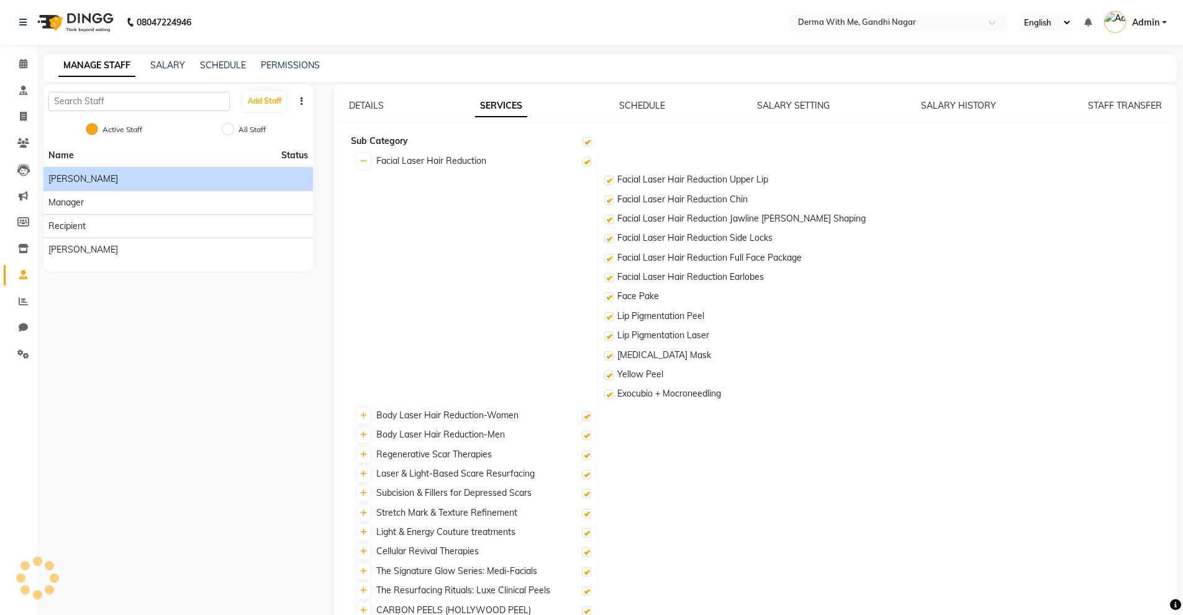
checkbox input "true"
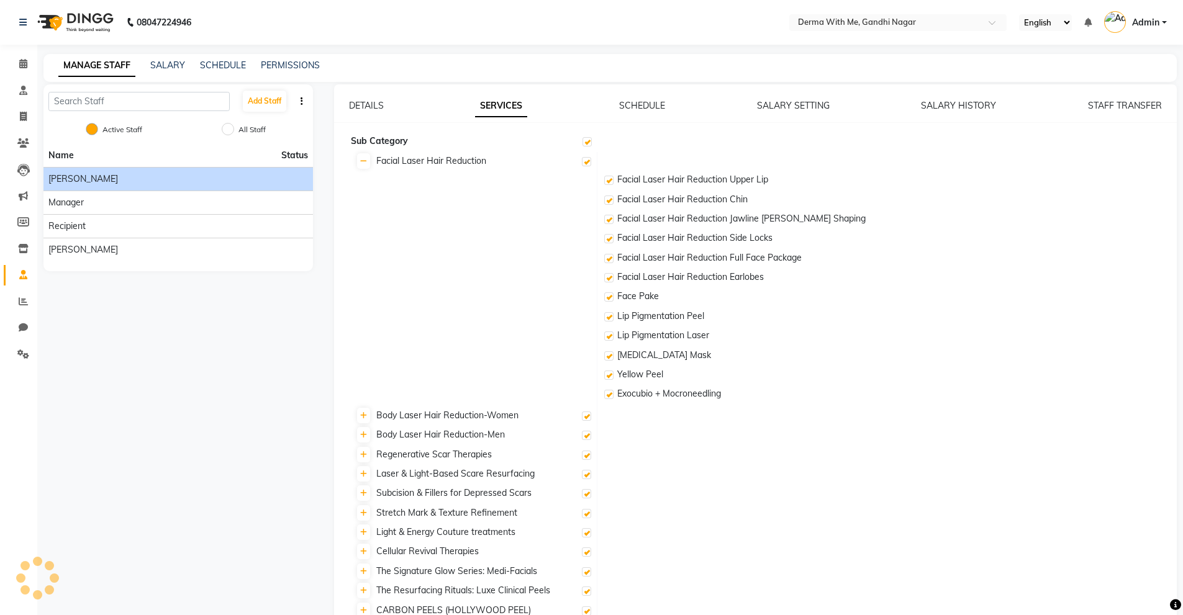
checkbox input "true"
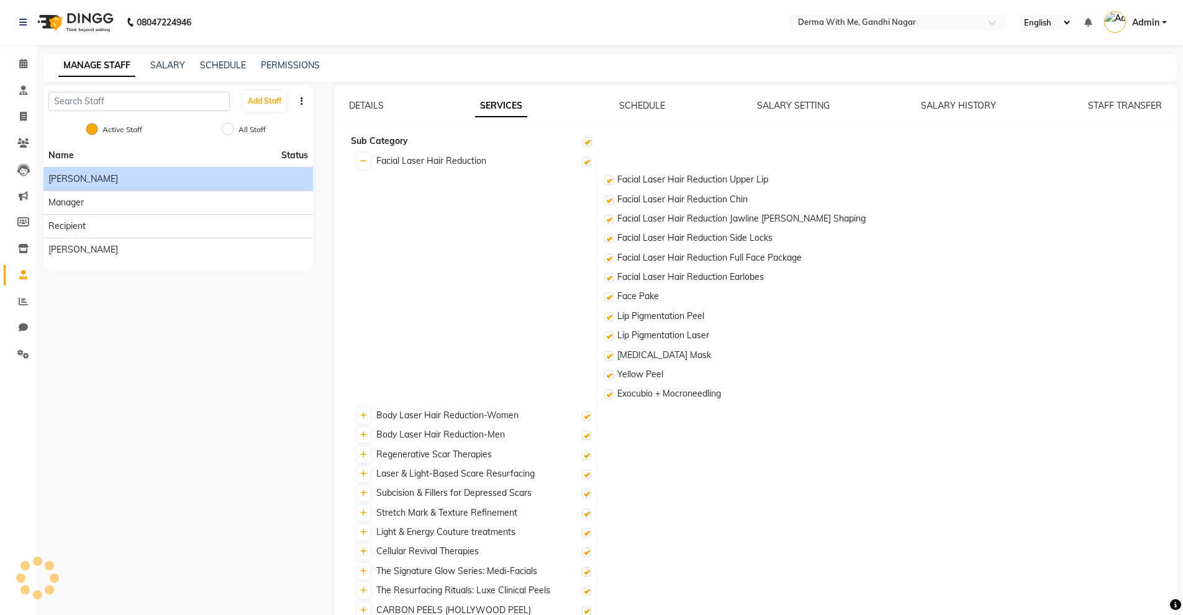
checkbox input "true"
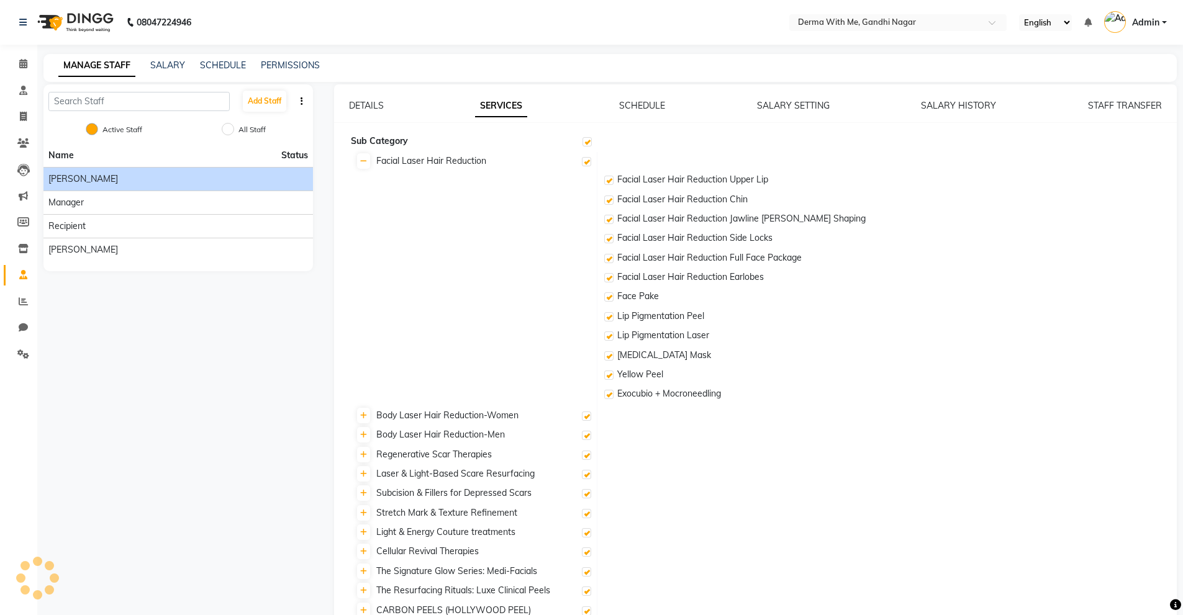
checkbox input "true"
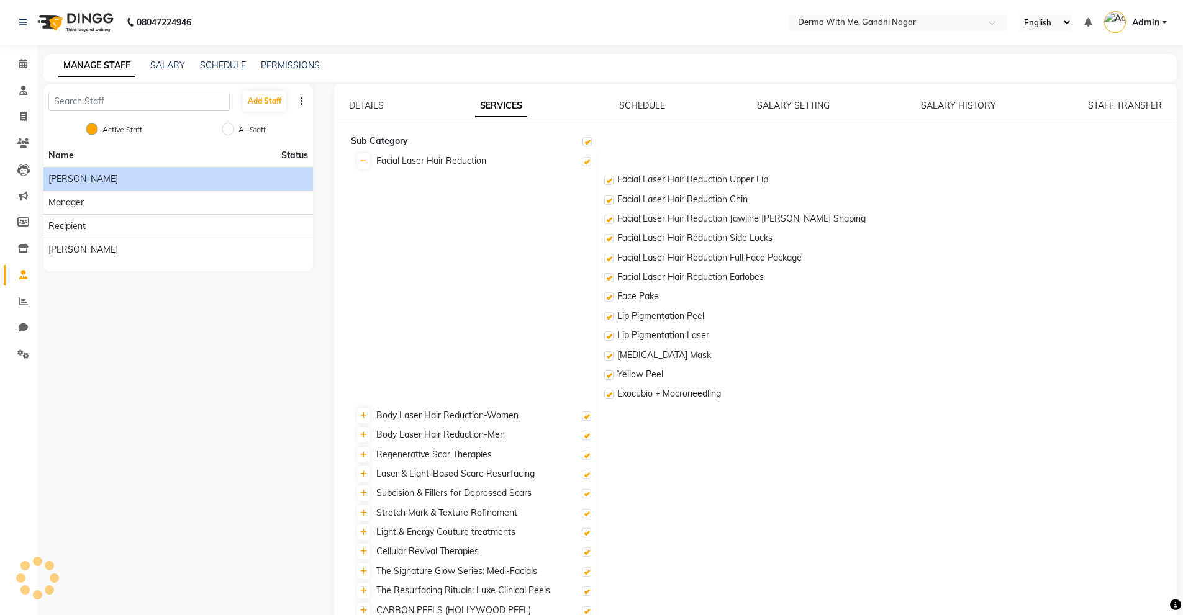
checkbox input "true"
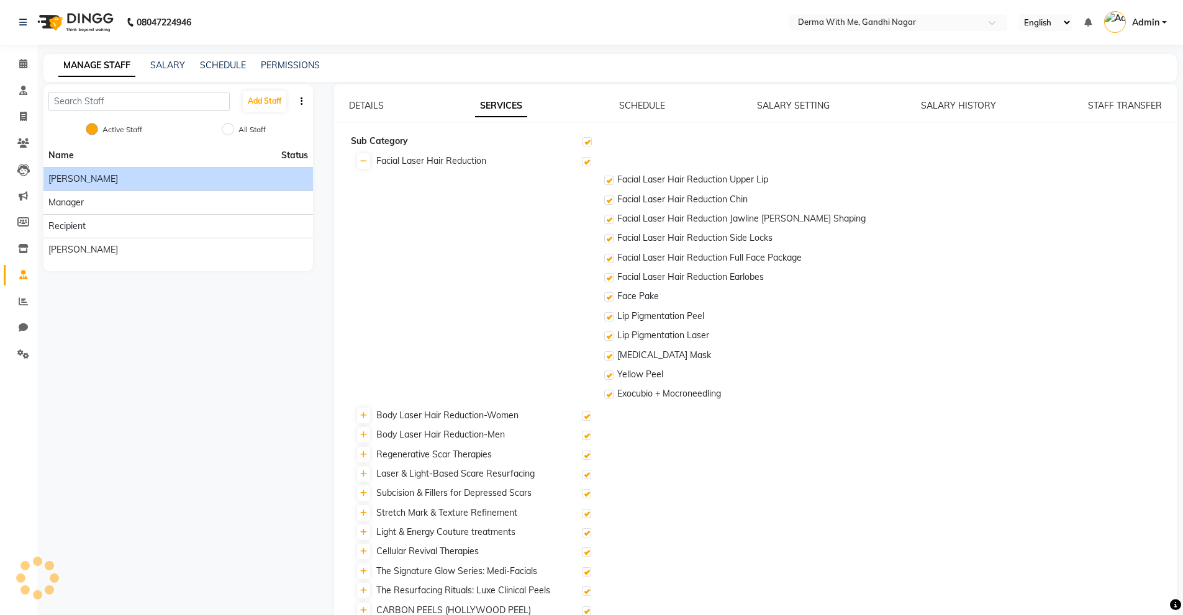
checkbox input "true"
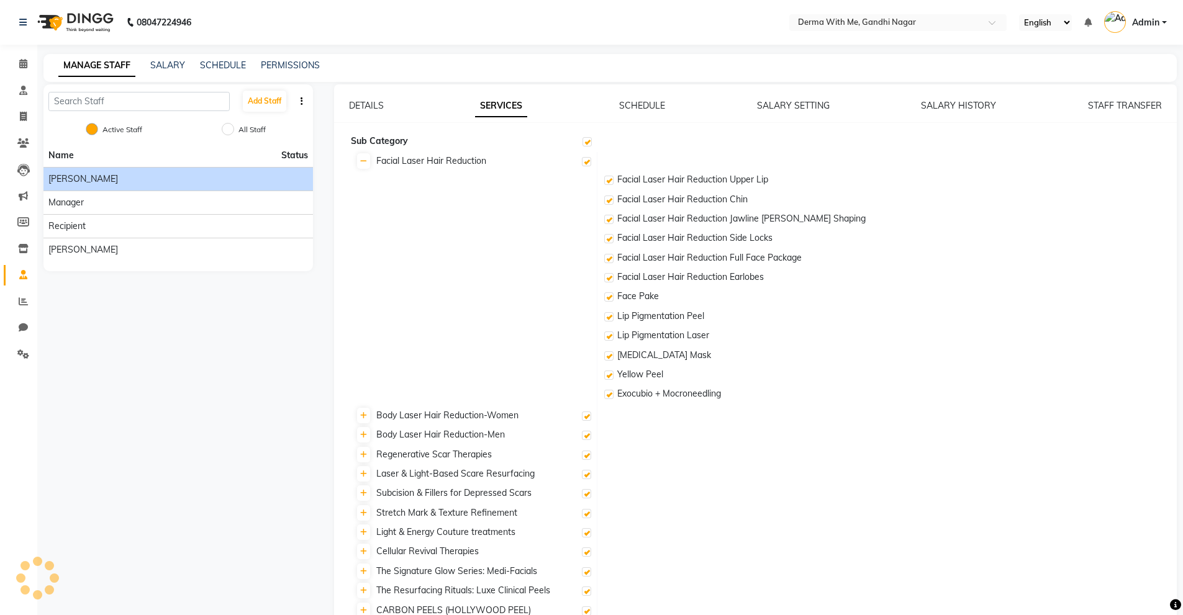
checkbox input "true"
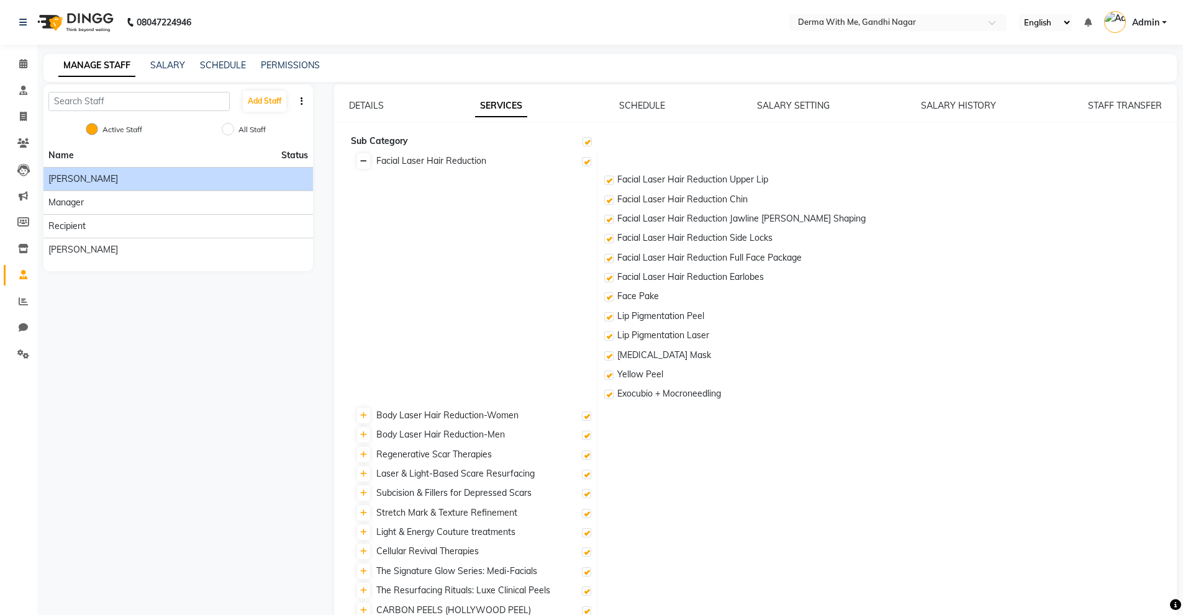
click at [361, 164] on icon at bounding box center [363, 161] width 7 height 7
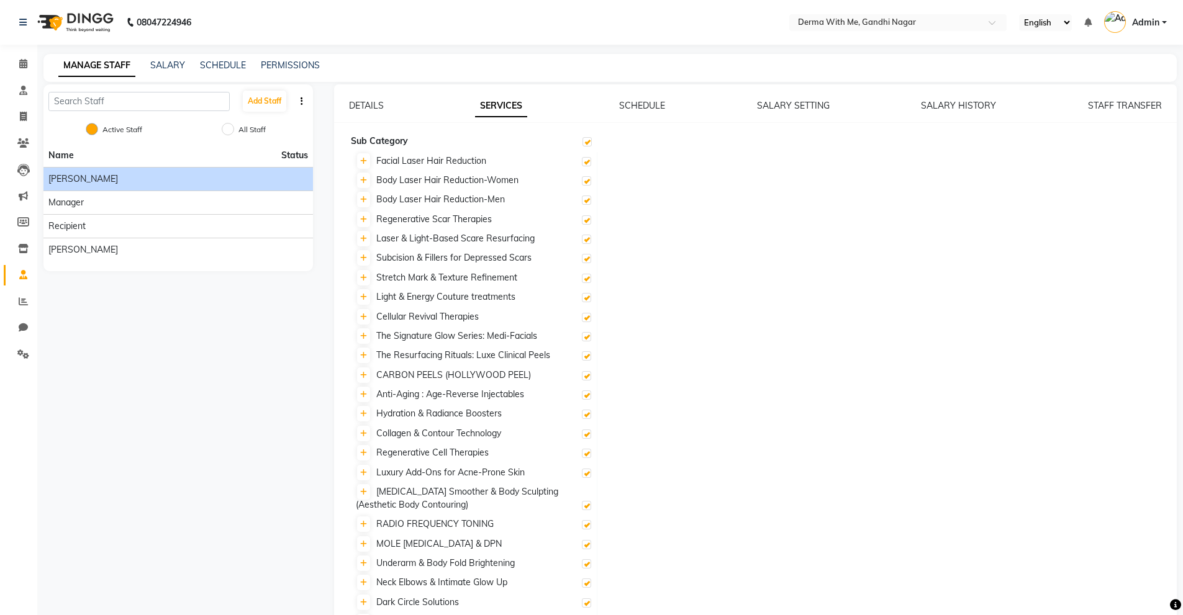
click at [666, 107] on div "DETAILS SERVICES SCHEDULE SALARY SETTING SALARY HISTORY STAFF TRANSFER" at bounding box center [755, 105] width 813 height 13
click at [665, 108] on link "SCHEDULE" at bounding box center [642, 105] width 46 height 11
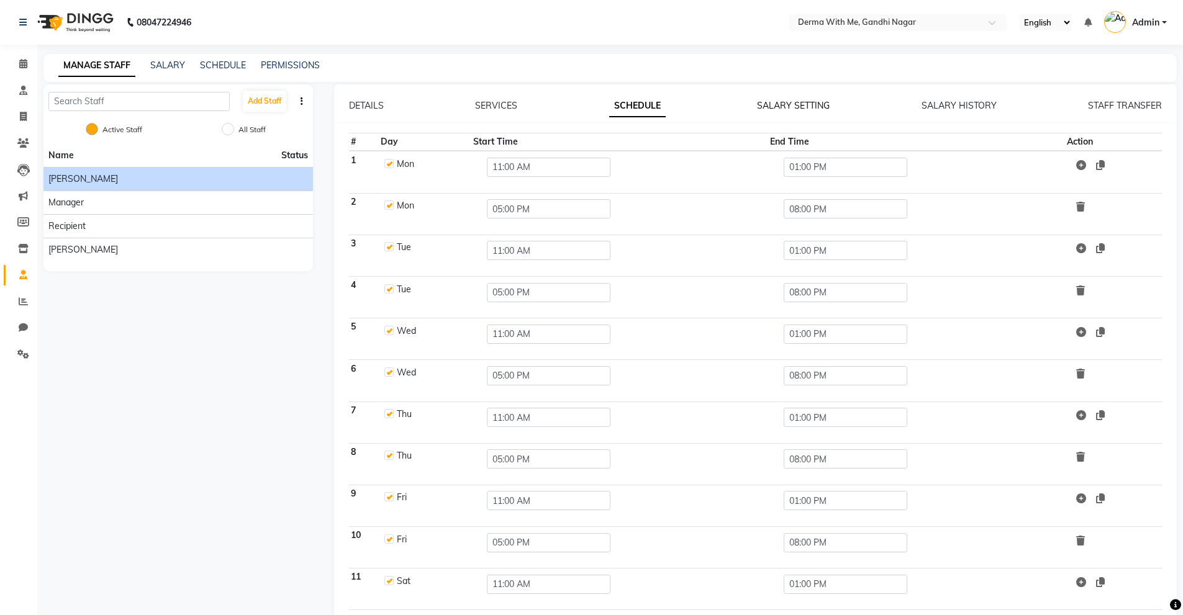
click at [801, 107] on link "SALARY SETTING" at bounding box center [793, 105] width 73 height 11
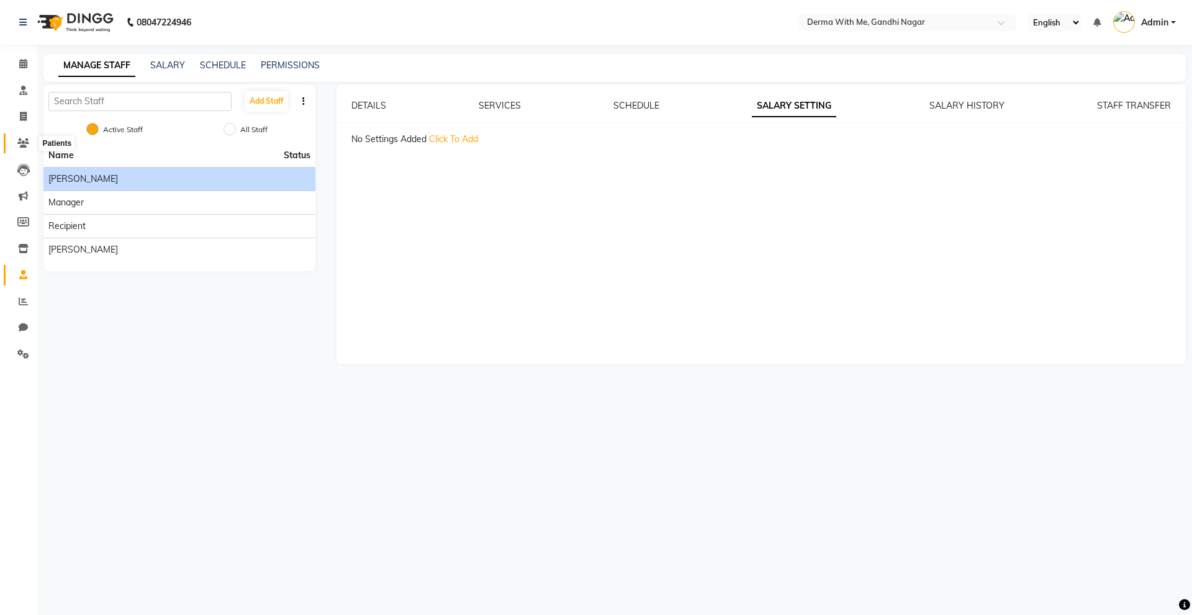
click at [20, 148] on span at bounding box center [23, 144] width 22 height 14
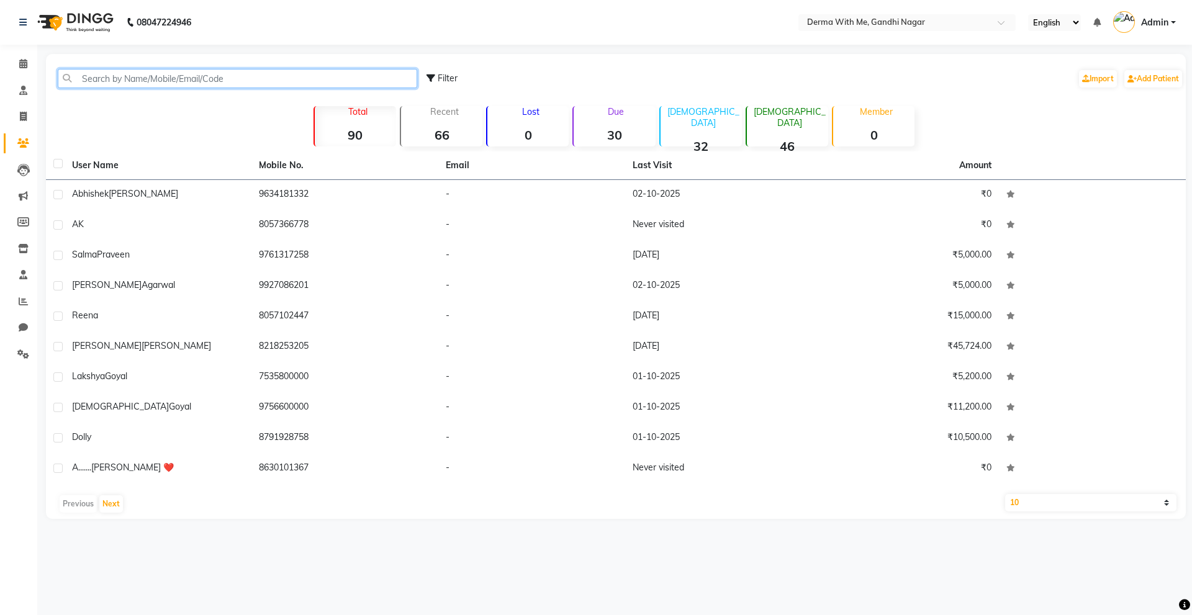
click at [206, 85] on input "text" at bounding box center [237, 78] width 359 height 19
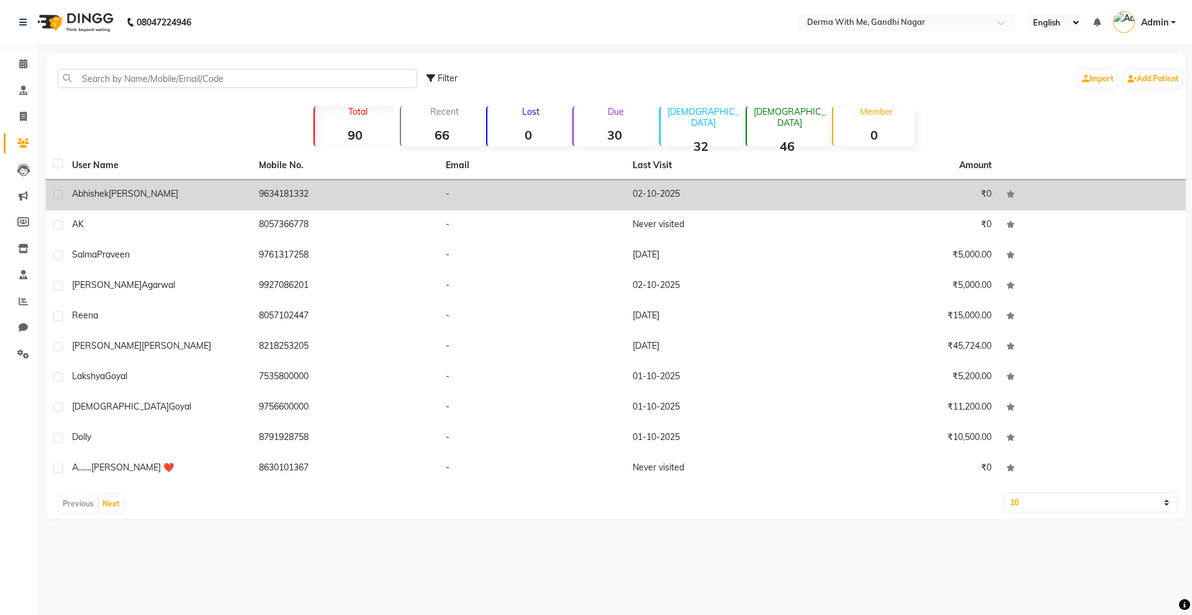
click at [134, 209] on td "[PERSON_NAME]" at bounding box center [158, 195] width 187 height 30
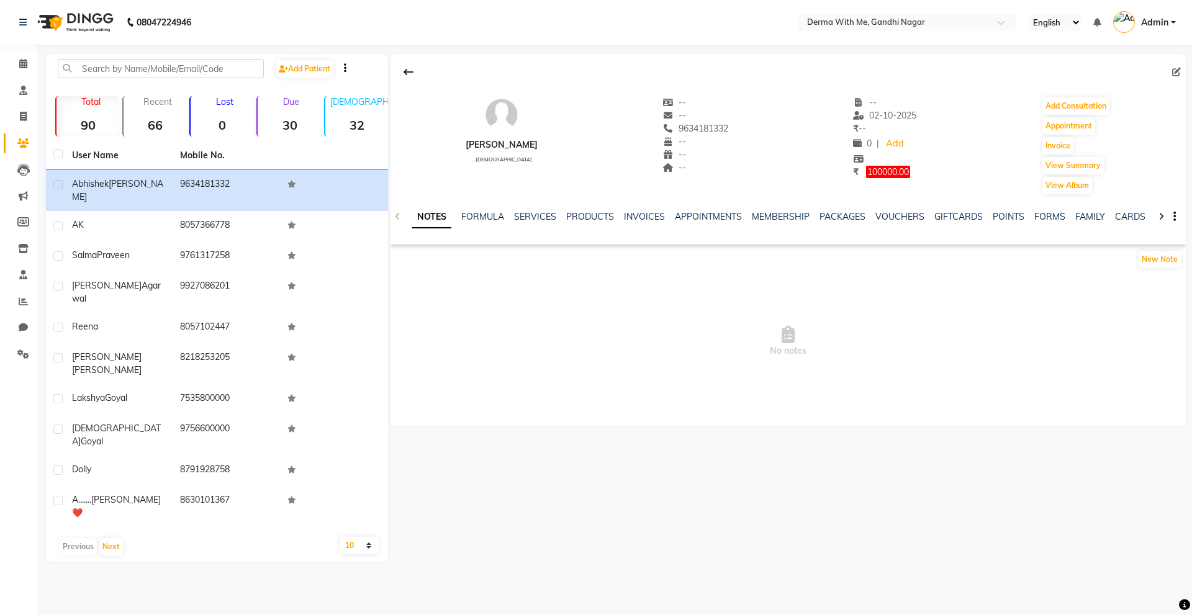
click at [852, 207] on div "NOTES FORMULA SERVICES PRODUCTS INVOICES APPOINTMENTS MEMBERSHIP PACKAGES VOUCH…" at bounding box center [787, 217] width 795 height 43
click at [847, 216] on link "PACKAGES" at bounding box center [842, 216] width 46 height 11
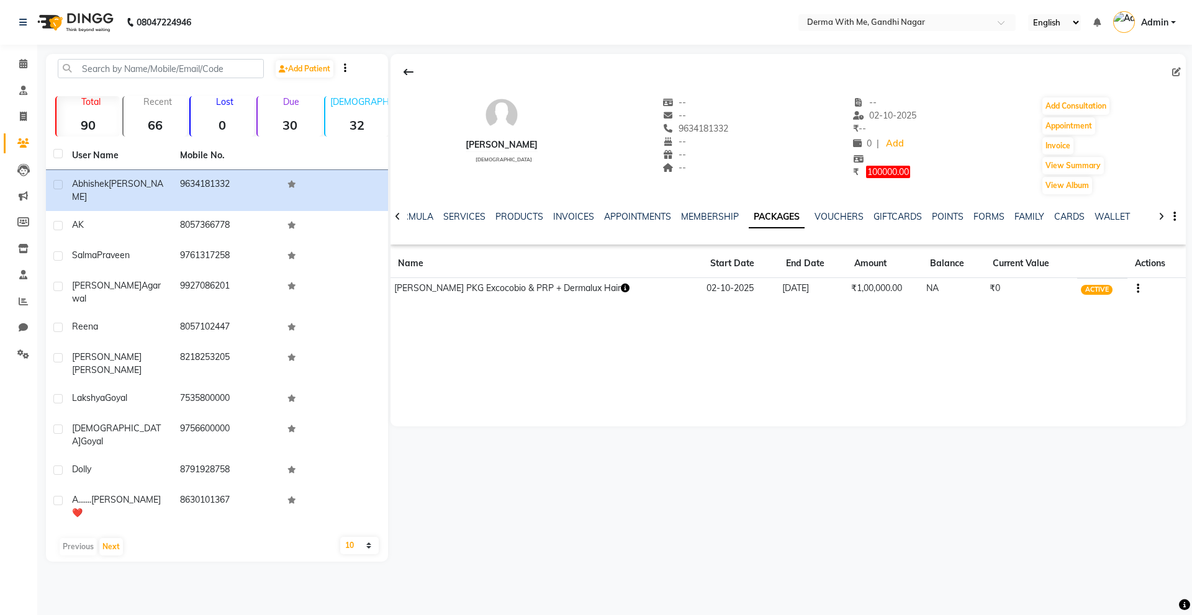
click at [629, 292] on icon "button" at bounding box center [625, 288] width 9 height 9
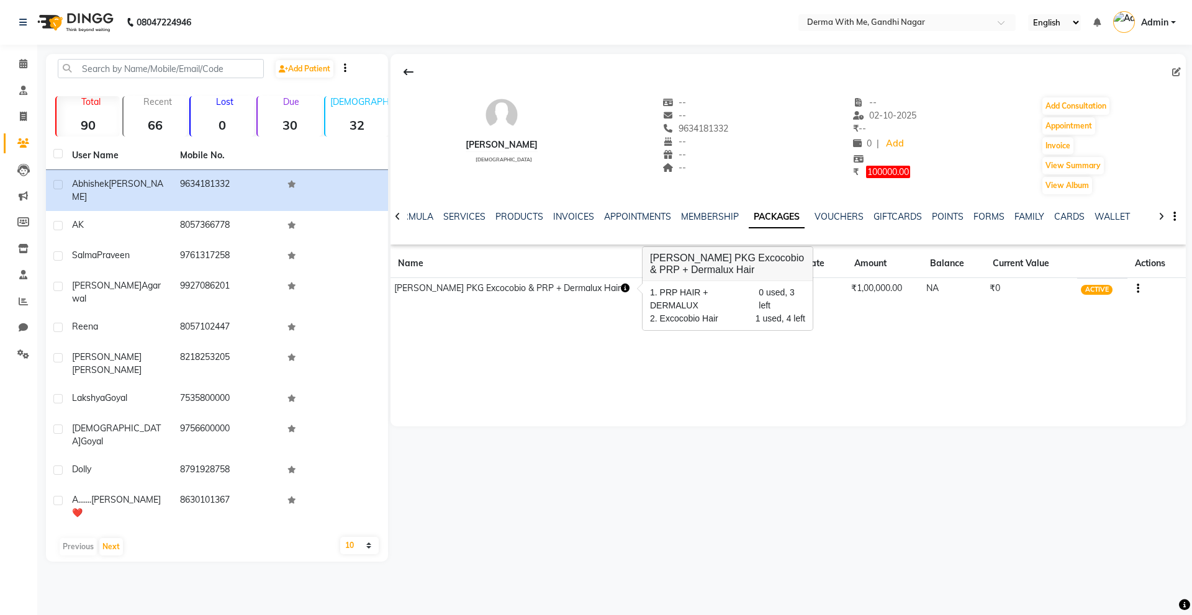
click at [433, 284] on td "[PERSON_NAME] PKG Excocobio & PRP + Dermalux Hair" at bounding box center [546, 289] width 312 height 22
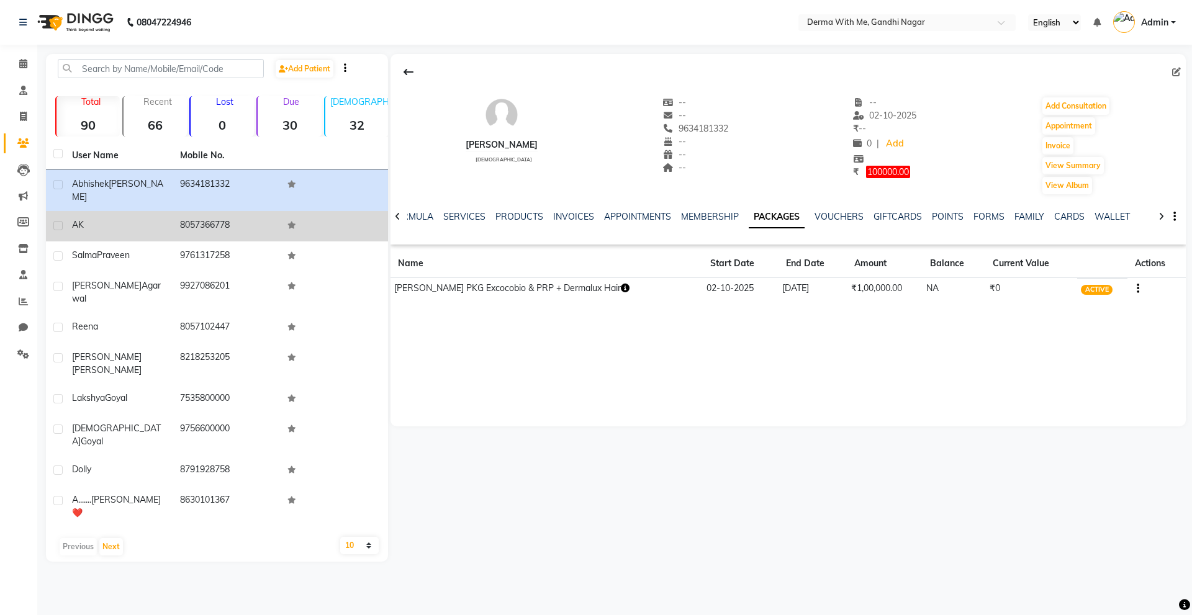
click at [257, 217] on td "8057366778" at bounding box center [227, 226] width 108 height 30
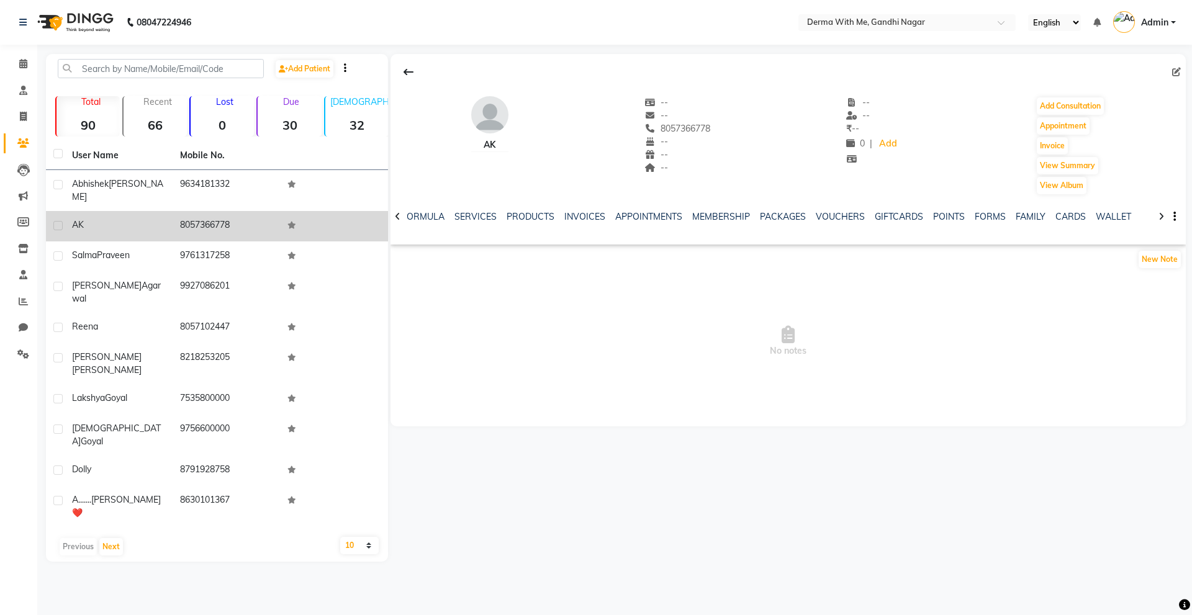
click at [294, 222] on icon at bounding box center [291, 225] width 9 height 7
click at [291, 222] on icon at bounding box center [291, 225] width 9 height 7
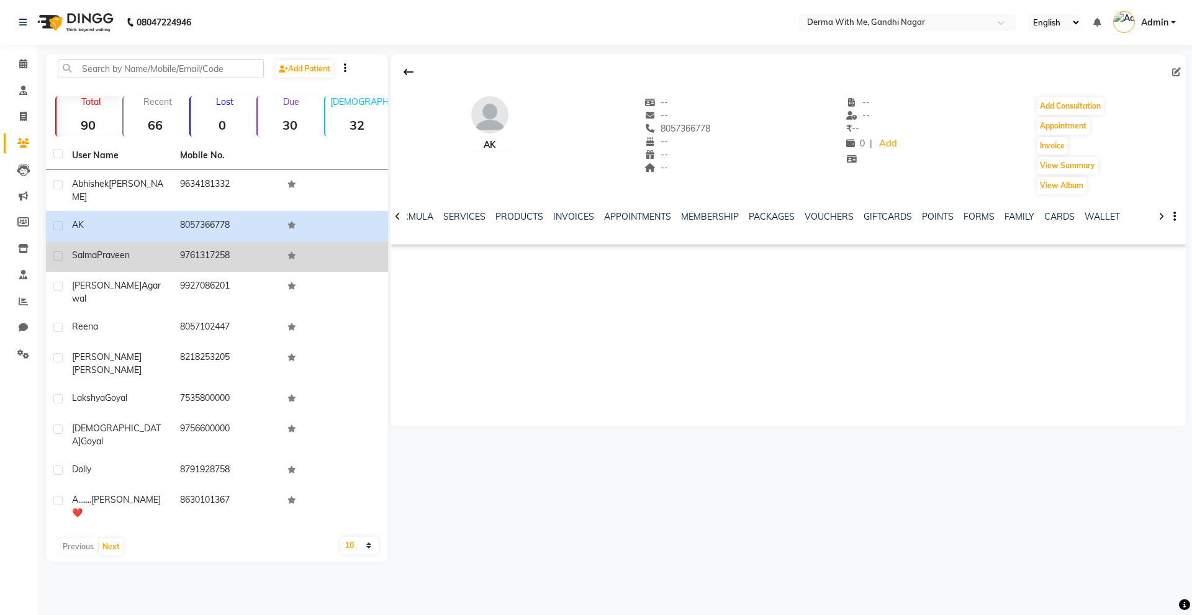
click at [204, 257] on td "9761317258" at bounding box center [227, 256] width 108 height 30
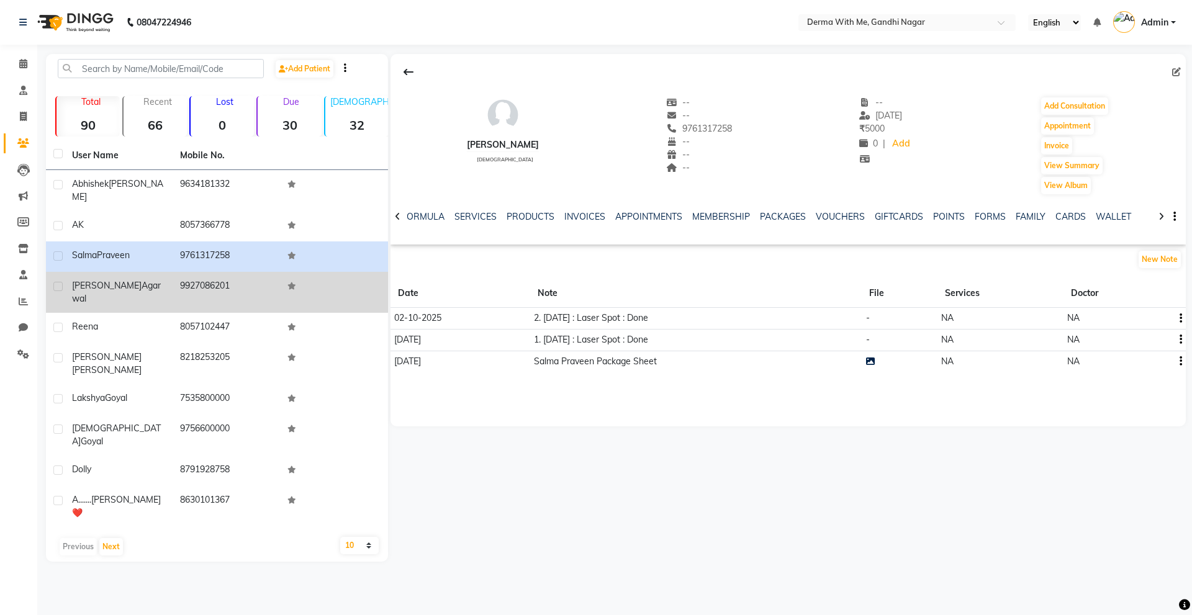
click at [87, 280] on span "[PERSON_NAME]" at bounding box center [107, 285] width 70 height 11
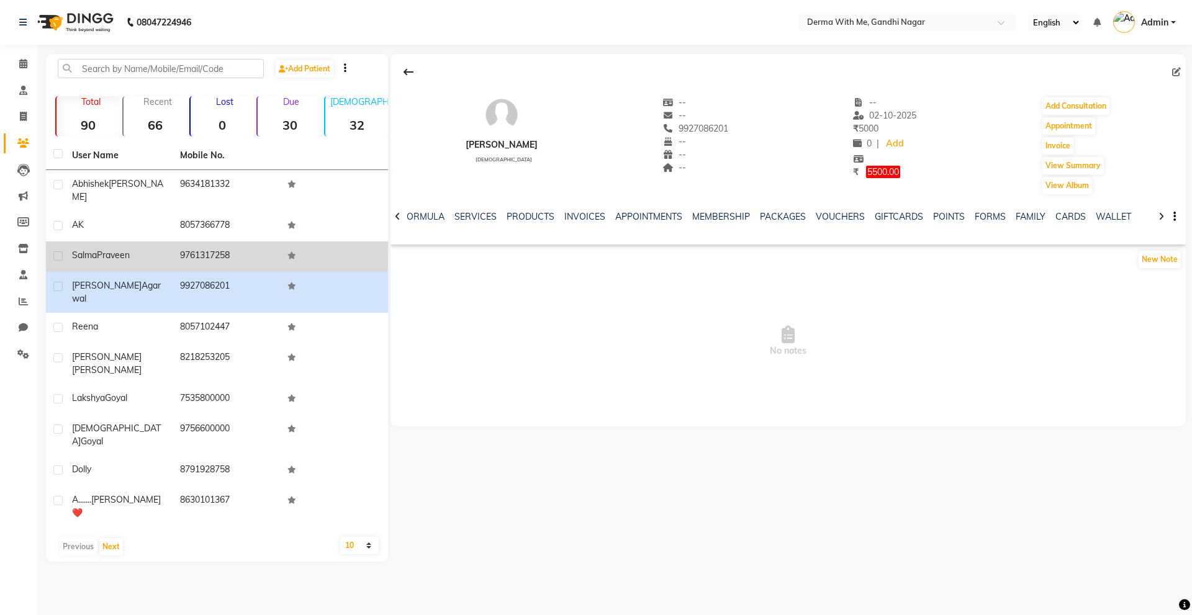
click at [185, 255] on td "9761317258" at bounding box center [227, 256] width 108 height 30
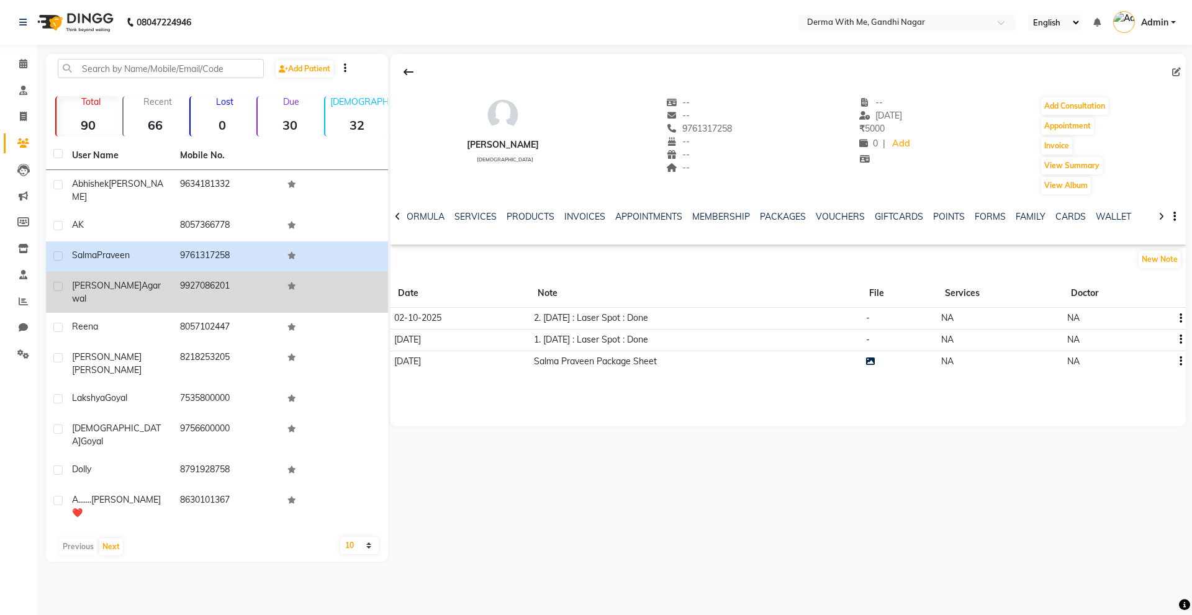
click at [84, 282] on td "Naitik Agarwal" at bounding box center [119, 292] width 108 height 41
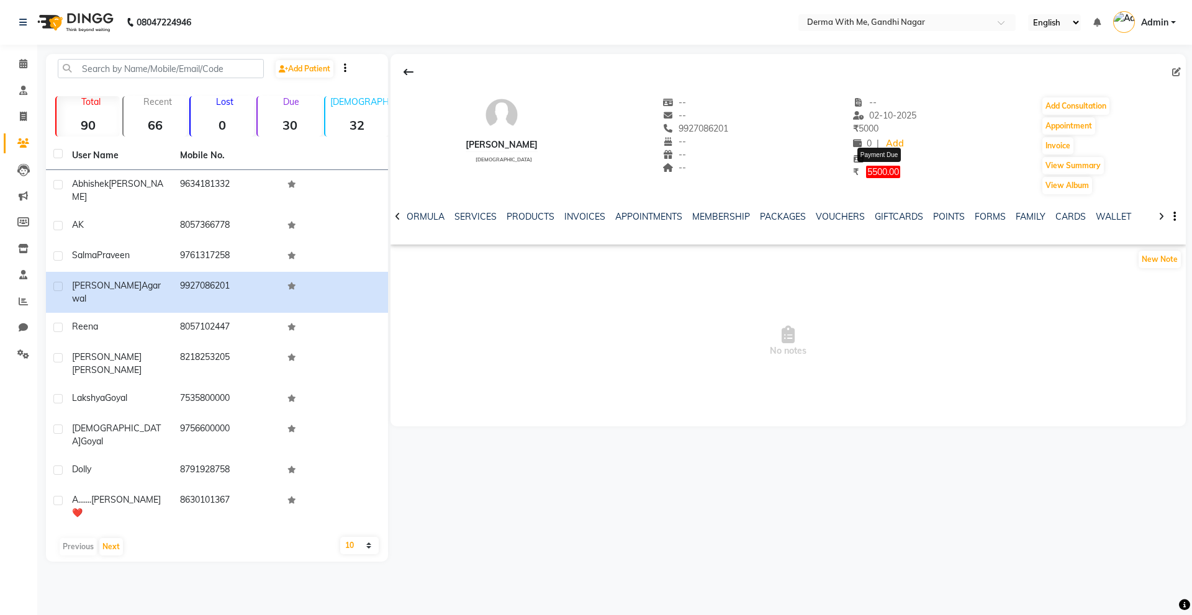
click at [888, 174] on span "5500.00" at bounding box center [883, 172] width 34 height 12
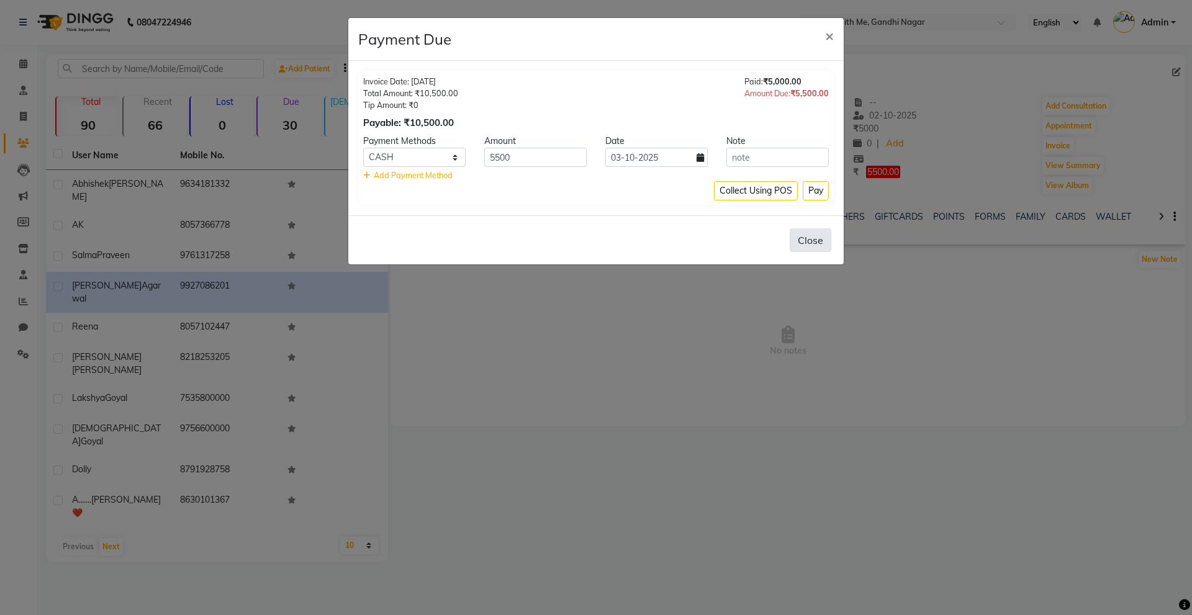
click at [821, 243] on button "Close" at bounding box center [811, 240] width 42 height 24
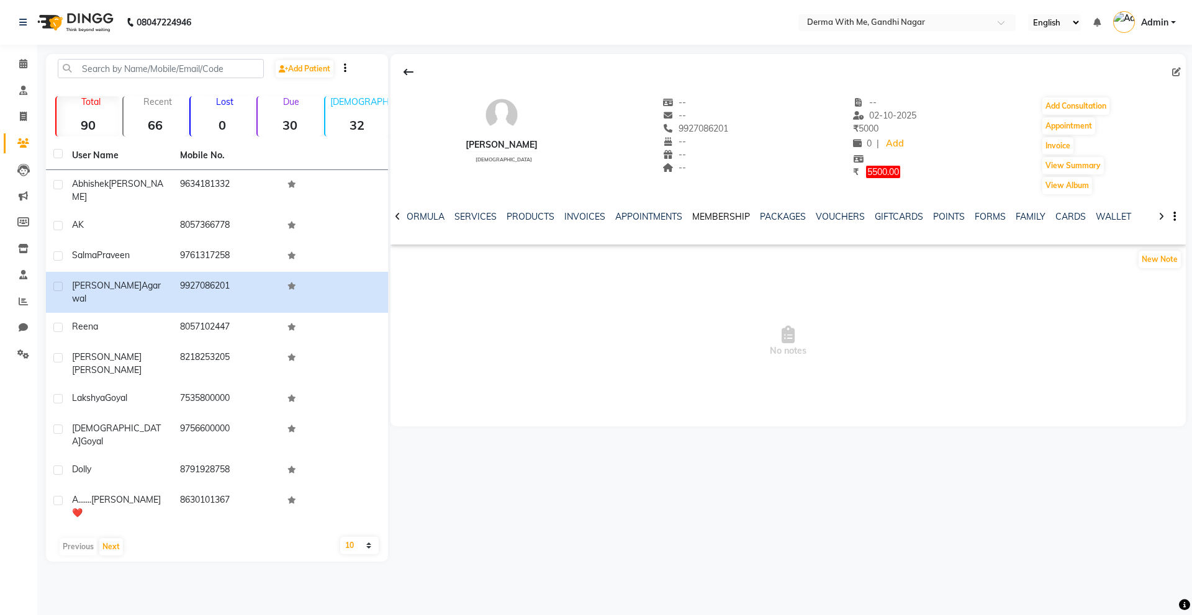
click at [701, 212] on link "MEMBERSHIP" at bounding box center [721, 216] width 58 height 11
click at [798, 208] on div "NOTES FORMULA SERVICES PRODUCTS INVOICES APPOINTMENTS MEMBERSHIP PACKAGES VOUCH…" at bounding box center [787, 217] width 795 height 43
click at [798, 209] on div "NOTES FORMULA SERVICES PRODUCTS INVOICES APPOINTMENTS MEMBERSHIP PACKAGES VOUCH…" at bounding box center [787, 217] width 795 height 43
click at [798, 214] on link "PACKAGES" at bounding box center [791, 216] width 46 height 11
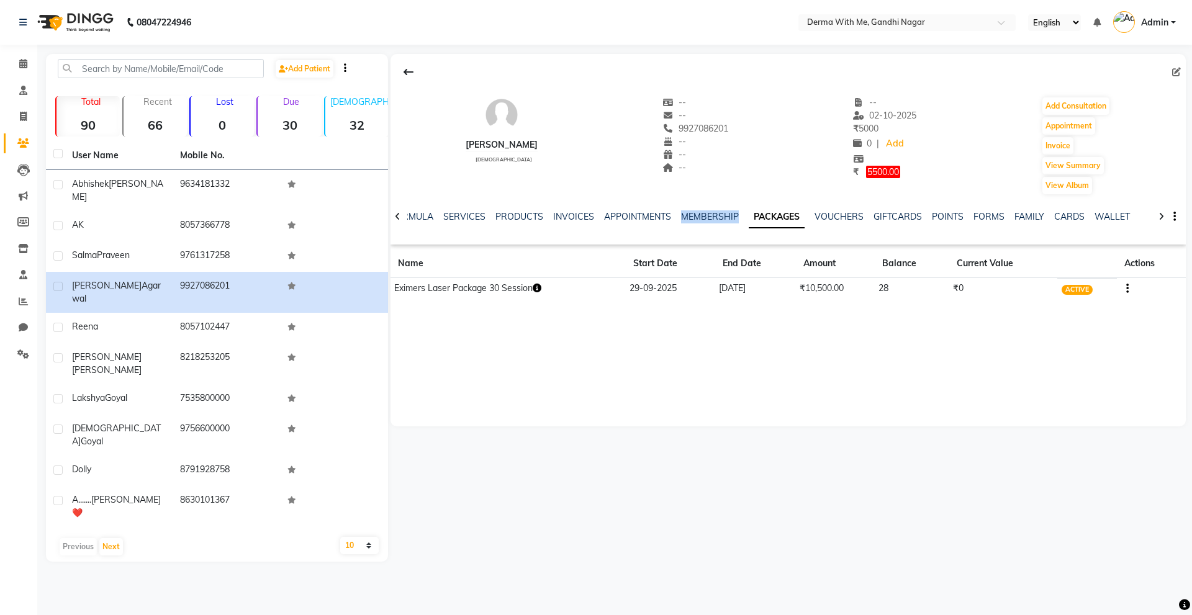
click at [541, 289] on icon "button" at bounding box center [537, 288] width 9 height 9
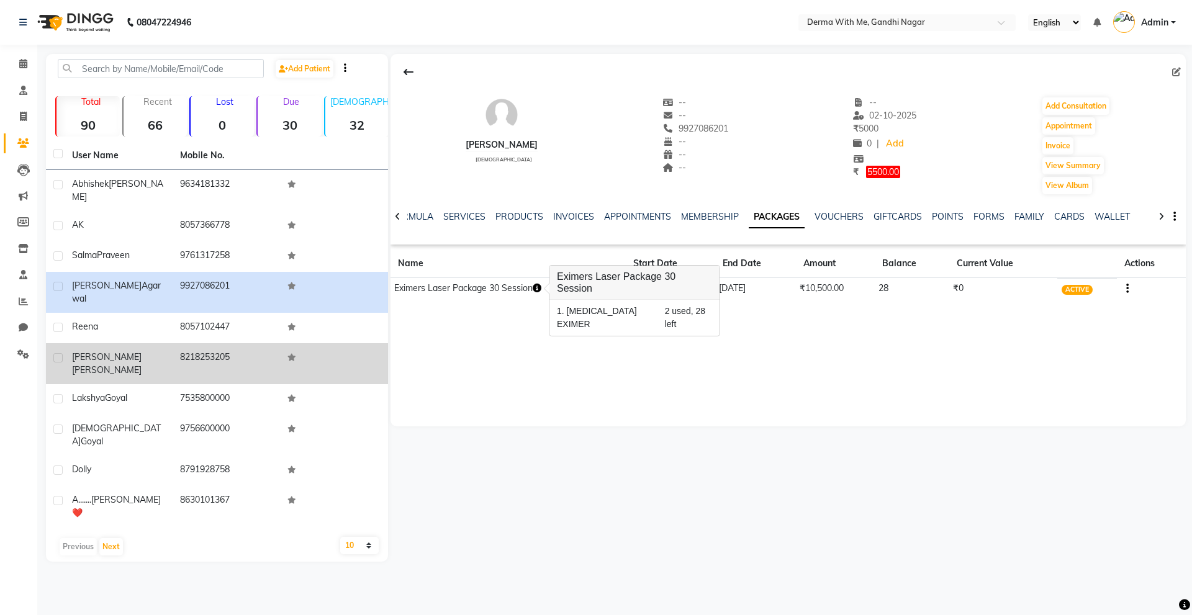
click at [149, 351] on div "Jayesh Singhal" at bounding box center [118, 364] width 93 height 26
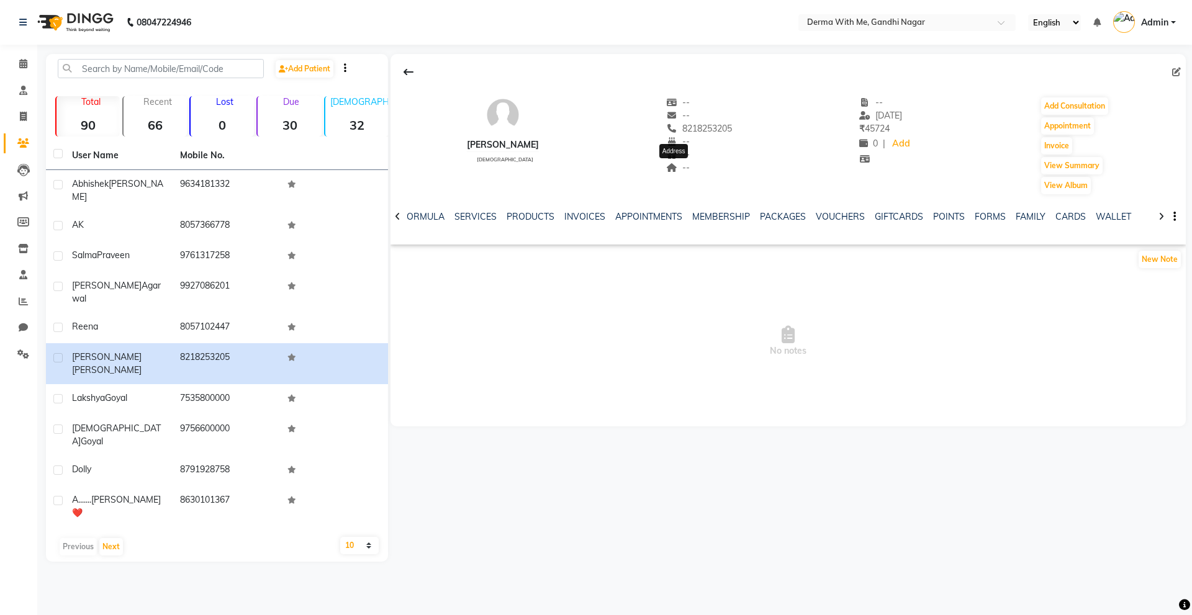
click at [668, 166] on icon at bounding box center [671, 167] width 11 height 9
click at [394, 212] on div at bounding box center [397, 216] width 14 height 24
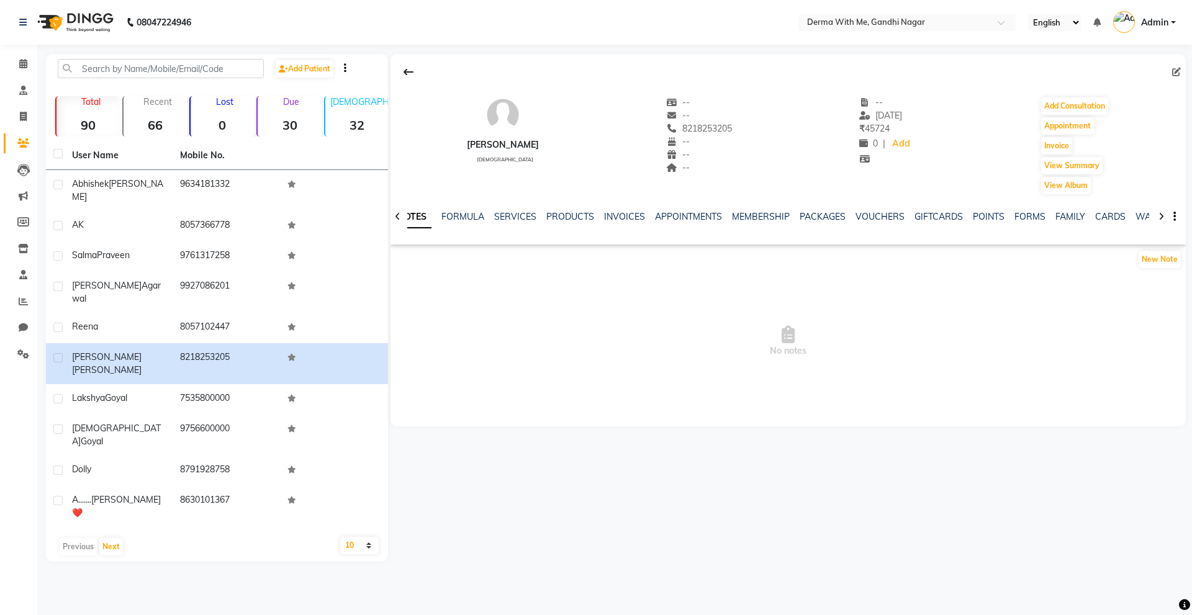
click at [394, 212] on div at bounding box center [397, 216] width 14 height 24
click at [394, 212] on div "NOTES FORMULA SERVICES PRODUCTS INVOICES APPOINTMENTS MEMBERSHIP PACKAGES VOUCH…" at bounding box center [787, 217] width 795 height 43
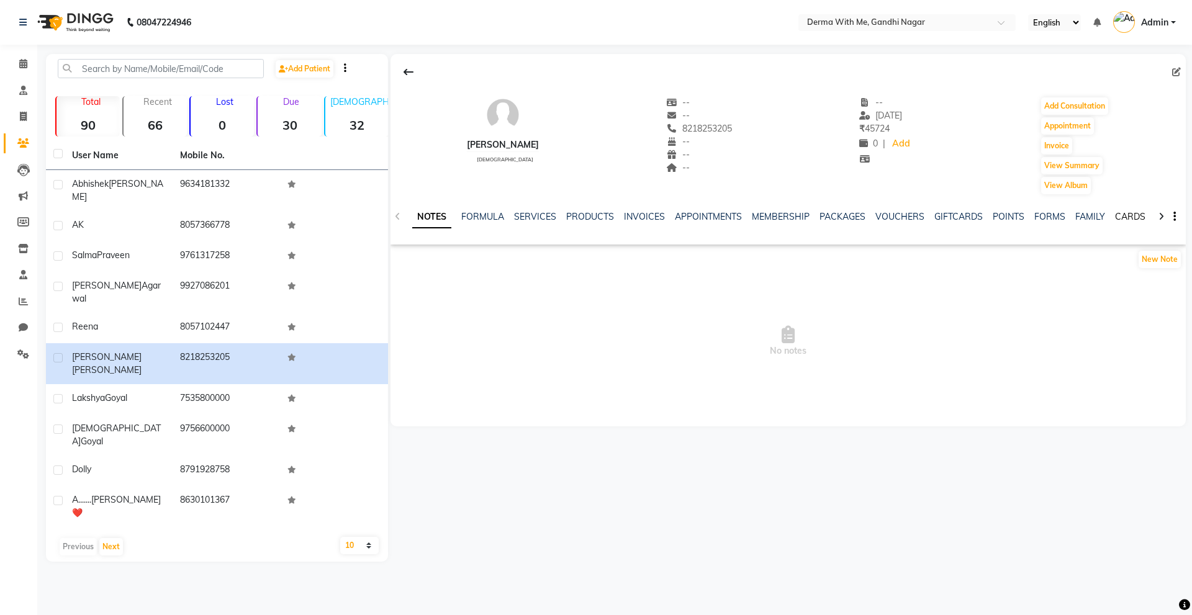
click at [1136, 212] on link "CARDS" at bounding box center [1130, 216] width 30 height 11
click at [1178, 217] on div "NOTES FORMULA SERVICES PRODUCTS INVOICES APPOINTMENTS MEMBERSHIP PACKAGES VOUCH…" at bounding box center [787, 217] width 795 height 43
click at [1171, 213] on button "button" at bounding box center [1171, 216] width 7 height 13
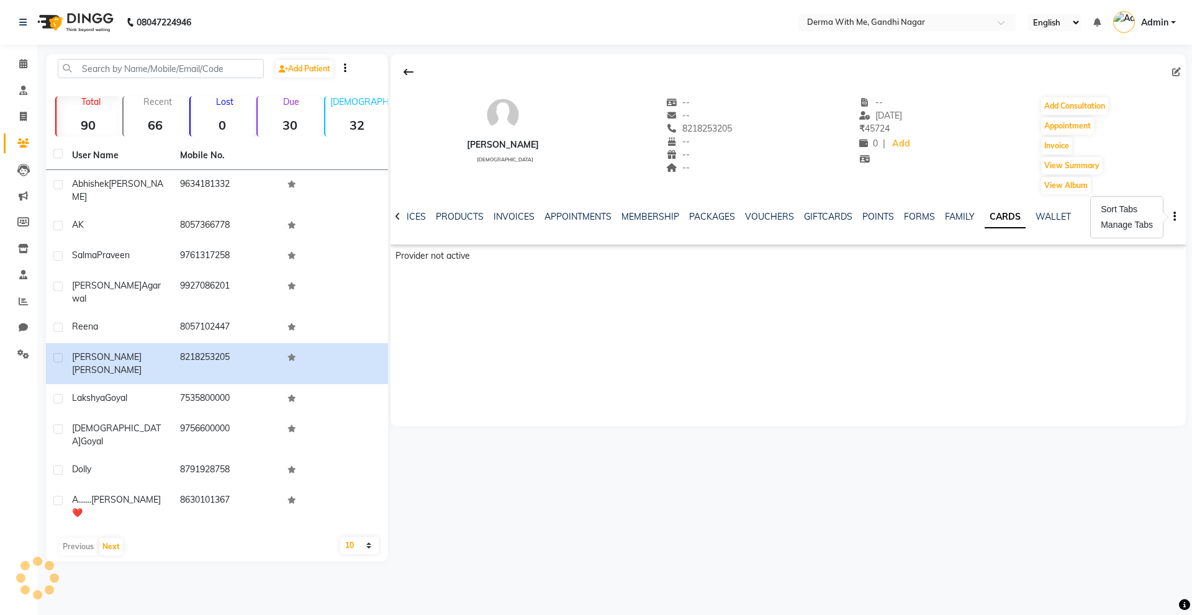
drag, startPoint x: 1041, startPoint y: 367, endPoint x: 1037, endPoint y: 359, distance: 9.2
click at [1037, 359] on div "Jayesh Singhal male -- -- 8218253205 -- -- -- -- 25-08-2025 ₹ 45724 0 | Add Add…" at bounding box center [787, 240] width 795 height 372
click at [1077, 191] on button "View Album" at bounding box center [1066, 185] width 50 height 17
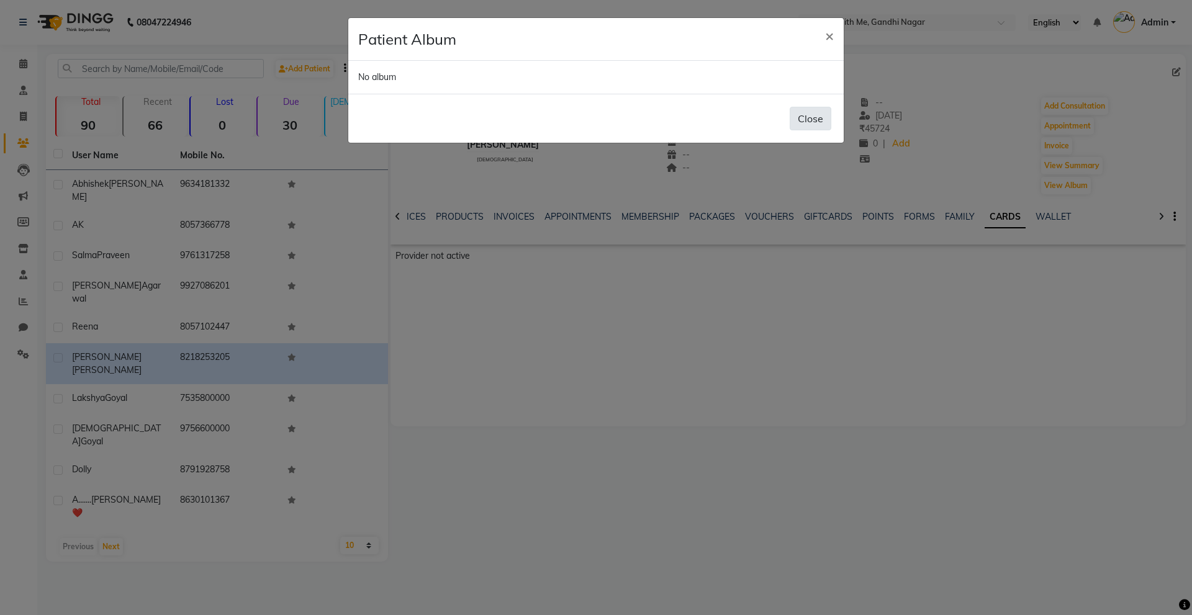
click at [826, 122] on button "Close" at bounding box center [811, 119] width 42 height 24
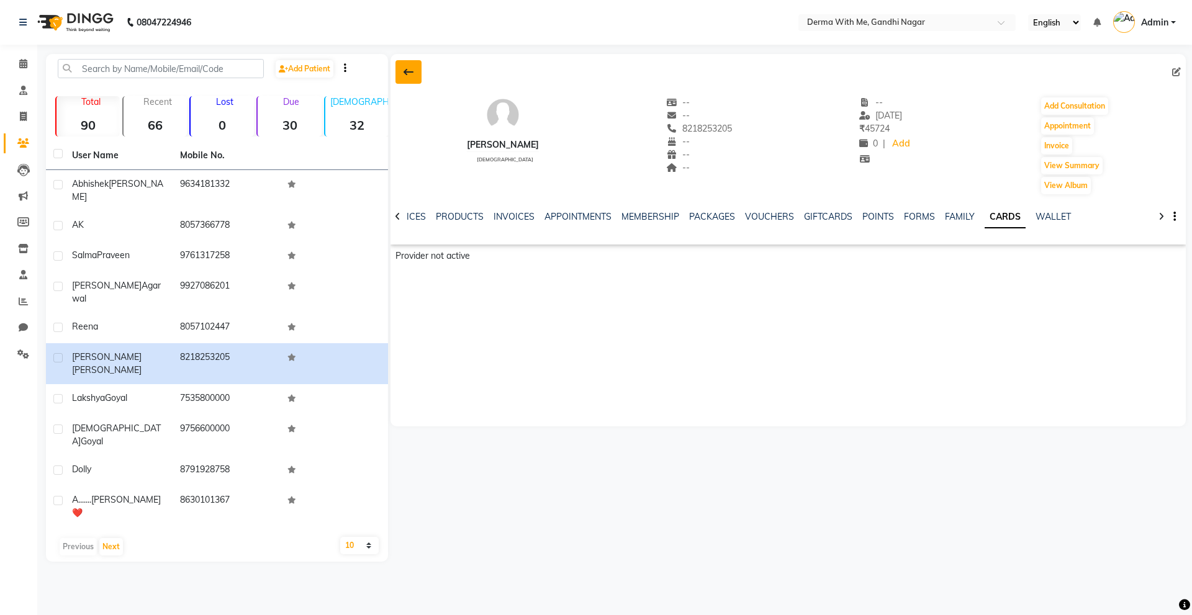
click at [404, 71] on icon at bounding box center [408, 72] width 10 height 10
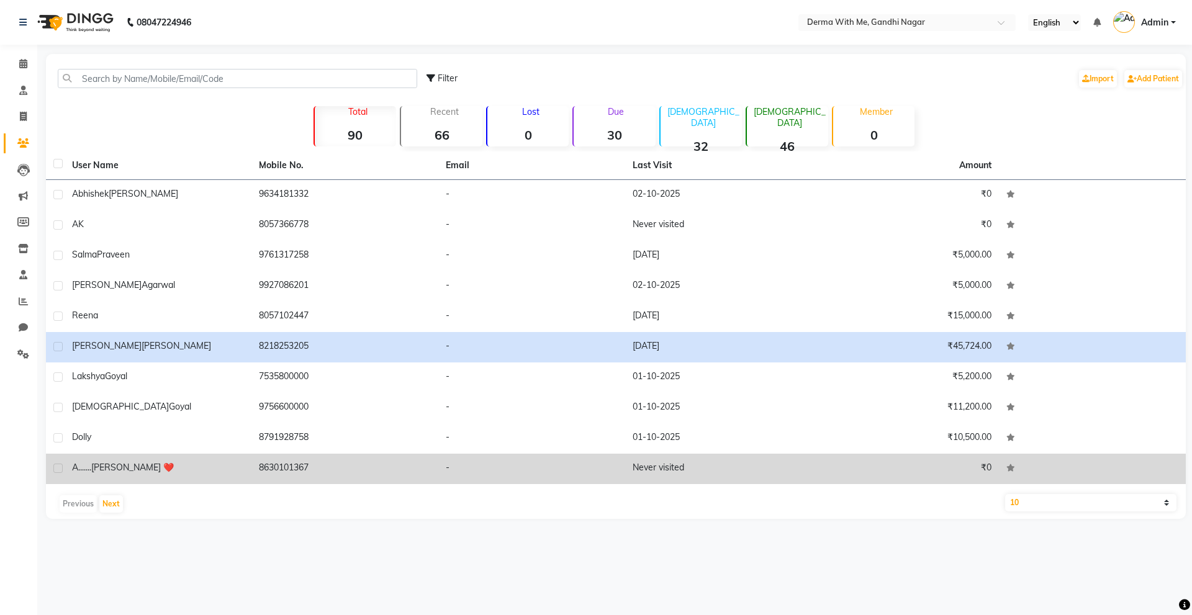
click at [667, 473] on td "Never visited" at bounding box center [718, 469] width 187 height 30
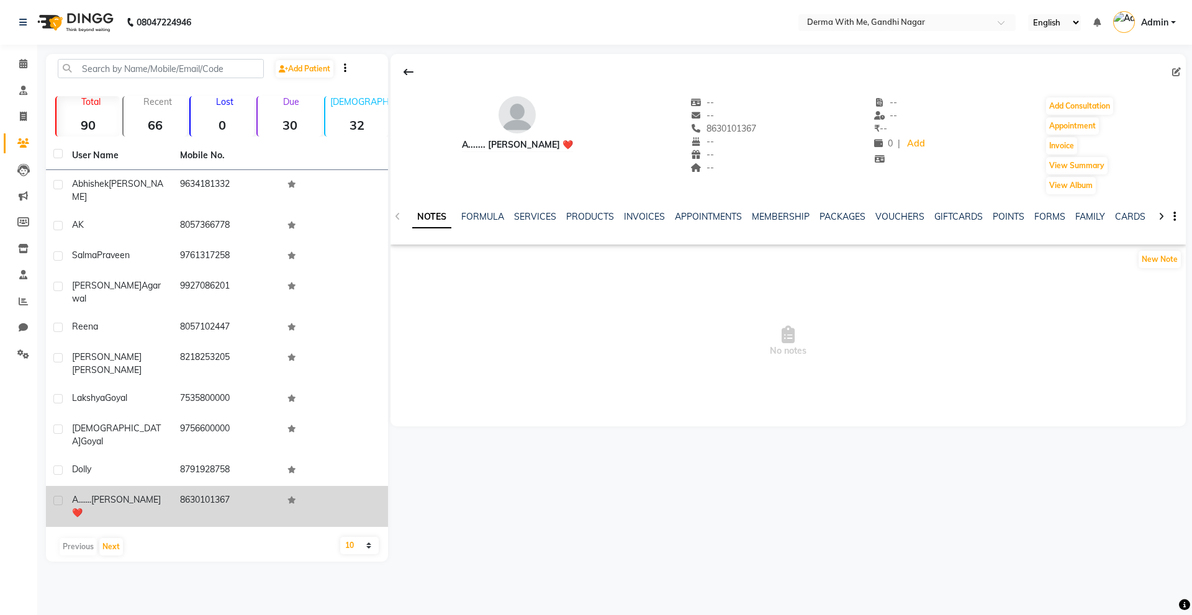
click at [1178, 79] on div at bounding box center [787, 72] width 795 height 24
click at [1173, 73] on icon at bounding box center [1176, 72] width 9 height 9
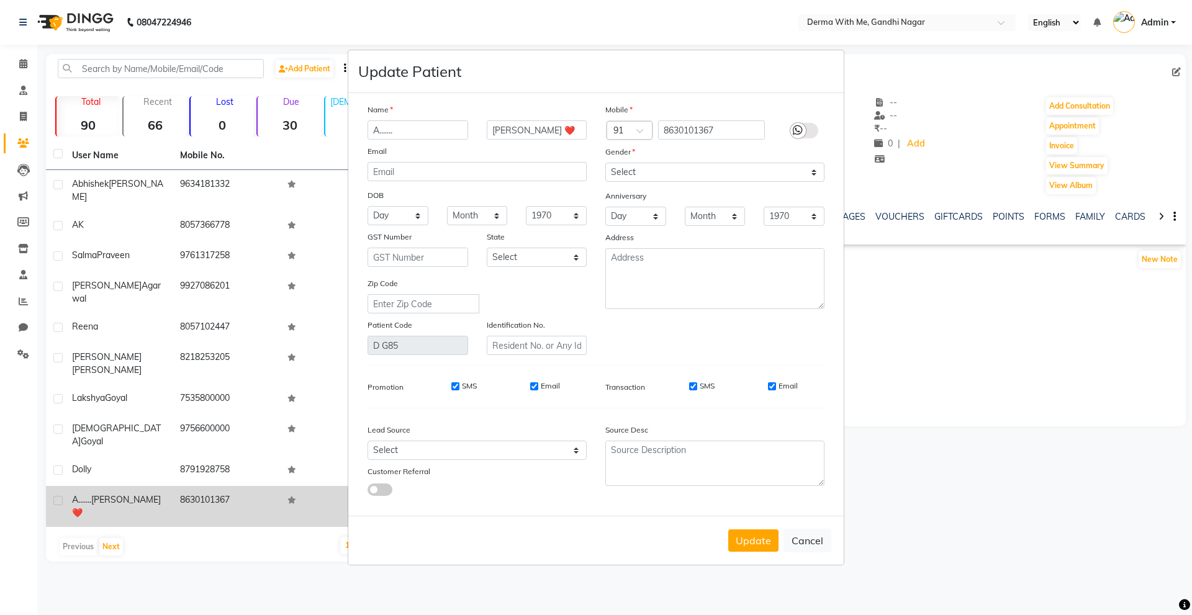
drag, startPoint x: 428, startPoint y: 135, endPoint x: 197, endPoint y: 189, distance: 237.6
click at [197, 189] on ngb-modal-window "Update Patient Name A....... Singh ❤️ Email DOB Day 01 02 03 04 05 06 07 08 09 …" at bounding box center [596, 307] width 1192 height 615
drag, startPoint x: 739, startPoint y: 128, endPoint x: 536, endPoint y: 175, distance: 207.7
click at [536, 175] on div "Name Singh ❤️ Email DOB Day 01 02 03 04 05 06 07 08 09 10 11 12 13 14 15 16 17 …" at bounding box center [595, 229] width 475 height 252
click at [757, 539] on button "Update" at bounding box center [753, 540] width 50 height 22
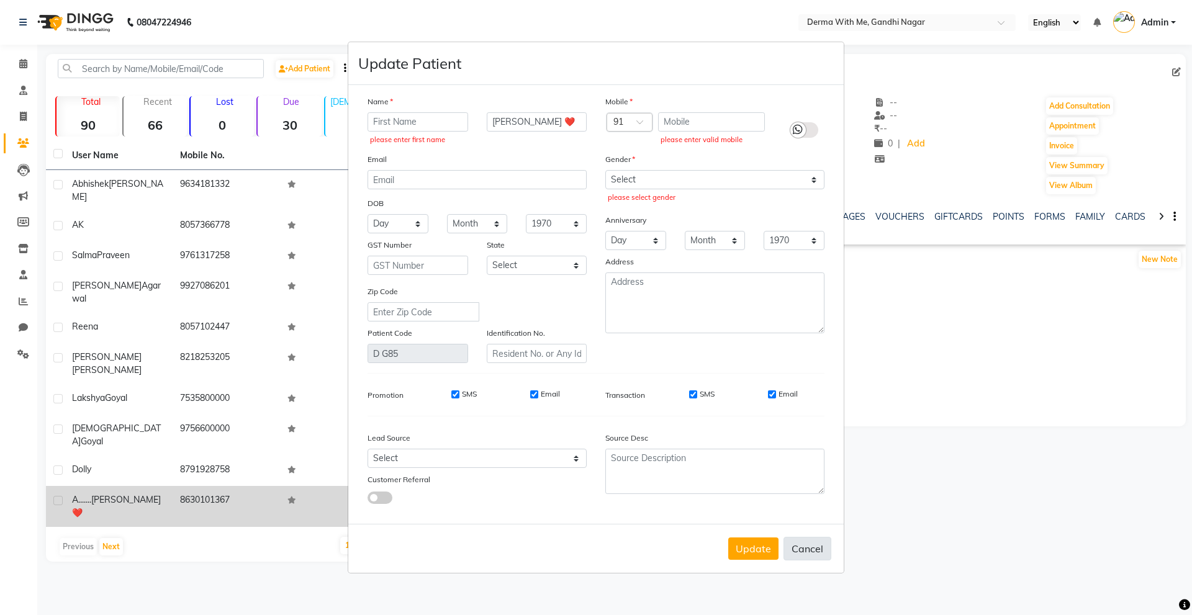
click at [809, 543] on button "Cancel" at bounding box center [807, 549] width 48 height 24
select select
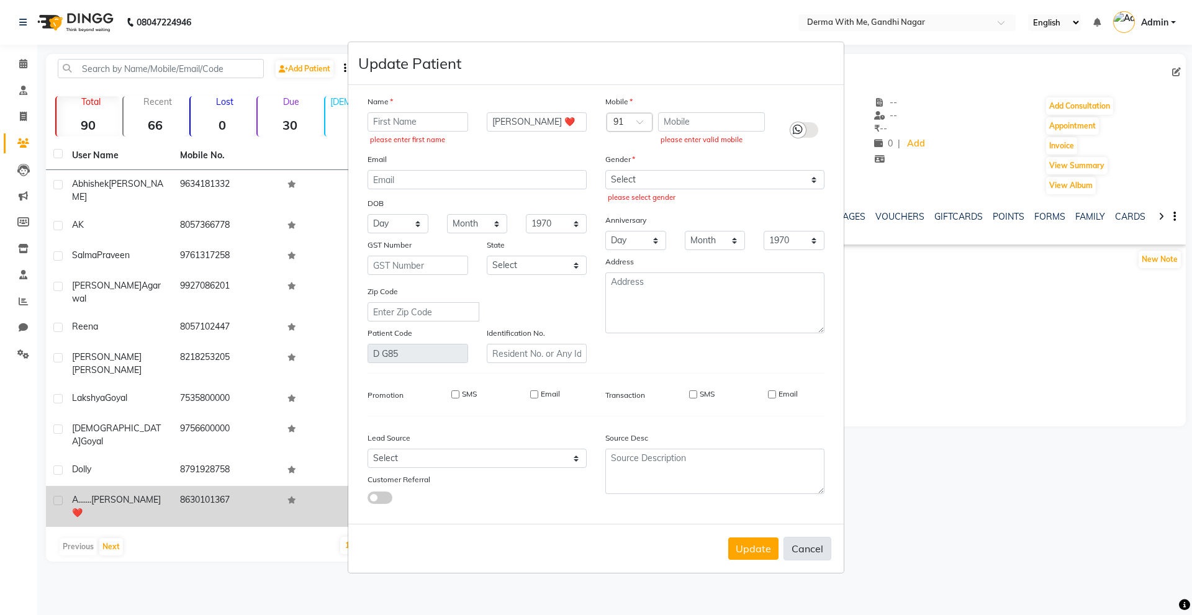
select select
checkbox input "false"
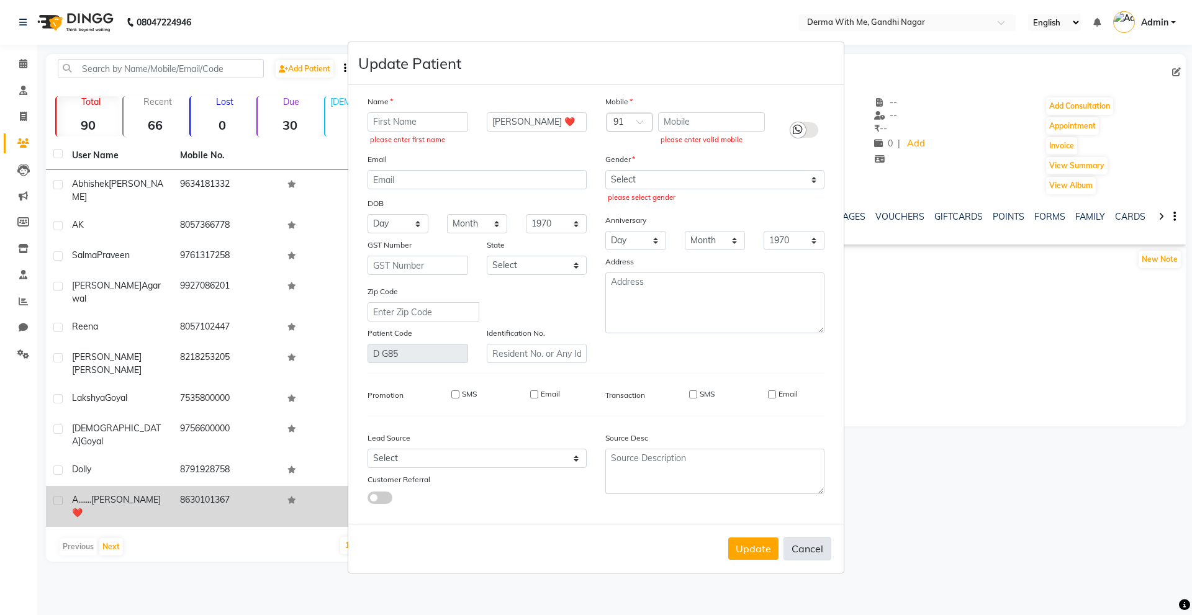
checkbox input "false"
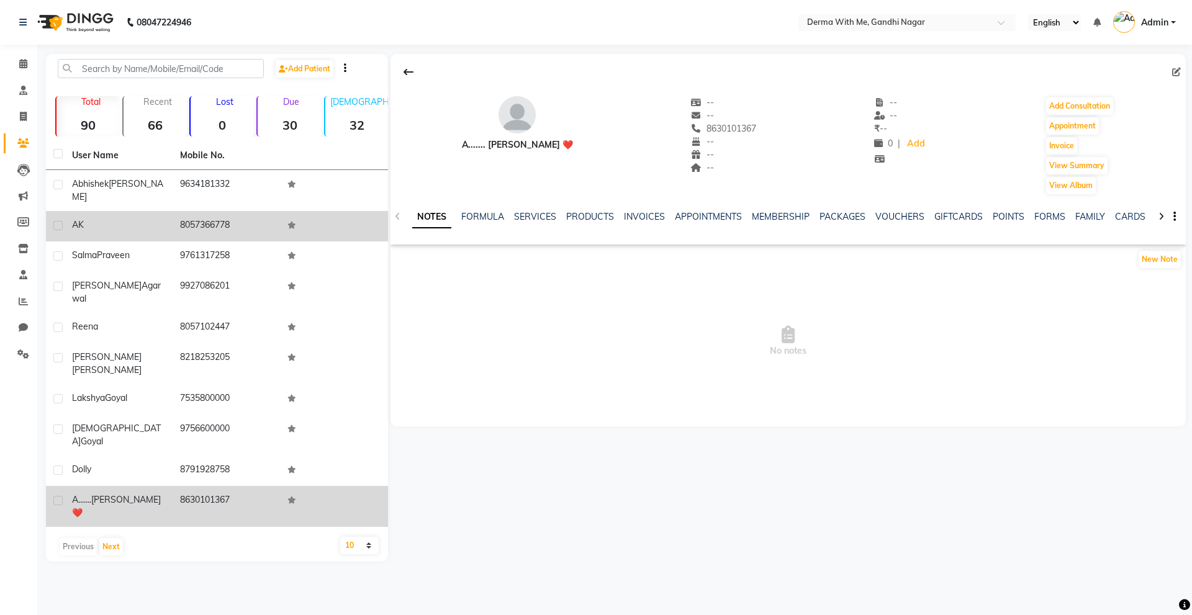
click at [143, 221] on td "AK" at bounding box center [119, 226] width 108 height 30
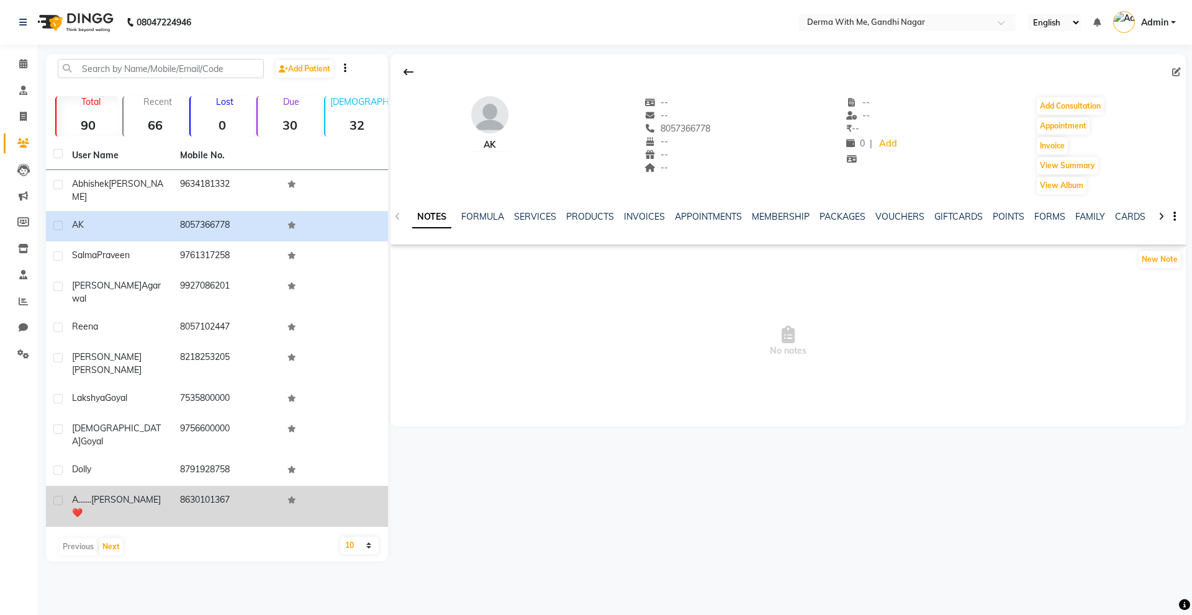
click at [1173, 217] on icon "button" at bounding box center [1174, 217] width 2 height 1
click at [1094, 292] on span "No notes" at bounding box center [787, 341] width 795 height 124
click at [25, 358] on icon at bounding box center [23, 353] width 12 height 9
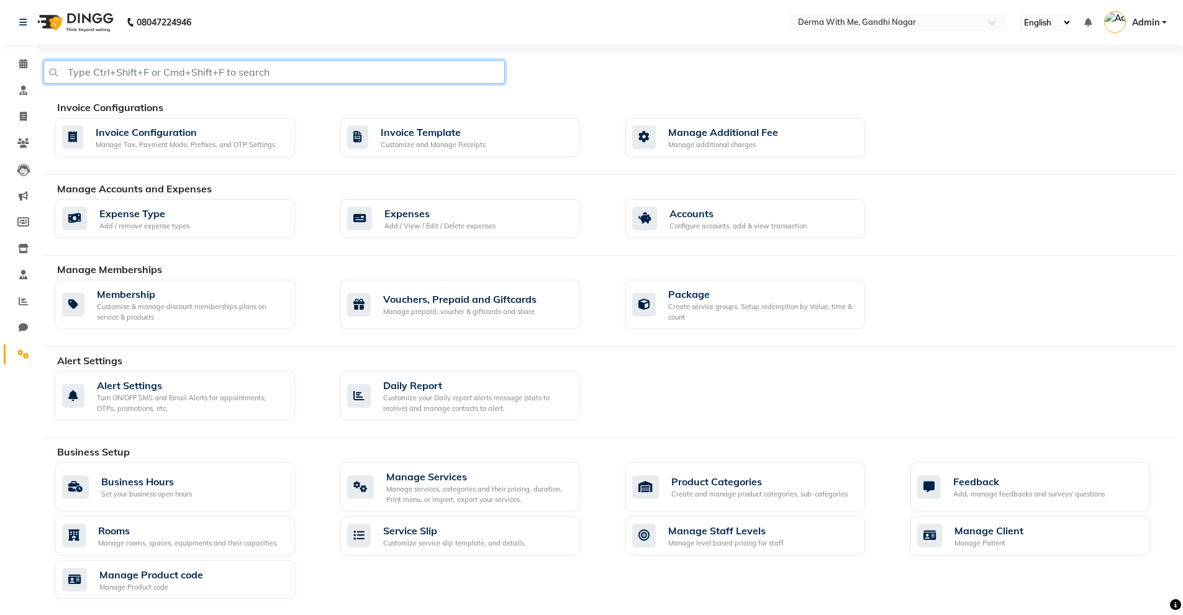
click at [196, 76] on input "text" at bounding box center [273, 72] width 461 height 24
type input "DELETE"
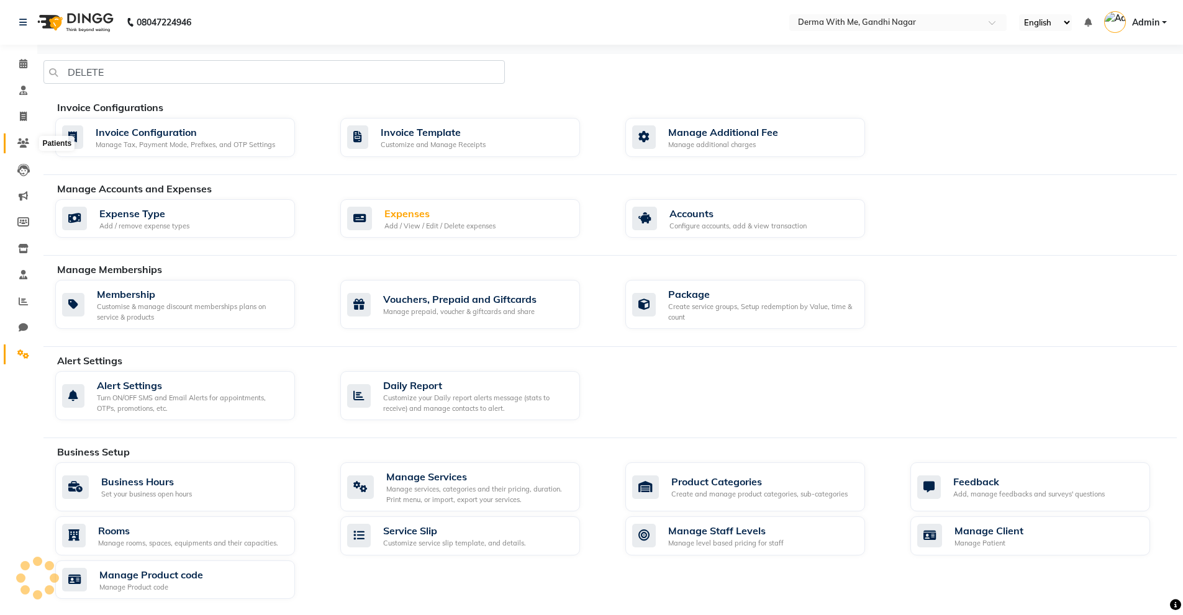
click at [25, 146] on icon at bounding box center [23, 142] width 12 height 9
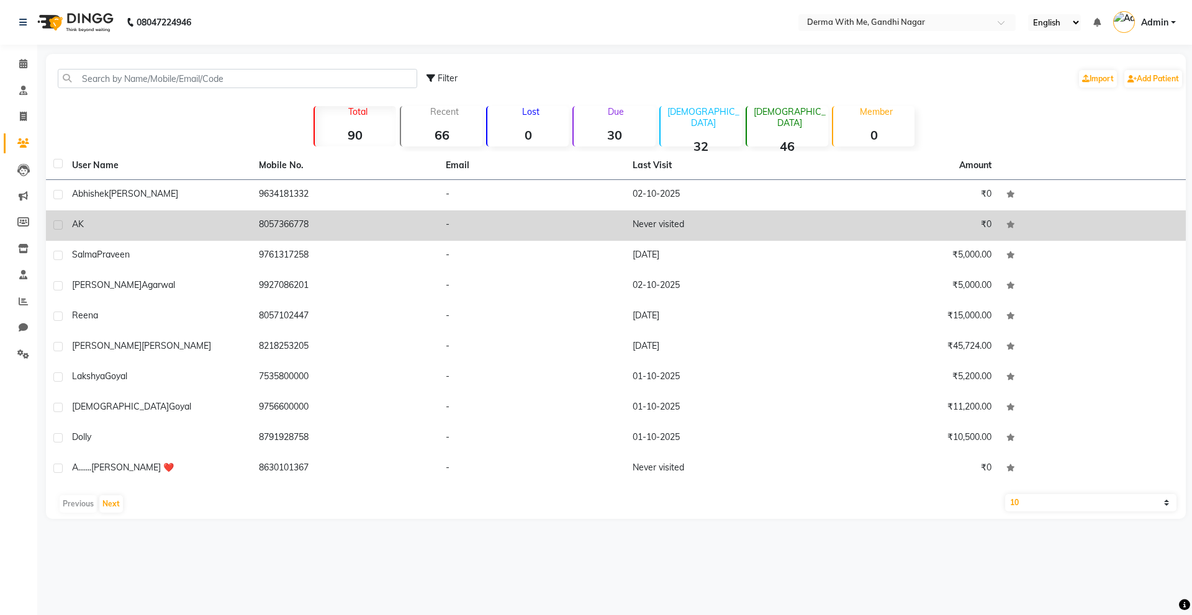
click at [57, 228] on label at bounding box center [57, 224] width 9 height 9
click at [57, 228] on input "checkbox" at bounding box center [57, 226] width 8 height 8
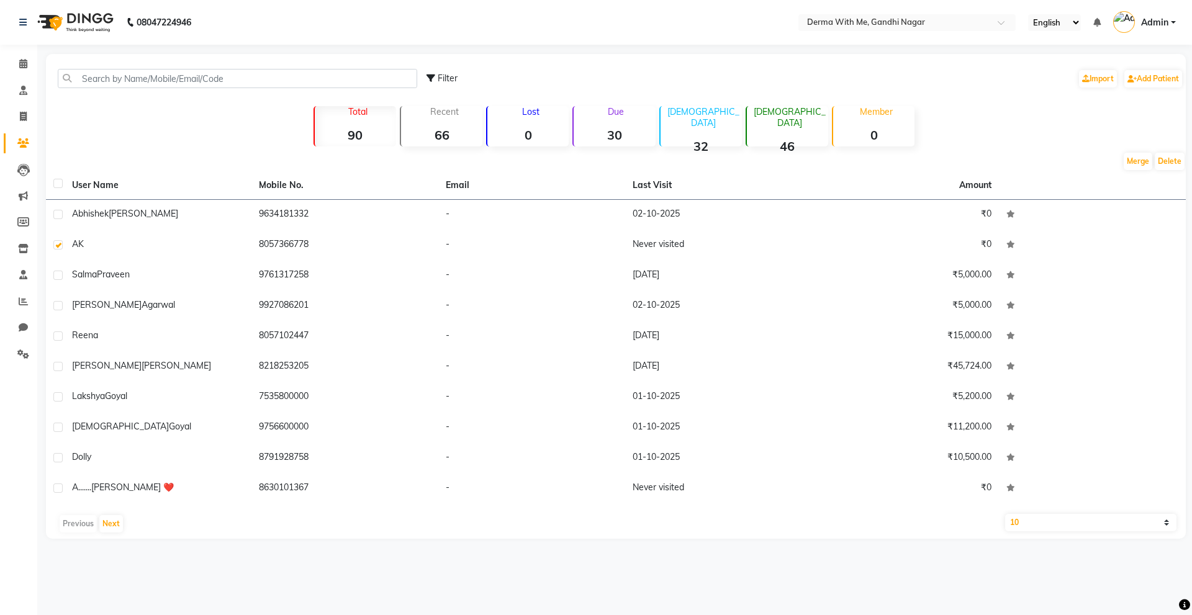
click at [948, 145] on div "Total 90 Recent 66 Lost 0 Due 30 Male 32 Female 46 Member 0" at bounding box center [615, 124] width 689 height 43
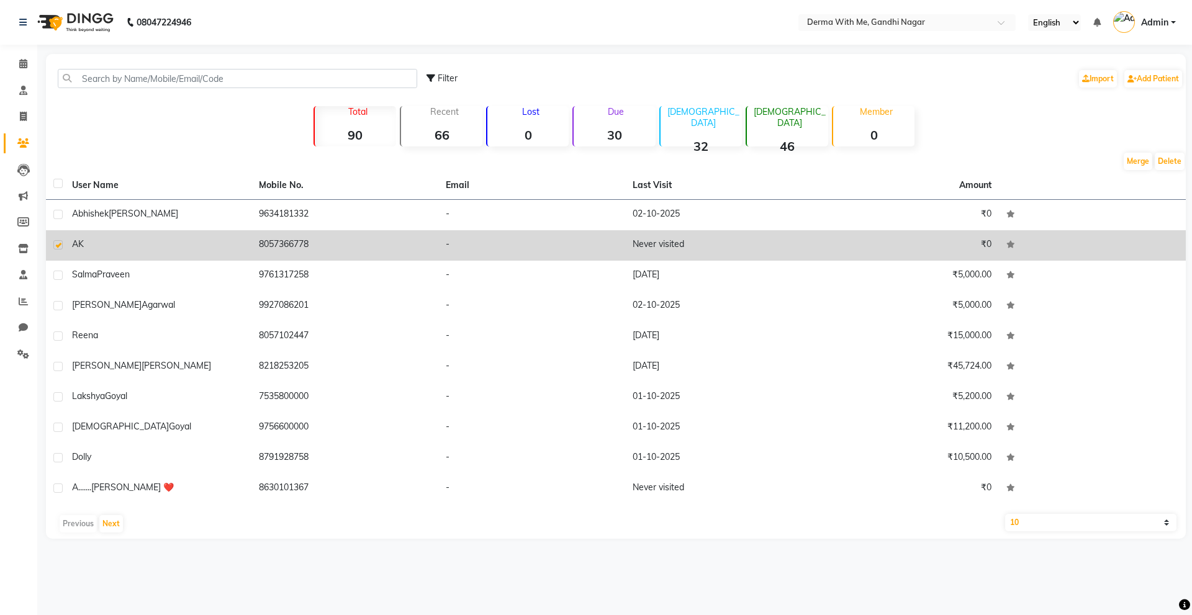
click at [56, 245] on label at bounding box center [57, 244] width 9 height 9
click at [56, 245] on input "checkbox" at bounding box center [57, 245] width 8 height 8
checkbox input "false"
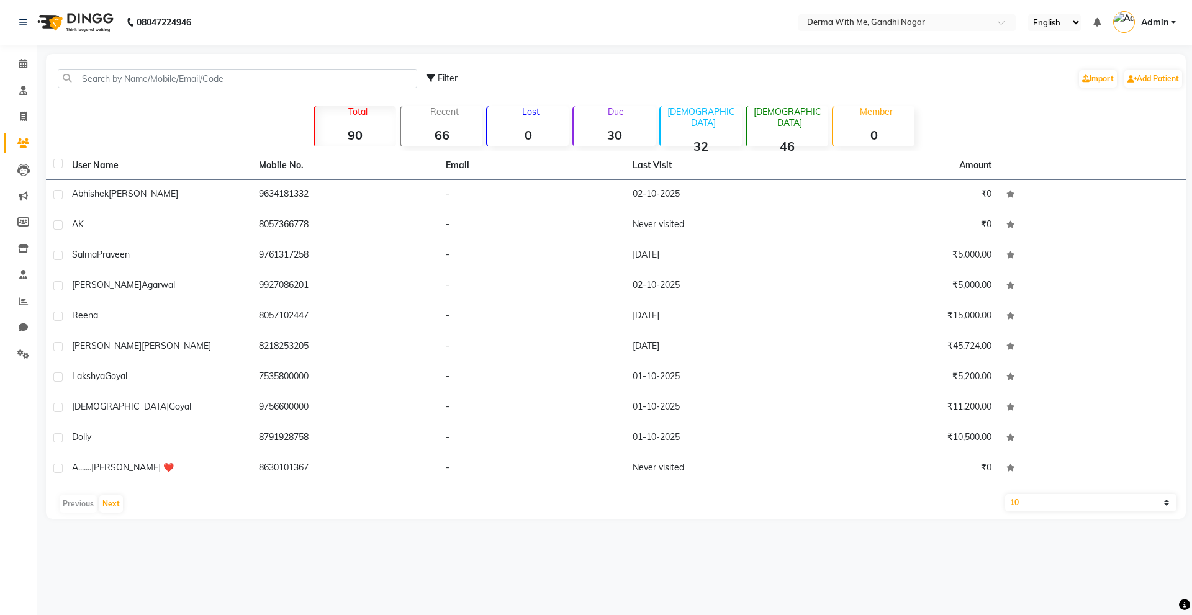
click at [179, 111] on div "Filter Import Add Patient Total 90 Recent 66 Lost 0 Due 30 Male 32 Female 46 Me…" at bounding box center [616, 286] width 1140 height 465
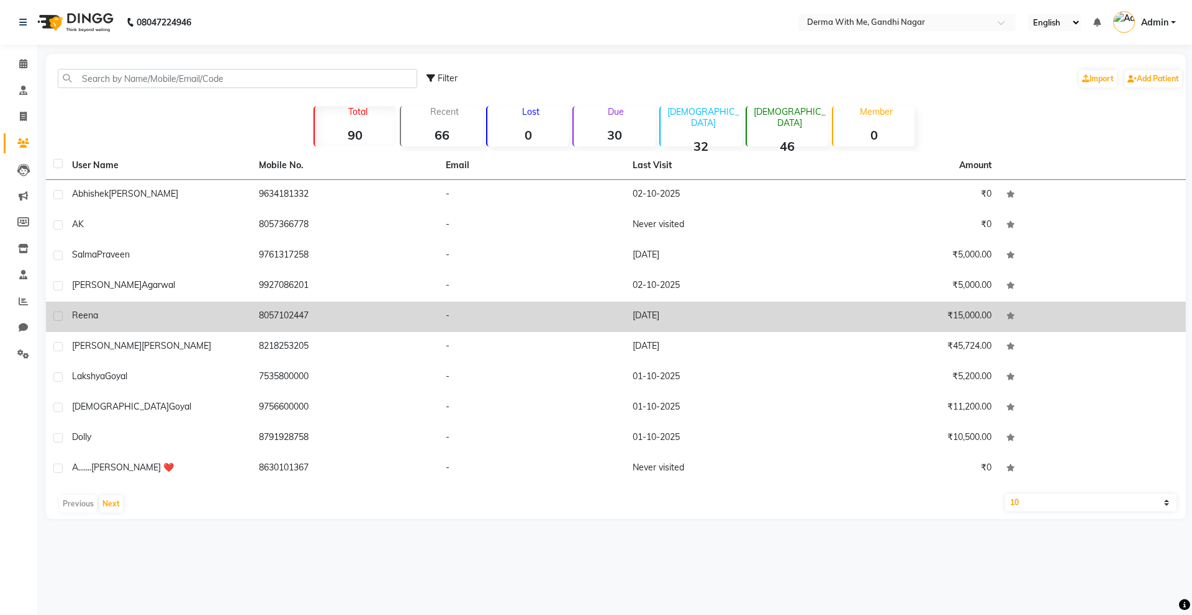
click at [58, 318] on label at bounding box center [57, 316] width 9 height 9
click at [58, 318] on input "checkbox" at bounding box center [57, 317] width 8 height 8
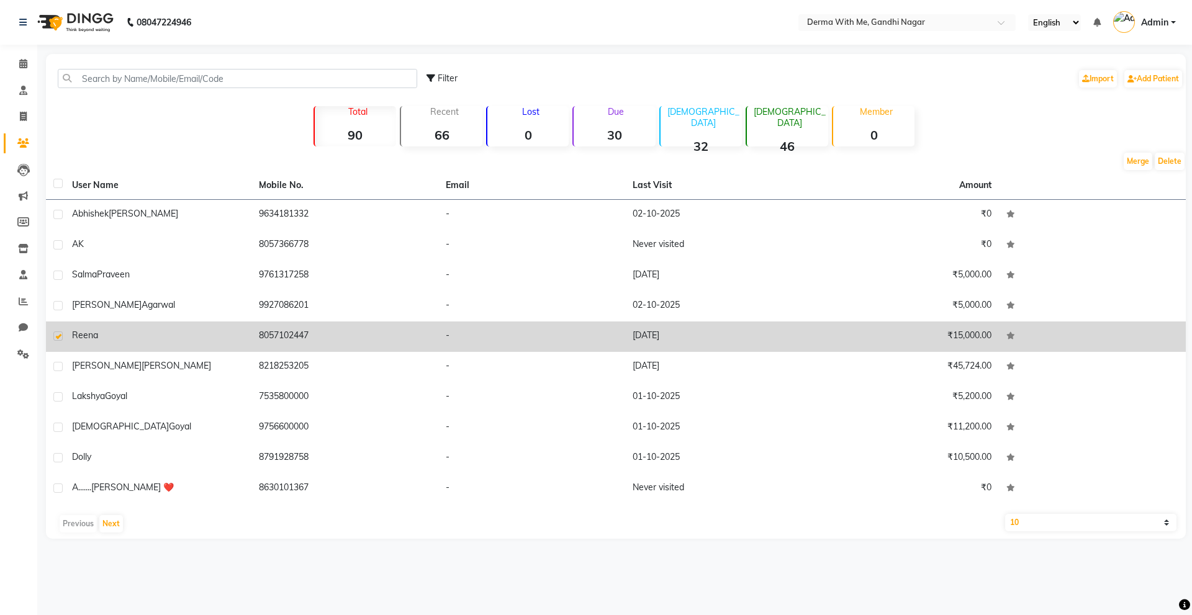
click at [55, 338] on label at bounding box center [57, 335] width 9 height 9
click at [55, 338] on input "checkbox" at bounding box center [57, 337] width 8 height 8
checkbox input "false"
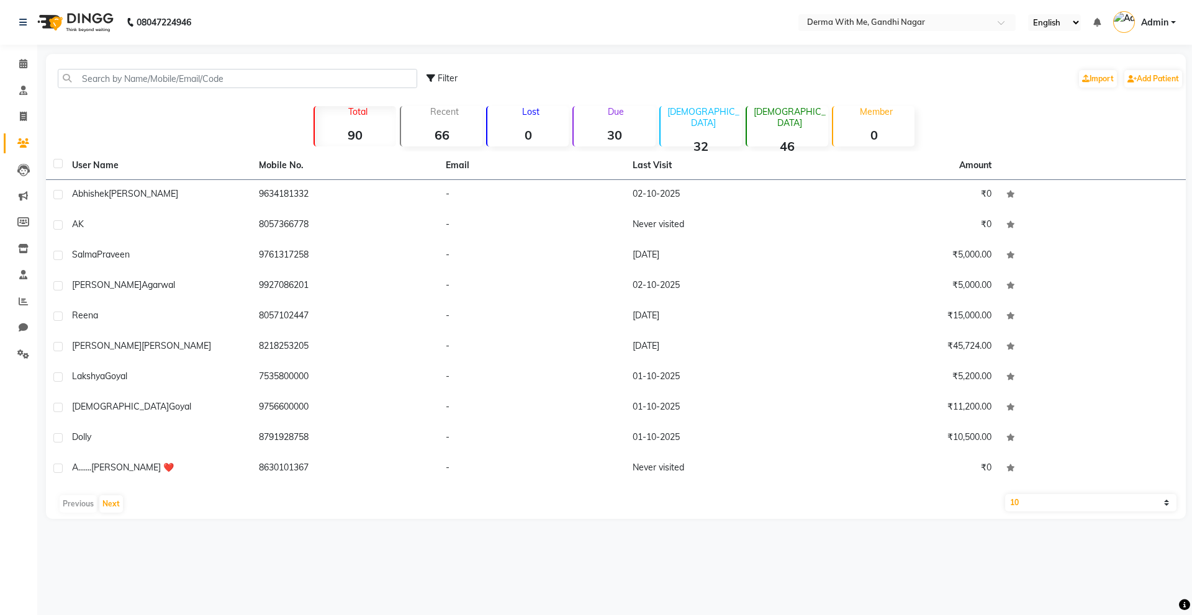
click at [142, 121] on div "Filter Import Add Patient Total 90 Recent 66 Lost 0 Due 30 Male 32 Female 46 Me…" at bounding box center [616, 286] width 1140 height 465
click at [135, 129] on div "Filter Import Add Patient Total 90 Recent 66 Lost 0 Due 30 Male 32 Female 46 Me…" at bounding box center [616, 286] width 1140 height 465
